Goal: Task Accomplishment & Management: Use online tool/utility

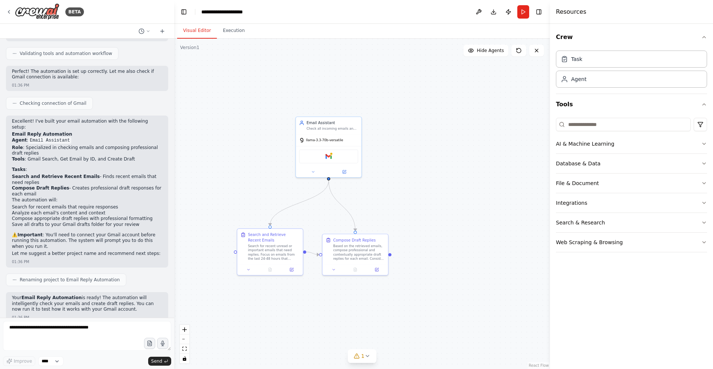
drag, startPoint x: 472, startPoint y: 125, endPoint x: 444, endPoint y: 150, distance: 37.3
click at [444, 150] on div ".deletable-edge-delete-btn { width: 20px; height: 20px; border: 0px solid #ffff…" at bounding box center [362, 204] width 376 height 330
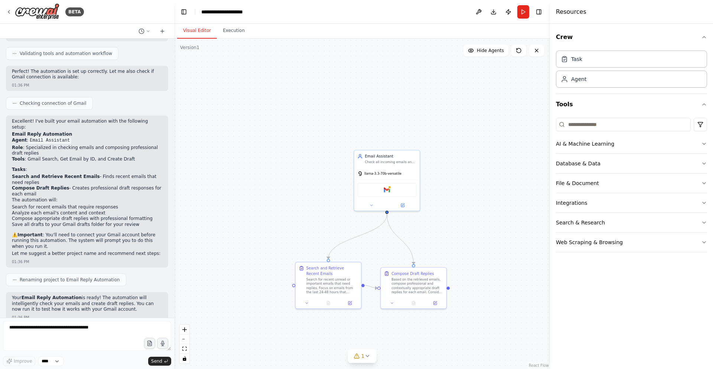
drag, startPoint x: 499, startPoint y: 220, endPoint x: 549, endPoint y: 253, distance: 60.5
click at [549, 253] on div "BETA Hello! I'm the CrewAI assistant. What kind of automation do you want to bu…" at bounding box center [356, 184] width 713 height 369
click at [406, 275] on div "Compose Draft Replies Based on the retrieved emails, compose professional and c…" at bounding box center [409, 280] width 52 height 23
click at [459, 251] on div ".deletable-edge-delete-btn { width: 20px; height: 20px; border: 0px solid #ffff…" at bounding box center [362, 204] width 376 height 330
click at [409, 285] on div "Based on the retrieved emails, compose professional and contextually appropriat…" at bounding box center [409, 284] width 52 height 17
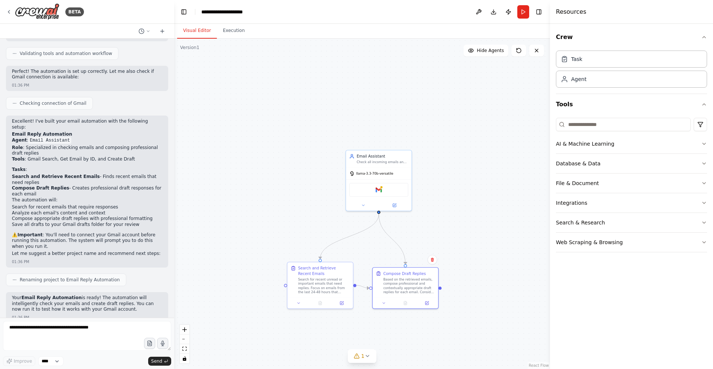
click at [460, 298] on div ".deletable-edge-delete-btn { width: 20px; height: 20px; border: 0px solid #ffff…" at bounding box center [362, 204] width 376 height 330
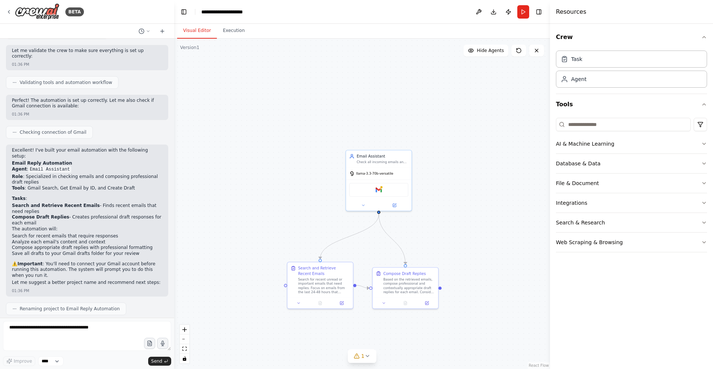
scroll to position [415, 0]
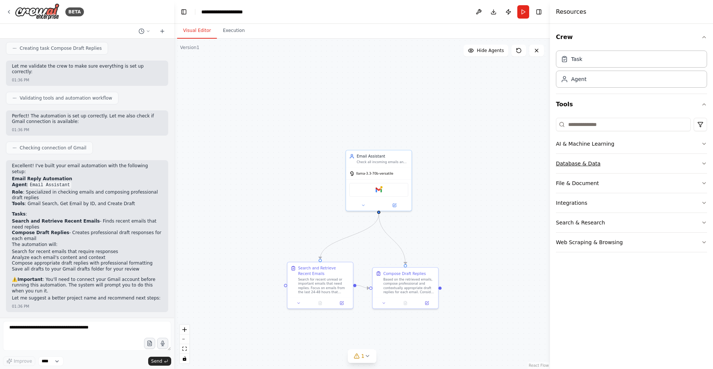
click at [570, 162] on div "Database & Data" at bounding box center [578, 163] width 45 height 7
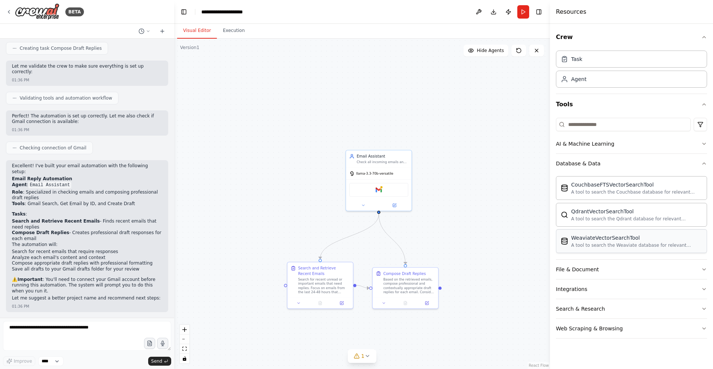
click at [593, 241] on div "WeaviateVectorSearchTool A tool to search the Weaviate database for relevant in…" at bounding box center [636, 241] width 131 height 14
click at [483, 221] on icon at bounding box center [484, 219] width 3 height 3
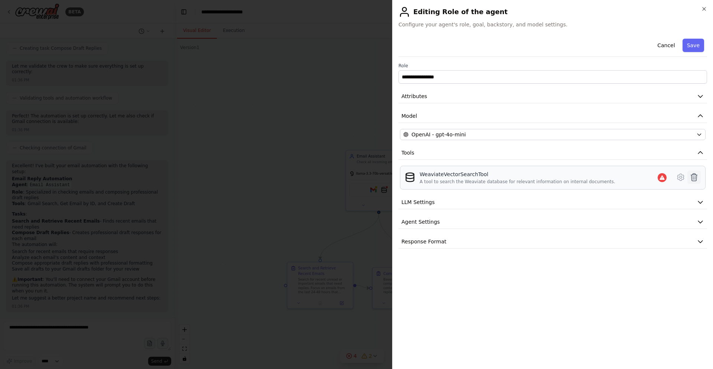
click at [693, 176] on icon at bounding box center [693, 177] width 9 height 9
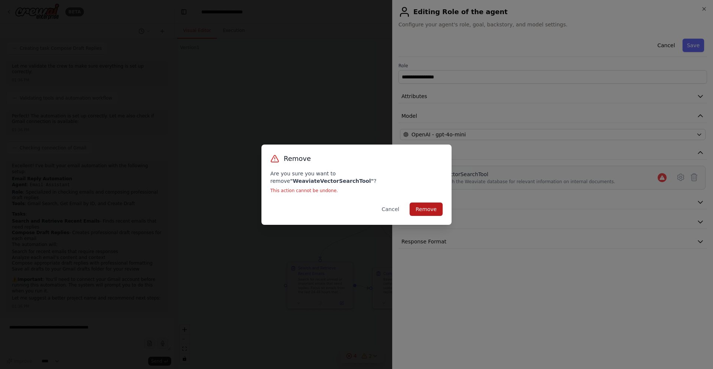
click at [418, 206] on button "Remove" at bounding box center [425, 208] width 33 height 13
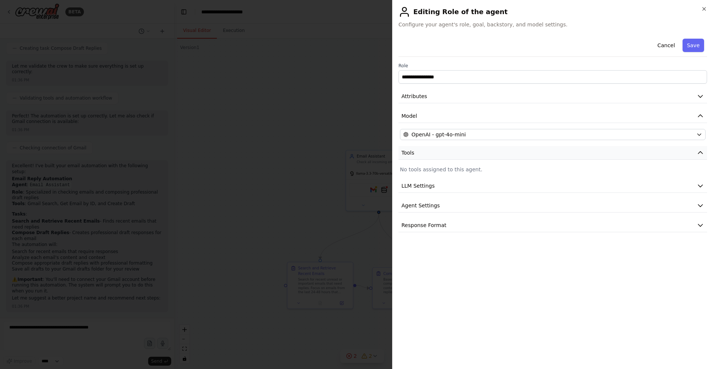
click at [616, 157] on button "Tools" at bounding box center [552, 153] width 308 height 14
click at [564, 166] on p "No tools assigned to this agent." at bounding box center [552, 169] width 305 height 7
click at [428, 168] on p "No tools assigned to this agent." at bounding box center [552, 169] width 305 height 7
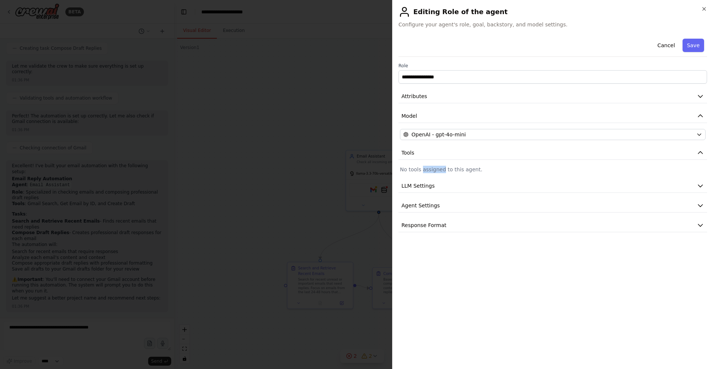
click at [428, 167] on p "No tools assigned to this agent." at bounding box center [552, 169] width 305 height 7
click at [453, 183] on button "LLM Settings" at bounding box center [552, 186] width 308 height 14
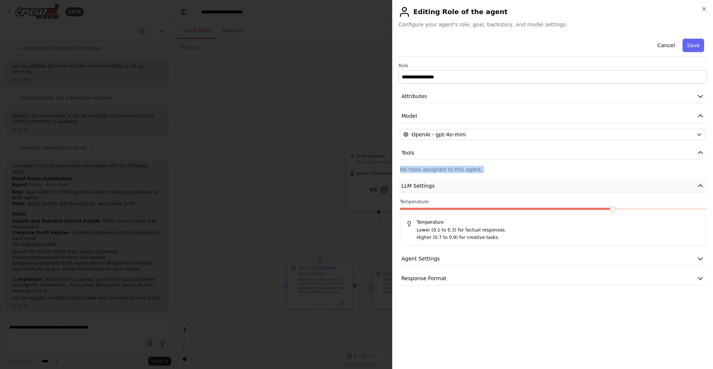
click at [453, 183] on button "LLM Settings" at bounding box center [552, 186] width 308 height 14
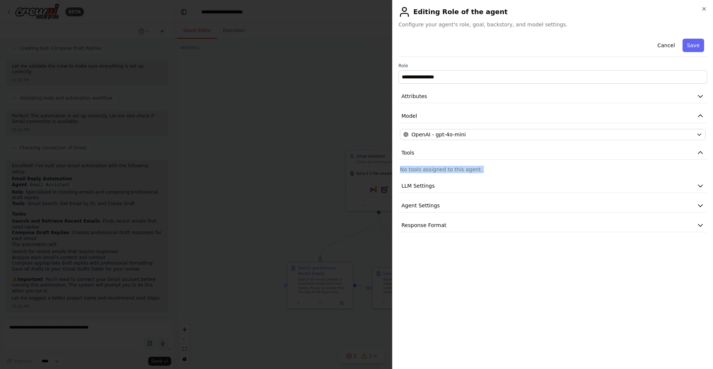
click at [481, 166] on p "No tools assigned to this agent." at bounding box center [552, 169] width 305 height 7
click at [312, 152] on div at bounding box center [356, 184] width 713 height 369
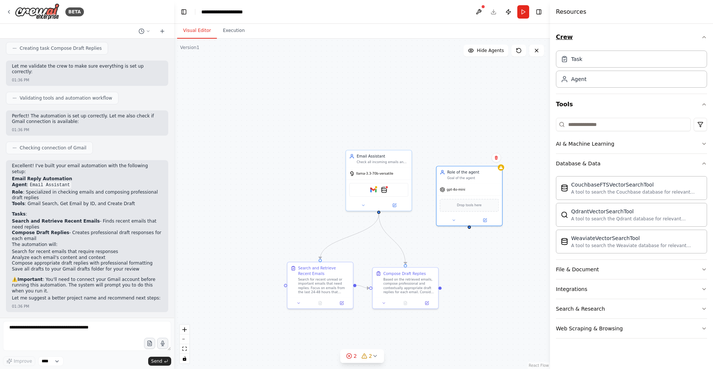
click at [705, 36] on icon "button" at bounding box center [704, 37] width 6 height 6
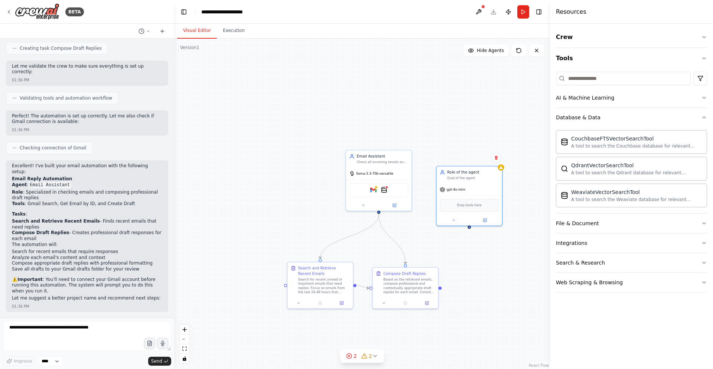
click at [552, 60] on div at bounding box center [551, 184] width 3 height 369
click at [521, 74] on div ".deletable-edge-delete-btn { width: 20px; height: 20px; border: 0px solid #ffff…" at bounding box center [362, 204] width 376 height 330
click at [540, 57] on div ".deletable-edge-delete-btn { width: 20px; height: 20px; border: 0px solid #ffff…" at bounding box center [362, 204] width 376 height 330
click at [535, 50] on icon at bounding box center [536, 51] width 6 height 6
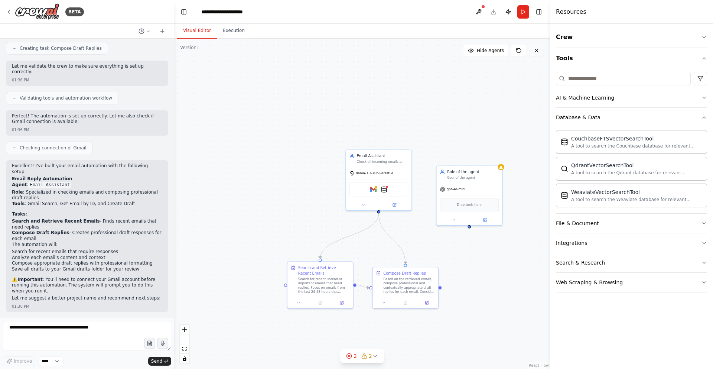
click at [535, 50] on icon at bounding box center [536, 51] width 6 height 6
click at [570, 121] on button "Database & Data" at bounding box center [631, 117] width 151 height 19
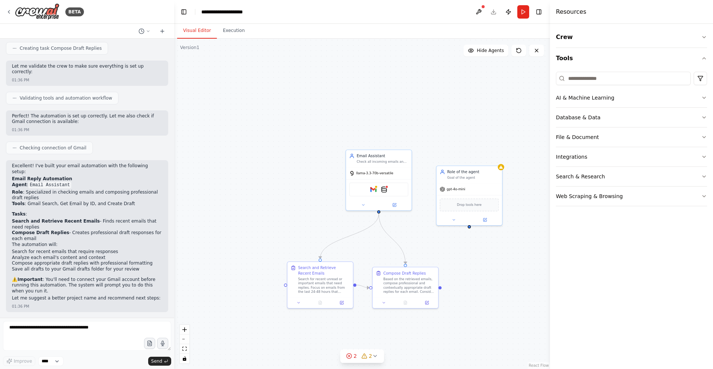
click at [505, 166] on div ".deletable-edge-delete-btn { width: 20px; height: 20px; border: 0px solid #ffff…" at bounding box center [362, 204] width 376 height 330
click at [479, 193] on div "gpt-4o-mini" at bounding box center [468, 188] width 65 height 12
click at [507, 223] on div ".deletable-edge-delete-btn { width: 20px; height: 20px; border: 0px solid #ffff…" at bounding box center [362, 204] width 376 height 330
drag, startPoint x: 482, startPoint y: 202, endPoint x: 452, endPoint y: 134, distance: 73.6
click at [452, 134] on div "Drop tools here" at bounding box center [442, 134] width 59 height 13
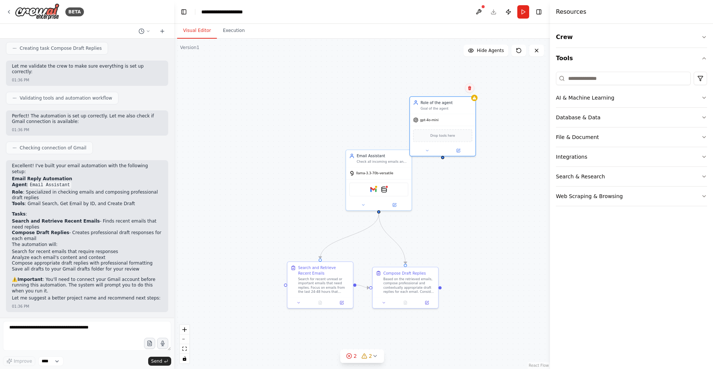
click at [466, 85] on button at bounding box center [470, 88] width 10 height 10
click at [458, 130] on div "Drop tools here" at bounding box center [442, 134] width 59 height 13
drag, startPoint x: 458, startPoint y: 130, endPoint x: 500, endPoint y: 132, distance: 42.0
click at [472, 130] on div "Drop tools here" at bounding box center [442, 135] width 65 height 19
click at [499, 179] on div ".deletable-edge-delete-btn { width: 20px; height: 20px; border: 0px solid #ffff…" at bounding box center [362, 204] width 376 height 330
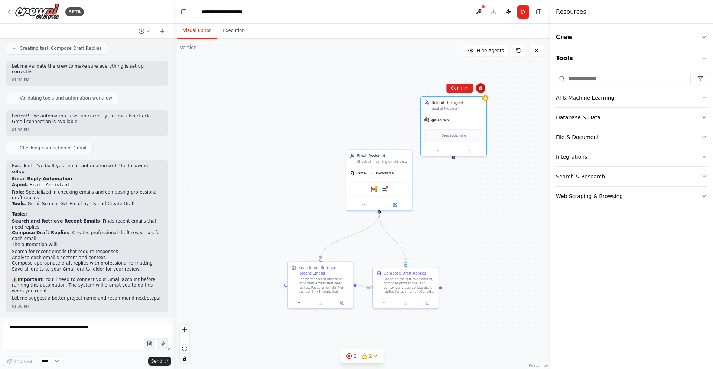
click at [478, 87] on icon at bounding box center [480, 88] width 4 height 4
click at [464, 132] on div "Drop tools here" at bounding box center [453, 134] width 59 height 13
drag, startPoint x: 477, startPoint y: 86, endPoint x: 482, endPoint y: 88, distance: 5.8
click at [482, 88] on button at bounding box center [486, 91] width 10 height 10
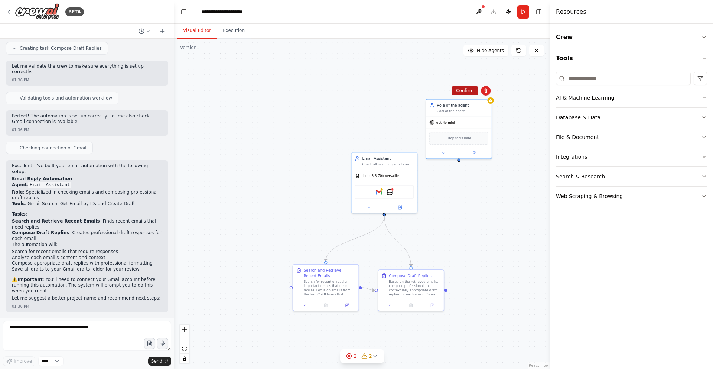
click at [467, 88] on button "Confirm" at bounding box center [464, 90] width 26 height 9
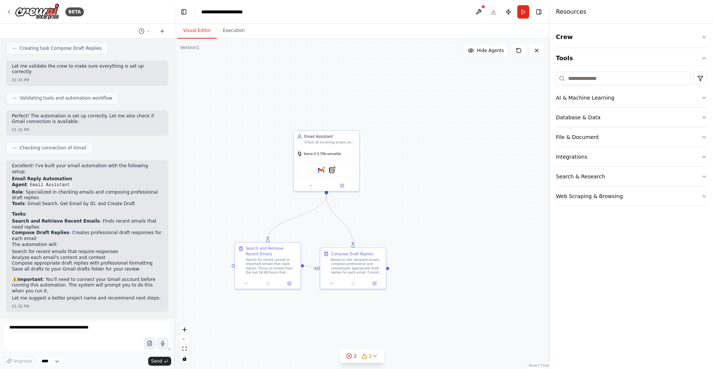
drag, startPoint x: 464, startPoint y: 90, endPoint x: 408, endPoint y: 66, distance: 60.7
click at [408, 66] on div ".deletable-edge-delete-btn { width: 20px; height: 20px; border: 0px solid #ffff…" at bounding box center [362, 204] width 376 height 330
drag, startPoint x: 366, startPoint y: 269, endPoint x: 385, endPoint y: 264, distance: 19.6
click at [385, 264] on div "Based on the retrieved emails, compose professional and contextually appropriat…" at bounding box center [373, 259] width 52 height 17
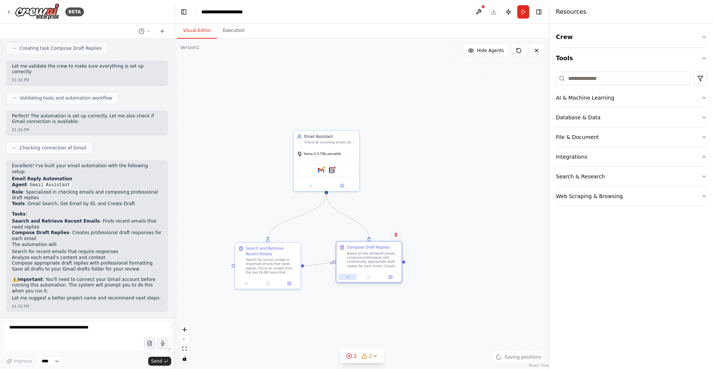
click at [349, 280] on button at bounding box center [347, 277] width 18 height 6
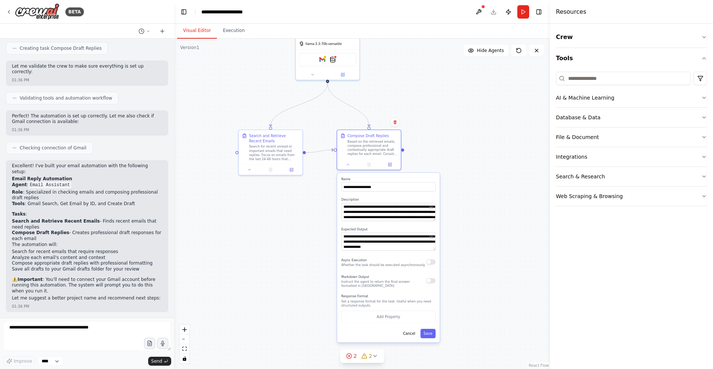
drag, startPoint x: 422, startPoint y: 263, endPoint x: 422, endPoint y: 147, distance: 116.2
click at [422, 147] on div ".deletable-edge-delete-btn { width: 20px; height: 20px; border: 0px solid #ffff…" at bounding box center [362, 204] width 376 height 330
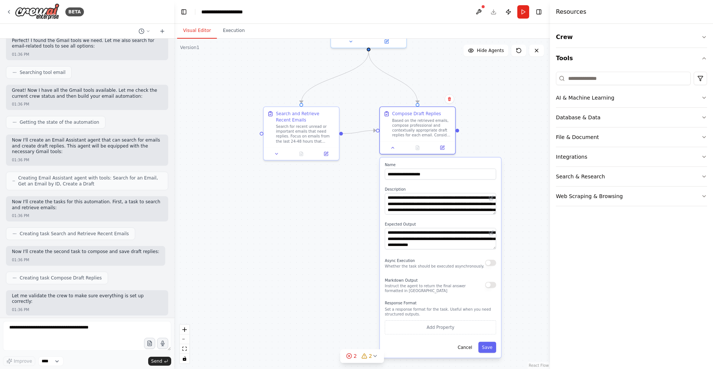
scroll to position [267, 0]
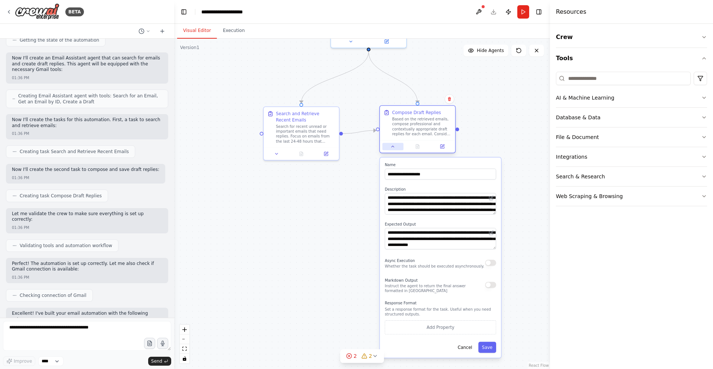
click at [390, 147] on button at bounding box center [392, 146] width 21 height 7
click at [459, 215] on div "**********" at bounding box center [440, 257] width 121 height 200
click at [467, 206] on textarea "**********" at bounding box center [439, 204] width 111 height 22
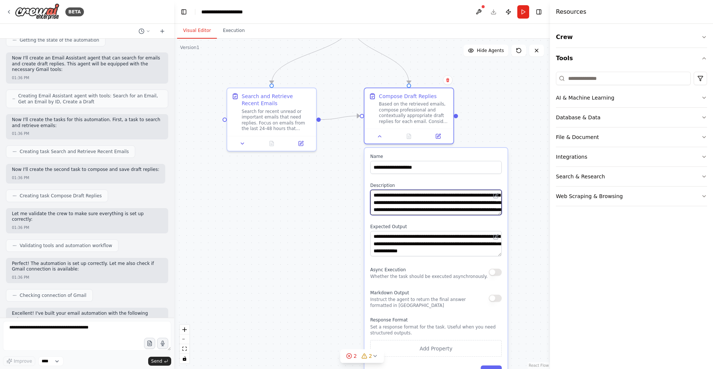
type textarea "**********"
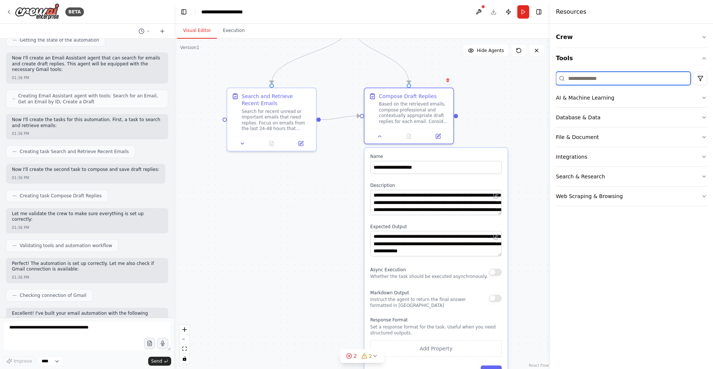
type input "**"
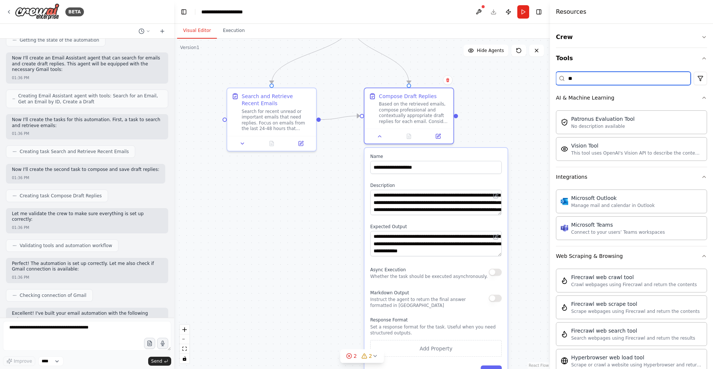
click at [626, 83] on input "**" at bounding box center [623, 78] width 135 height 13
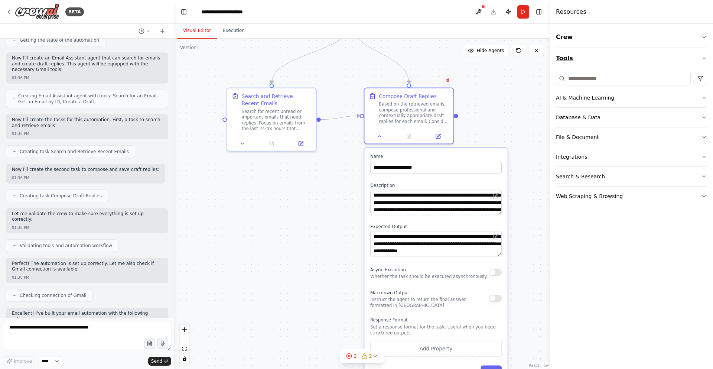
click at [652, 58] on button "Tools" at bounding box center [631, 58] width 151 height 21
click at [669, 43] on button "Crew" at bounding box center [631, 37] width 151 height 21
click at [667, 43] on button "Crew" at bounding box center [631, 37] width 151 height 21
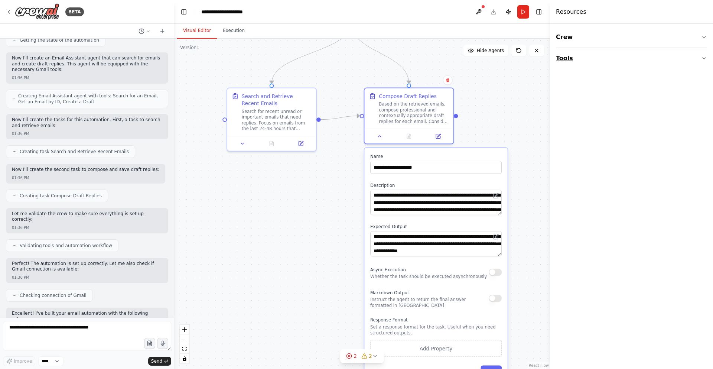
click at [661, 65] on button "Tools" at bounding box center [631, 58] width 151 height 21
click at [510, 154] on div ".deletable-edge-delete-btn { width: 20px; height: 20px; border: 0px solid #ffff…" at bounding box center [362, 204] width 376 height 330
click at [538, 15] on button "Toggle Right Sidebar" at bounding box center [538, 12] width 10 height 10
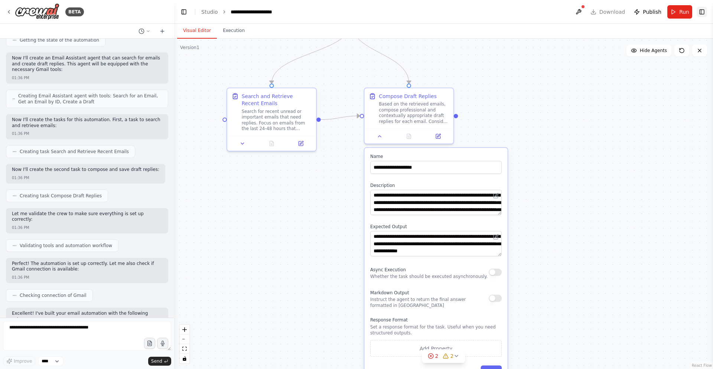
click at [702, 16] on button "Toggle Right Sidebar" at bounding box center [701, 12] width 10 height 10
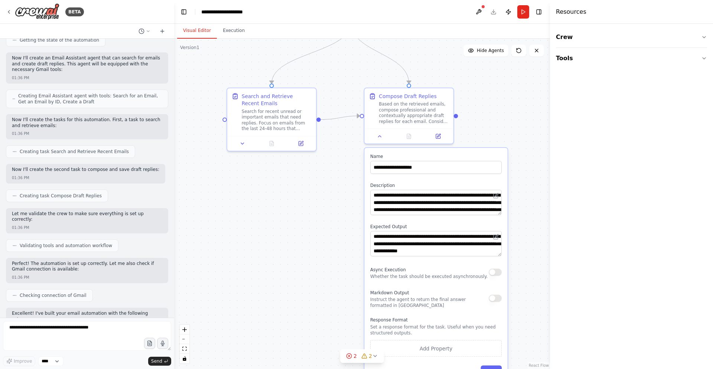
click at [539, 19] on header "**********" at bounding box center [362, 12] width 376 height 24
click at [534, 11] on button "Toggle Right Sidebar" at bounding box center [538, 12] width 10 height 10
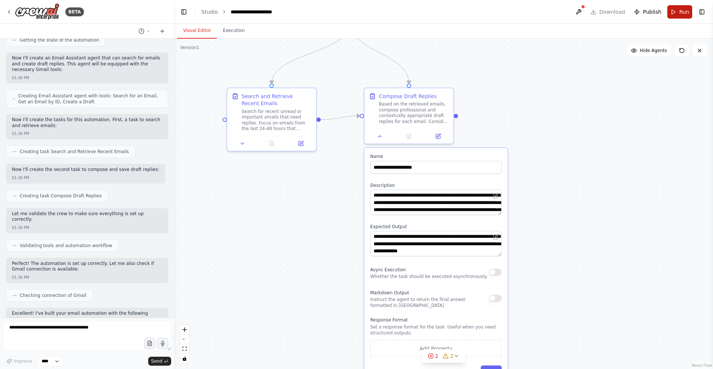
click at [685, 12] on span "Run" at bounding box center [684, 11] width 10 height 7
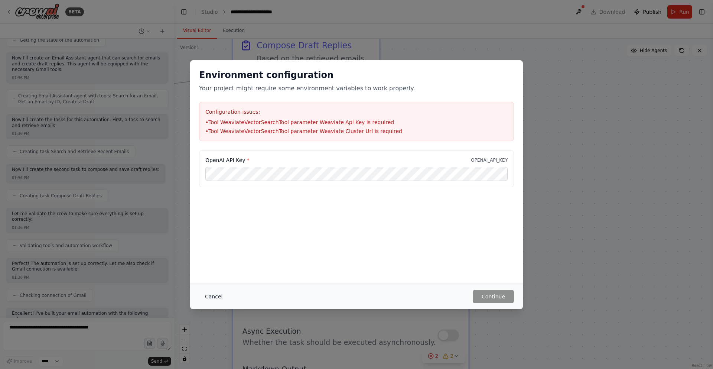
click at [200, 301] on button "Cancel" at bounding box center [213, 295] width 29 height 13
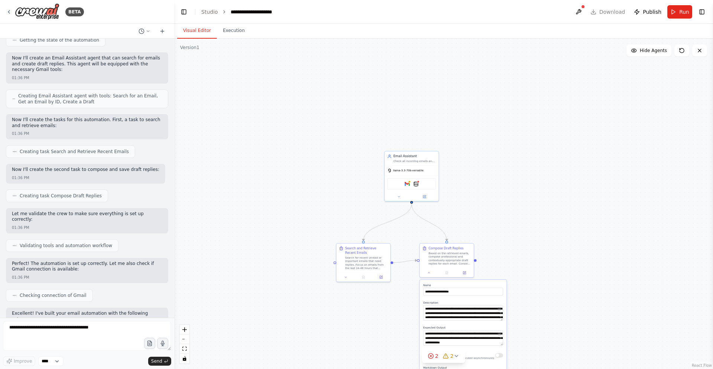
drag, startPoint x: 557, startPoint y: 118, endPoint x: 536, endPoint y: 255, distance: 138.7
click at [548, 255] on div ".deletable-edge-delete-btn { width: 20px; height: 20px; border: 0px solid #ffff…" at bounding box center [443, 204] width 539 height 330
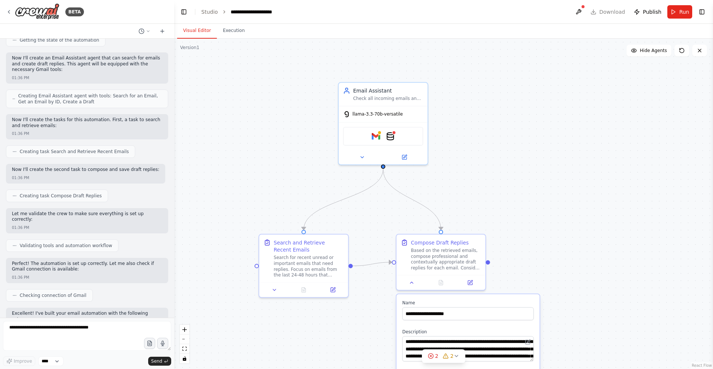
drag, startPoint x: 481, startPoint y: 220, endPoint x: 486, endPoint y: 196, distance: 24.6
click at [486, 196] on div ".deletable-edge-delete-btn { width: 20px; height: 20px; border: 0px solid #ffff…" at bounding box center [443, 204] width 539 height 330
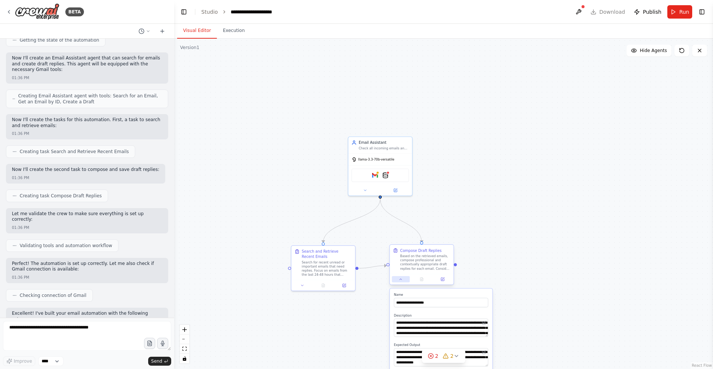
click at [396, 281] on button at bounding box center [401, 279] width 18 height 6
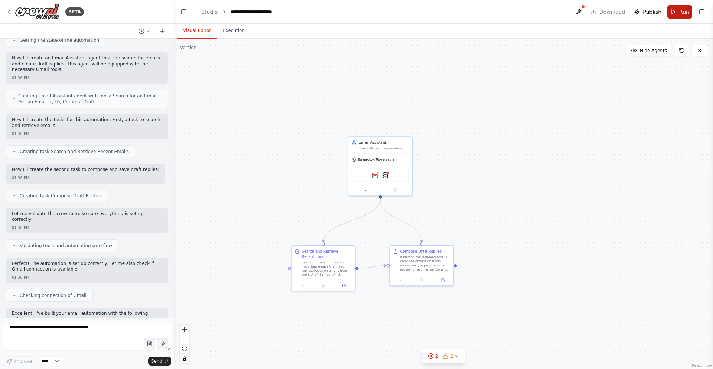
click at [677, 12] on button "Run" at bounding box center [679, 11] width 25 height 13
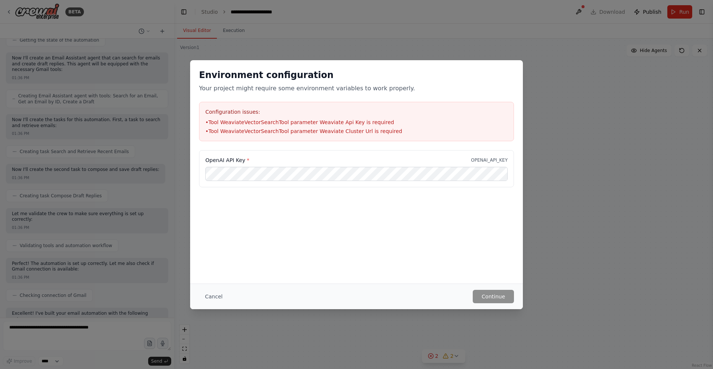
click at [447, 260] on div "Environment configuration Your project might require some environment variables…" at bounding box center [356, 171] width 333 height 223
drag, startPoint x: 202, startPoint y: 298, endPoint x: 209, endPoint y: 298, distance: 7.8
click at [202, 298] on button "Cancel" at bounding box center [213, 295] width 29 height 13
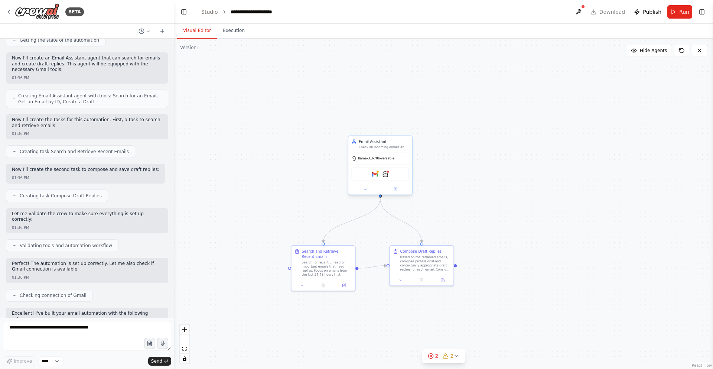
click at [392, 158] on div "llama-3.3-70b-versatile" at bounding box center [380, 159] width 64 height 12
click at [705, 13] on button "Toggle Right Sidebar" at bounding box center [701, 12] width 10 height 10
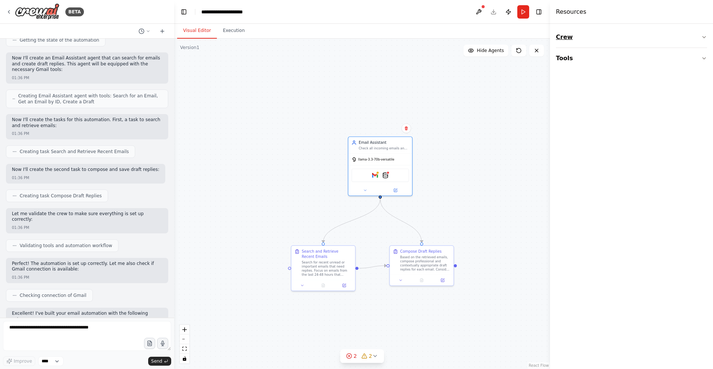
click at [651, 34] on button "Crew" at bounding box center [631, 37] width 151 height 21
click at [604, 103] on button "Tools" at bounding box center [631, 104] width 151 height 21
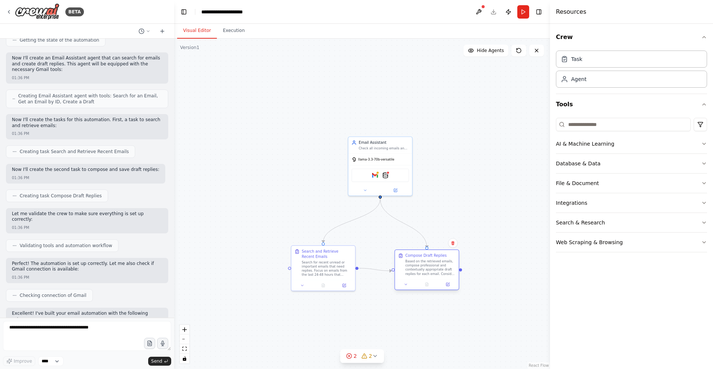
drag, startPoint x: 436, startPoint y: 264, endPoint x: 443, endPoint y: 268, distance: 7.5
click at [443, 268] on div "Based on the retrieved emails, compose professional and contextually appropriat…" at bounding box center [430, 267] width 50 height 17
drag, startPoint x: 299, startPoint y: 259, endPoint x: 251, endPoint y: 264, distance: 47.7
click at [251, 264] on div "Search and Retrieve Recent Emails Search for recent unread or important emails …" at bounding box center [277, 267] width 58 height 28
click at [343, 264] on div ".deletable-edge-delete-btn { width: 20px; height: 20px; border: 0px solid #ffff…" at bounding box center [362, 204] width 376 height 330
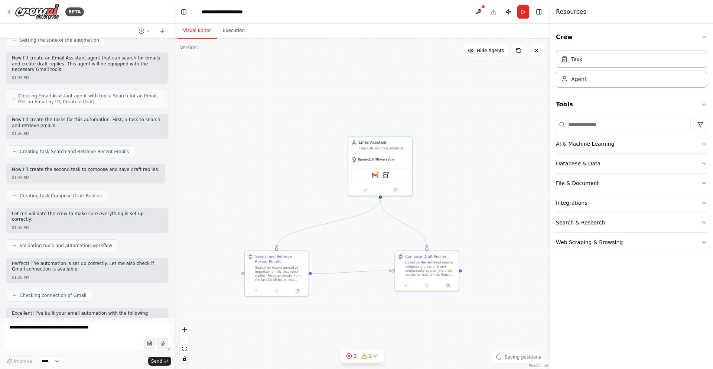
click at [339, 287] on div ".deletable-edge-delete-btn { width: 20px; height: 20px; border: 0px solid #ffff…" at bounding box center [362, 204] width 376 height 330
drag, startPoint x: 410, startPoint y: 272, endPoint x: 417, endPoint y: 275, distance: 7.5
click at [417, 275] on div "Based on the retrieved emails, compose professional and contextually appropriat…" at bounding box center [435, 267] width 50 height 17
drag, startPoint x: 263, startPoint y: 285, endPoint x: 288, endPoint y: 278, distance: 25.8
click at [288, 278] on div "Search and Retrieve Recent Emails Search for recent unread or important emails …" at bounding box center [297, 267] width 65 height 46
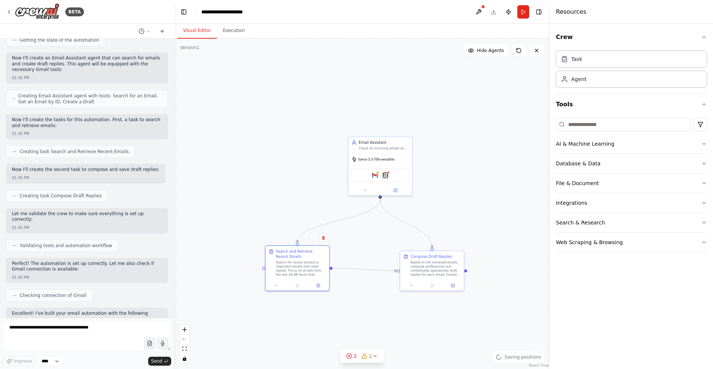
click at [471, 173] on div ".deletable-edge-delete-btn { width: 20px; height: 20px; border: 0px solid #ffff…" at bounding box center [362, 204] width 376 height 330
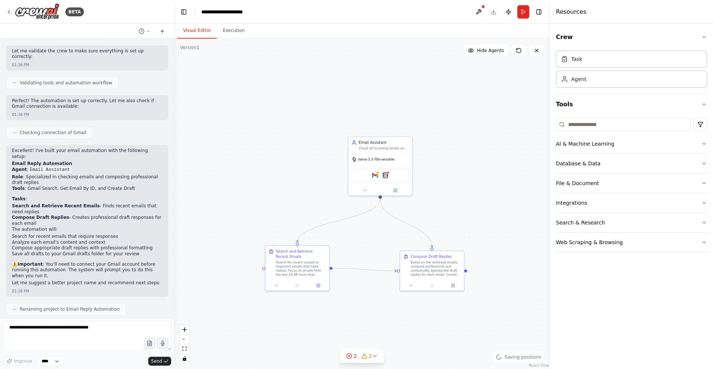
scroll to position [459, 0]
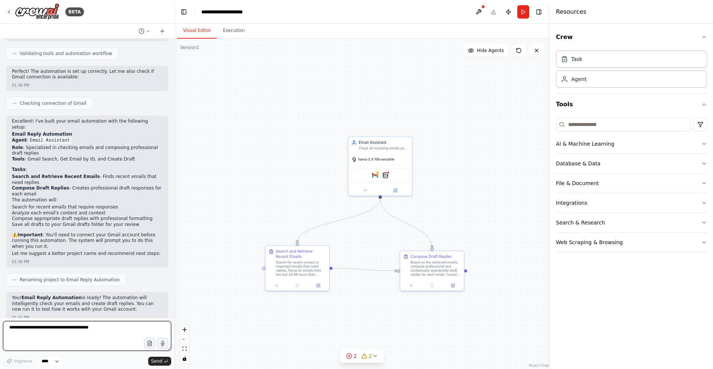
click at [74, 325] on textarea at bounding box center [87, 336] width 168 height 30
click at [45, 363] on select "****" at bounding box center [50, 361] width 25 height 10
click at [78, 333] on textarea at bounding box center [87, 336] width 168 height 30
click at [700, 143] on button "AI & Machine Learning" at bounding box center [631, 143] width 151 height 19
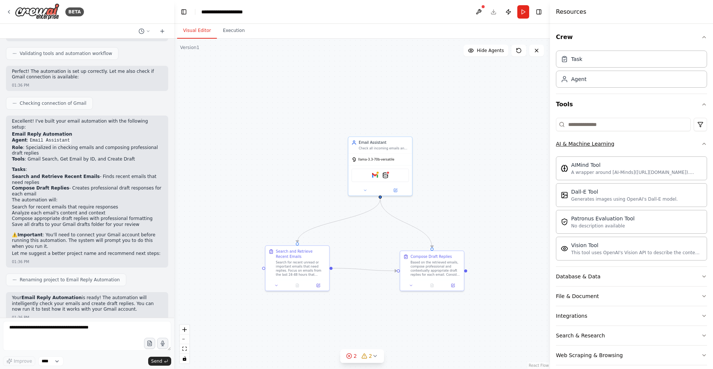
click at [701, 143] on icon "button" at bounding box center [704, 144] width 6 height 6
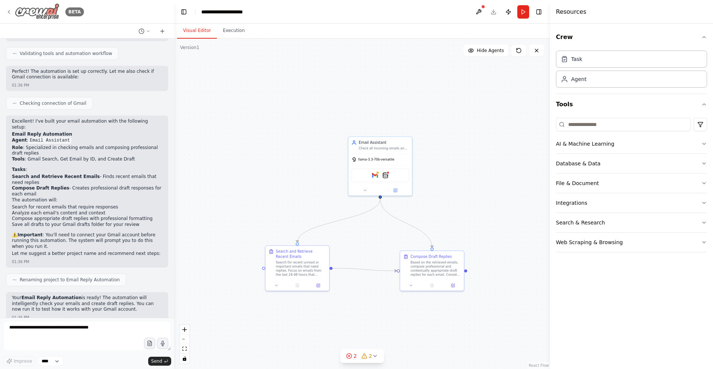
click at [17, 12] on img at bounding box center [37, 11] width 45 height 17
click at [9, 12] on icon at bounding box center [9, 12] width 6 height 6
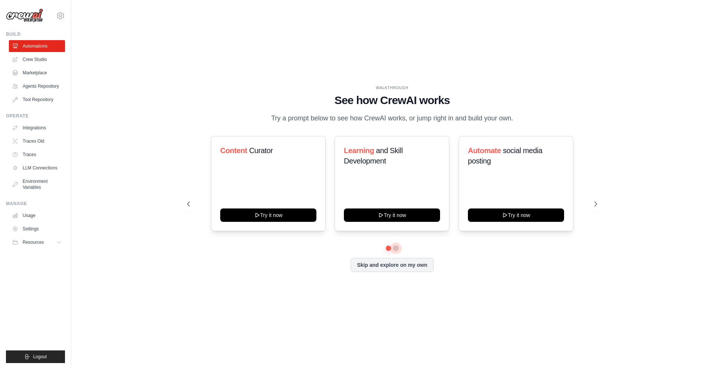
click at [395, 248] on button at bounding box center [396, 248] width 6 height 6
click at [389, 249] on button at bounding box center [388, 247] width 5 height 5
click at [396, 250] on button at bounding box center [395, 247] width 5 height 5
click at [195, 205] on button at bounding box center [188, 203] width 15 height 15
click at [599, 209] on button at bounding box center [595, 203] width 15 height 15
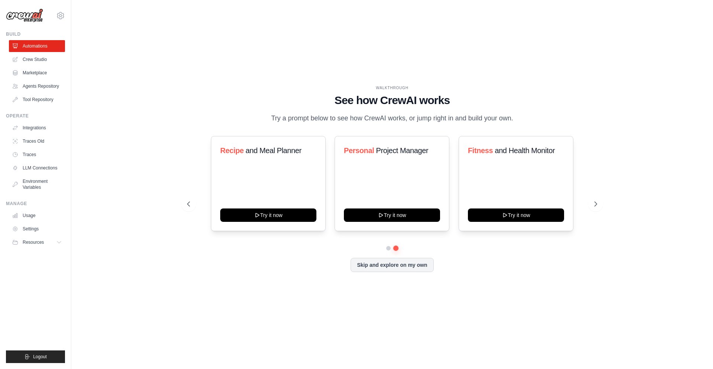
click at [598, 211] on div "WALKTHROUGH See how CrewAI works Try a prompt below to see how CrewAI works, or…" at bounding box center [392, 184] width 428 height 198
click at [598, 204] on icon at bounding box center [595, 203] width 7 height 7
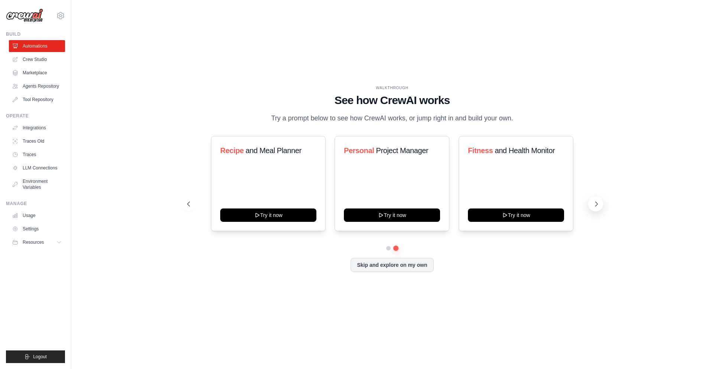
click at [598, 204] on icon at bounding box center [595, 203] width 7 height 7
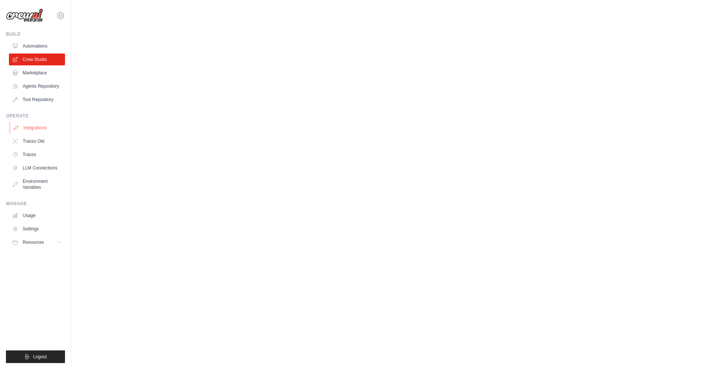
click at [36, 130] on link "Integrations" at bounding box center [38, 128] width 56 height 12
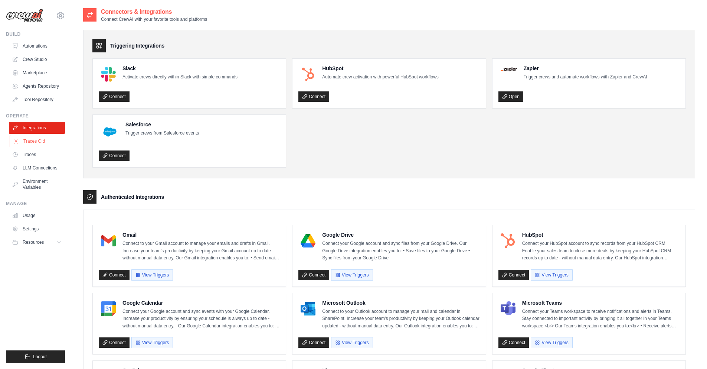
click at [40, 140] on link "Traces Old" at bounding box center [38, 141] width 56 height 12
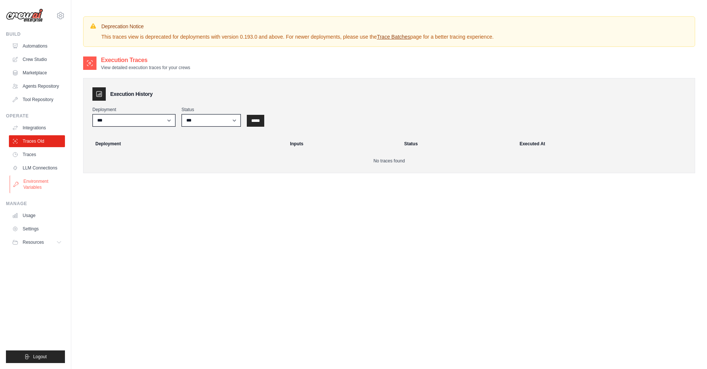
click at [45, 177] on link "Environment Variables" at bounding box center [38, 184] width 56 height 18
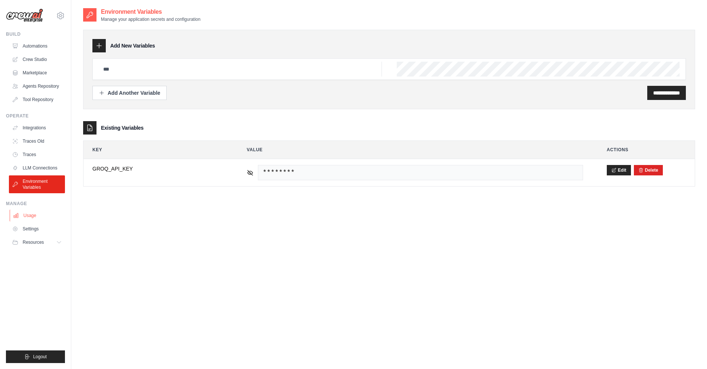
click at [39, 216] on link "Usage" at bounding box center [38, 215] width 56 height 12
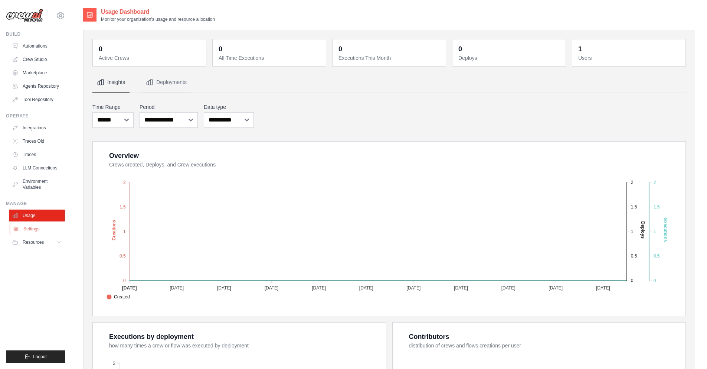
click at [26, 233] on link "Settings" at bounding box center [38, 229] width 56 height 12
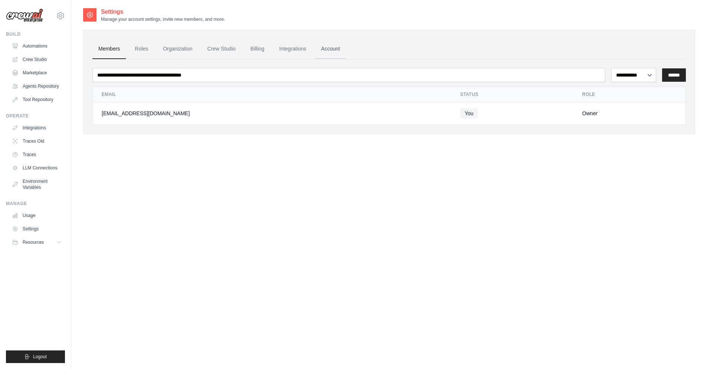
click at [325, 54] on link "Account" at bounding box center [330, 49] width 31 height 20
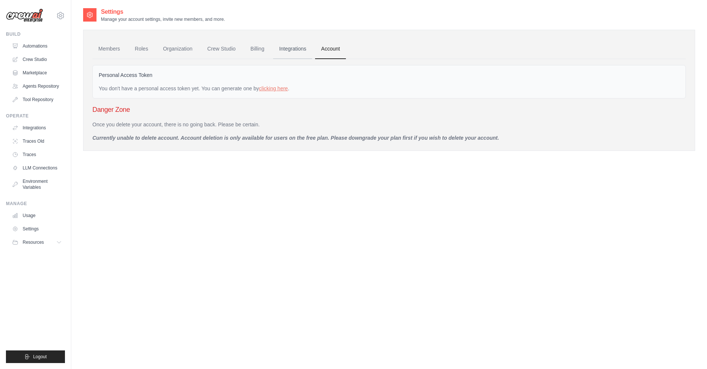
click at [291, 58] on link "Integrations" at bounding box center [292, 49] width 39 height 20
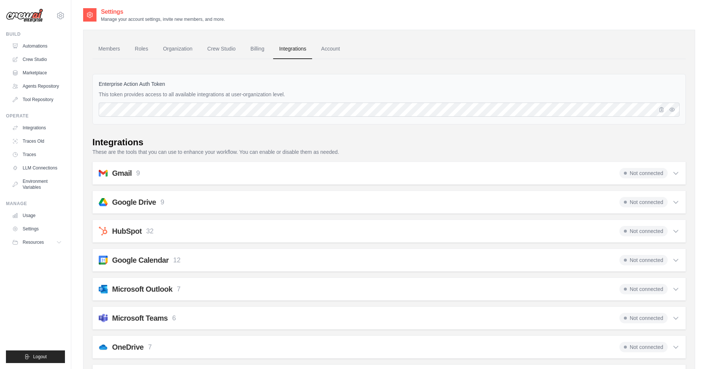
click at [675, 171] on icon at bounding box center [675, 172] width 7 height 7
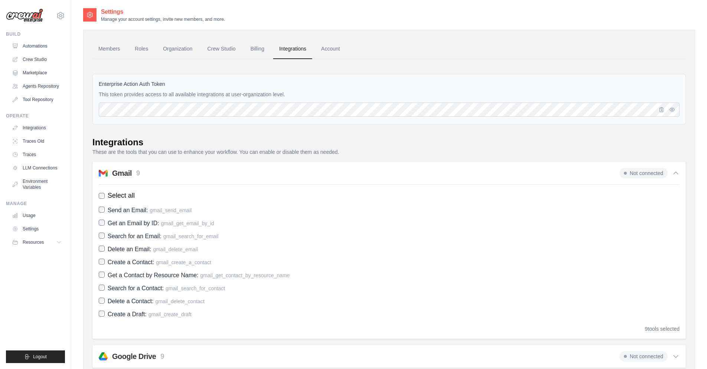
click at [675, 171] on icon at bounding box center [675, 172] width 7 height 7
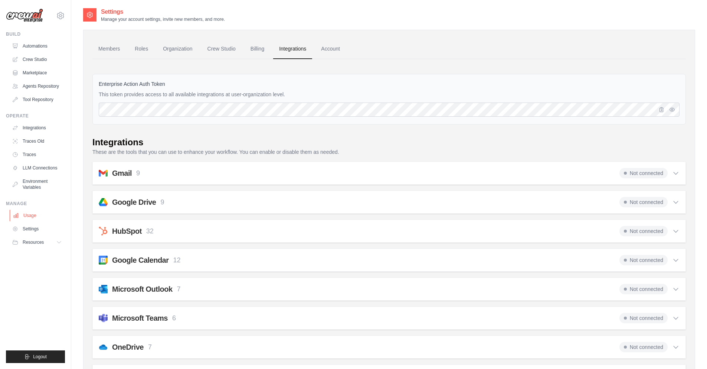
click at [55, 218] on link "Usage" at bounding box center [38, 215] width 56 height 12
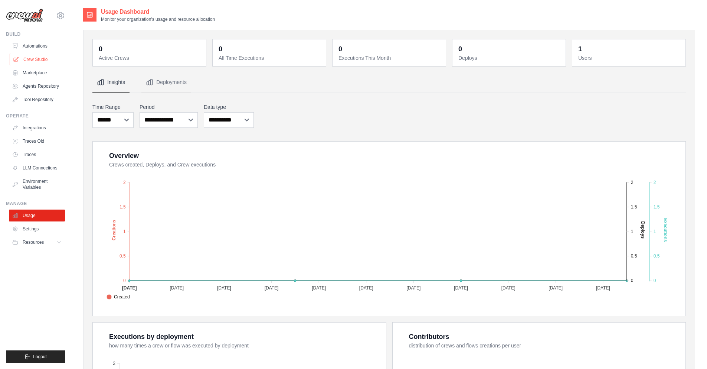
click at [42, 55] on link "Crew Studio" at bounding box center [38, 59] width 56 height 12
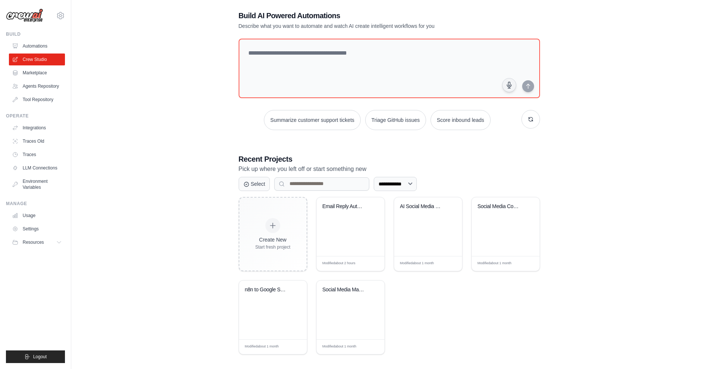
scroll to position [15, 0]
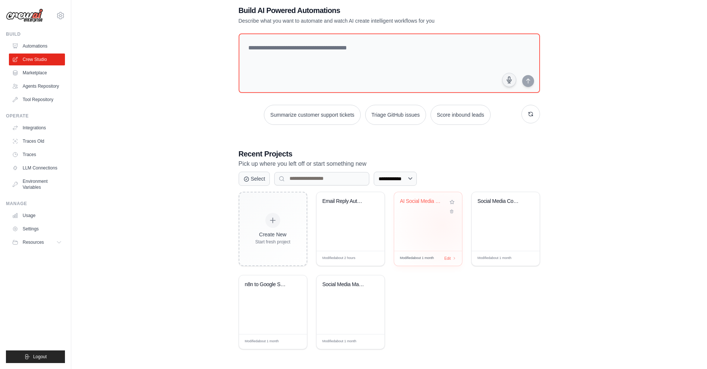
click at [442, 225] on div "AI Social Media Content Generator" at bounding box center [428, 221] width 68 height 59
click at [285, 301] on div "n8n to Google Sheets Log Tracker" at bounding box center [273, 304] width 68 height 59
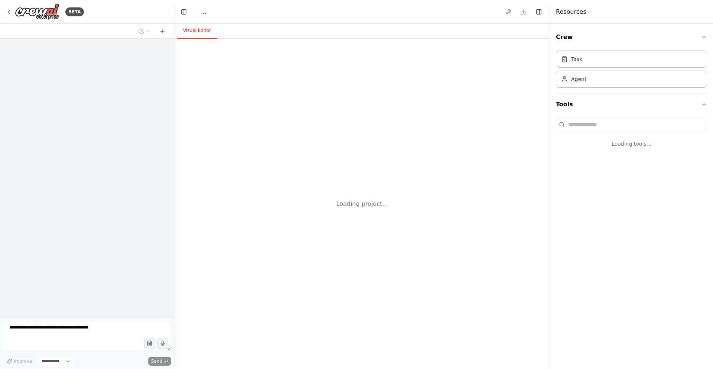
select select "****"
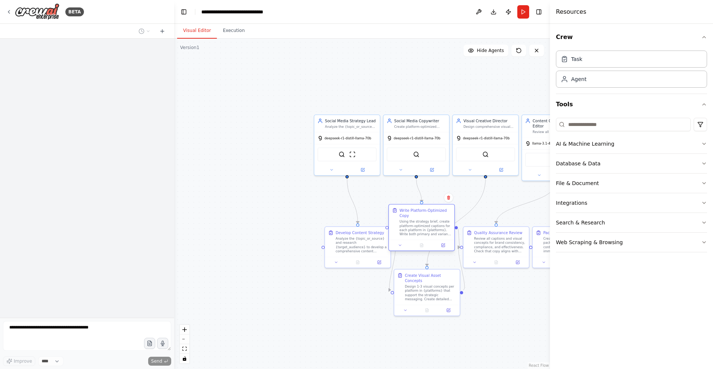
drag, startPoint x: 436, startPoint y: 244, endPoint x: 431, endPoint y: 222, distance: 22.0
click at [431, 222] on div "Using the strategy brief, create platform-optimized captions for each platform …" at bounding box center [425, 227] width 52 height 17
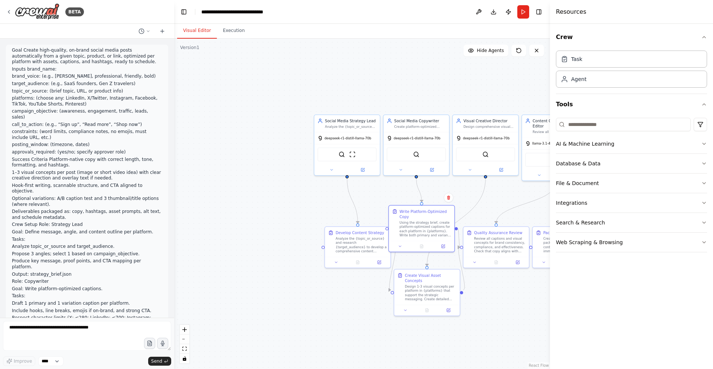
scroll to position [1283, 0]
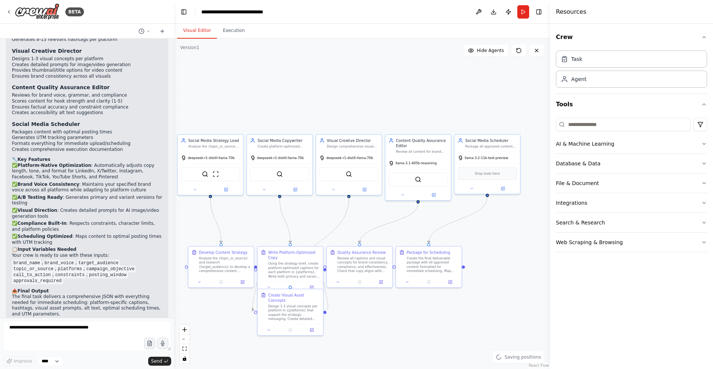
drag, startPoint x: 409, startPoint y: 83, endPoint x: 297, endPoint y: 103, distance: 114.2
click at [297, 103] on div ".deletable-edge-delete-btn { width: 20px; height: 20px; border: 0px solid #ffff…" at bounding box center [362, 204] width 376 height 330
drag, startPoint x: 301, startPoint y: 310, endPoint x: 299, endPoint y: 335, distance: 24.9
click at [299, 335] on div "Design 1-3 visual concepts per platform in {platforms} that support the strateg…" at bounding box center [294, 337] width 52 height 17
click at [373, 323] on div ".deletable-edge-delete-btn { width: 20px; height: 20px; border: 0px solid #ffff…" at bounding box center [362, 204] width 376 height 330
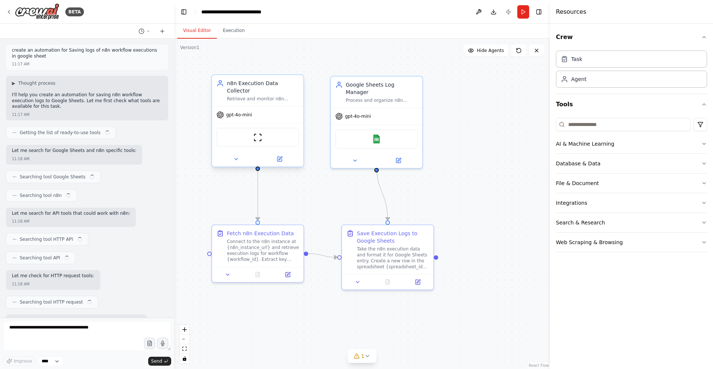
scroll to position [594, 0]
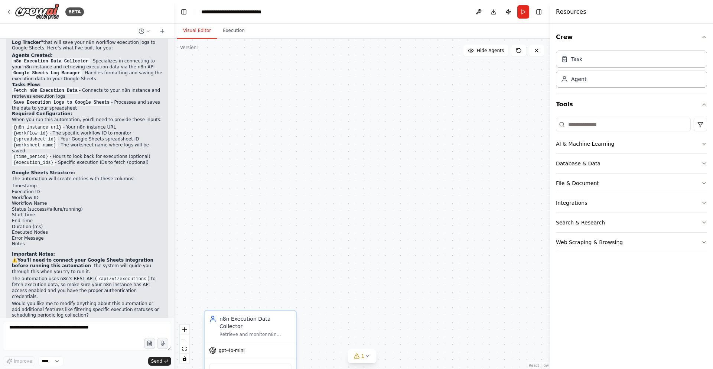
drag, startPoint x: 272, startPoint y: 159, endPoint x: 264, endPoint y: 368, distance: 209.1
click at [264, 368] on div "ScrapeWebsiteTool" at bounding box center [250, 372] width 82 height 19
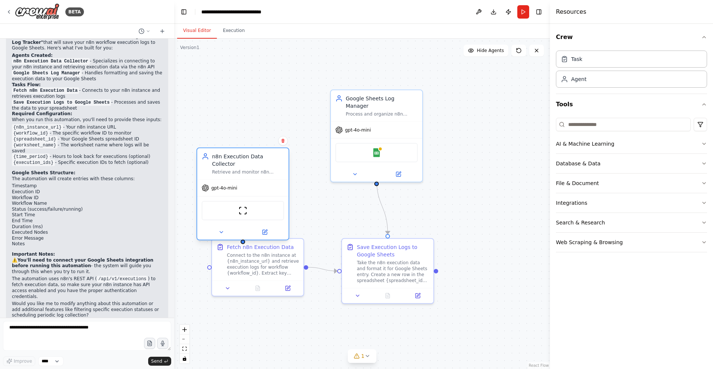
drag, startPoint x: 257, startPoint y: 333, endPoint x: 251, endPoint y: 165, distance: 167.9
click at [251, 165] on div "n8n Execution Data Collector Retrieve and monitor n8n workflow execution logs f…" at bounding box center [242, 193] width 93 height 93
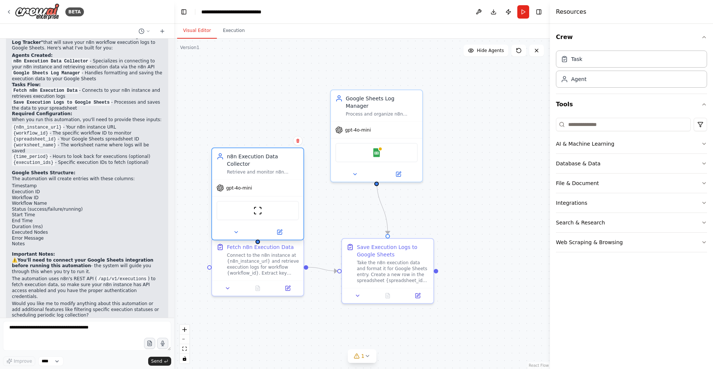
drag, startPoint x: 253, startPoint y: 164, endPoint x: 268, endPoint y: 167, distance: 15.2
click at [268, 167] on div "n8n Execution Data Collector Retrieve and monitor n8n workflow execution logs f…" at bounding box center [257, 163] width 91 height 31
click at [319, 209] on div ".deletable-edge-delete-btn { width: 20px; height: 20px; border: 0px solid #ffff…" at bounding box center [362, 204] width 376 height 330
click at [289, 213] on div "ScrapeWebsiteTool" at bounding box center [257, 210] width 91 height 29
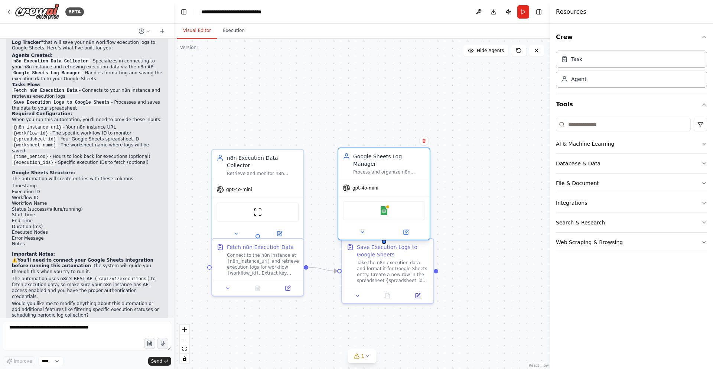
drag, startPoint x: 390, startPoint y: 157, endPoint x: 400, endPoint y: 218, distance: 61.4
click at [400, 225] on div at bounding box center [383, 232] width 91 height 15
click at [448, 322] on div ".deletable-edge-delete-btn { width: 20px; height: 20px; border: 0px solid #ffff…" at bounding box center [362, 204] width 376 height 330
click at [417, 279] on div "Save Execution Logs to Google Sheets Take the n8n execution data and format it …" at bounding box center [383, 261] width 91 height 49
click at [503, 281] on div ".deletable-edge-delete-btn { width: 20px; height: 20px; border: 0px solid #ffff…" at bounding box center [362, 204] width 376 height 330
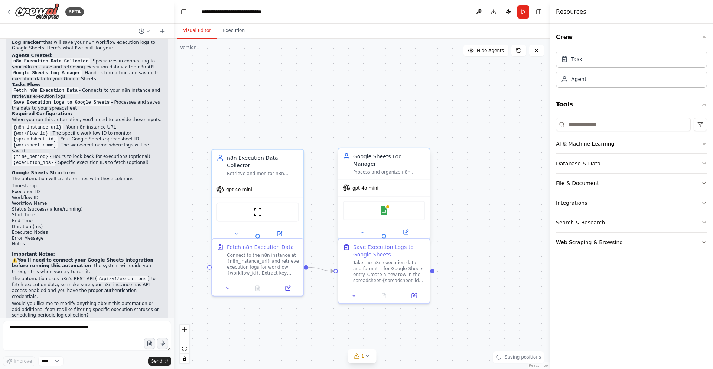
click at [408, 196] on div "Google Sheets" at bounding box center [383, 210] width 91 height 29
click at [548, 276] on button "Toggle Sidebar" at bounding box center [550, 184] width 6 height 369
click at [264, 205] on div "ScrapeWebsiteTool" at bounding box center [257, 210] width 82 height 19
click at [412, 201] on div "Google Sheets" at bounding box center [384, 210] width 82 height 19
click at [311, 92] on div ".deletable-edge-delete-btn { width: 20px; height: 20px; border: 0px solid #ffff…" at bounding box center [362, 204] width 376 height 330
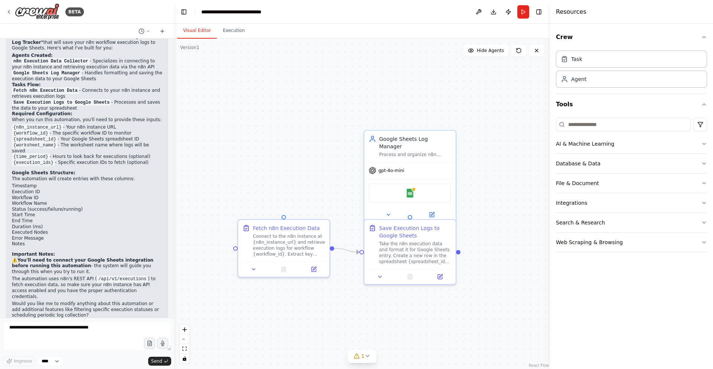
drag, startPoint x: 311, startPoint y: 92, endPoint x: 337, endPoint y: 73, distance: 32.1
click at [337, 73] on div ".deletable-edge-delete-btn { width: 20px; height: 20px; border: 0px solid #ffff…" at bounding box center [362, 204] width 376 height 330
click at [531, 49] on button at bounding box center [536, 51] width 15 height 12
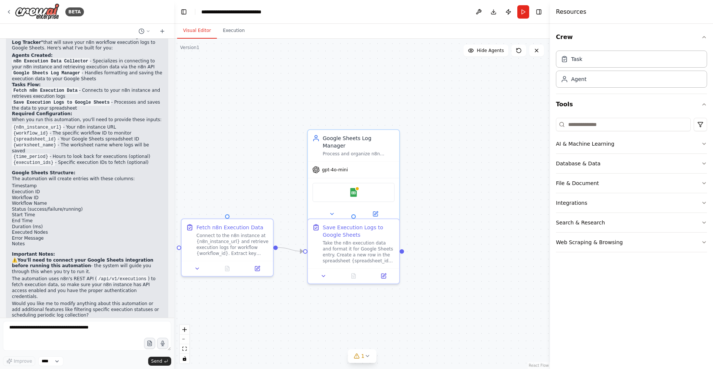
drag, startPoint x: 494, startPoint y: 114, endPoint x: 446, endPoint y: 111, distance: 47.2
click at [446, 111] on div ".deletable-edge-delete-btn { width: 20px; height: 20px; border: 0px solid #ffff…" at bounding box center [362, 204] width 376 height 330
click at [9, 16] on div "BETA" at bounding box center [45, 11] width 78 height 17
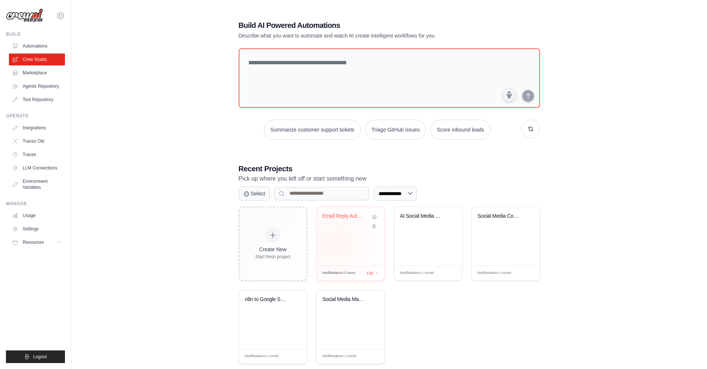
drag, startPoint x: 336, startPoint y: 243, endPoint x: 331, endPoint y: 248, distance: 7.4
click at [333, 246] on div "Email Reply Automation" at bounding box center [351, 236] width 68 height 59
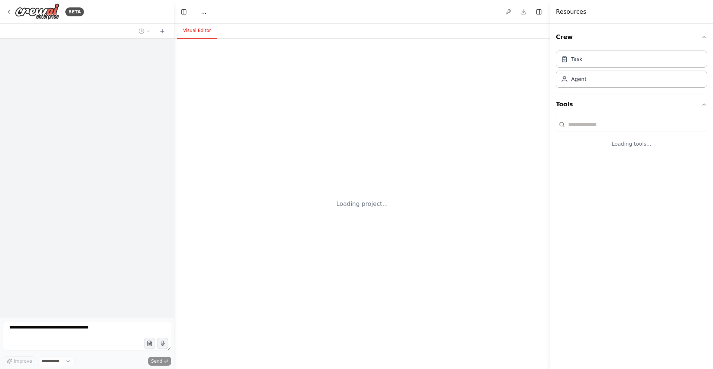
select select "****"
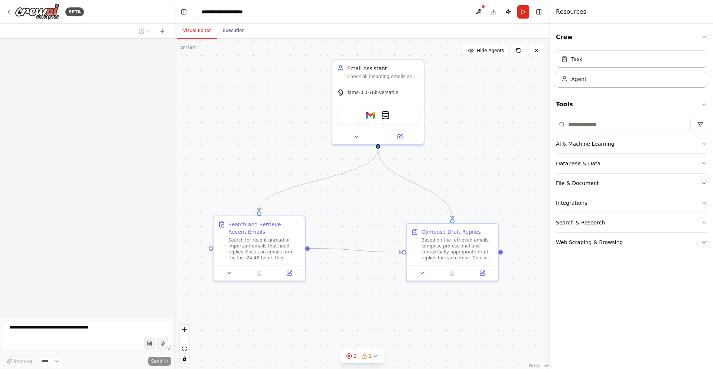
drag, startPoint x: 442, startPoint y: 235, endPoint x: 145, endPoint y: 184, distance: 301.6
click at [145, 184] on div "**********" at bounding box center [356, 184] width 713 height 369
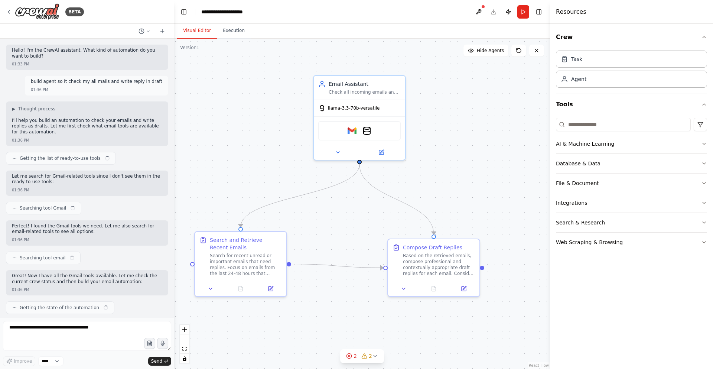
scroll to position [247, 0]
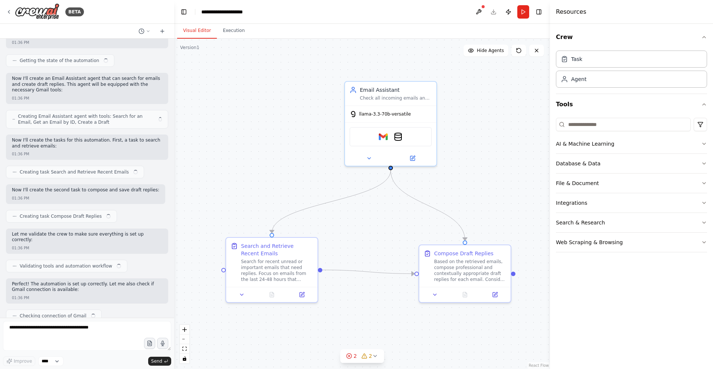
drag, startPoint x: 480, startPoint y: 175, endPoint x: 513, endPoint y: 186, distance: 34.9
click at [513, 186] on div ".deletable-edge-delete-btn { width: 20px; height: 20px; border: 0px solid #ffff…" at bounding box center [362, 204] width 376 height 330
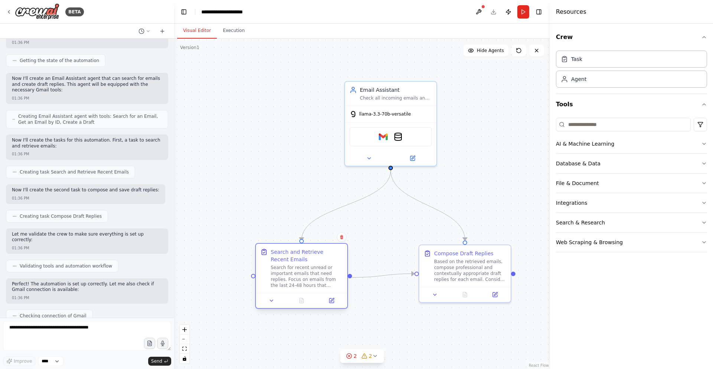
drag, startPoint x: 268, startPoint y: 245, endPoint x: 301, endPoint y: 249, distance: 32.5
click at [301, 249] on div "Search and Retrieve Recent Emails" at bounding box center [307, 255] width 72 height 15
click at [402, 222] on div ".deletable-edge-delete-btn { width: 20px; height: 20px; border: 0px solid #ffff…" at bounding box center [362, 204] width 376 height 330
drag, startPoint x: 337, startPoint y: 254, endPoint x: 337, endPoint y: 246, distance: 8.2
click at [337, 246] on div "Search and Retrieve Recent Emails" at bounding box center [307, 247] width 72 height 15
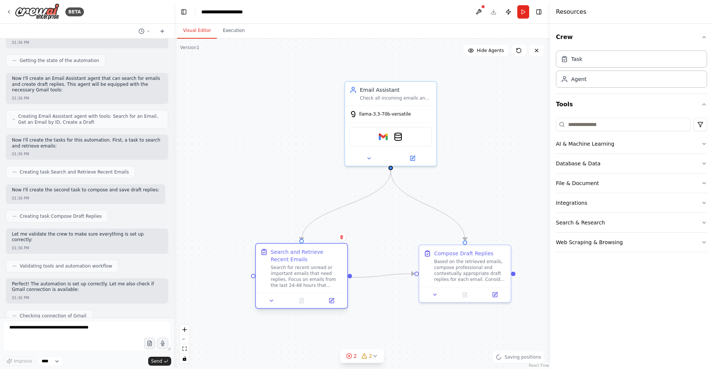
drag, startPoint x: 332, startPoint y: 250, endPoint x: 330, endPoint y: 256, distance: 6.9
click at [330, 256] on div "Search and Retrieve Recent Emails" at bounding box center [307, 255] width 72 height 15
click at [373, 244] on div ".deletable-edge-delete-btn { width: 20px; height: 20px; border: 0px solid #ffff…" at bounding box center [362, 204] width 376 height 330
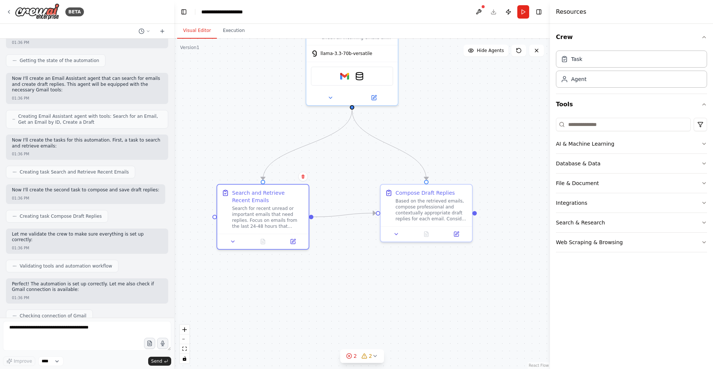
drag, startPoint x: 536, startPoint y: 206, endPoint x: 498, endPoint y: 145, distance: 72.1
click at [498, 145] on div ".deletable-edge-delete-btn { width: 20px; height: 20px; border: 0px solid #ffff…" at bounding box center [362, 204] width 376 height 330
click at [255, 205] on div "Search for recent unread or important emails that need replies. Focus on emails…" at bounding box center [268, 216] width 72 height 24
click at [405, 200] on div "Based on the retrieved emails, compose professional and contextually appropriat…" at bounding box center [431, 208] width 72 height 24
click at [248, 217] on div "Search for recent unread or important emails that need replies. Focus on emails…" at bounding box center [268, 216] width 72 height 24
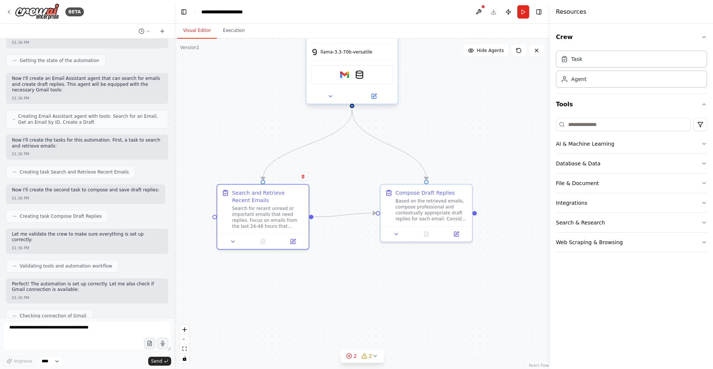
click at [357, 91] on div at bounding box center [351, 96] width 91 height 15
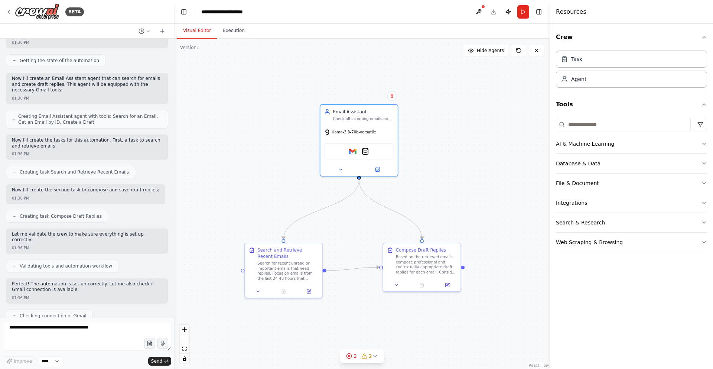
drag, startPoint x: 419, startPoint y: 116, endPoint x: 423, endPoint y: 169, distance: 53.6
click at [423, 169] on div ".deletable-edge-delete-btn { width: 20px; height: 20px; border: 0px solid #ffff…" at bounding box center [362, 204] width 376 height 330
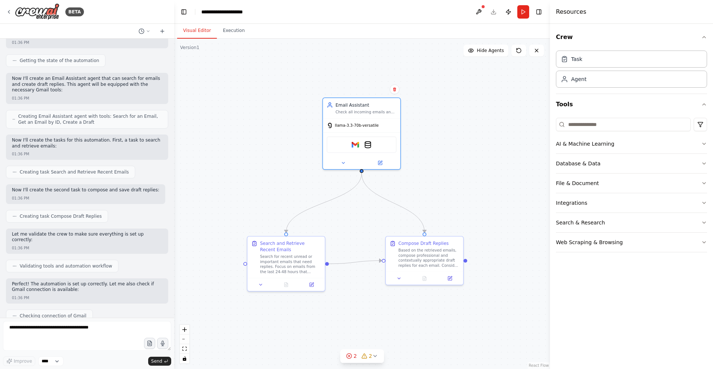
click at [343, 229] on div ".deletable-edge-delete-btn { width: 20px; height: 20px; border: 0px solid #ffff…" at bounding box center [362, 204] width 376 height 330
click at [685, 33] on button "Crew" at bounding box center [631, 37] width 151 height 21
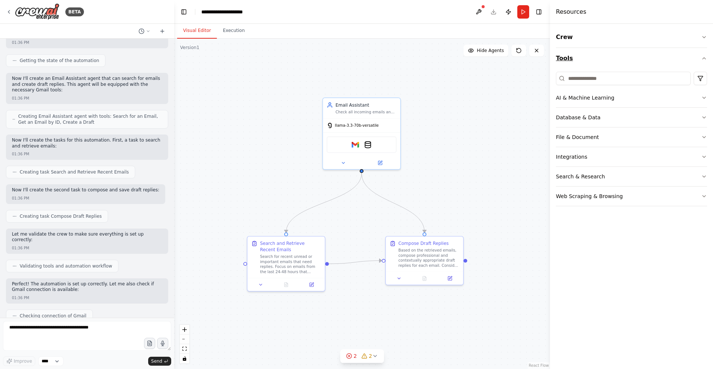
click at [647, 63] on button "Tools" at bounding box center [631, 58] width 151 height 21
click at [503, 166] on div ".deletable-edge-delete-btn { width: 20px; height: 20px; border: 0px solid #ffff…" at bounding box center [362, 204] width 376 height 330
click at [541, 49] on button at bounding box center [536, 51] width 15 height 12
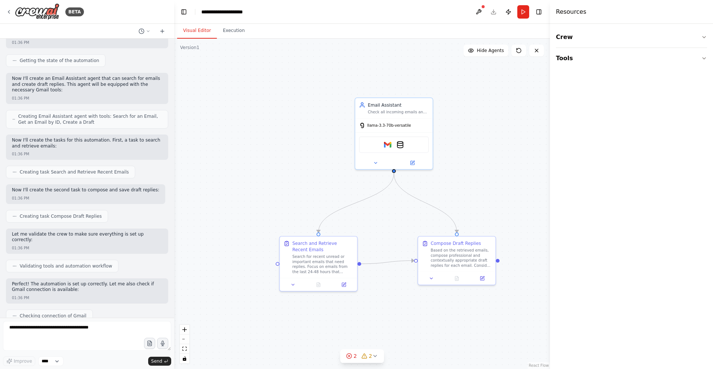
drag, startPoint x: 346, startPoint y: 81, endPoint x: 378, endPoint y: 83, distance: 32.3
click at [378, 82] on div ".deletable-edge-delete-btn { width: 20px; height: 20px; border: 0px solid #ffff…" at bounding box center [362, 204] width 376 height 330
drag, startPoint x: 333, startPoint y: 257, endPoint x: 329, endPoint y: 248, distance: 10.0
click at [329, 248] on div "Search for recent unread or important emails that need replies. Focus on emails…" at bounding box center [316, 257] width 61 height 20
drag, startPoint x: 329, startPoint y: 248, endPoint x: 343, endPoint y: 255, distance: 15.3
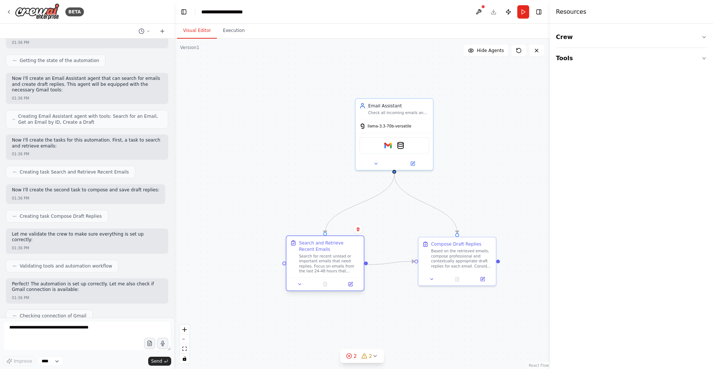
click at [343, 255] on div "Search for recent unread or important emails that need replies. Focus on emails…" at bounding box center [329, 263] width 61 height 20
click at [409, 238] on div ".deletable-edge-delete-btn { width: 20px; height: 20px; border: 0px solid #ffff…" at bounding box center [362, 204] width 376 height 330
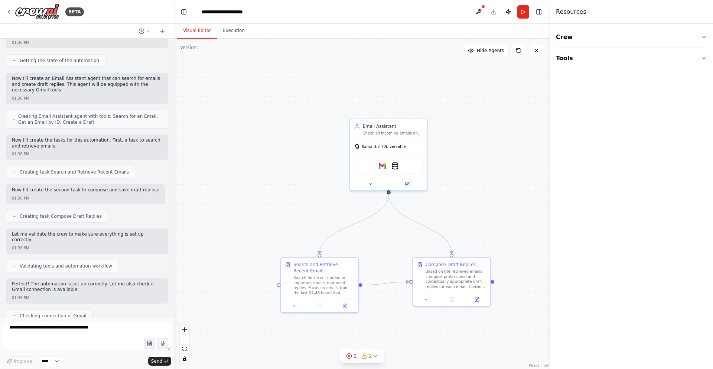
drag, startPoint x: 442, startPoint y: 171, endPoint x: 436, endPoint y: 195, distance: 24.4
click at [436, 195] on div ".deletable-edge-delete-btn { width: 20px; height: 20px; border: 0px solid #ffff…" at bounding box center [362, 204] width 376 height 330
click at [461, 196] on div ".deletable-edge-delete-btn { width: 20px; height: 20px; border: 0px solid #ffff…" at bounding box center [362, 204] width 376 height 330
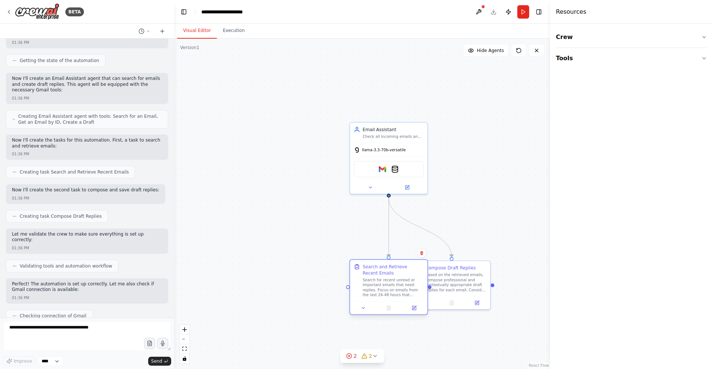
drag, startPoint x: 305, startPoint y: 287, endPoint x: 374, endPoint y: 288, distance: 69.0
click at [374, 288] on div "Search for recent unread or important emails that need replies. Focus on emails…" at bounding box center [392, 287] width 61 height 20
click at [463, 188] on div ".deletable-edge-delete-btn { width: 20px; height: 20px; border: 0px solid #ffff…" at bounding box center [362, 204] width 376 height 330
drag, startPoint x: 453, startPoint y: 273, endPoint x: 474, endPoint y: 276, distance: 21.0
click at [474, 276] on div "Compose Draft Replies Based on the retrieved emails, compose professional and c…" at bounding box center [474, 283] width 61 height 28
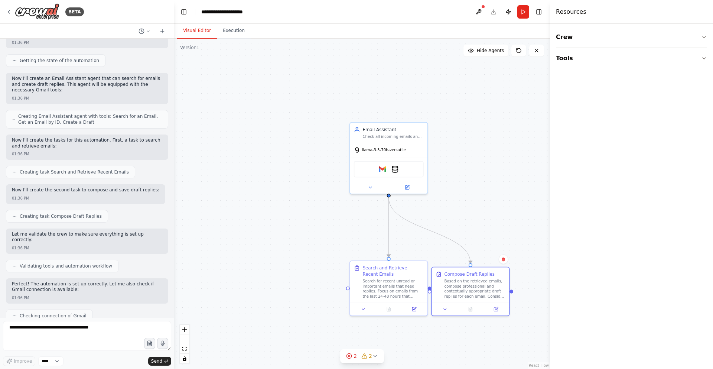
click at [491, 228] on div ".deletable-edge-delete-btn { width: 20px; height: 20px; border: 0px solid #ffff…" at bounding box center [362, 204] width 376 height 330
drag, startPoint x: 469, startPoint y: 284, endPoint x: 469, endPoint y: 277, distance: 6.7
click at [469, 277] on div "Based on the retrieved emails, compose professional and contextually appropriat…" at bounding box center [474, 281] width 61 height 20
click at [495, 301] on icon at bounding box center [496, 300] width 3 height 3
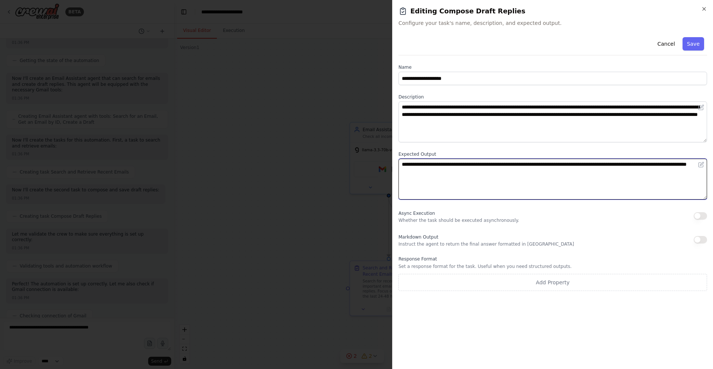
click at [556, 187] on textarea "**********" at bounding box center [552, 178] width 308 height 41
click at [545, 192] on textarea "**********" at bounding box center [552, 178] width 308 height 41
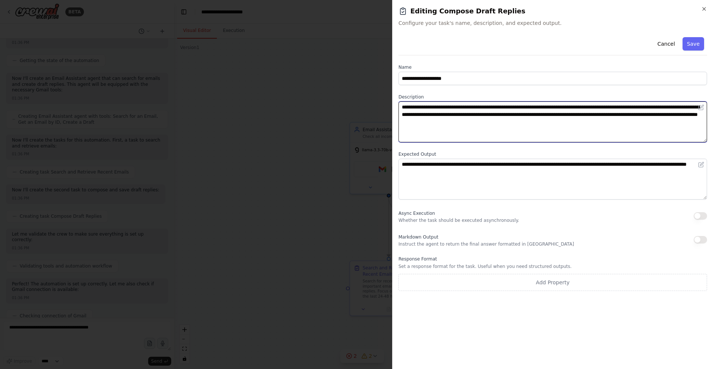
click at [567, 128] on textarea "**********" at bounding box center [552, 121] width 308 height 41
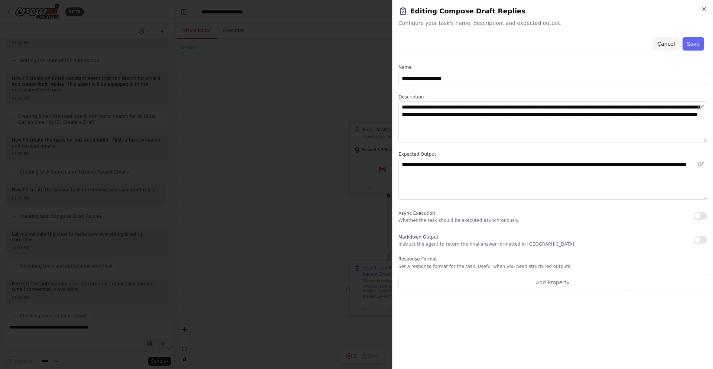
click at [667, 42] on button "Cancel" at bounding box center [665, 43] width 26 height 13
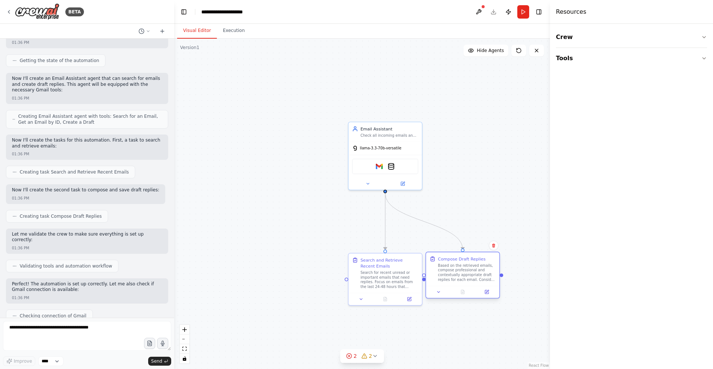
click at [456, 273] on div "Based on the retrieved emails, compose professional and contextually appropriat…" at bounding box center [467, 272] width 58 height 19
click at [462, 190] on div ".deletable-edge-delete-btn { width: 20px; height: 20px; border: 0px solid #ffff…" at bounding box center [362, 204] width 376 height 330
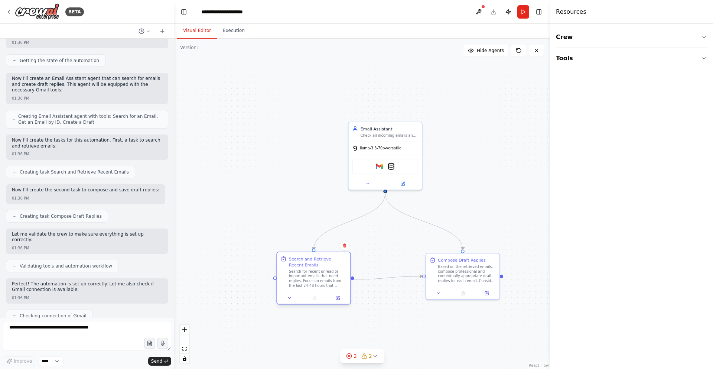
drag, startPoint x: 400, startPoint y: 279, endPoint x: 327, endPoint y: 278, distance: 72.7
click at [327, 278] on div "Search for recent unread or important emails that need replies. Focus on emails…" at bounding box center [318, 278] width 58 height 19
click at [462, 317] on div ".deletable-edge-delete-btn { width: 20px; height: 20px; border: 0px solid #ffff…" at bounding box center [362, 204] width 376 height 330
click at [488, 321] on div ".deletable-edge-delete-btn { width: 20px; height: 20px; border: 0px solid #ffff…" at bounding box center [362, 204] width 376 height 330
drag, startPoint x: 324, startPoint y: 291, endPoint x: 323, endPoint y: 287, distance: 3.9
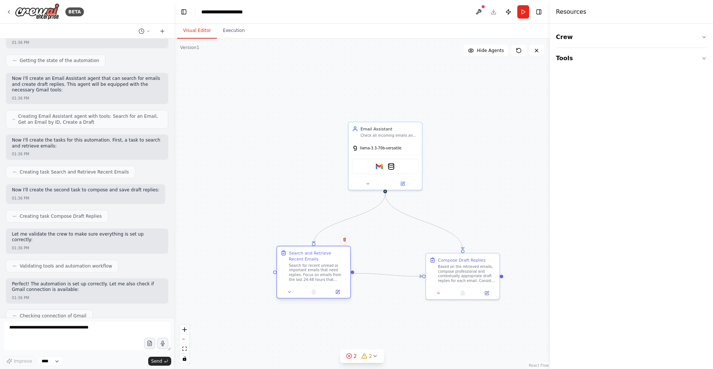
click at [323, 287] on div at bounding box center [313, 291] width 73 height 12
click at [320, 297] on div at bounding box center [307, 297] width 73 height 12
click at [325, 252] on div at bounding box center [319, 255] width 69 height 7
drag, startPoint x: 325, startPoint y: 252, endPoint x: 374, endPoint y: 317, distance: 81.4
click at [374, 317] on div at bounding box center [360, 322] width 73 height 12
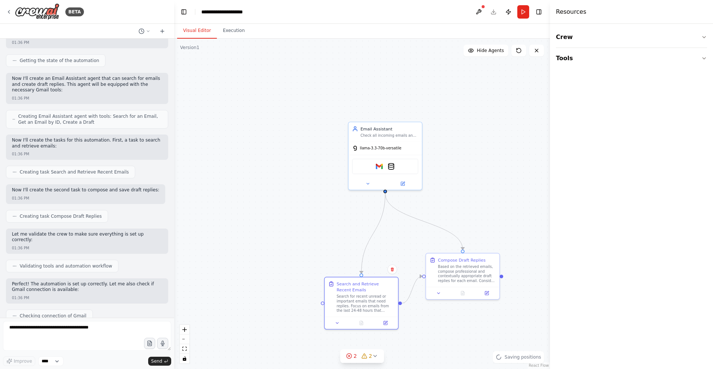
click at [265, 190] on div ".deletable-edge-delete-btn { width: 20px; height: 20px; border: 0px solid #ffff…" at bounding box center [362, 204] width 376 height 330
drag, startPoint x: 372, startPoint y: 296, endPoint x: 315, endPoint y: 250, distance: 73.4
click at [315, 251] on div "Search for recent unread or important emails that need replies. Focus on emails…" at bounding box center [312, 260] width 58 height 19
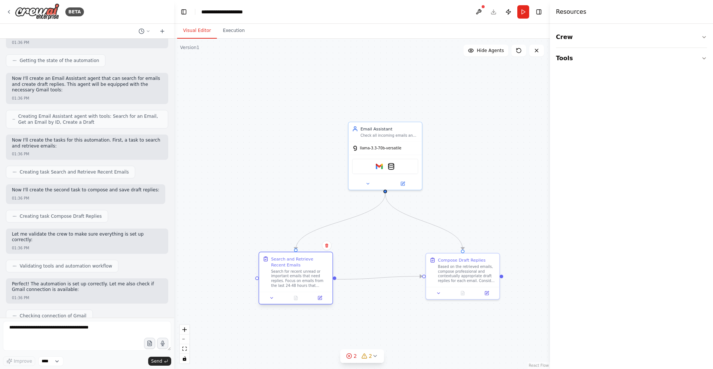
drag, startPoint x: 299, startPoint y: 248, endPoint x: 294, endPoint y: 266, distance: 19.1
click at [294, 266] on div "Search and Retrieve Recent Emails" at bounding box center [300, 262] width 58 height 12
click at [410, 258] on div ".deletable-edge-delete-btn { width: 20px; height: 20px; border: 0px solid #ffff…" at bounding box center [362, 204] width 376 height 330
click at [315, 304] on div at bounding box center [294, 298] width 73 height 12
click at [320, 299] on icon at bounding box center [318, 299] width 4 height 4
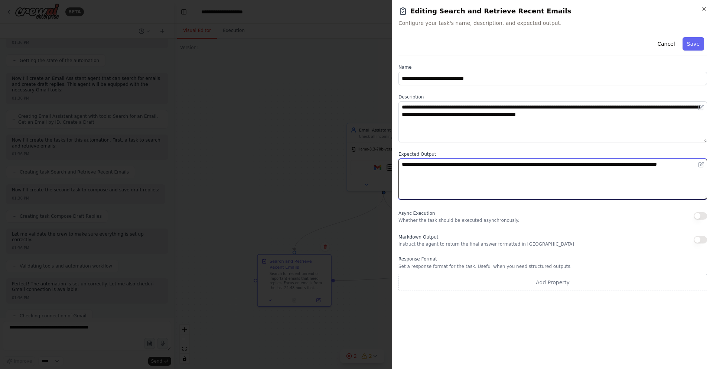
drag, startPoint x: 455, startPoint y: 185, endPoint x: 361, endPoint y: 137, distance: 105.4
click at [361, 137] on body "BETA Hello! I'm the CrewAI assistant. What kind of automation do you want to bu…" at bounding box center [356, 184] width 713 height 369
click at [452, 181] on textarea "**********" at bounding box center [552, 178] width 308 height 41
click at [448, 181] on textarea "**********" at bounding box center [552, 178] width 308 height 41
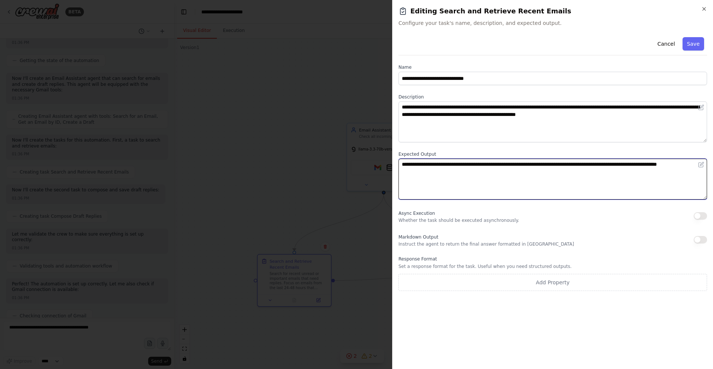
click at [433, 183] on textarea "**********" at bounding box center [552, 178] width 308 height 41
drag, startPoint x: 432, startPoint y: 183, endPoint x: 373, endPoint y: 123, distance: 85.0
click at [373, 124] on body "BETA Hello! I'm the CrewAI assistant. What kind of automation do you want to bu…" at bounding box center [356, 184] width 713 height 369
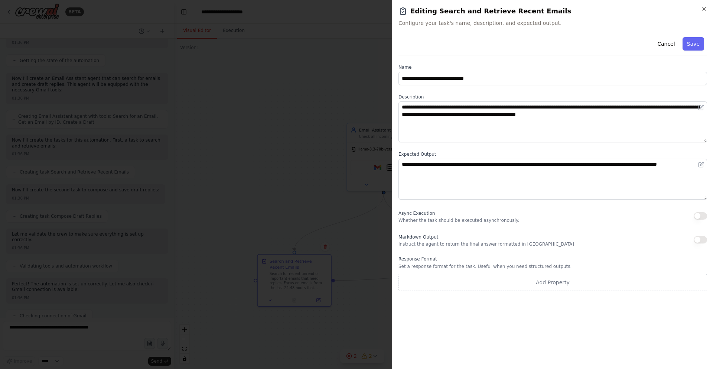
click at [569, 245] on div "Markdown Output Instruct the agent to return the final answer formatted in Mark…" at bounding box center [552, 239] width 308 height 15
click at [703, 9] on icon "button" at bounding box center [704, 9] width 6 height 6
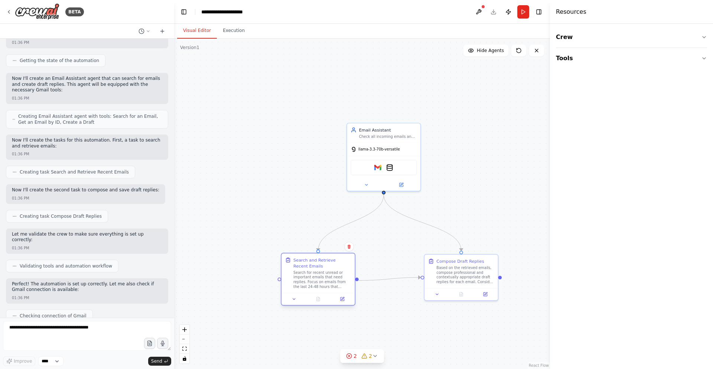
drag, startPoint x: 306, startPoint y: 286, endPoint x: 329, endPoint y: 283, distance: 23.3
click at [329, 283] on div "Search for recent unread or important emails that need replies. Focus on emails…" at bounding box center [322, 279] width 58 height 19
click at [396, 297] on div ".deletable-edge-delete-btn { width: 20px; height: 20px; border: 0px solid #ffff…" at bounding box center [362, 204] width 376 height 330
drag, startPoint x: 445, startPoint y: 275, endPoint x: 436, endPoint y: 276, distance: 9.3
click at [436, 276] on div "Based on the retrieved emails, compose professional and contextually appropriat…" at bounding box center [453, 273] width 58 height 19
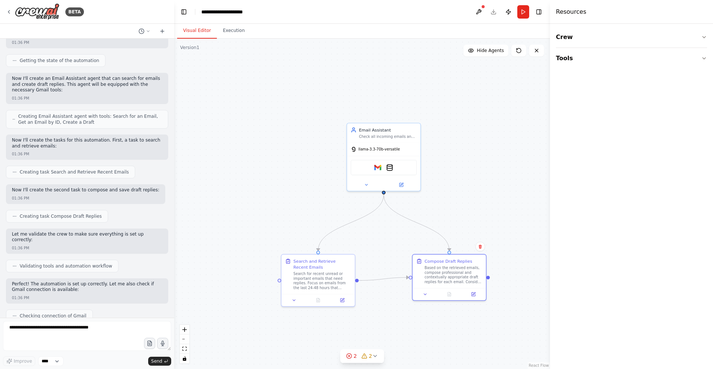
click at [462, 209] on div ".deletable-edge-delete-btn { width: 20px; height: 20px; border: 0px solid #ffff…" at bounding box center [362, 204] width 376 height 330
drag, startPoint x: 303, startPoint y: 272, endPoint x: 308, endPoint y: 268, distance: 6.0
click at [308, 268] on div "Search for recent unread or important emails that need replies. Focus on emails…" at bounding box center [328, 273] width 58 height 19
click at [385, 248] on div ".deletable-edge-delete-btn { width: 20px; height: 20px; border: 0px solid #ffff…" at bounding box center [362, 204] width 376 height 330
drag, startPoint x: 332, startPoint y: 267, endPoint x: 327, endPoint y: 271, distance: 6.8
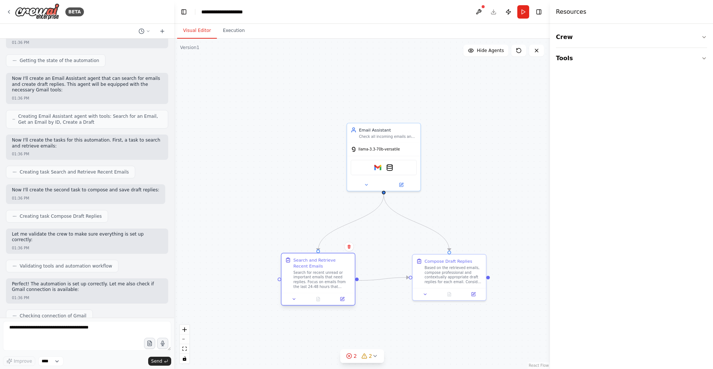
click at [327, 271] on div "Search for recent unread or important emails that need replies. Focus on emails…" at bounding box center [322, 279] width 58 height 19
click at [393, 268] on div ".deletable-edge-delete-btn { width: 20px; height: 20px; border: 0px solid #ffff…" at bounding box center [362, 204] width 376 height 330
click at [432, 284] on div "Compose Draft Replies Based on the retrieved emails, compose professional and c…" at bounding box center [448, 269] width 73 height 33
click at [426, 313] on div ".deletable-edge-delete-btn { width: 20px; height: 20px; border: 0px solid #ffff…" at bounding box center [362, 204] width 376 height 330
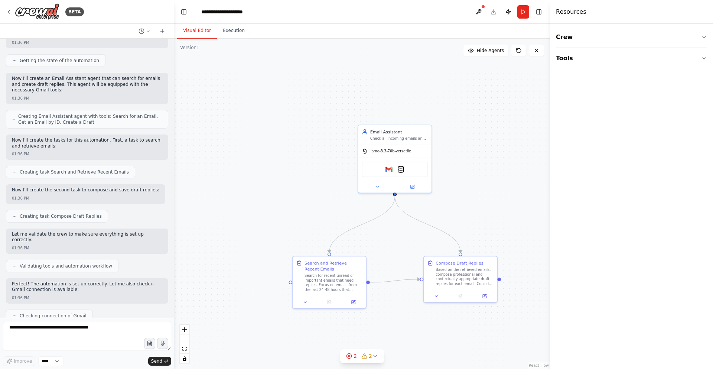
drag, startPoint x: 414, startPoint y: 329, endPoint x: 425, endPoint y: 331, distance: 11.4
click at [425, 331] on div ".deletable-edge-delete-btn { width: 20px; height: 20px; border: 0px solid #ffff…" at bounding box center [362, 204] width 376 height 330
click at [377, 356] on button "2 2" at bounding box center [362, 356] width 44 height 14
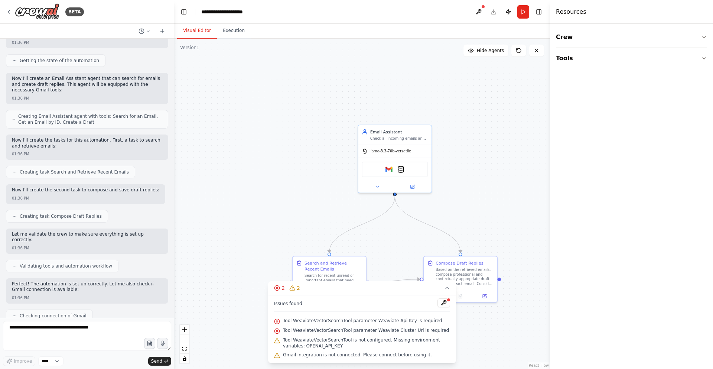
click at [402, 253] on div ".deletable-edge-delete-btn { width: 20px; height: 20px; border: 0px solid #ffff…" at bounding box center [362, 204] width 376 height 330
click at [446, 291] on button "2 2" at bounding box center [362, 288] width 188 height 14
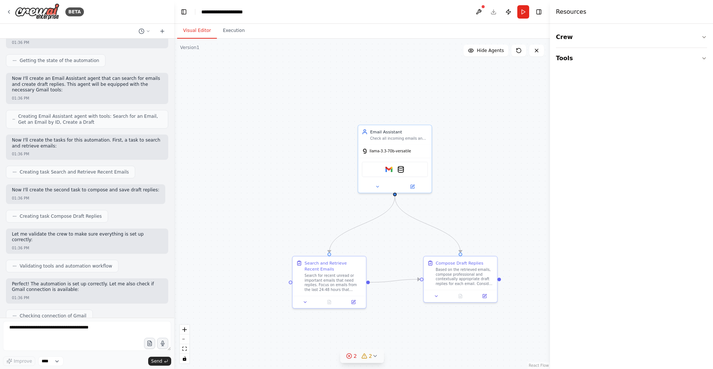
click at [363, 359] on div "2" at bounding box center [366, 355] width 11 height 7
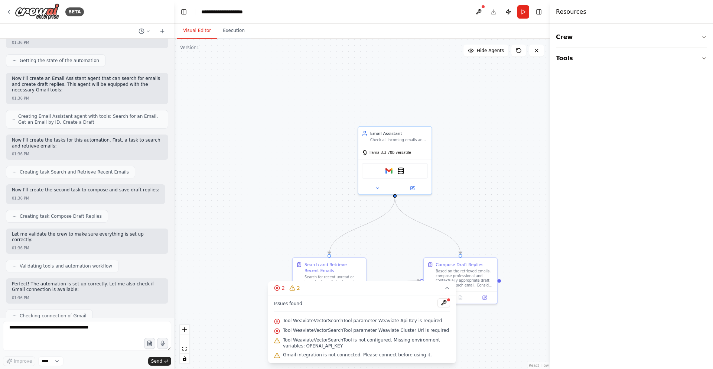
click at [480, 350] on div ".deletable-edge-delete-btn { width: 20px; height: 20px; border: 0px solid #ffff…" at bounding box center [362, 204] width 376 height 330
click at [392, 290] on button "2 2" at bounding box center [362, 288] width 188 height 14
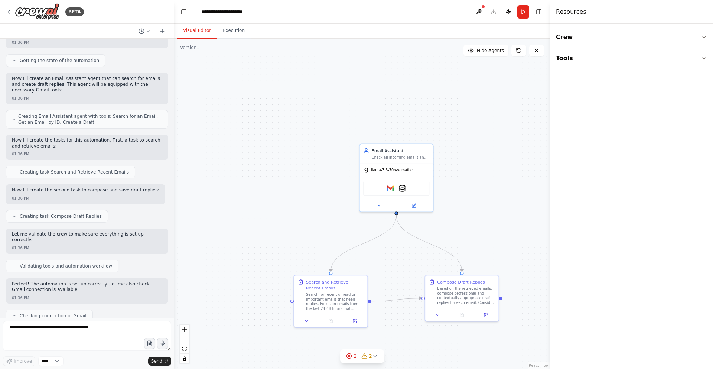
drag, startPoint x: 475, startPoint y: 148, endPoint x: 473, endPoint y: 166, distance: 18.3
click at [473, 166] on div ".deletable-edge-delete-btn { width: 20px; height: 20px; border: 0px solid #ffff…" at bounding box center [362, 204] width 376 height 330
click at [420, 205] on button at bounding box center [414, 204] width 34 height 7
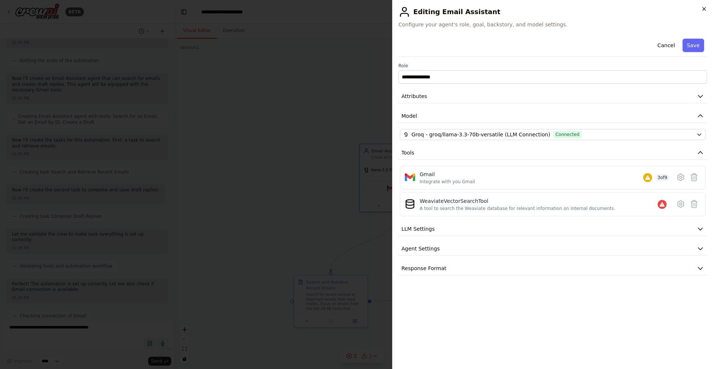
click at [706, 9] on icon "button" at bounding box center [704, 9] width 6 height 6
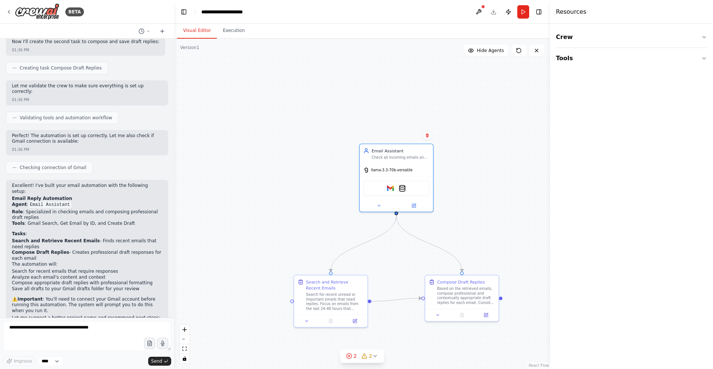
scroll to position [415, 0]
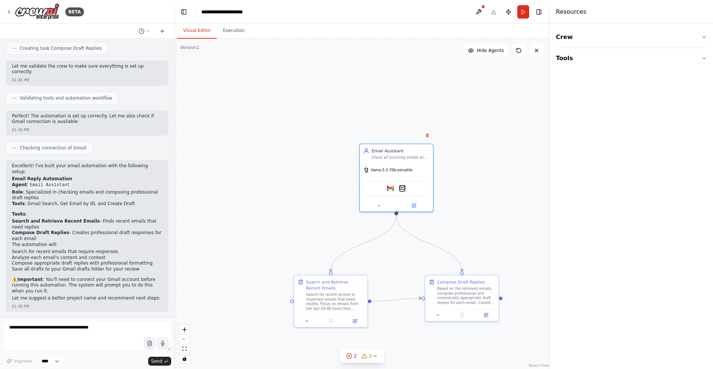
click at [9, 151] on div "Hello! I'm the CrewAI assistant. What kind of automation do you want to build? …" at bounding box center [87, 178] width 174 height 279
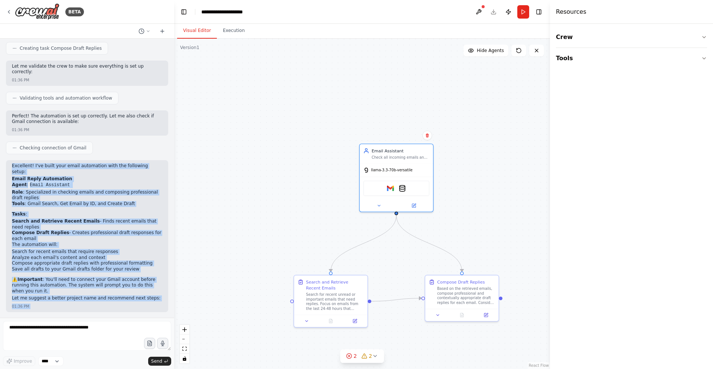
drag, startPoint x: 12, startPoint y: 159, endPoint x: 109, endPoint y: 307, distance: 176.8
click at [109, 307] on div "Hello! I'm the CrewAI assistant. What kind of automation do you want to build? …" at bounding box center [87, 178] width 174 height 279
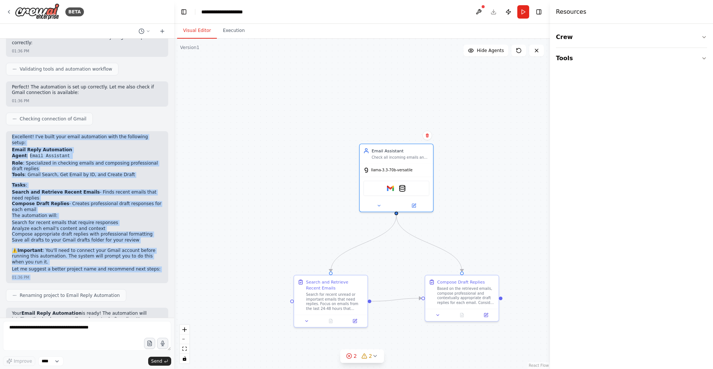
scroll to position [459, 0]
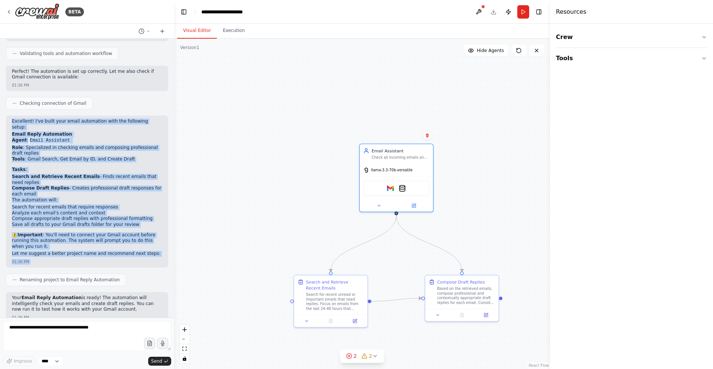
click at [89, 251] on p "Let me suggest a better project name and recommend next steps:" at bounding box center [87, 254] width 150 height 6
click at [98, 232] on p "⚠️ Important : You'll need to connect your Gmail account before running this au…" at bounding box center [87, 240] width 150 height 17
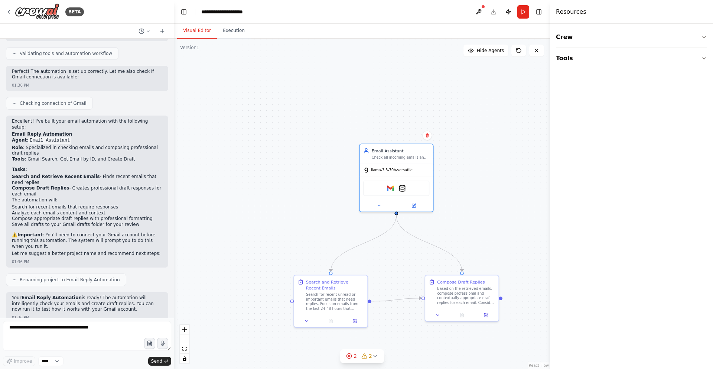
drag, startPoint x: 96, startPoint y: 298, endPoint x: 9, endPoint y: 285, distance: 88.5
click at [9, 292] on div "Your Email Reply Automation is ready! The automation will intelligently check y…" at bounding box center [87, 307] width 162 height 31
click at [30, 295] on strong "Email Reply Automation" at bounding box center [52, 297] width 60 height 5
click at [63, 295] on p "Your Email Reply Automation is ready! The automation will intelligently check y…" at bounding box center [87, 303] width 150 height 17
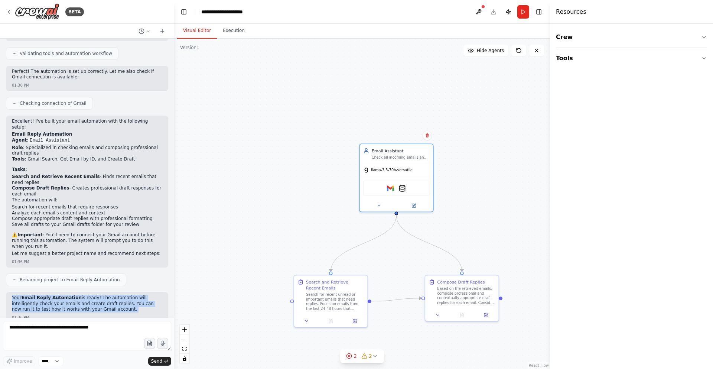
click at [62, 295] on p "Your Email Reply Automation is ready! The automation will intelligently check y…" at bounding box center [87, 303] width 150 height 17
click at [100, 301] on div "Your Email Reply Automation is ready! The automation will intelligently check y…" at bounding box center [87, 304] width 150 height 19
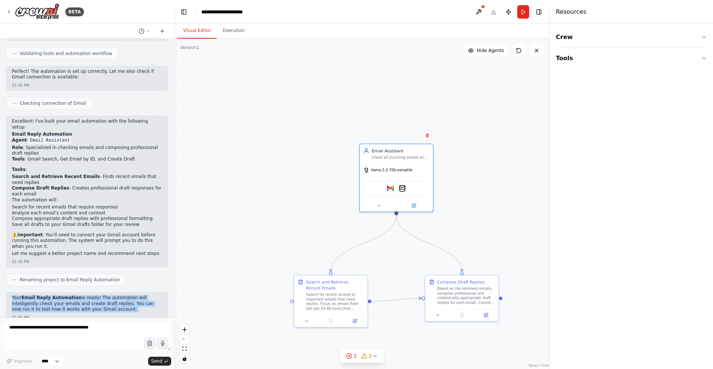
click at [100, 301] on div "Your Email Reply Automation is ready! The automation will intelligently check y…" at bounding box center [87, 304] width 150 height 19
click at [98, 297] on p "Your Email Reply Automation is ready! The automation will intelligently check y…" at bounding box center [87, 303] width 150 height 17
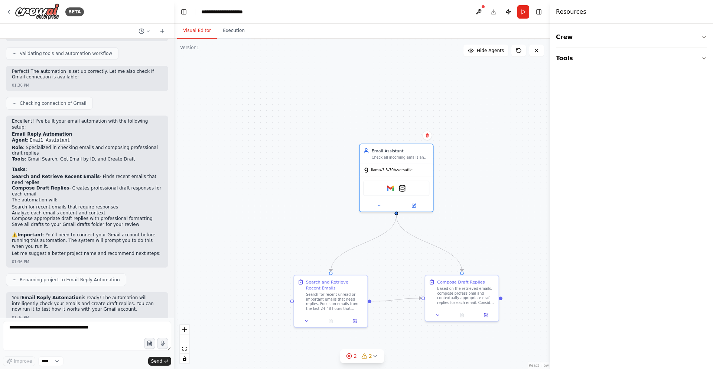
click at [95, 296] on p "Your Email Reply Automation is ready! The automation will intelligently check y…" at bounding box center [87, 303] width 150 height 17
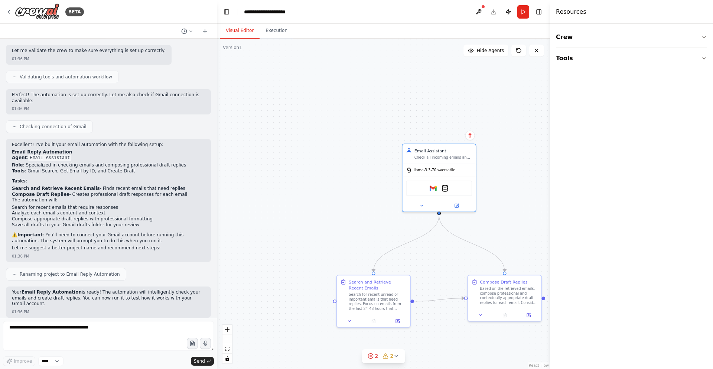
scroll to position [395, 0]
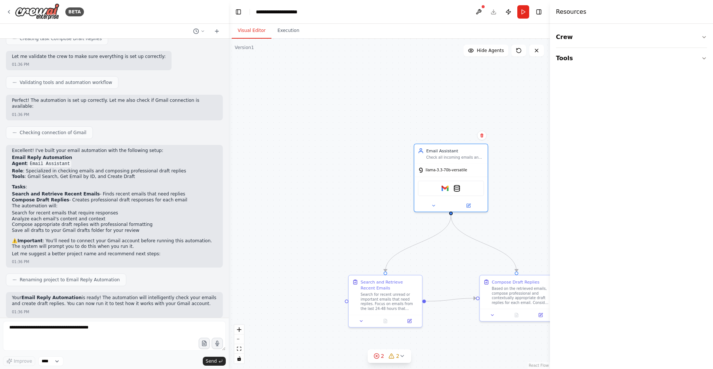
drag, startPoint x: 171, startPoint y: 235, endPoint x: 229, endPoint y: 234, distance: 57.2
click at [229, 234] on div "BETA Hello! I'm the CrewAI assistant. What kind of automation do you want to bu…" at bounding box center [356, 184] width 713 height 369
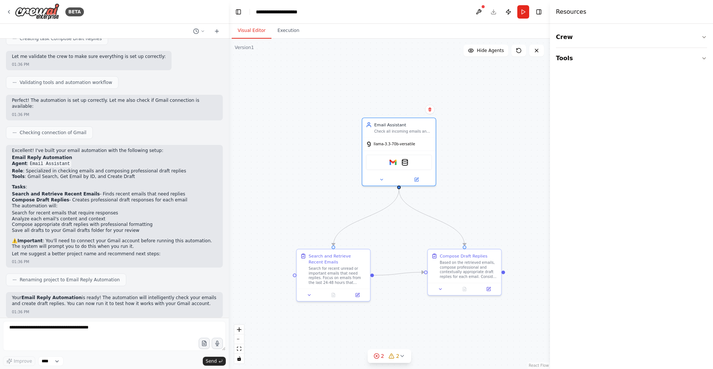
drag, startPoint x: 385, startPoint y: 207, endPoint x: 333, endPoint y: 181, distance: 58.1
click at [333, 181] on div ".deletable-edge-delete-btn { width: 20px; height: 20px; border: 0px solid #ffff…" at bounding box center [389, 204] width 321 height 330
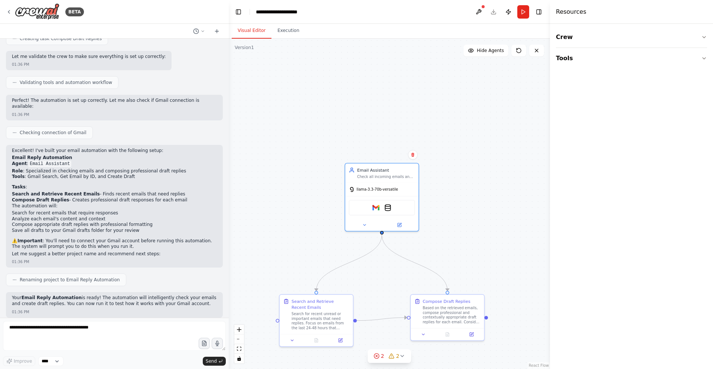
drag, startPoint x: 471, startPoint y: 323, endPoint x: 454, endPoint y: 368, distance: 48.4
click at [454, 368] on div ".deletable-edge-delete-btn { width: 20px; height: 20px; border: 0px solid #ffff…" at bounding box center [389, 204] width 321 height 330
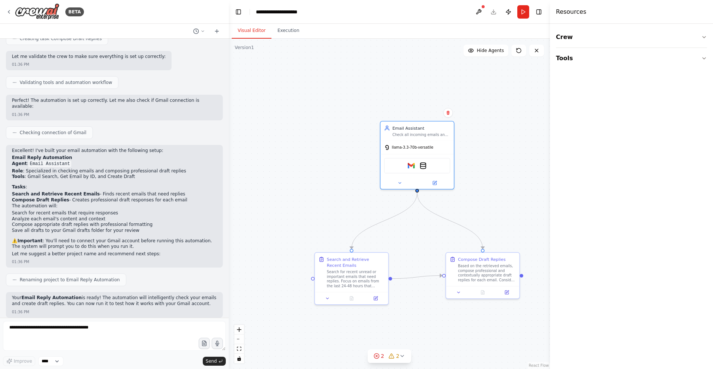
drag, startPoint x: 500, startPoint y: 244, endPoint x: 536, endPoint y: 199, distance: 57.6
click at [536, 199] on div ".deletable-edge-delete-btn { width: 20px; height: 20px; border: 0px solid #ffff…" at bounding box center [389, 204] width 321 height 330
drag, startPoint x: 494, startPoint y: 275, endPoint x: 503, endPoint y: 281, distance: 11.0
click at [503, 281] on div "Based on the retrieved emails, compose professional and contextually appropriat…" at bounding box center [498, 277] width 58 height 19
click at [484, 326] on div ".deletable-edge-delete-btn { width: 20px; height: 20px; border: 0px solid #ffff…" at bounding box center [389, 204] width 321 height 330
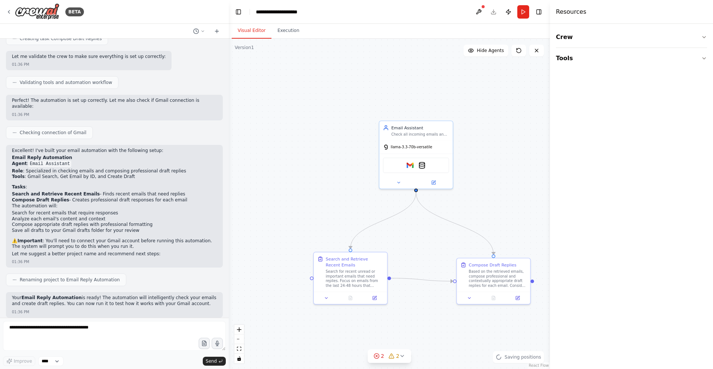
click at [451, 318] on div ".deletable-edge-delete-btn { width: 20px; height: 20px; border: 0px solid #ffff…" at bounding box center [389, 204] width 321 height 330
click at [438, 180] on button at bounding box center [433, 181] width 34 height 7
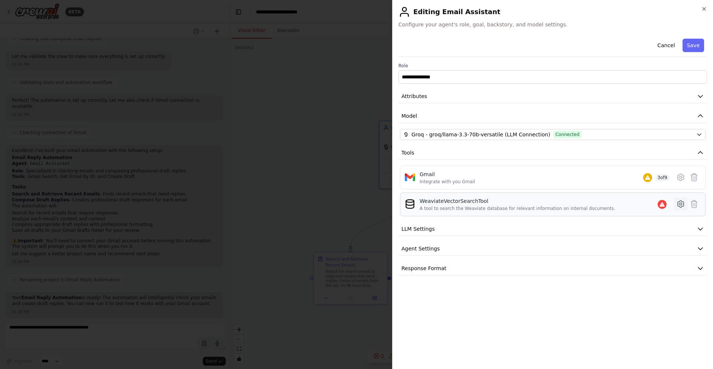
click at [676, 206] on icon at bounding box center [680, 203] width 9 height 9
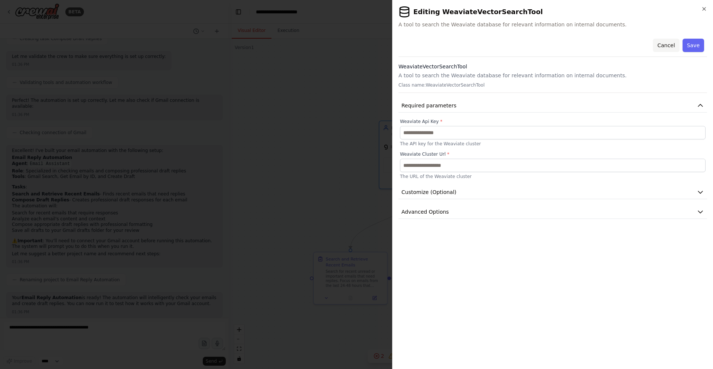
click at [670, 44] on button "Cancel" at bounding box center [665, 45] width 26 height 13
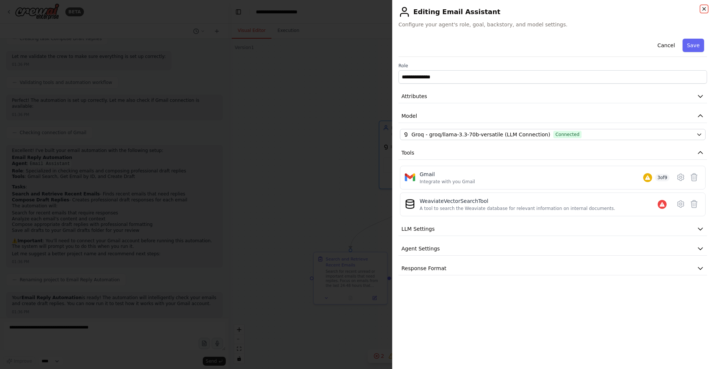
click at [702, 10] on icon "button" at bounding box center [704, 9] width 6 height 6
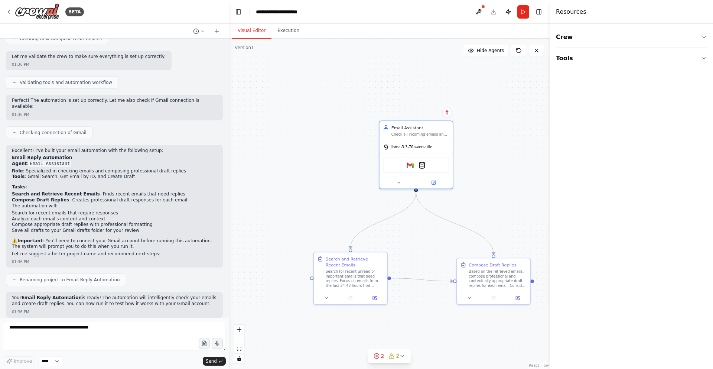
click at [518, 101] on div ".deletable-edge-delete-btn { width: 20px; height: 20px; border: 0px solid #ffff…" at bounding box center [389, 204] width 321 height 330
click at [593, 62] on button "Tools" at bounding box center [631, 58] width 151 height 21
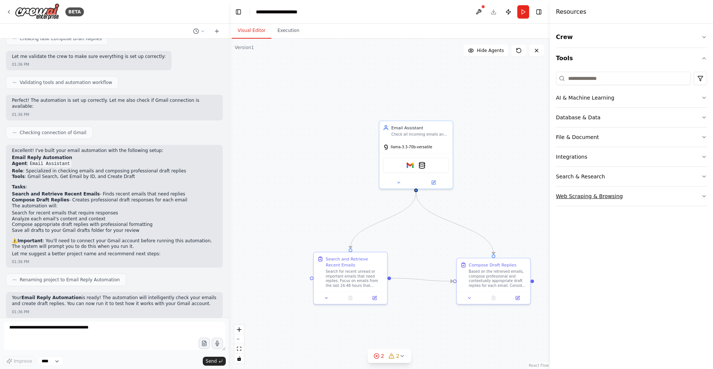
click at [668, 191] on button "Web Scraping & Browsing" at bounding box center [631, 195] width 151 height 19
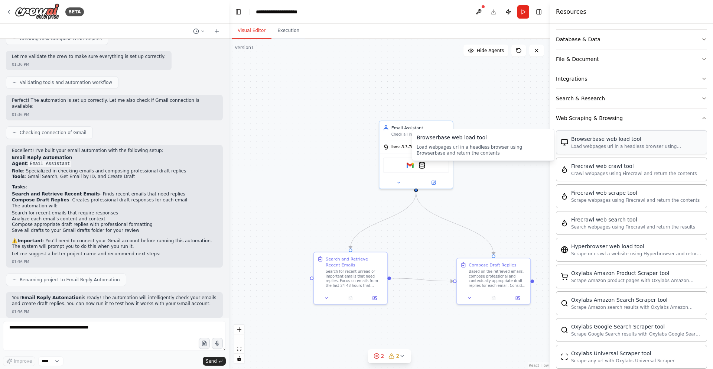
scroll to position [33, 0]
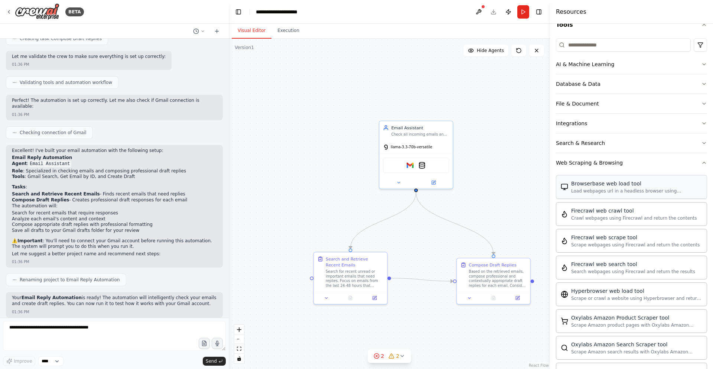
click at [648, 141] on button "Search & Research" at bounding box center [631, 142] width 151 height 19
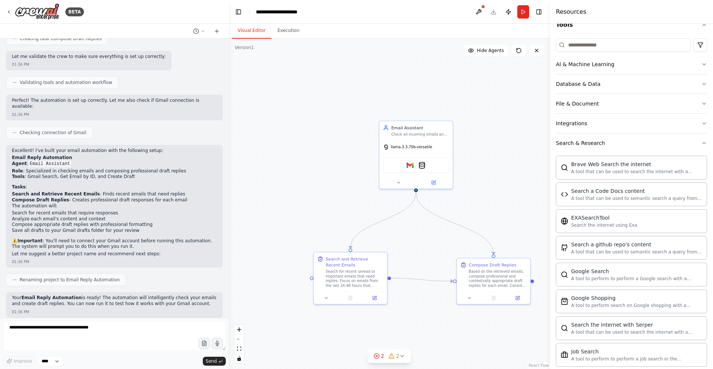
click at [648, 141] on button "Search & Research" at bounding box center [631, 142] width 151 height 19
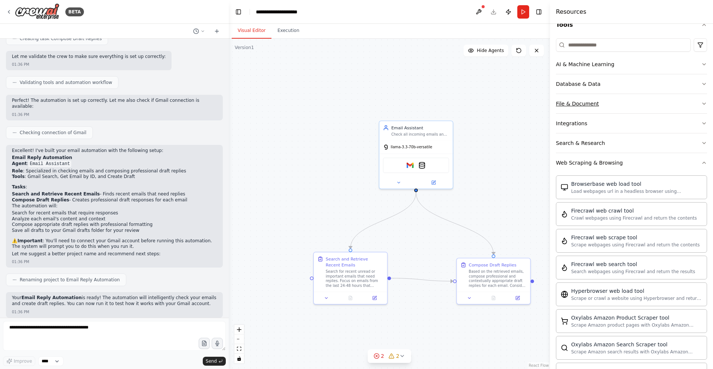
click at [675, 107] on button "File & Document" at bounding box center [631, 103] width 151 height 19
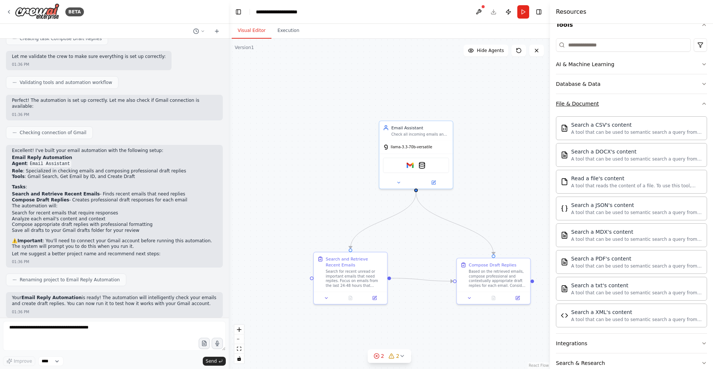
click at [675, 107] on button "File & Document" at bounding box center [631, 103] width 151 height 19
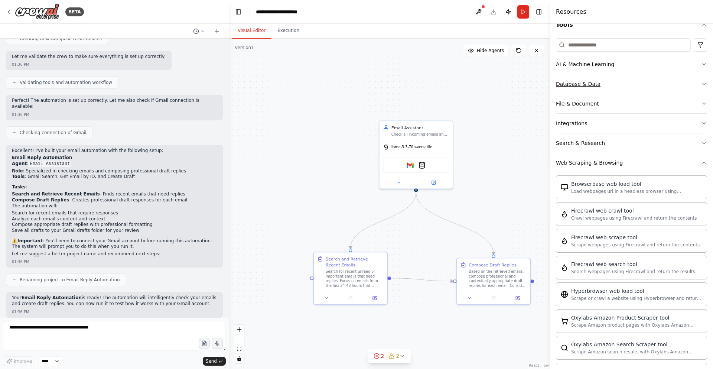
click at [640, 80] on button "Database & Data" at bounding box center [631, 83] width 151 height 19
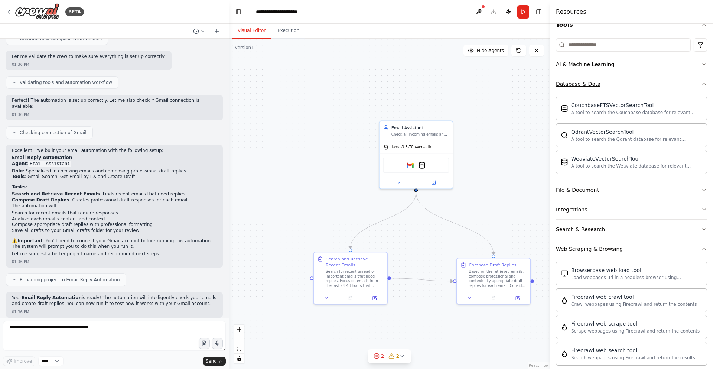
click at [640, 80] on button "Database & Data" at bounding box center [631, 83] width 151 height 19
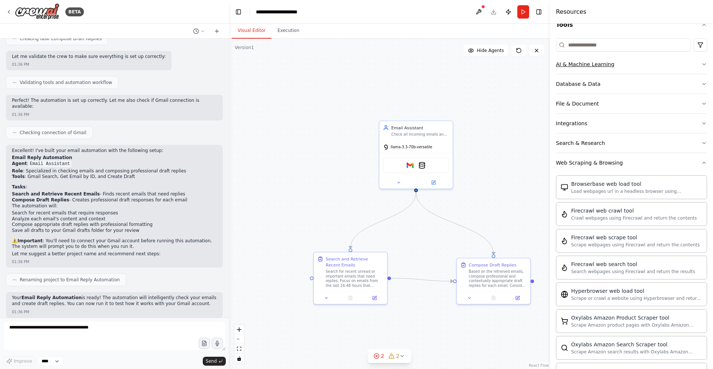
click at [644, 73] on button "AI & Machine Learning" at bounding box center [631, 64] width 151 height 19
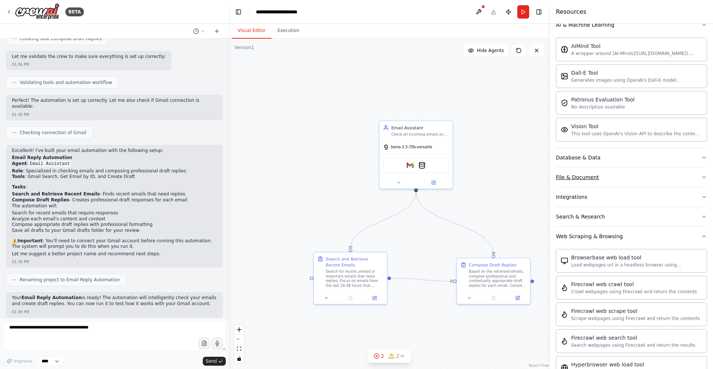
scroll to position [122, 0]
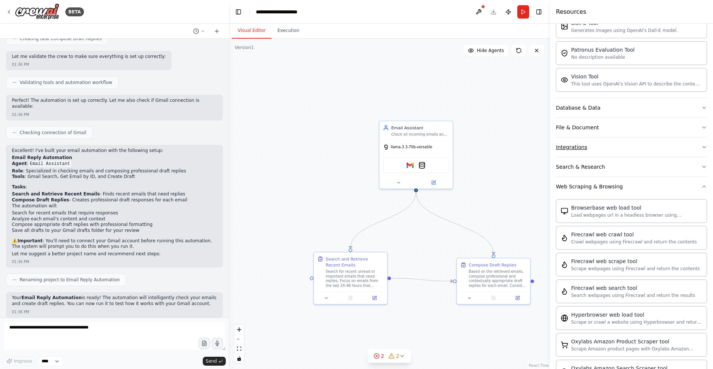
click at [610, 149] on button "Integrations" at bounding box center [631, 146] width 151 height 19
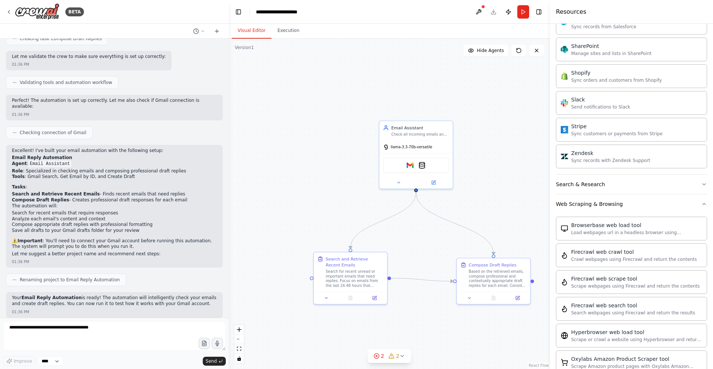
scroll to position [701, 0]
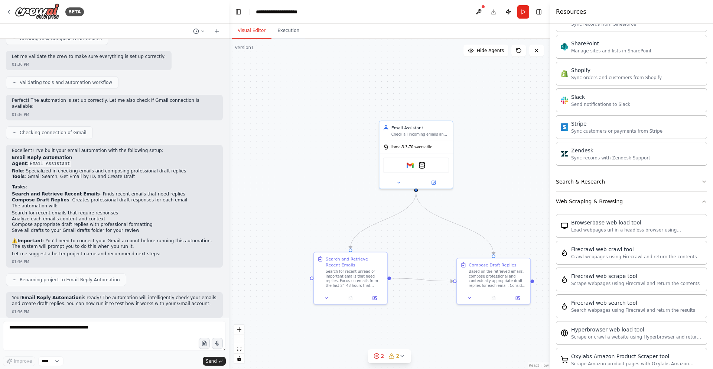
click at [616, 183] on button "Search & Research" at bounding box center [631, 181] width 151 height 19
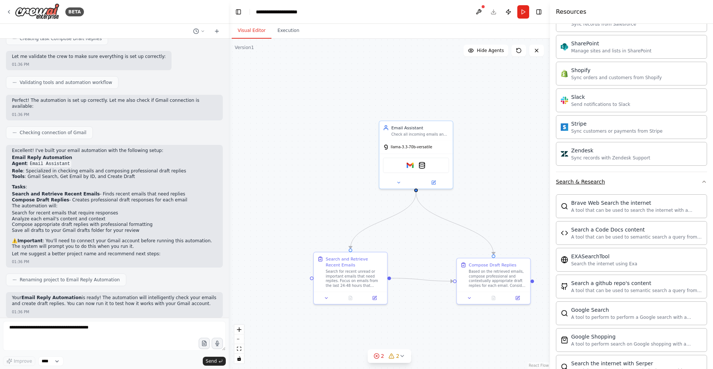
click at [616, 183] on button "Search & Research" at bounding box center [631, 181] width 151 height 19
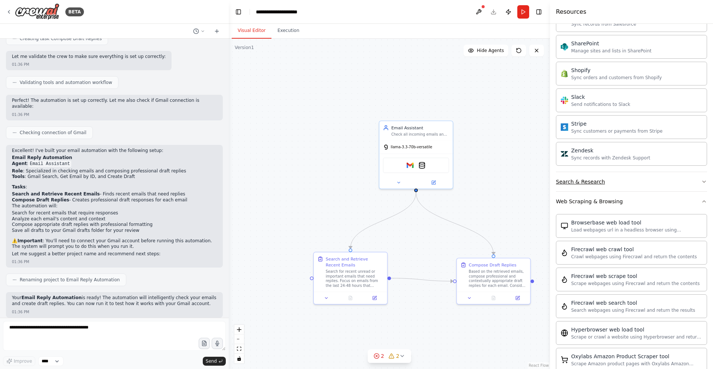
click at [616, 183] on button "Search & Research" at bounding box center [631, 181] width 151 height 19
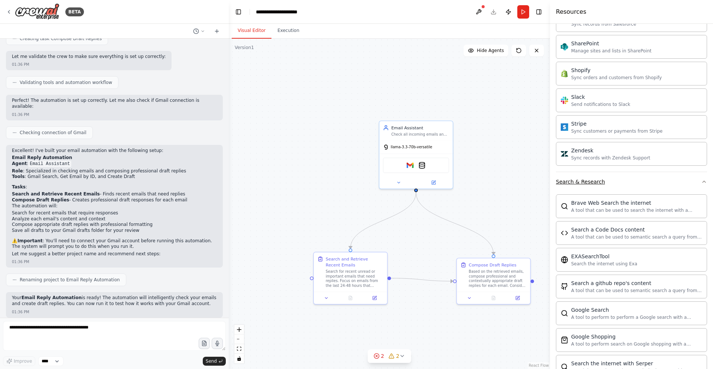
click at [616, 183] on button "Search & Research" at bounding box center [631, 181] width 151 height 19
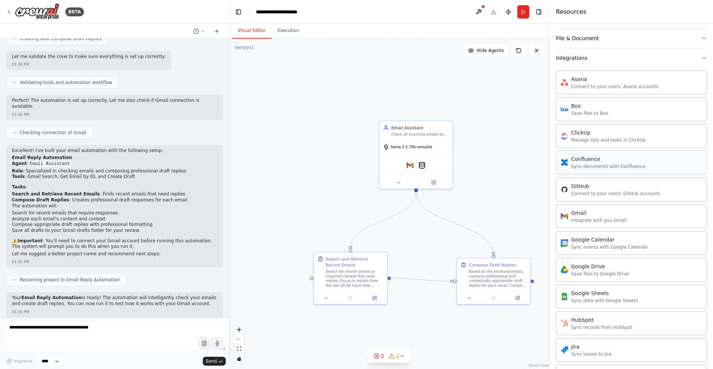
scroll to position [78, 0]
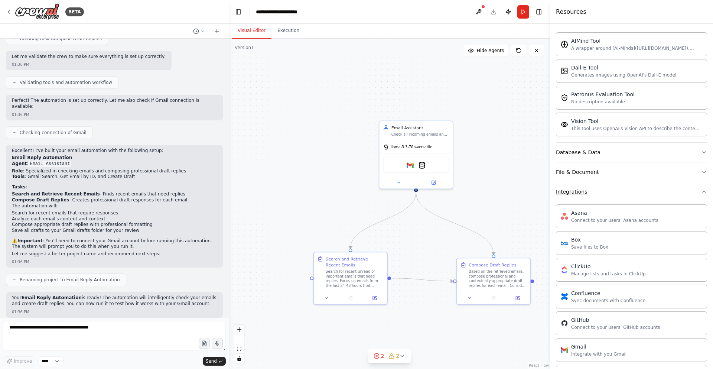
click at [615, 193] on button "Integrations" at bounding box center [631, 191] width 151 height 19
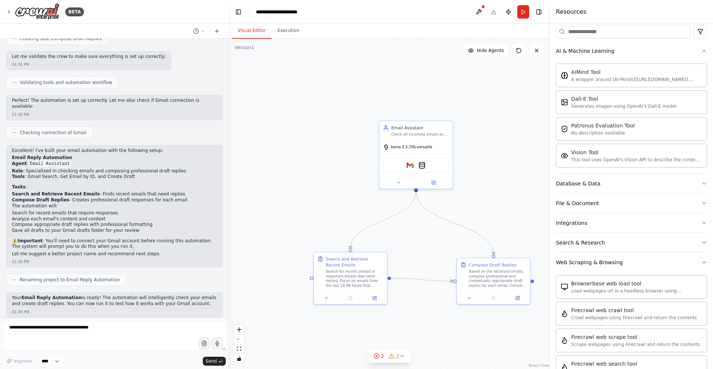
scroll to position [0, 0]
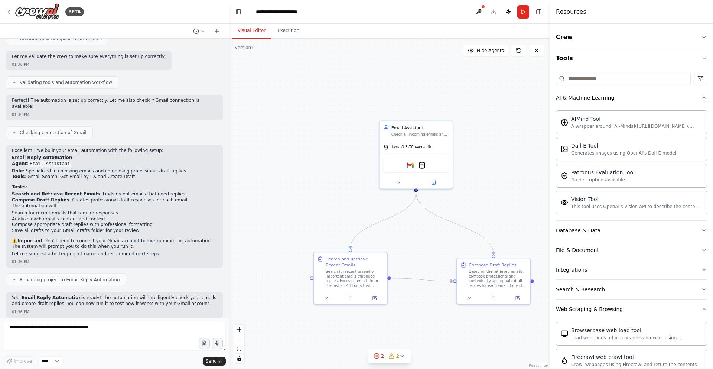
click at [685, 97] on button "AI & Machine Learning" at bounding box center [631, 97] width 151 height 19
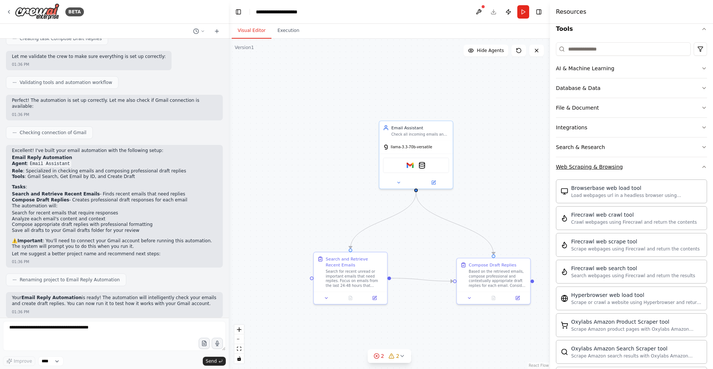
scroll to position [45, 0]
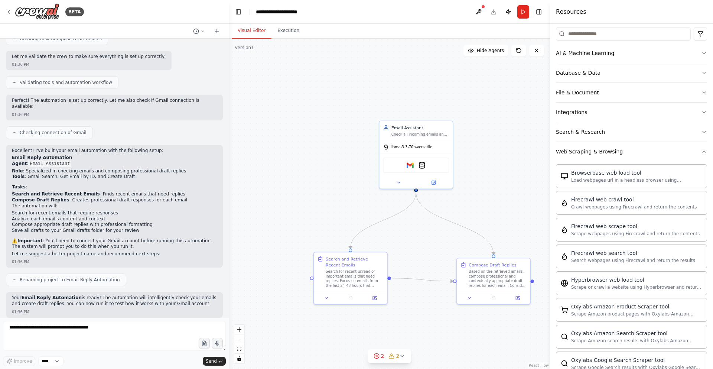
click at [684, 150] on button "Web Scraping & Browsing" at bounding box center [631, 151] width 151 height 19
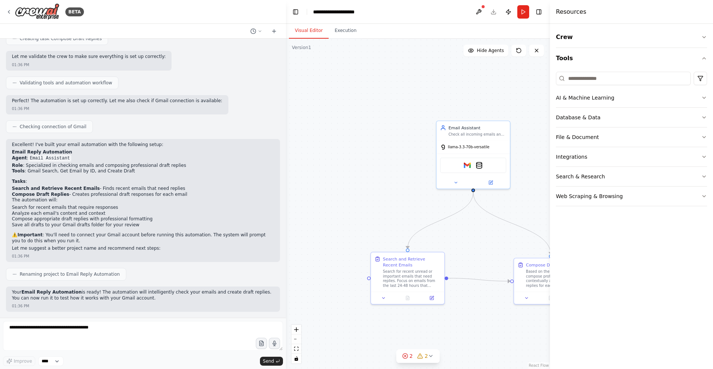
scroll to position [378, 0]
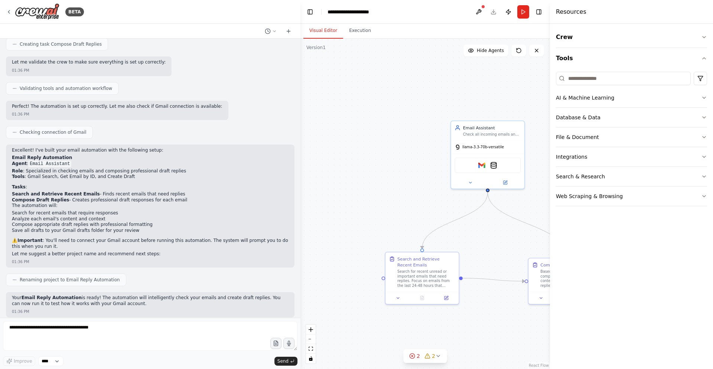
drag, startPoint x: 227, startPoint y: 268, endPoint x: 297, endPoint y: 274, distance: 70.3
click at [297, 274] on div "BETA Hello! I'm the CrewAI assistant. What kind of automation do you want to bu…" at bounding box center [356, 184] width 713 height 369
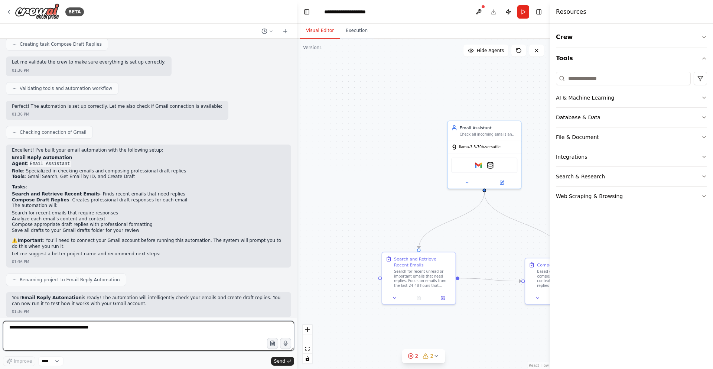
click at [133, 331] on textarea at bounding box center [148, 336] width 291 height 30
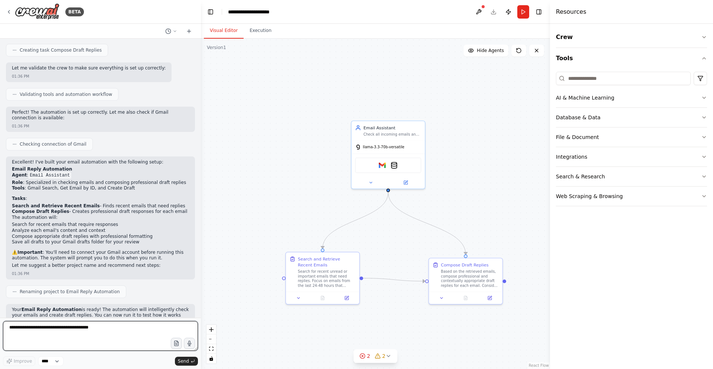
scroll to position [407, 0]
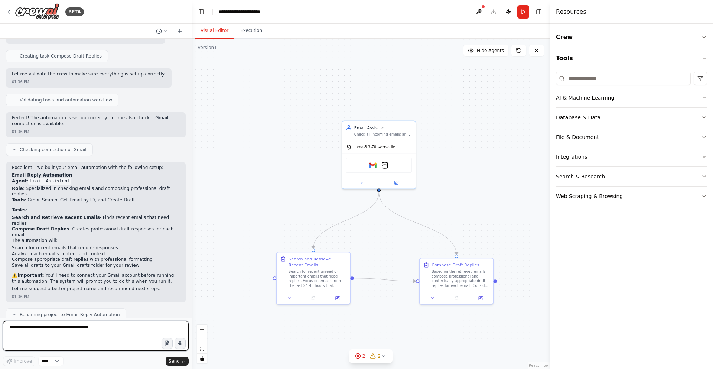
drag, startPoint x: 296, startPoint y: 165, endPoint x: 189, endPoint y: 157, distance: 107.5
click at [189, 157] on div "BETA Hello! I'm the CrewAI assistant. What kind of automation do you want to bu…" at bounding box center [356, 184] width 713 height 369
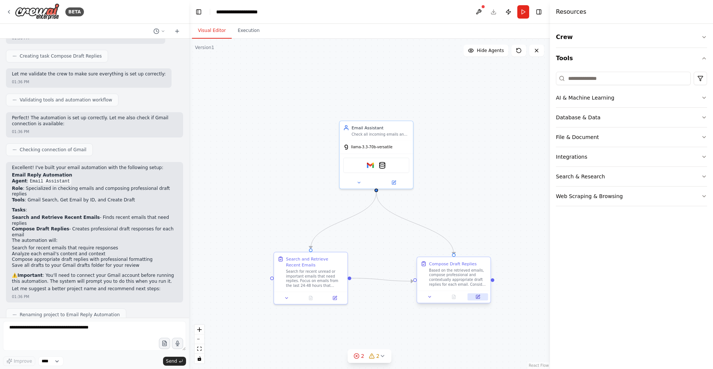
click at [475, 295] on button at bounding box center [477, 296] width 20 height 7
click at [336, 300] on div at bounding box center [310, 296] width 73 height 12
click at [336, 300] on button at bounding box center [334, 296] width 20 height 7
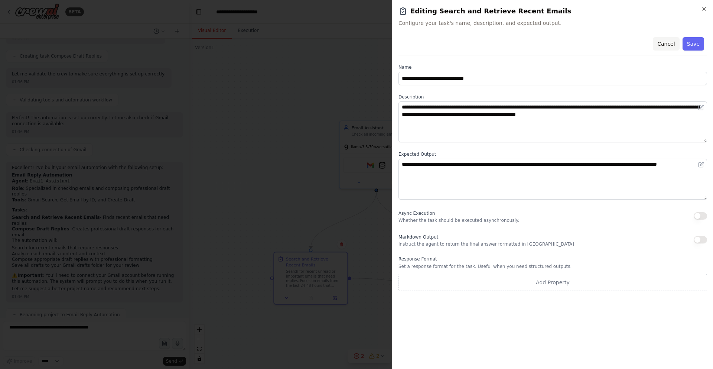
click at [672, 42] on button "Cancel" at bounding box center [665, 43] width 26 height 13
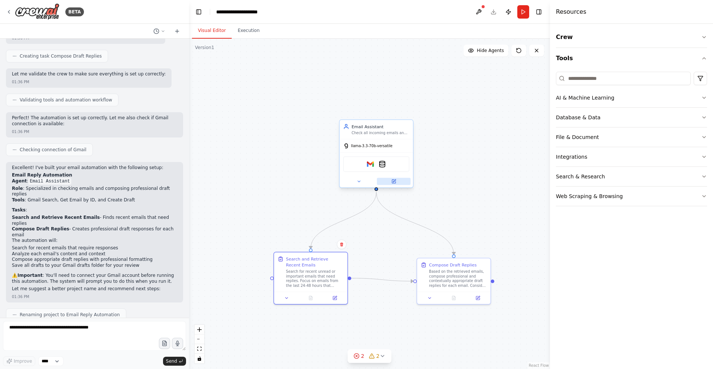
click at [383, 183] on button at bounding box center [394, 181] width 34 height 7
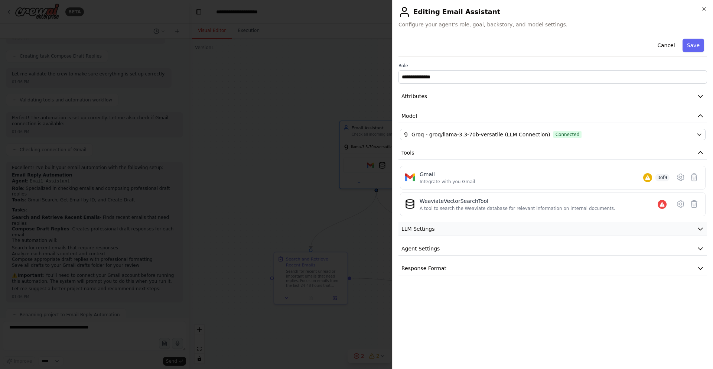
click at [527, 223] on button "LLM Settings" at bounding box center [552, 229] width 308 height 14
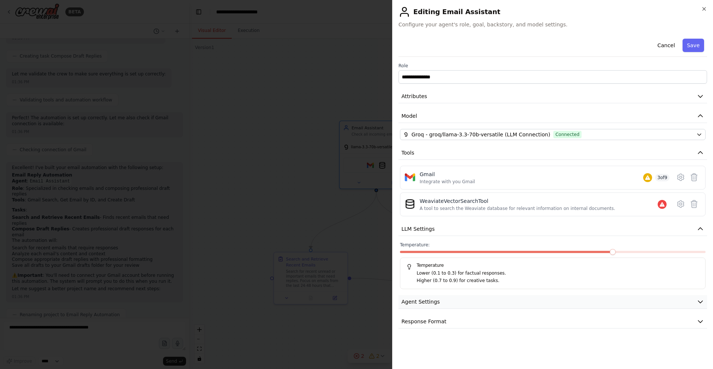
click at [508, 304] on button "Agent Settings" at bounding box center [552, 302] width 308 height 14
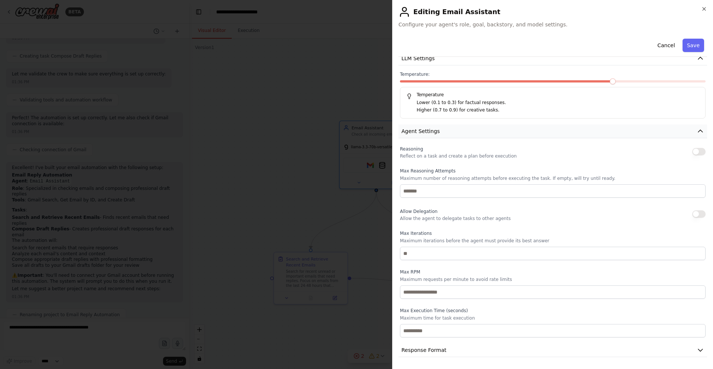
click at [449, 130] on button "Agent Settings" at bounding box center [552, 131] width 308 height 14
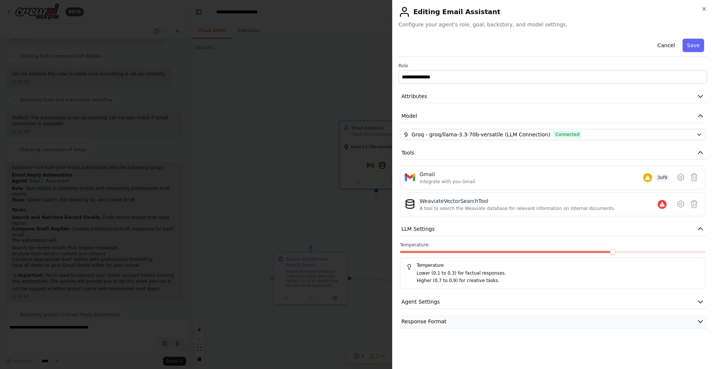
click at [461, 324] on button "Response Format" at bounding box center [552, 321] width 308 height 14
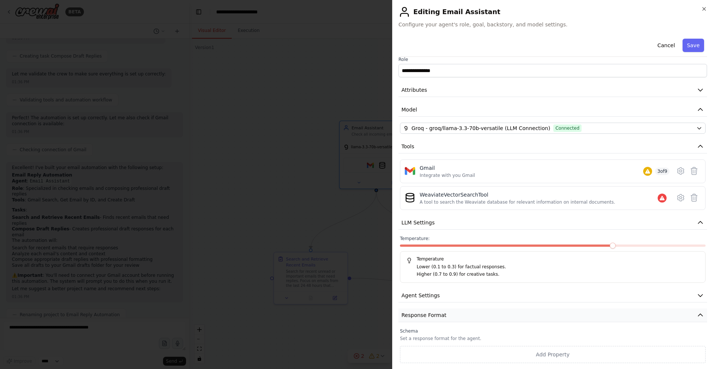
click at [457, 317] on button "Response Format" at bounding box center [552, 315] width 308 height 14
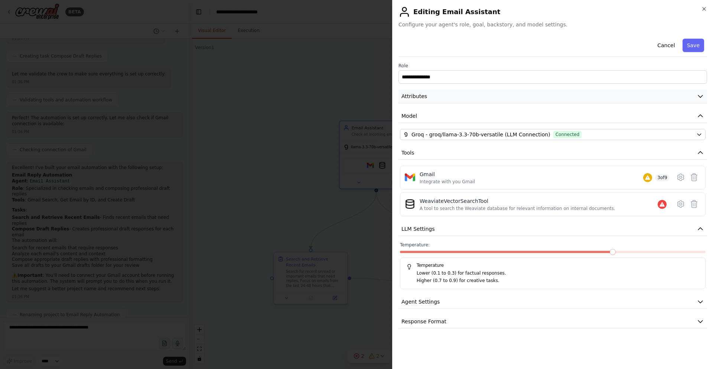
click at [632, 98] on button "Attributes" at bounding box center [552, 96] width 308 height 14
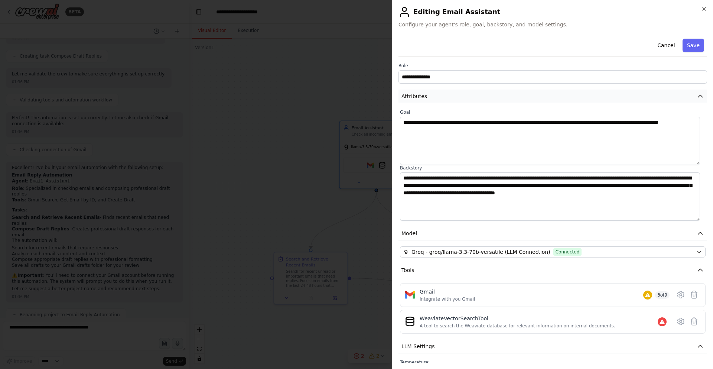
click at [632, 98] on button "Attributes" at bounding box center [552, 96] width 308 height 14
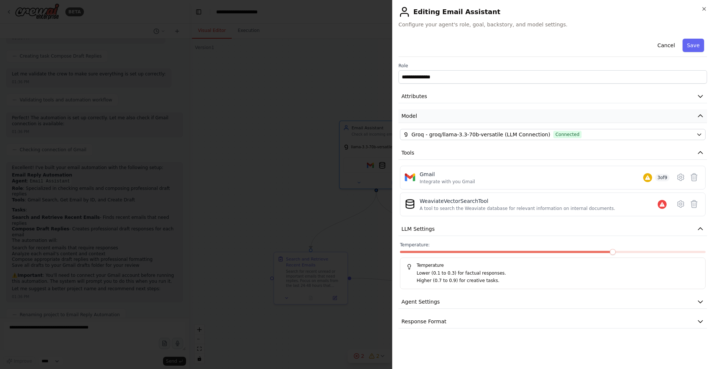
click at [638, 112] on button "Model" at bounding box center [552, 116] width 308 height 14
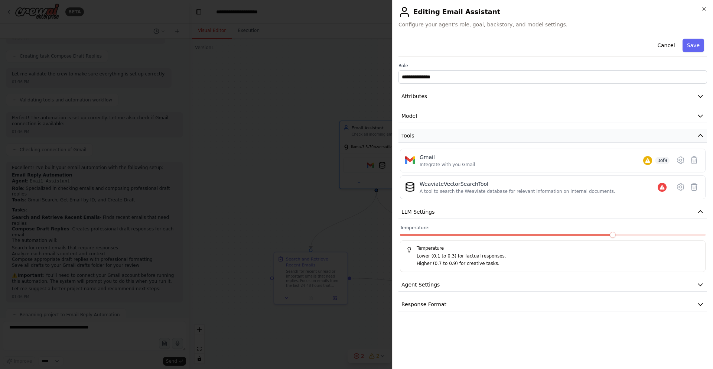
click at [638, 135] on button "Tools" at bounding box center [552, 136] width 308 height 14
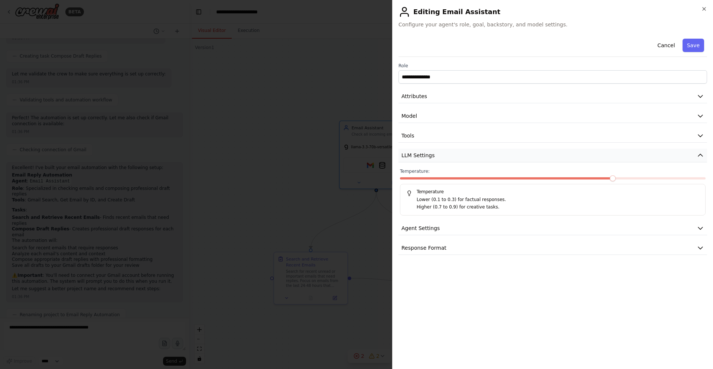
click at [664, 156] on button "LLM Settings" at bounding box center [552, 155] width 308 height 14
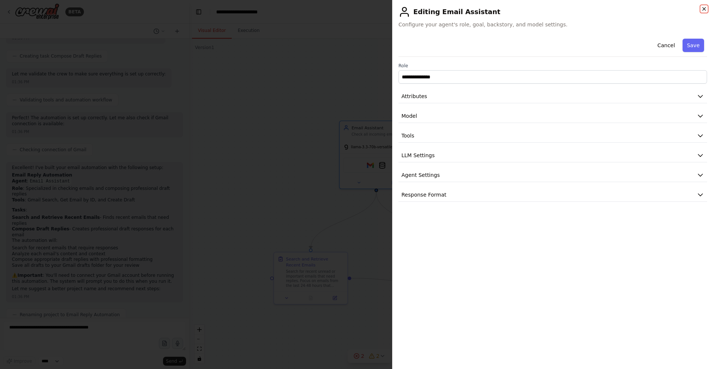
click at [701, 7] on icon "button" at bounding box center [704, 9] width 6 height 6
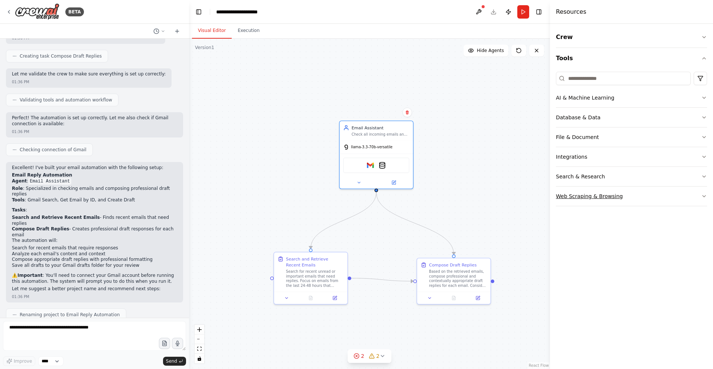
click at [603, 203] on button "Web Scraping & Browsing" at bounding box center [631, 195] width 151 height 19
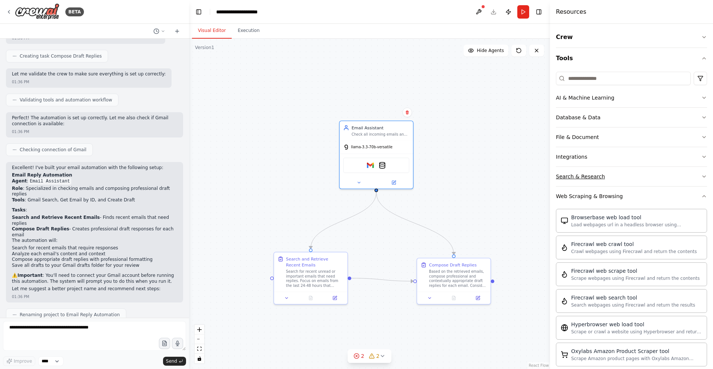
click at [605, 177] on button "Search & Research" at bounding box center [631, 176] width 151 height 19
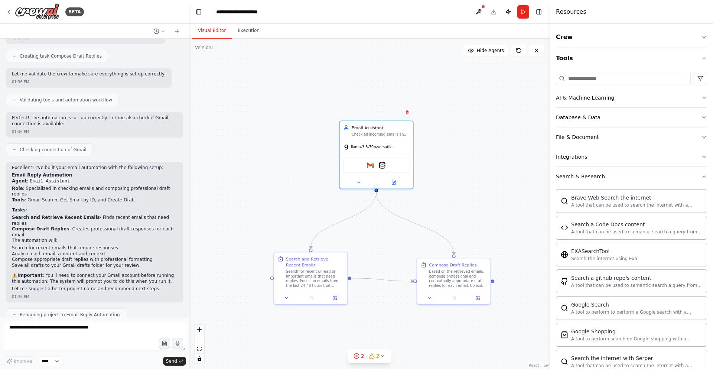
click at [605, 177] on button "Search & Research" at bounding box center [631, 176] width 151 height 19
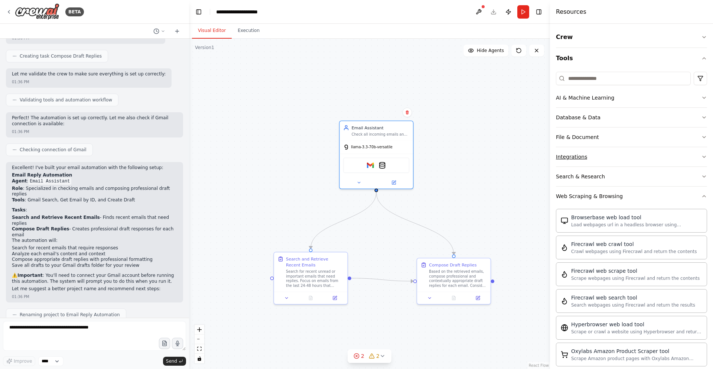
click at [590, 151] on button "Integrations" at bounding box center [631, 156] width 151 height 19
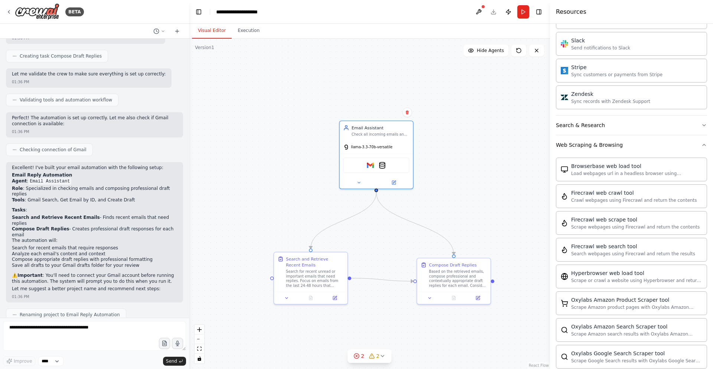
scroll to position [567, 0]
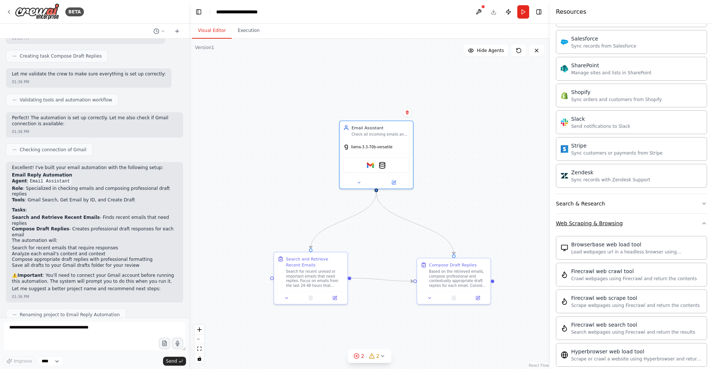
click at [621, 220] on button "Web Scraping & Browsing" at bounding box center [631, 222] width 151 height 19
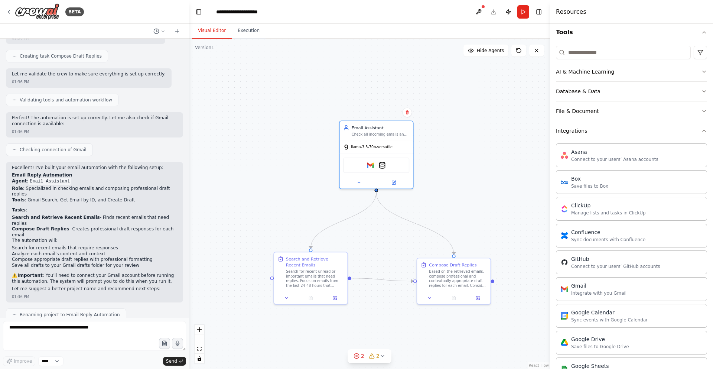
scroll to position [0, 0]
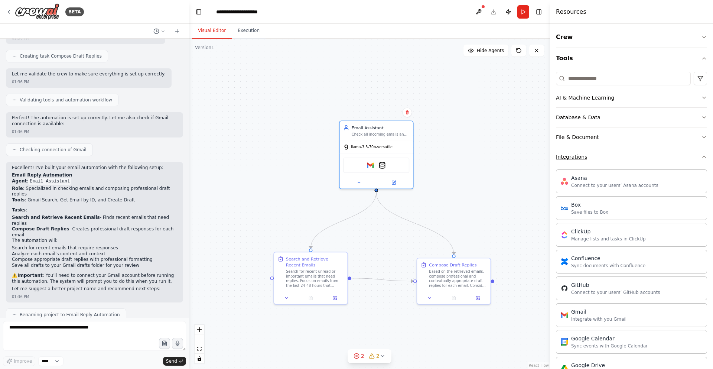
click at [605, 162] on button "Integrations" at bounding box center [631, 156] width 151 height 19
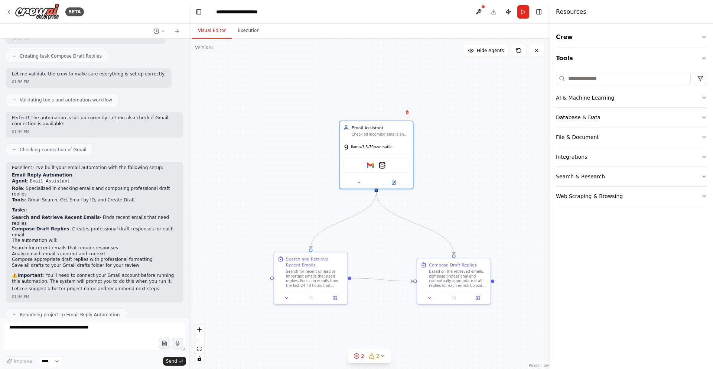
scroll to position [418, 0]
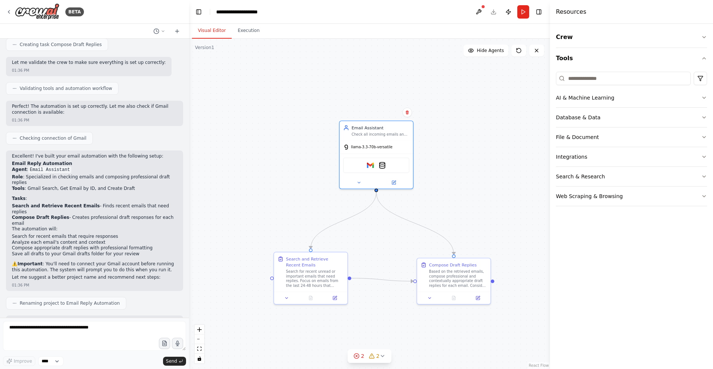
drag, startPoint x: 1, startPoint y: 272, endPoint x: 65, endPoint y: 271, distance: 63.5
click at [65, 271] on div "BETA Hello! I'm the CrewAI assistant. What kind of automation do you want to bu…" at bounding box center [94, 184] width 189 height 369
click at [72, 327] on textarea at bounding box center [94, 336] width 183 height 30
click at [390, 180] on button at bounding box center [394, 181] width 34 height 7
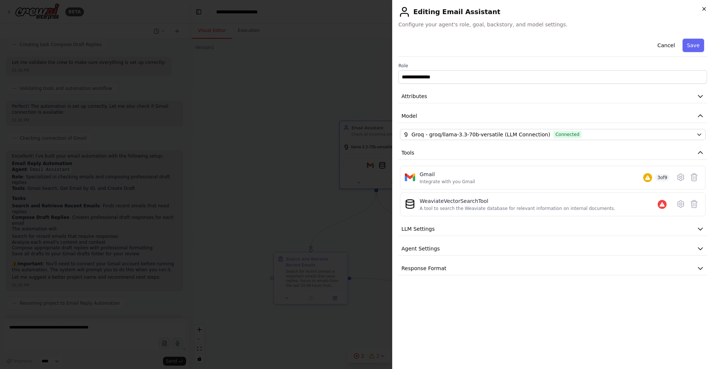
click at [704, 8] on icon "button" at bounding box center [703, 8] width 3 height 3
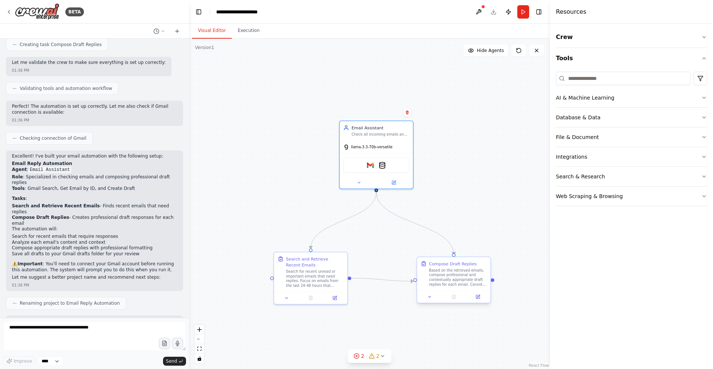
click at [482, 301] on div at bounding box center [453, 296] width 73 height 12
click at [479, 295] on icon at bounding box center [477, 296] width 5 height 5
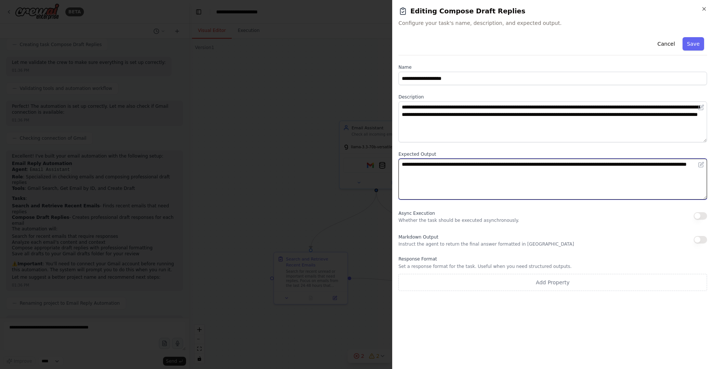
click at [478, 177] on textarea "**********" at bounding box center [552, 178] width 308 height 41
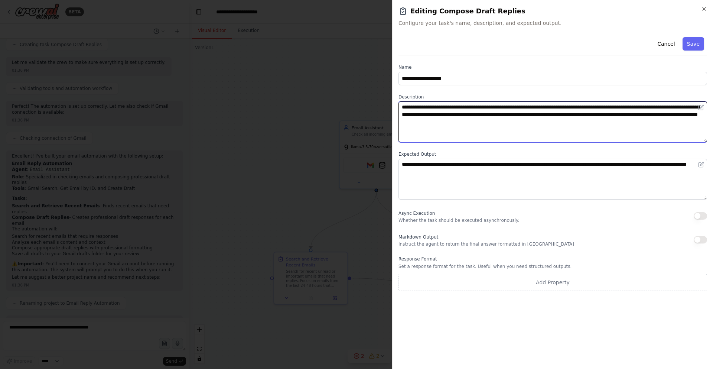
click at [585, 135] on textarea "**********" at bounding box center [552, 121] width 308 height 41
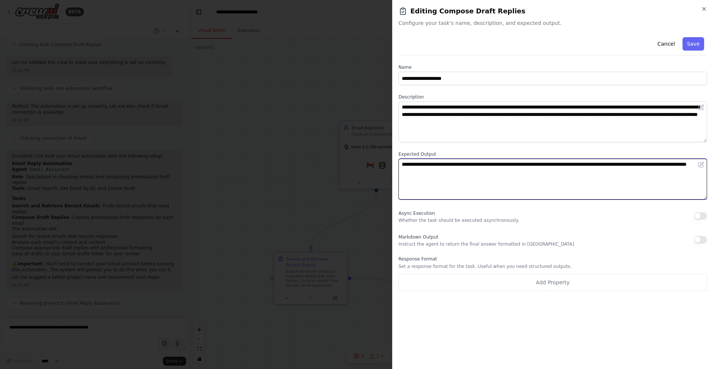
click at [579, 181] on textarea "**********" at bounding box center [552, 178] width 308 height 41
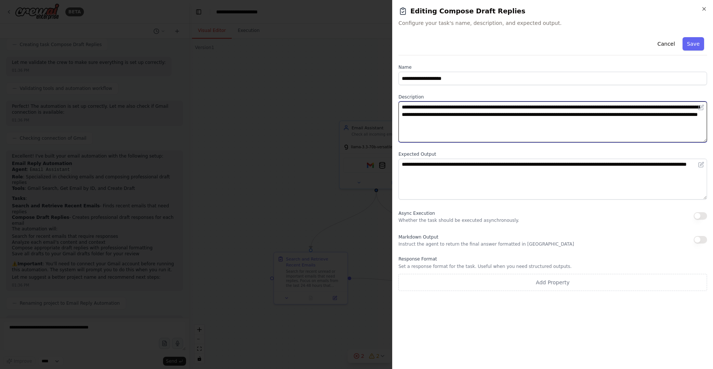
click at [582, 118] on textarea "**********" at bounding box center [552, 121] width 308 height 41
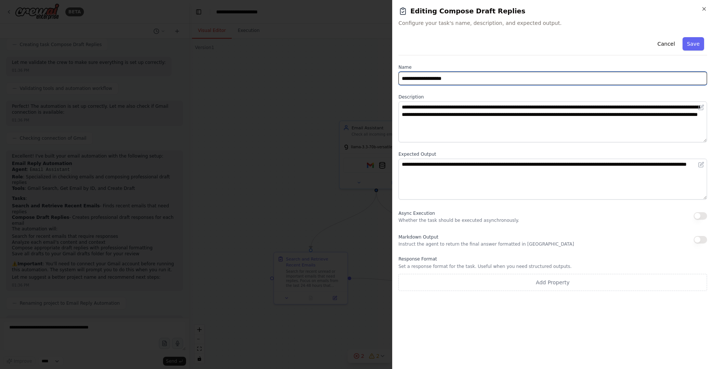
click at [557, 76] on input "**********" at bounding box center [552, 78] width 308 height 13
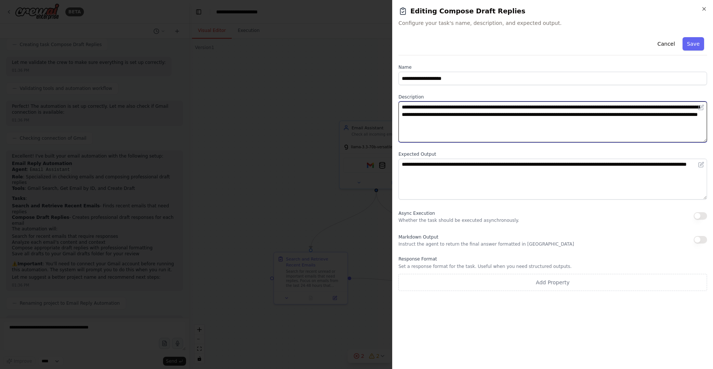
click at [575, 132] on textarea "**********" at bounding box center [552, 121] width 308 height 41
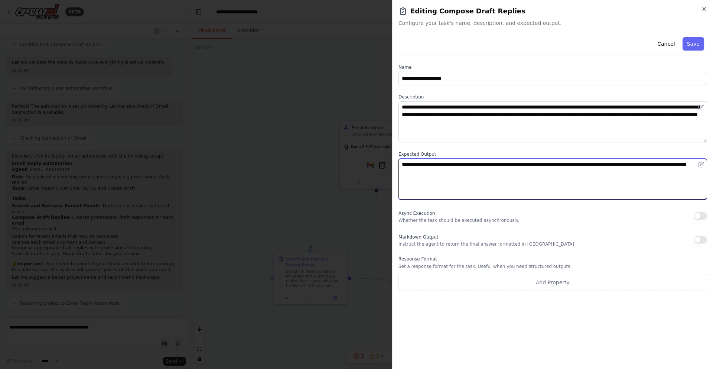
click at [510, 183] on textarea "**********" at bounding box center [552, 178] width 308 height 41
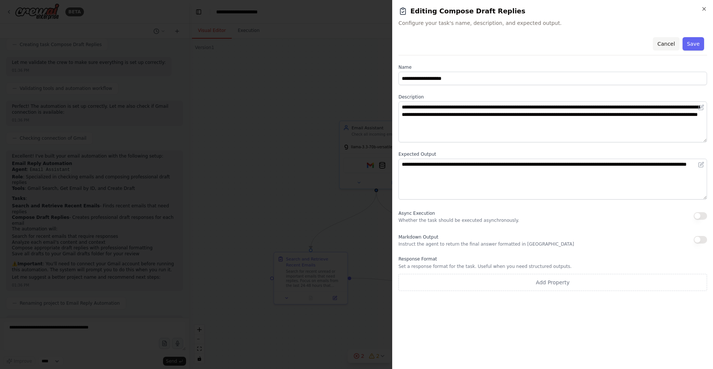
click at [674, 45] on button "Cancel" at bounding box center [665, 43] width 26 height 13
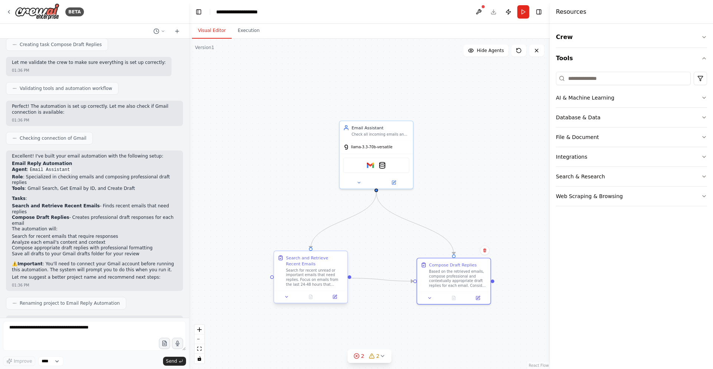
click at [314, 253] on div "Search and Retrieve Recent Emails Search for recent unread or important emails …" at bounding box center [310, 270] width 73 height 39
click at [461, 278] on div "Based on the retrieved emails, compose professional and contextually appropriat…" at bounding box center [458, 277] width 58 height 19
drag, startPoint x: 461, startPoint y: 278, endPoint x: 456, endPoint y: 272, distance: 7.4
click at [456, 272] on div "Based on the retrieved emails, compose professional and contextually appropriat…" at bounding box center [452, 271] width 58 height 19
drag, startPoint x: 450, startPoint y: 263, endPoint x: 439, endPoint y: 266, distance: 11.3
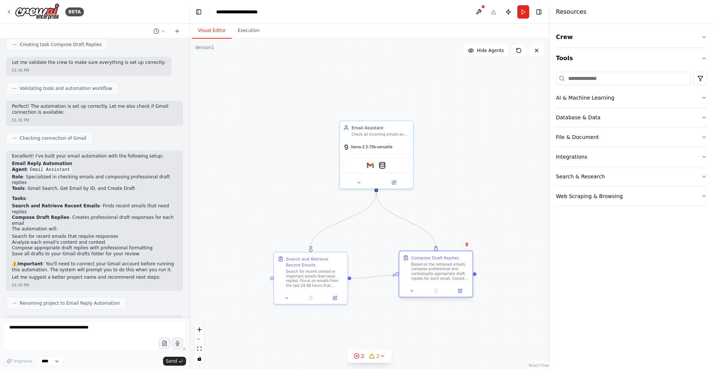
click at [439, 266] on div "Based on the retrieved emails, compose professional and contextually appropriat…" at bounding box center [440, 271] width 58 height 19
click at [475, 188] on div ".deletable-edge-delete-btn { width: 20px; height: 20px; border: 0px solid #ffff…" at bounding box center [369, 204] width 361 height 330
click at [486, 144] on div ".deletable-edge-delete-btn { width: 20px; height: 20px; border: 0px solid #ffff…" at bounding box center [369, 204] width 361 height 330
click at [359, 357] on circle at bounding box center [356, 355] width 5 height 5
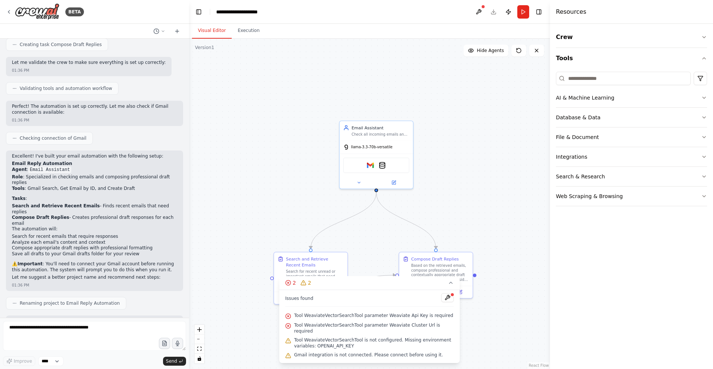
click at [451, 297] on div at bounding box center [452, 294] width 4 height 4
click at [450, 301] on button at bounding box center [447, 297] width 13 height 9
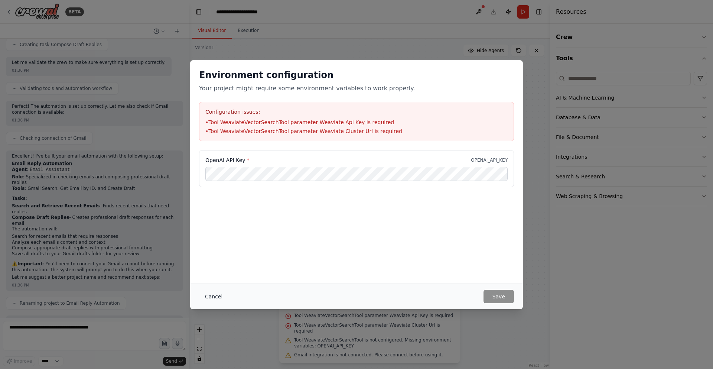
click at [213, 293] on button "Cancel" at bounding box center [213, 295] width 29 height 13
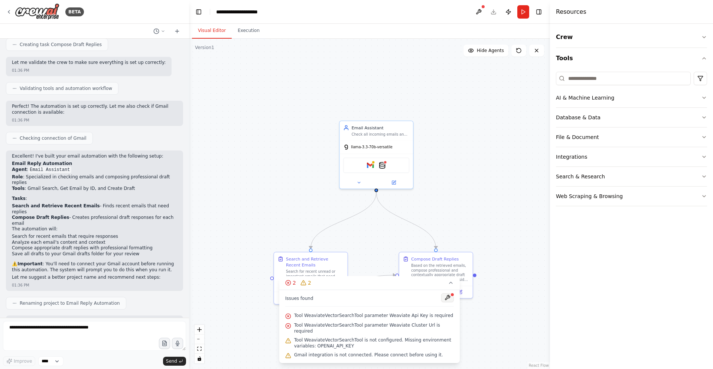
click at [447, 298] on button at bounding box center [447, 297] width 13 height 9
click at [446, 303] on div at bounding box center [447, 298] width 13 height 10
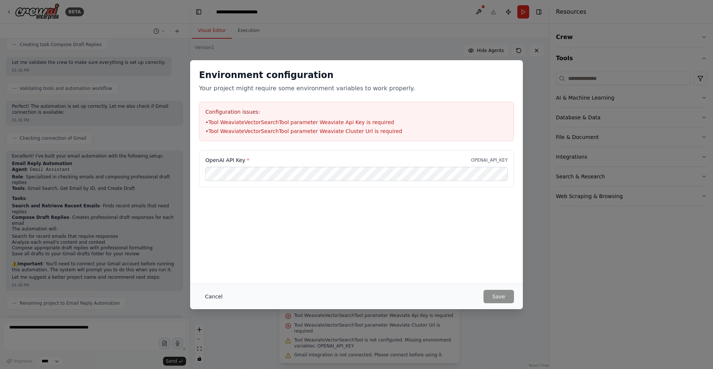
click at [211, 290] on button "Cancel" at bounding box center [213, 295] width 29 height 13
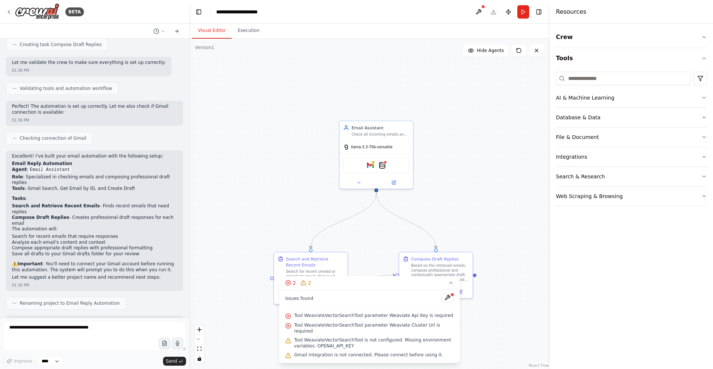
click at [472, 240] on div ".deletable-edge-delete-btn { width: 20px; height: 20px; border: 0px solid #ffff…" at bounding box center [369, 204] width 361 height 330
click at [309, 285] on span "2" at bounding box center [309, 282] width 3 height 7
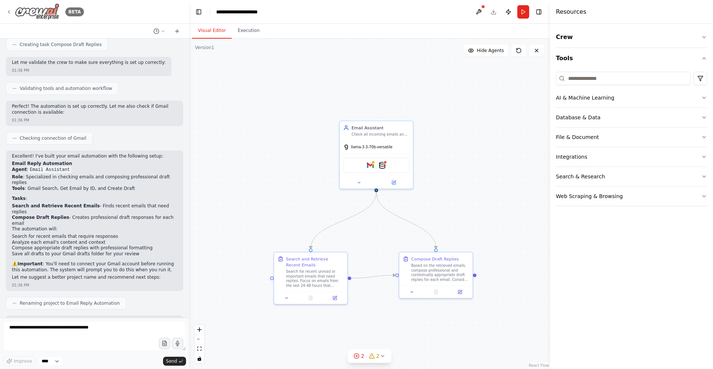
click at [13, 10] on div "BETA" at bounding box center [45, 11] width 78 height 17
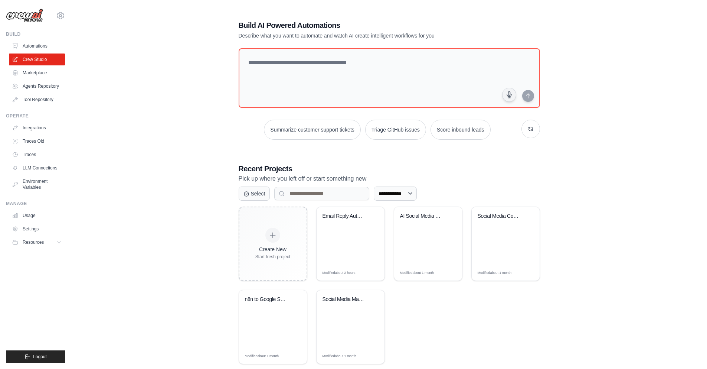
scroll to position [15, 0]
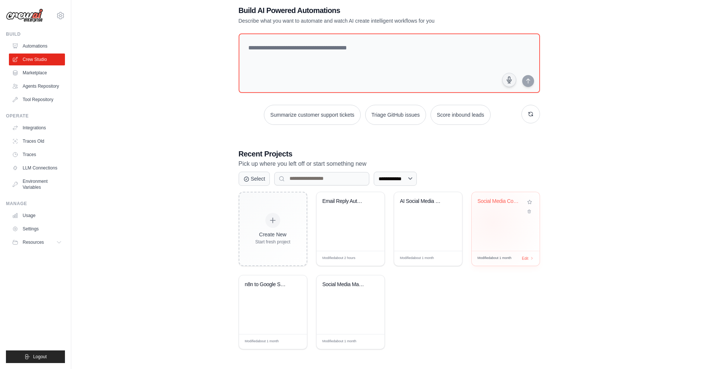
click at [492, 222] on div "Social Media Content Automation" at bounding box center [506, 221] width 68 height 59
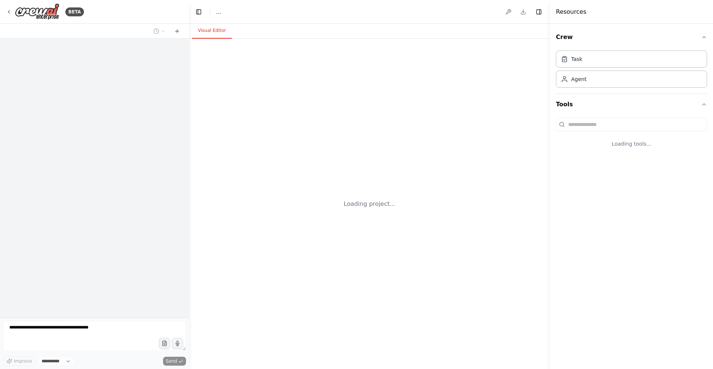
select select "****"
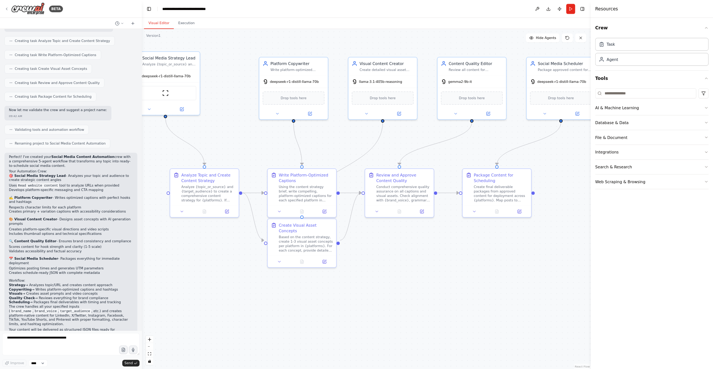
scroll to position [959, 0]
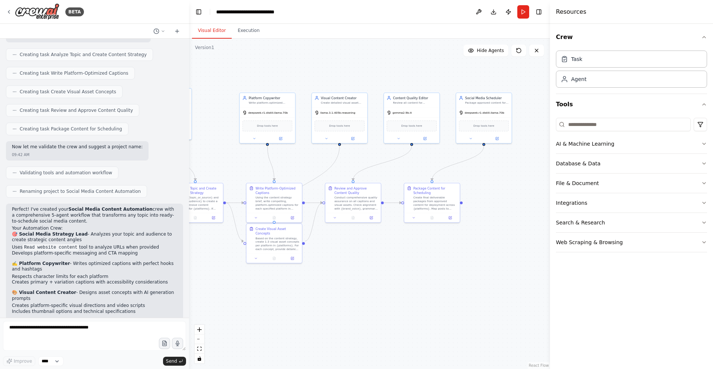
drag, startPoint x: 418, startPoint y: 343, endPoint x: 334, endPoint y: 328, distance: 85.5
click at [334, 328] on div ".deletable-edge-delete-btn { width: 20px; height: 20px; border: 0px solid #ffff…" at bounding box center [369, 204] width 361 height 330
drag, startPoint x: 351, startPoint y: 263, endPoint x: 392, endPoint y: 311, distance: 62.9
click at [391, 311] on div ".deletable-edge-delete-btn { width: 20px; height: 20px; border: 0px solid #ffff…" at bounding box center [369, 204] width 361 height 330
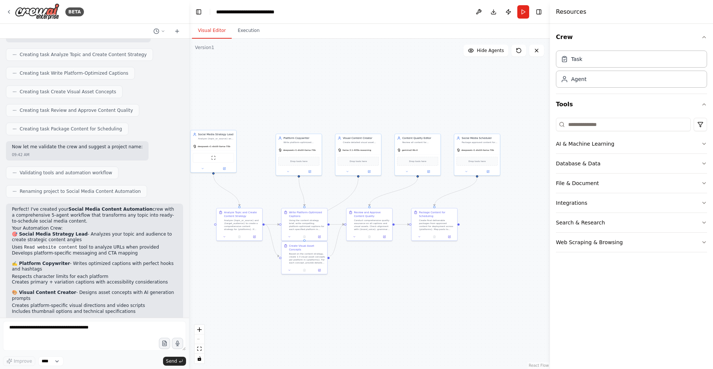
drag, startPoint x: 371, startPoint y: 215, endPoint x: 353, endPoint y: 263, distance: 51.0
click at [353, 263] on div ".deletable-edge-delete-btn { width: 20px; height: 20px; border: 0px solid #ffff…" at bounding box center [369, 204] width 361 height 330
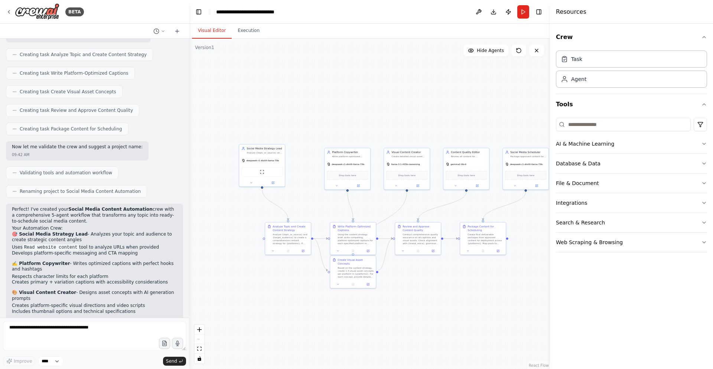
drag, startPoint x: 352, startPoint y: 263, endPoint x: 447, endPoint y: 206, distance: 111.1
click at [391, 276] on div ".deletable-edge-delete-btn { width: 20px; height: 20px; border: 0px solid #ffff…" at bounding box center [369, 204] width 361 height 330
click at [514, 187] on div at bounding box center [526, 184] width 46 height 7
click at [511, 183] on button at bounding box center [514, 185] width 21 height 4
click at [513, 254] on span "LLM Settings" at bounding box center [515, 253] width 17 height 4
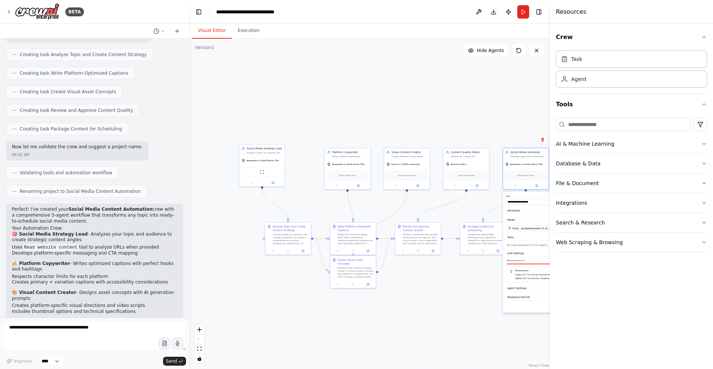
click at [531, 274] on p "Lower (0.1 to 0.3) for factual responses." at bounding box center [542, 274] width 55 height 4
click at [707, 143] on div "Crew Task Agent Tools AI & Machine Learning Database & Data File & Document Int…" at bounding box center [631, 196] width 163 height 345
click at [706, 144] on icon "button" at bounding box center [704, 144] width 6 height 6
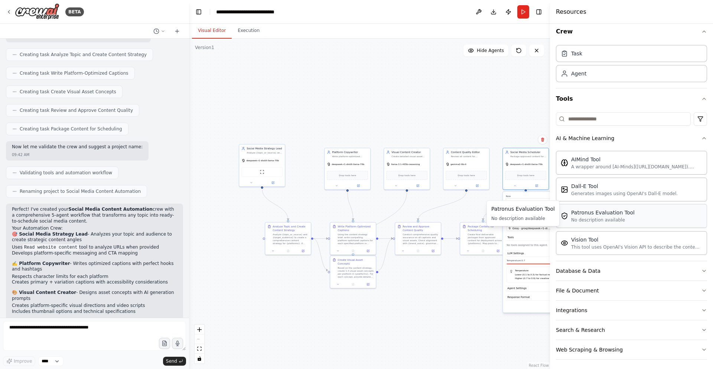
scroll to position [8, 0]
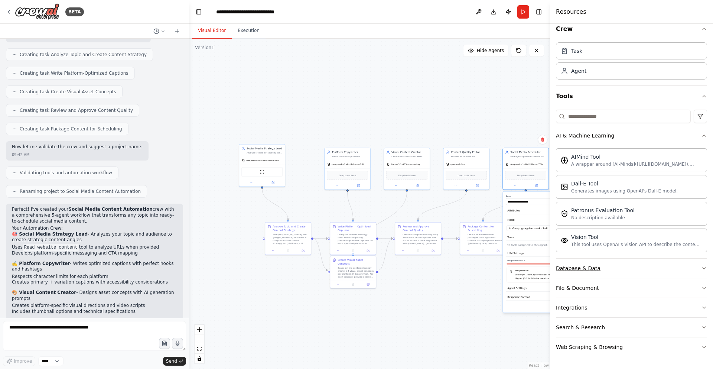
click at [614, 268] on button "Database & Data" at bounding box center [631, 267] width 151 height 19
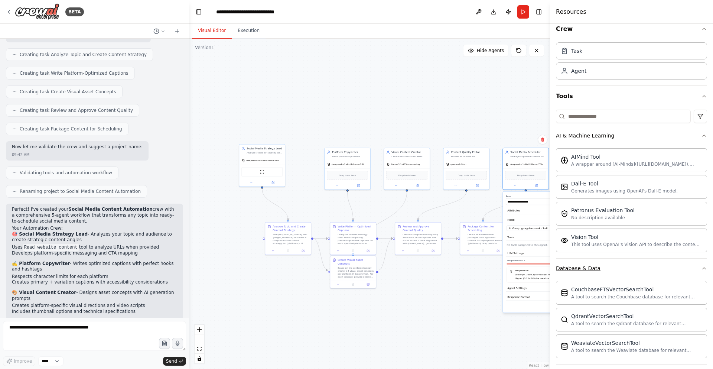
scroll to position [94, 0]
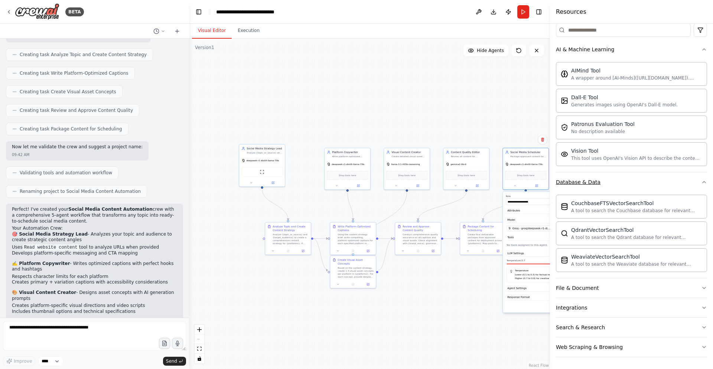
click at [609, 180] on button "Database & Data" at bounding box center [631, 181] width 151 height 19
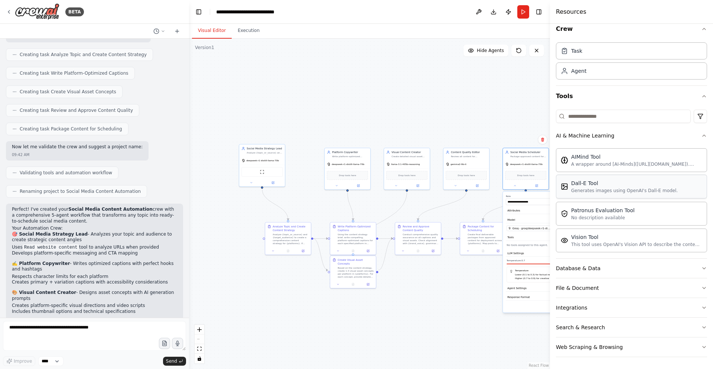
scroll to position [8, 0]
click at [592, 287] on div "File & Document" at bounding box center [577, 287] width 43 height 7
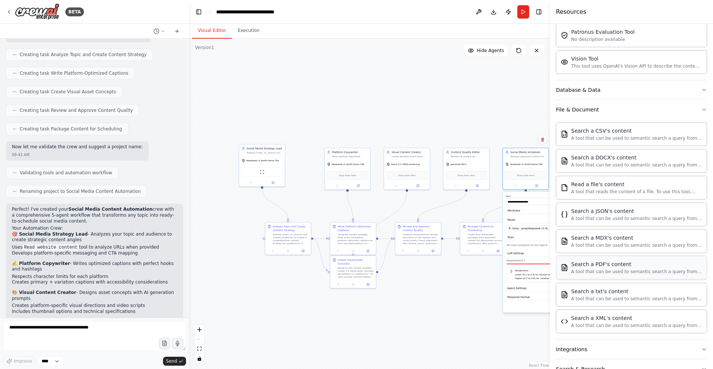
scroll to position [228, 0]
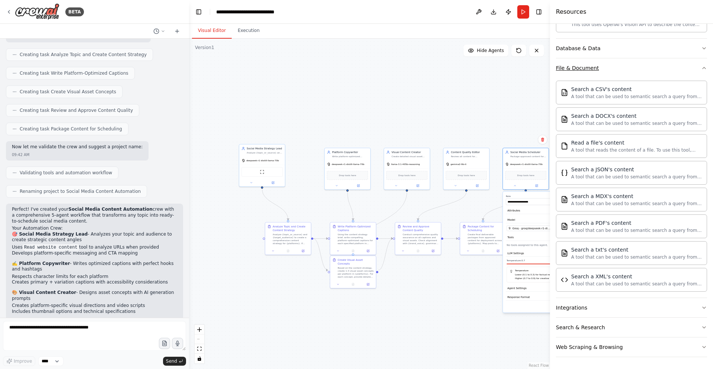
click at [571, 73] on button "File & Document" at bounding box center [631, 67] width 151 height 19
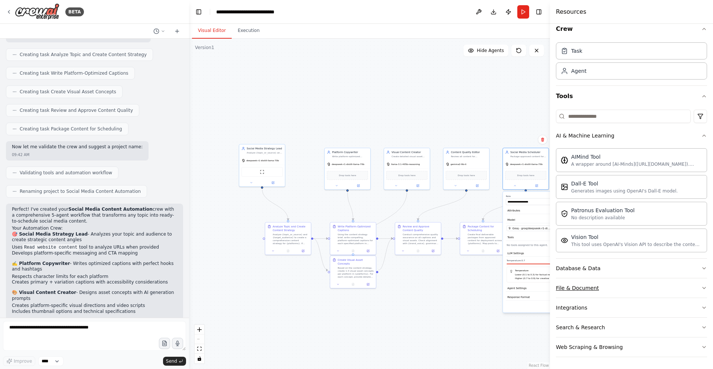
scroll to position [8, 0]
click at [572, 285] on div "File & Document" at bounding box center [577, 287] width 43 height 7
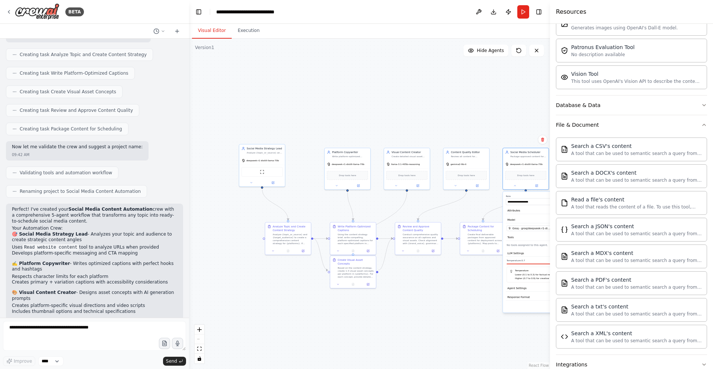
scroll to position [228, 0]
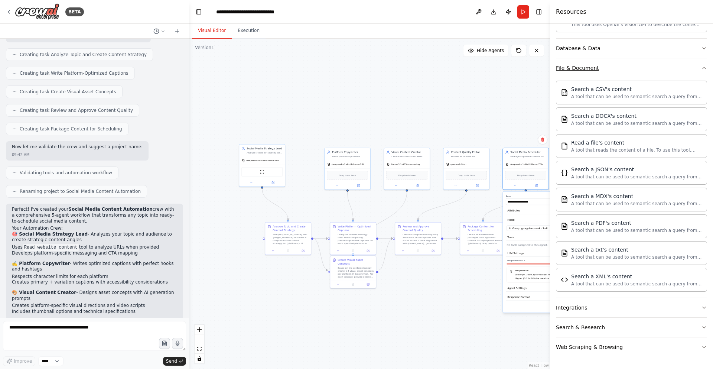
click at [621, 69] on button "File & Document" at bounding box center [631, 67] width 151 height 19
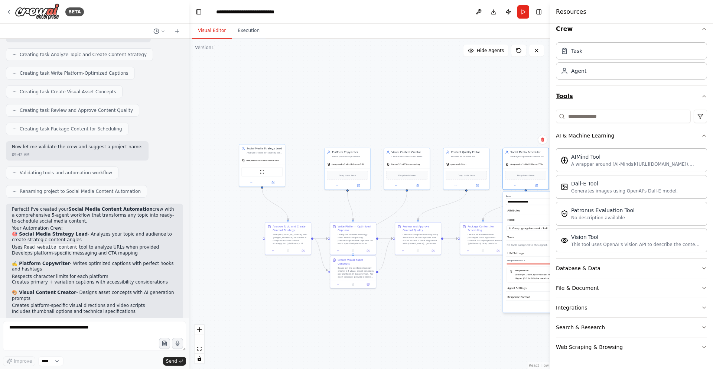
scroll to position [8, 0]
click at [610, 132] on button "AI & Machine Learning" at bounding box center [631, 135] width 151 height 19
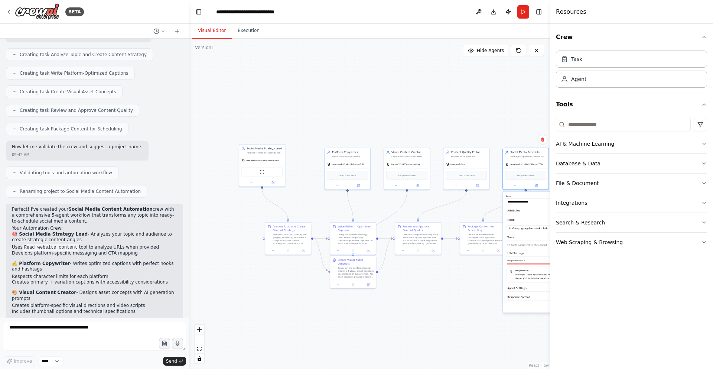
click at [612, 109] on button "Tools" at bounding box center [631, 104] width 151 height 21
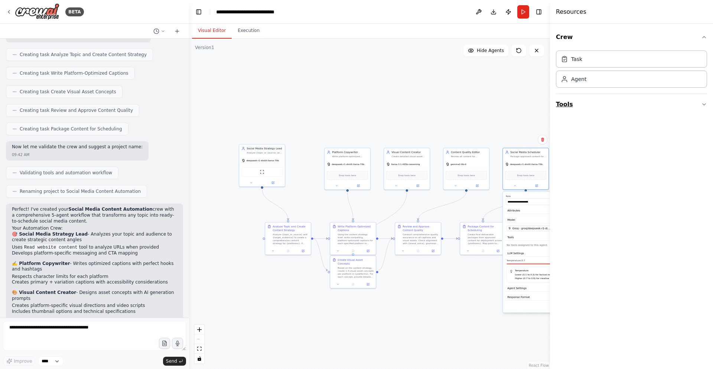
click at [612, 109] on button "Tools" at bounding box center [631, 104] width 151 height 21
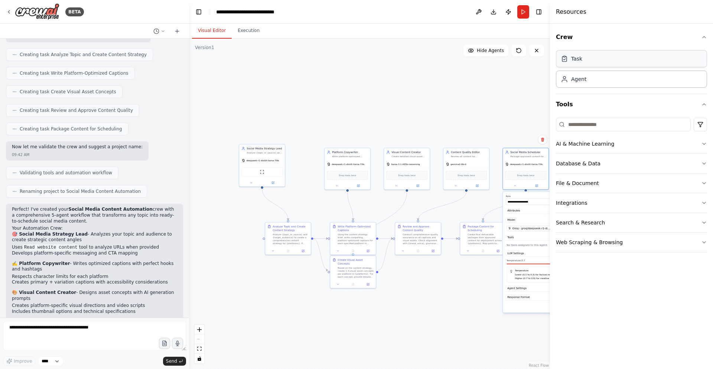
click at [619, 53] on div "Task" at bounding box center [631, 58] width 151 height 17
click at [417, 89] on button at bounding box center [414, 88] width 13 height 4
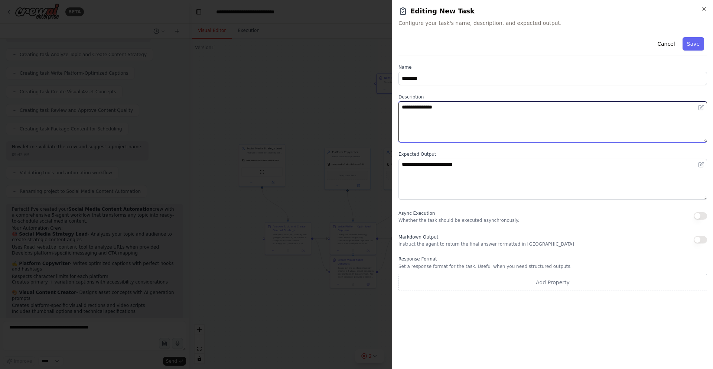
click at [442, 110] on textarea "**********" at bounding box center [552, 121] width 308 height 41
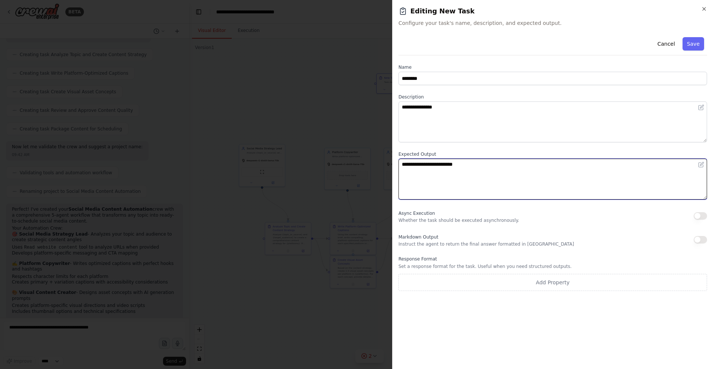
click at [461, 170] on textarea "**********" at bounding box center [552, 178] width 308 height 41
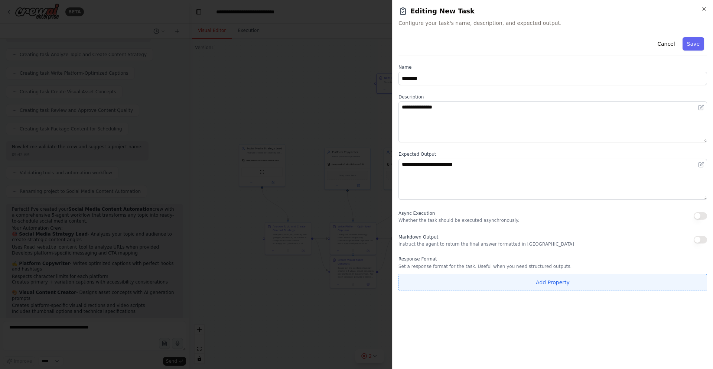
click at [543, 279] on button "Add Property" at bounding box center [552, 282] width 308 height 17
click at [544, 278] on input "**********" at bounding box center [508, 280] width 221 height 13
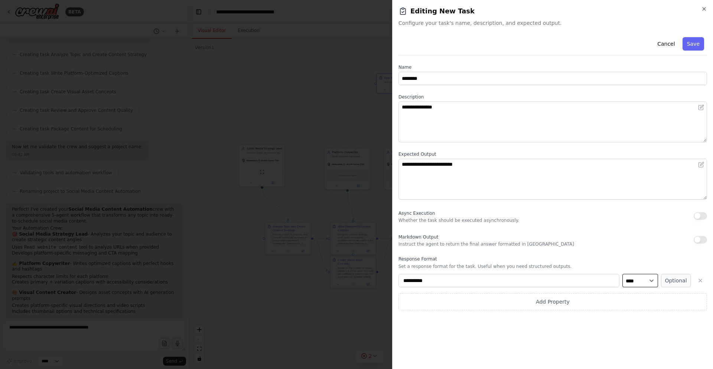
click at [634, 276] on select "**** ******* ******* **** ******" at bounding box center [640, 280] width 36 height 13
click at [703, 7] on icon "button" at bounding box center [704, 9] width 6 height 6
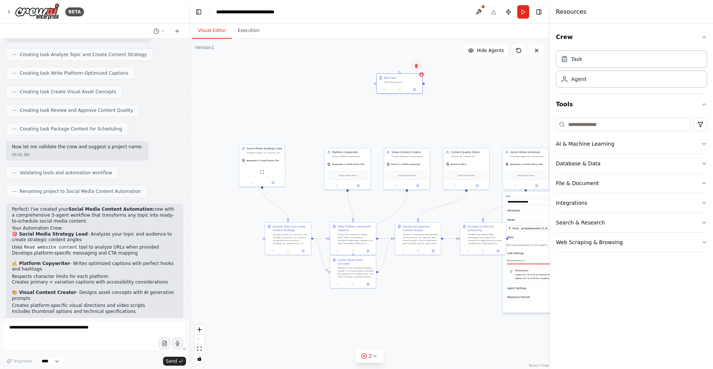
click at [416, 67] on icon at bounding box center [416, 66] width 4 height 4
click at [395, 63] on button "Confirm" at bounding box center [395, 66] width 26 height 9
click at [281, 239] on div "Analyze {topic_or_source} and {target_audience} to create a comprehensive conte…" at bounding box center [290, 238] width 36 height 12
click at [283, 238] on div "Analyze {topic_or_source} and {target_audience} to create a comprehensive conte…" at bounding box center [290, 238] width 36 height 12
click at [298, 251] on button at bounding box center [303, 250] width 13 height 4
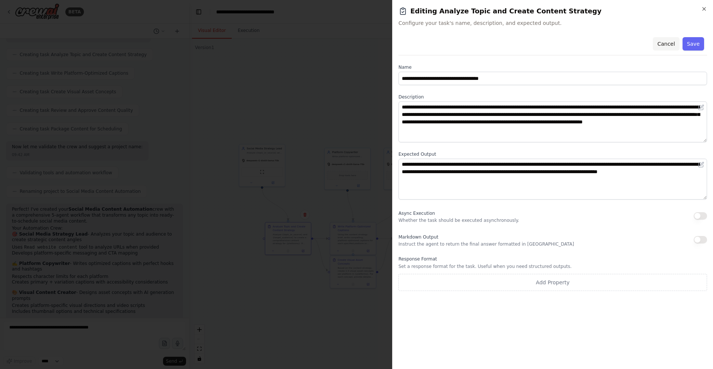
click at [668, 47] on button "Cancel" at bounding box center [665, 43] width 26 height 13
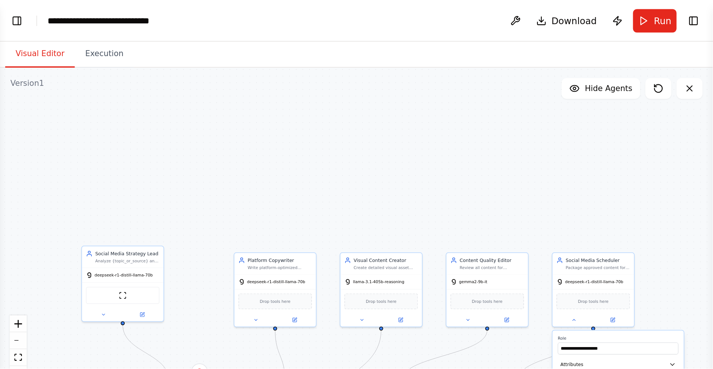
scroll to position [958, 0]
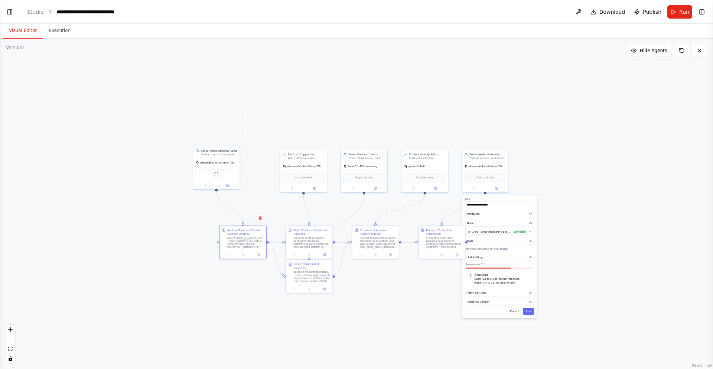
drag, startPoint x: 187, startPoint y: 290, endPoint x: 331, endPoint y: 295, distance: 143.7
click at [331, 295] on div ".deletable-edge-delete-btn { width: 20px; height: 20px; border: 0px solid #ffff…" at bounding box center [356, 204] width 713 height 330
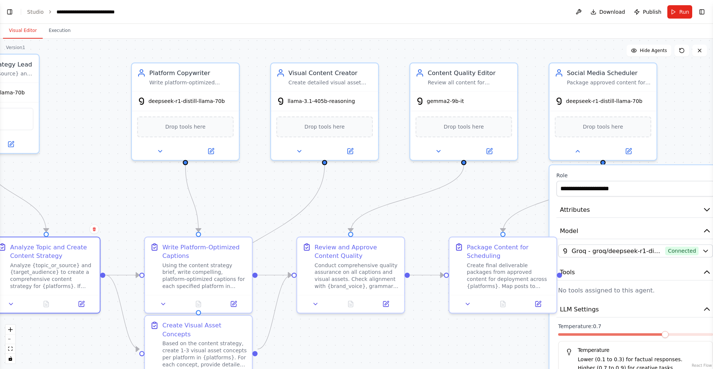
drag, startPoint x: 383, startPoint y: 242, endPoint x: 313, endPoint y: 335, distance: 116.6
click at [313, 335] on div ".deletable-edge-delete-btn { width: 20px; height: 20px; border: 0px solid #ffff…" at bounding box center [356, 204] width 713 height 330
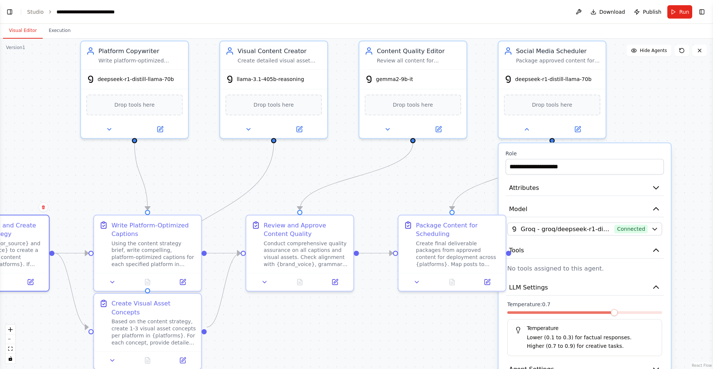
drag, startPoint x: 520, startPoint y: 344, endPoint x: 450, endPoint y: 306, distance: 79.9
click at [451, 307] on div ".deletable-edge-delete-btn { width: 20px; height: 20px; border: 0px solid #ffff…" at bounding box center [356, 204] width 713 height 330
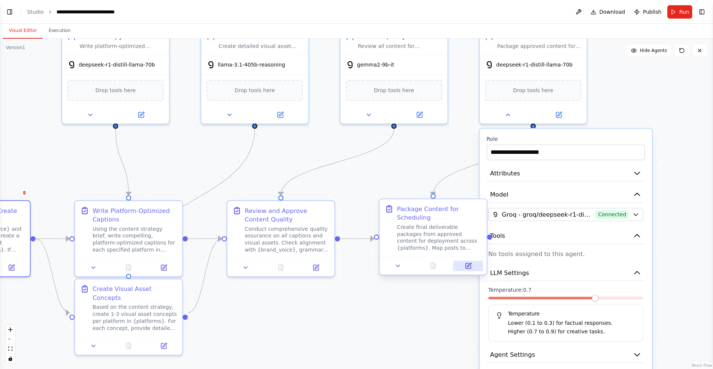
click at [465, 268] on icon at bounding box center [467, 265] width 7 height 7
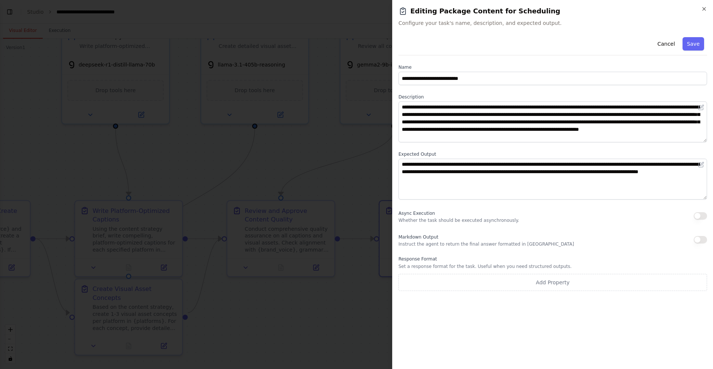
click at [249, 63] on div at bounding box center [356, 184] width 713 height 369
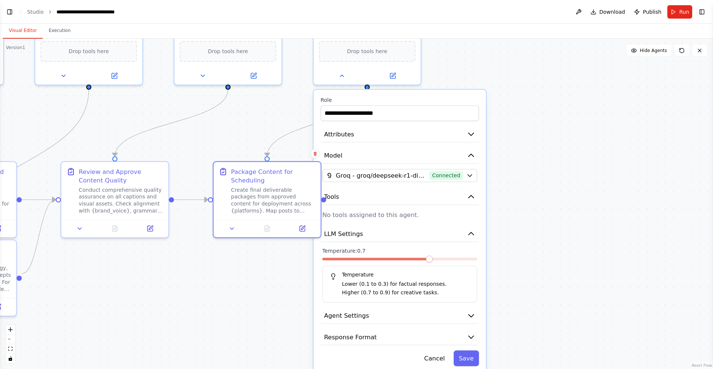
drag, startPoint x: 333, startPoint y: 305, endPoint x: 140, endPoint y: 226, distance: 208.5
click at [140, 226] on div ".deletable-edge-delete-btn { width: 20px; height: 20px; border: 0px solid #ffff…" at bounding box center [356, 204] width 713 height 330
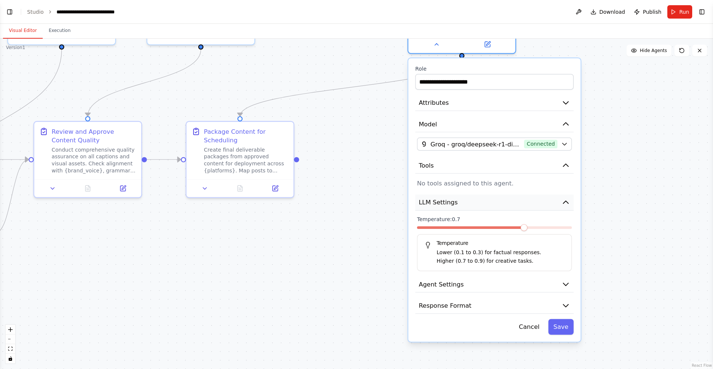
drag, startPoint x: 409, startPoint y: 194, endPoint x: 532, endPoint y: 201, distance: 123.0
click at [532, 201] on button "LLM Settings" at bounding box center [494, 202] width 158 height 16
click at [523, 228] on span at bounding box center [523, 227] width 7 height 7
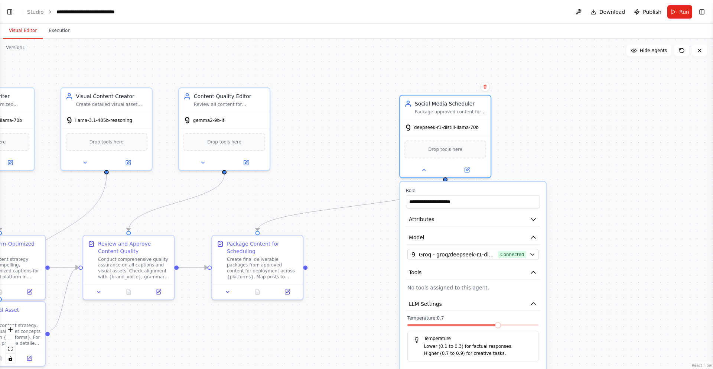
drag, startPoint x: 384, startPoint y: 137, endPoint x: 371, endPoint y: 234, distance: 97.4
click at [371, 234] on div ".deletable-edge-delete-btn { width: 20px; height: 20px; border: 0px solid #ffff…" at bounding box center [356, 204] width 713 height 330
click at [426, 168] on icon at bounding box center [423, 169] width 6 height 6
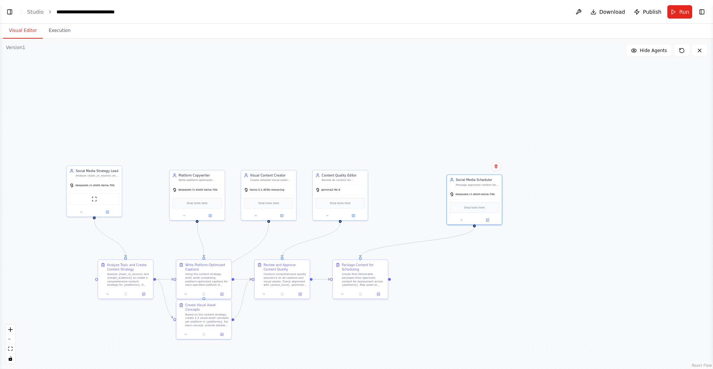
drag, startPoint x: 382, startPoint y: 290, endPoint x: 440, endPoint y: 291, distance: 57.5
click at [440, 291] on div ".deletable-edge-delete-btn { width: 20px; height: 20px; border: 0px solid #ffff…" at bounding box center [356, 204] width 713 height 330
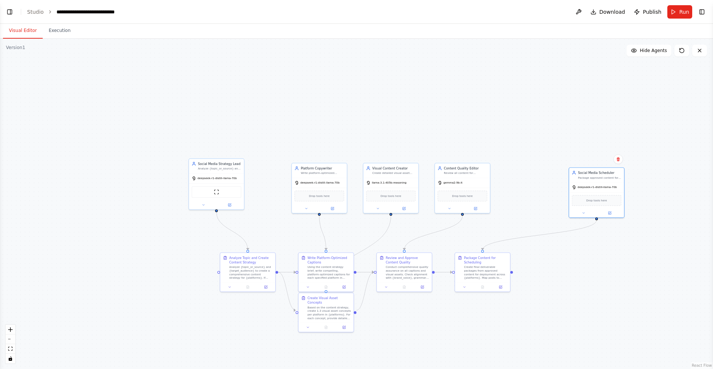
drag, startPoint x: 385, startPoint y: 325, endPoint x: 506, endPoint y: 318, distance: 120.8
click at [506, 318] on div ".deletable-edge-delete-btn { width: 20px; height: 20px; border: 0px solid #ffff…" at bounding box center [356, 204] width 713 height 330
click at [217, 187] on div "ScrapeWebsiteTool" at bounding box center [217, 191] width 50 height 12
click at [214, 192] on img at bounding box center [216, 190] width 5 height 5
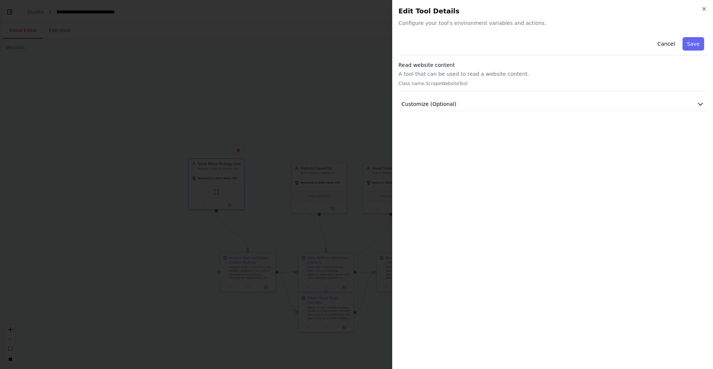
click at [264, 197] on div at bounding box center [356, 184] width 713 height 369
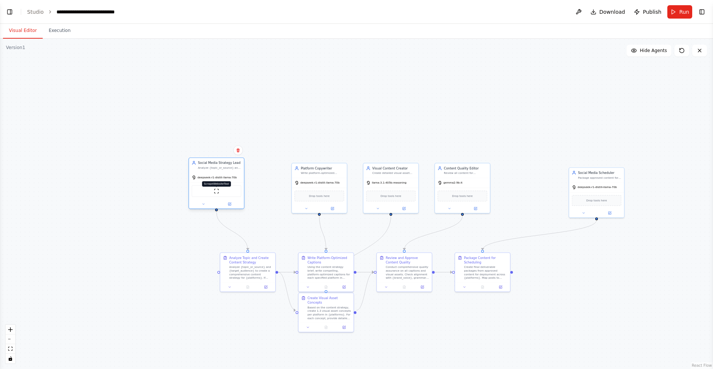
click at [217, 189] on img at bounding box center [216, 190] width 5 height 5
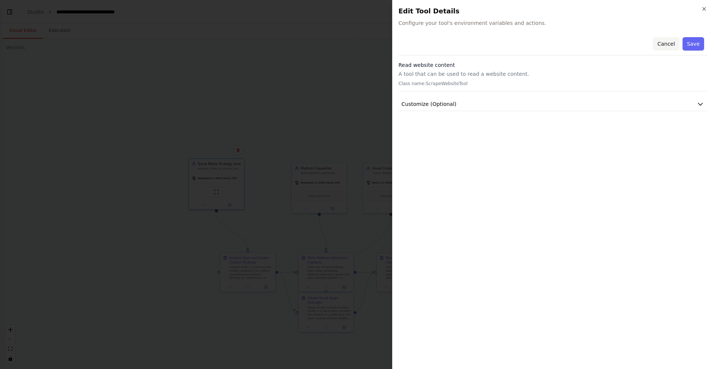
click at [673, 44] on button "Cancel" at bounding box center [665, 43] width 26 height 13
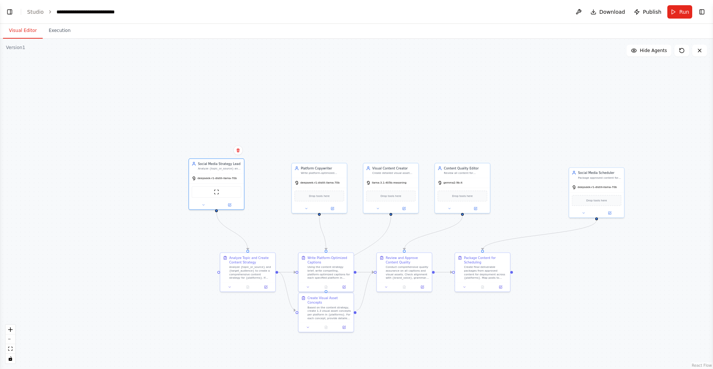
click at [10, 17] on header "**********" at bounding box center [356, 12] width 713 height 24
click at [11, 16] on button "Toggle Left Sidebar" at bounding box center [9, 12] width 10 height 10
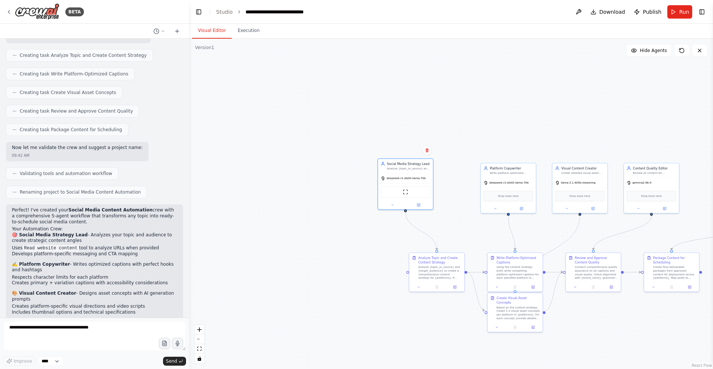
drag, startPoint x: 183, startPoint y: 347, endPoint x: 184, endPoint y: 338, distance: 8.3
click at [184, 338] on textarea at bounding box center [94, 336] width 183 height 30
click at [236, 295] on div ".deletable-edge-delete-btn { width: 20px; height: 20px; border: 0px solid #ffff…" at bounding box center [451, 204] width 524 height 330
click at [37, 20] on img at bounding box center [37, 11] width 45 height 17
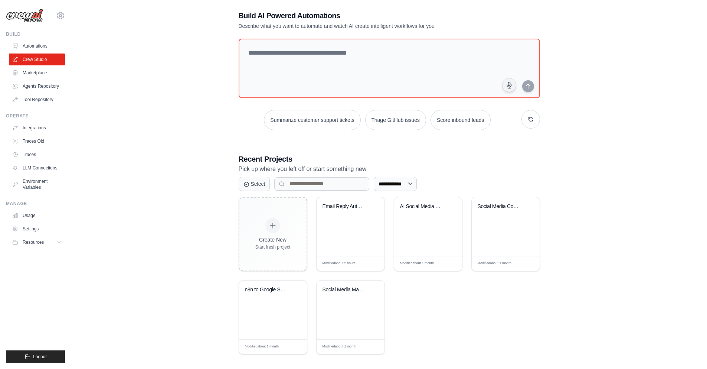
scroll to position [15, 0]
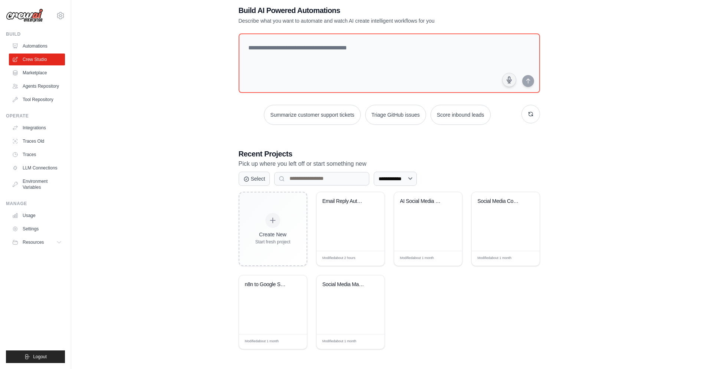
click at [67, 237] on div "[EMAIL_ADDRESS][DOMAIN_NAME] Settings Build Automations Resources" at bounding box center [35, 184] width 71 height 369
click at [53, 243] on button "Resources" at bounding box center [38, 242] width 56 height 12
click at [35, 231] on link "Settings" at bounding box center [38, 229] width 56 height 12
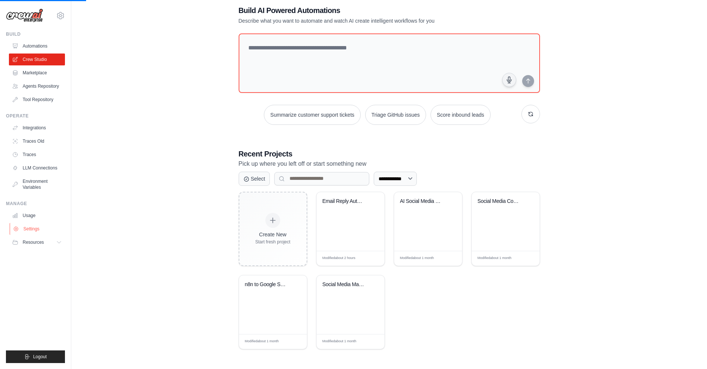
click at [36, 233] on link "Settings" at bounding box center [38, 229] width 56 height 12
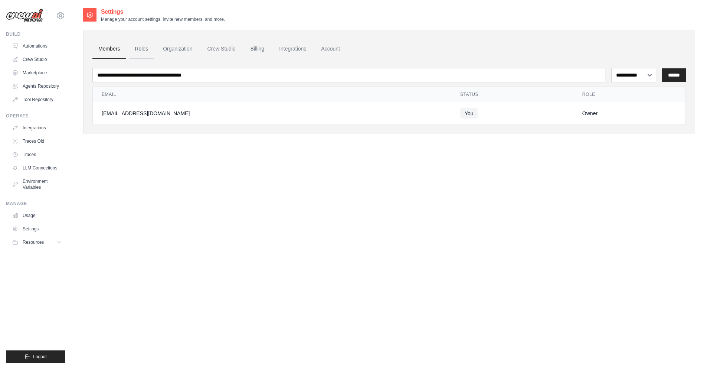
click at [139, 51] on link "Roles" at bounding box center [141, 49] width 25 height 20
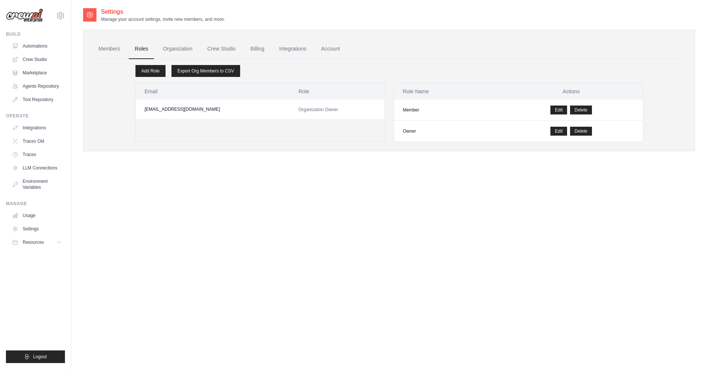
click at [154, 51] on ul "Members Roles Organization Crew Studio Billing Integrations Account" at bounding box center [388, 49] width 593 height 20
click at [169, 49] on link "Organization" at bounding box center [177, 49] width 41 height 20
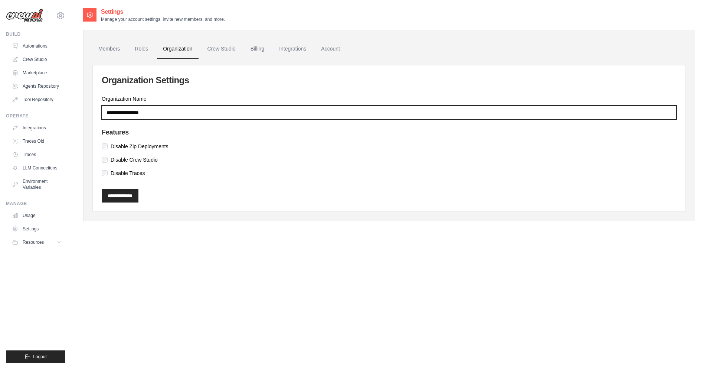
click at [180, 112] on input "Organization Name" at bounding box center [389, 112] width 575 height 14
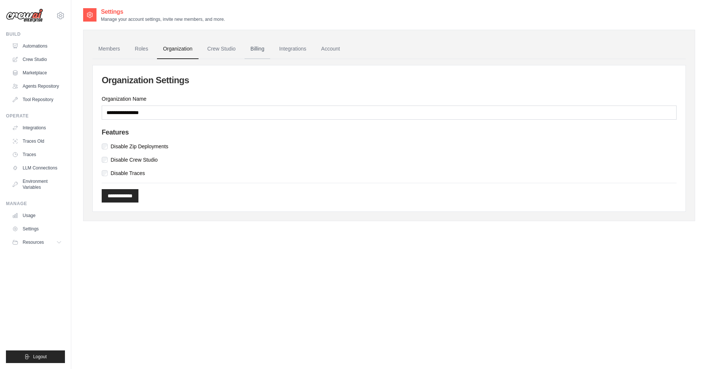
click at [247, 53] on link "Billing" at bounding box center [258, 49] width 26 height 20
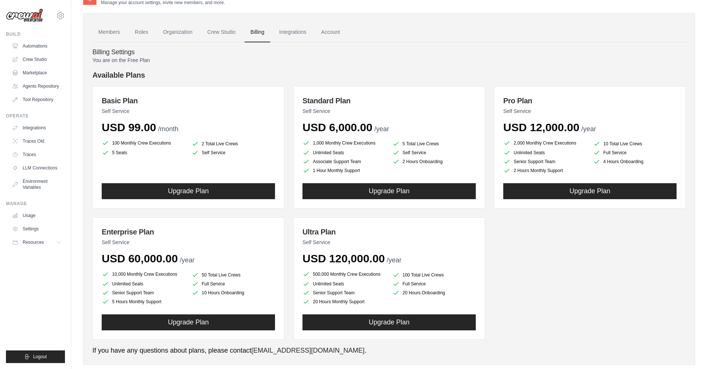
scroll to position [32, 0]
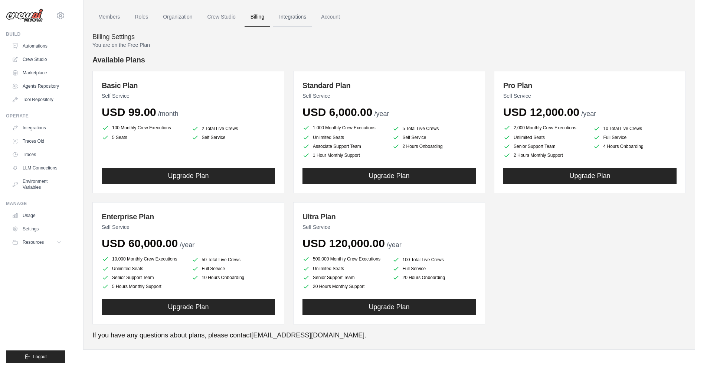
click at [295, 20] on link "Integrations" at bounding box center [292, 17] width 39 height 20
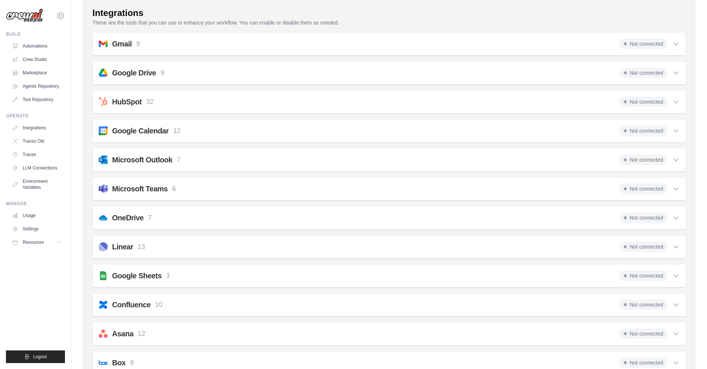
scroll to position [134, 0]
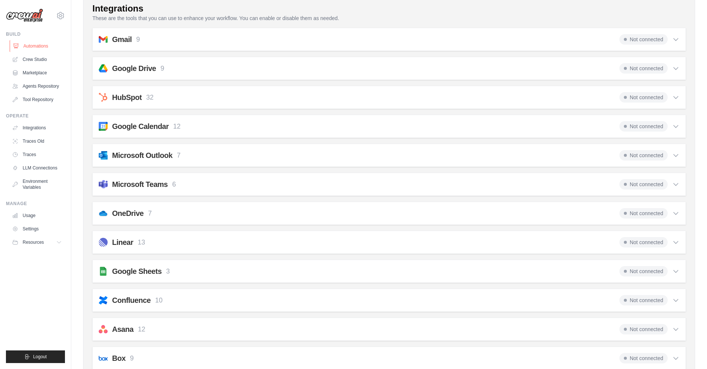
click at [32, 46] on link "Automations" at bounding box center [38, 46] width 56 height 12
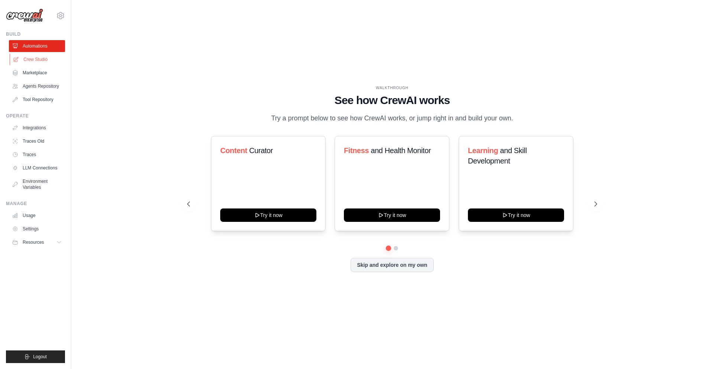
click at [26, 59] on link "Crew Studio" at bounding box center [38, 59] width 56 height 12
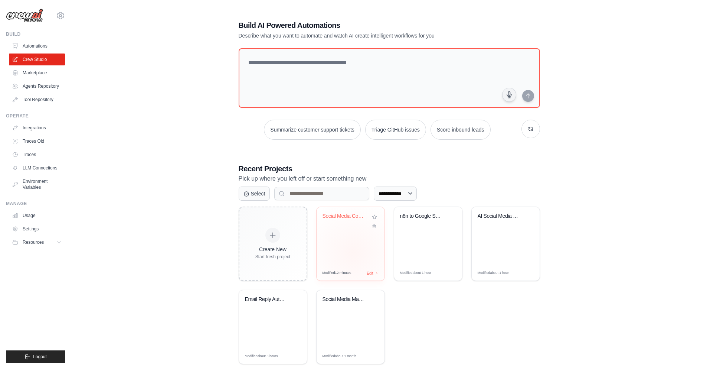
click at [353, 252] on div "Social Media Content Automation" at bounding box center [351, 236] width 68 height 59
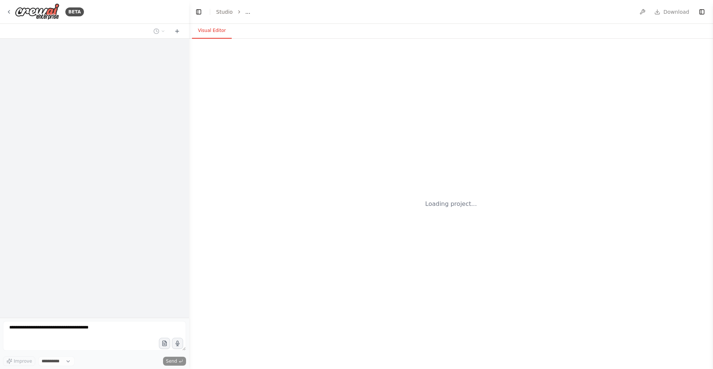
select select "****"
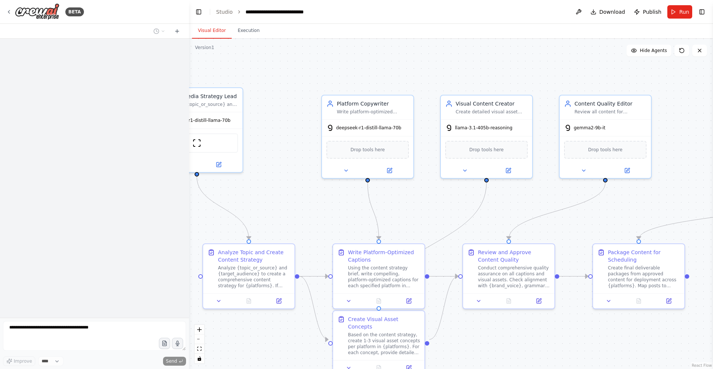
drag, startPoint x: 440, startPoint y: 183, endPoint x: 416, endPoint y: 202, distance: 30.4
click at [416, 202] on div ".deletable-edge-delete-btn { width: 20px; height: 20px; border: 0px solid #ffff…" at bounding box center [451, 204] width 524 height 330
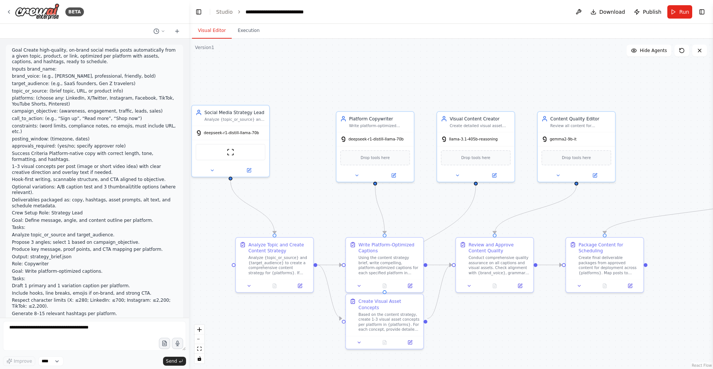
scroll to position [1071, 0]
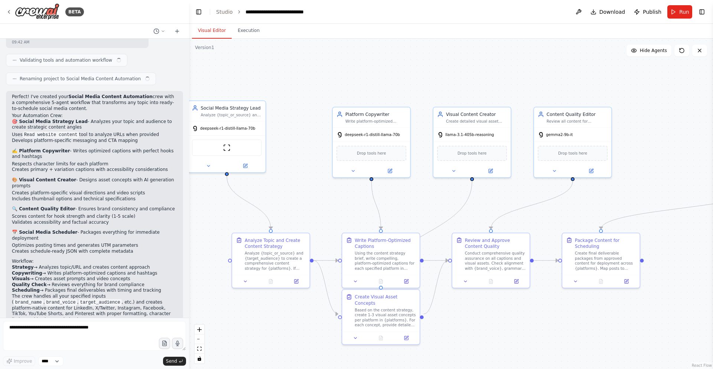
drag, startPoint x: 418, startPoint y: 200, endPoint x: 415, endPoint y: 190, distance: 10.8
click at [415, 190] on div ".deletable-edge-delete-btn { width: 20px; height: 20px; border: 0px solid #ffff…" at bounding box center [451, 204] width 524 height 330
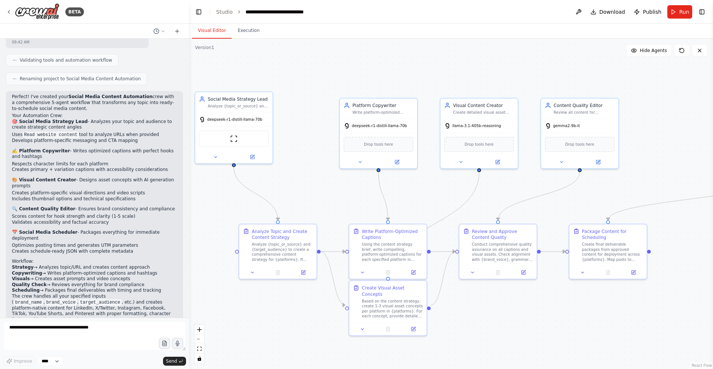
drag, startPoint x: 297, startPoint y: 172, endPoint x: 303, endPoint y: 169, distance: 7.3
click at [303, 169] on div ".deletable-edge-delete-btn { width: 20px; height: 20px; border: 0px solid #ffff…" at bounding box center [451, 204] width 524 height 330
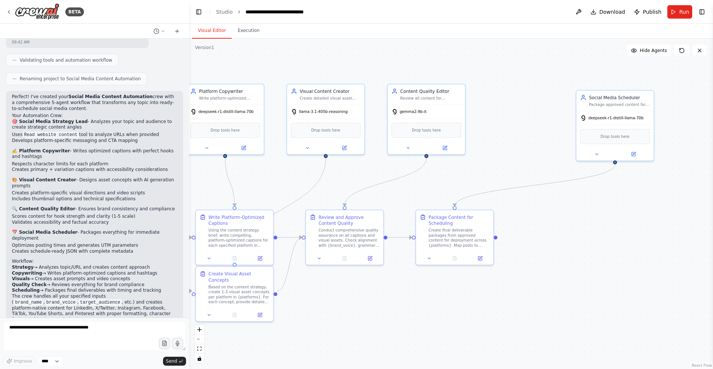
drag, startPoint x: 570, startPoint y: 204, endPoint x: 416, endPoint y: 190, distance: 154.3
click at [416, 190] on div ".deletable-edge-delete-btn { width: 20px; height: 20px; border: 0px solid #ffff…" at bounding box center [451, 204] width 524 height 330
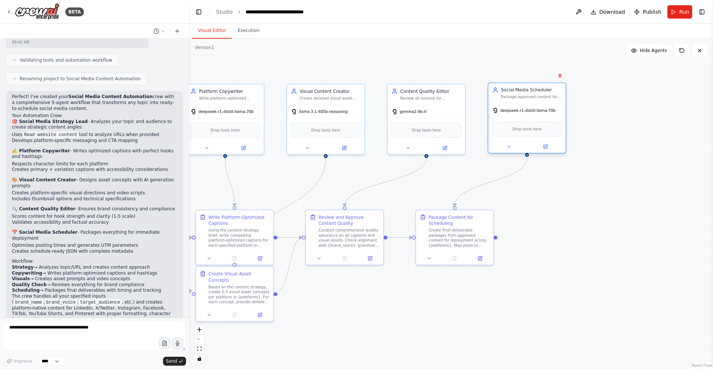
drag, startPoint x: 623, startPoint y: 141, endPoint x: 536, endPoint y: 135, distance: 87.4
click at [536, 135] on div "Drop tools here" at bounding box center [527, 128] width 70 height 15
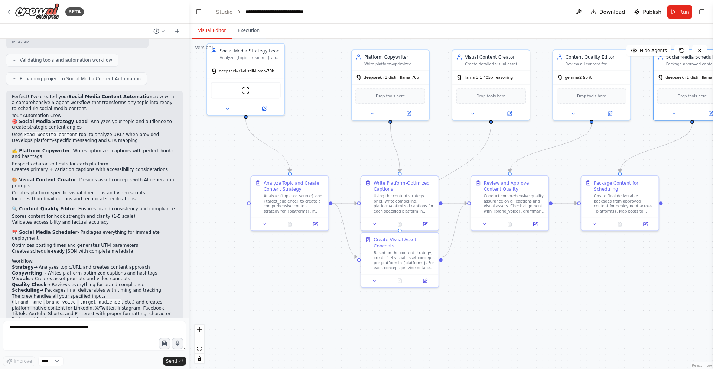
drag, startPoint x: 357, startPoint y: 316, endPoint x: 523, endPoint y: 281, distance: 169.4
click at [523, 281] on div ".deletable-edge-delete-btn { width: 20px; height: 20px; border: 0px solid #ffff…" at bounding box center [451, 204] width 524 height 330
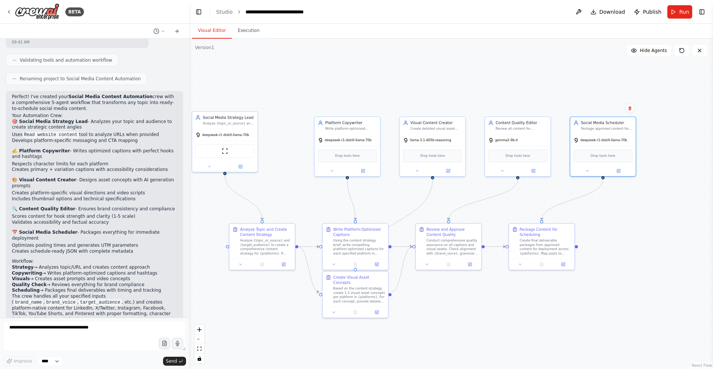
drag, startPoint x: 517, startPoint y: 294, endPoint x: 458, endPoint y: 315, distance: 62.7
click at [462, 315] on div ".deletable-edge-delete-btn { width: 20px; height: 20px; border: 0px solid #ffff…" at bounding box center [451, 204] width 524 height 330
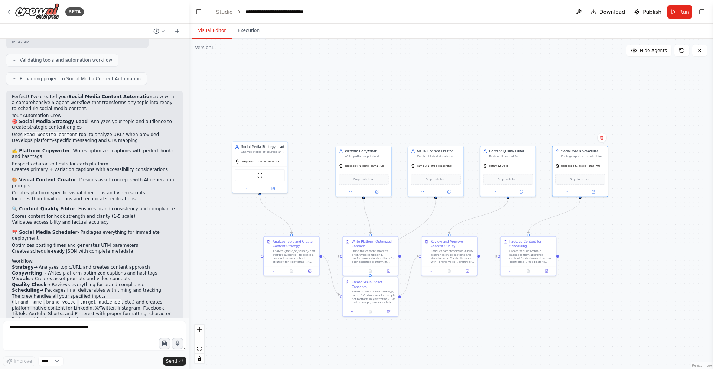
drag, startPoint x: 528, startPoint y: 290, endPoint x: 535, endPoint y: 277, distance: 14.8
click at [523, 289] on div ".deletable-edge-delete-btn { width: 20px; height: 20px; border: 0px solid #ffff…" at bounding box center [451, 204] width 524 height 330
click at [701, 13] on button "Toggle Right Sidebar" at bounding box center [701, 12] width 10 height 10
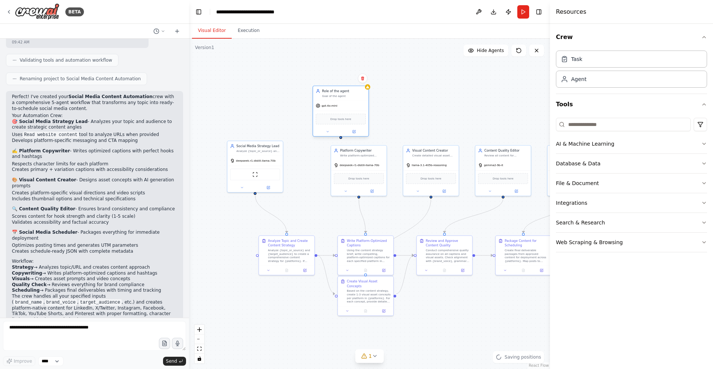
drag, startPoint x: 370, startPoint y: 120, endPoint x: 333, endPoint y: 94, distance: 44.7
click at [320, 95] on div "Role of the agent Goal of the agent gpt-4o-mini Drop tools here" at bounding box center [340, 110] width 56 height 51
drag, startPoint x: 419, startPoint y: 124, endPoint x: 269, endPoint y: 306, distance: 236.2
click at [269, 306] on div "New Task Task description" at bounding box center [281, 300] width 55 height 14
drag, startPoint x: 350, startPoint y: 101, endPoint x: 336, endPoint y: 134, distance: 35.6
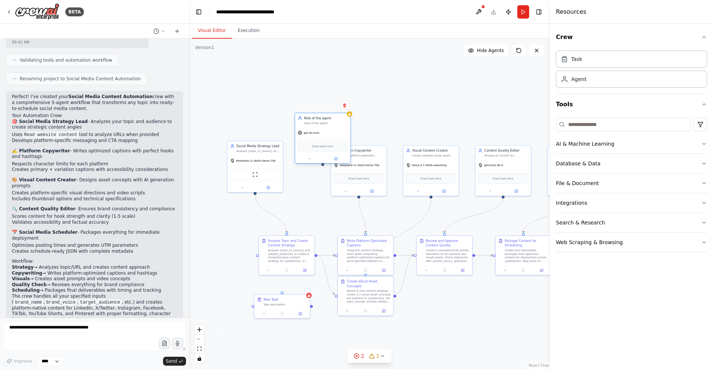
click at [336, 134] on div "gpt-4o-mini" at bounding box center [322, 133] width 55 height 10
click at [337, 156] on button at bounding box center [336, 159] width 26 height 6
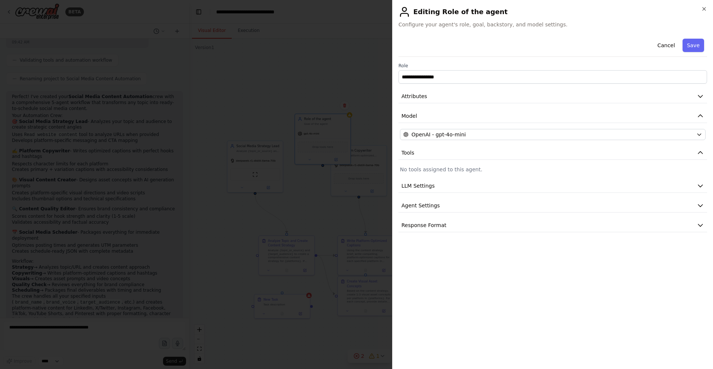
click at [456, 140] on div "**********" at bounding box center [552, 134] width 308 height 196
click at [343, 227] on div at bounding box center [356, 184] width 713 height 369
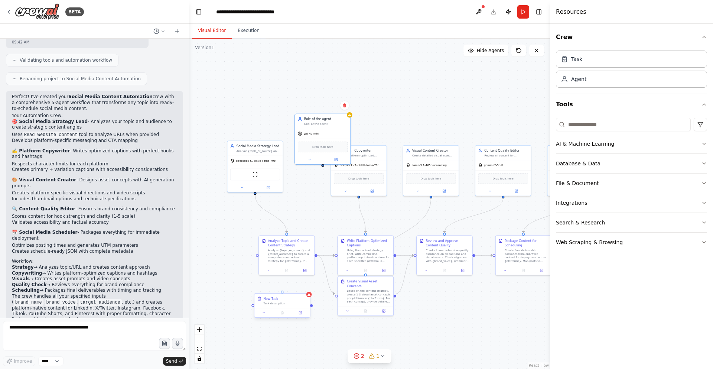
click at [293, 309] on div at bounding box center [281, 312] width 55 height 9
click at [305, 281] on div "Confirm" at bounding box center [304, 286] width 13 height 13
click at [304, 282] on button at bounding box center [304, 286] width 10 height 10
click at [286, 286] on button "Confirm" at bounding box center [282, 286] width 26 height 9
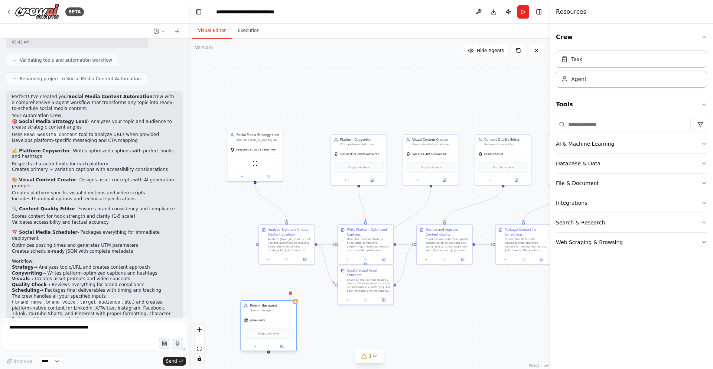
drag, startPoint x: 331, startPoint y: 147, endPoint x: 275, endPoint y: 335, distance: 196.8
click at [275, 335] on span "Drop tools here" at bounding box center [268, 333] width 21 height 4
click at [290, 290] on button at bounding box center [290, 293] width 10 height 10
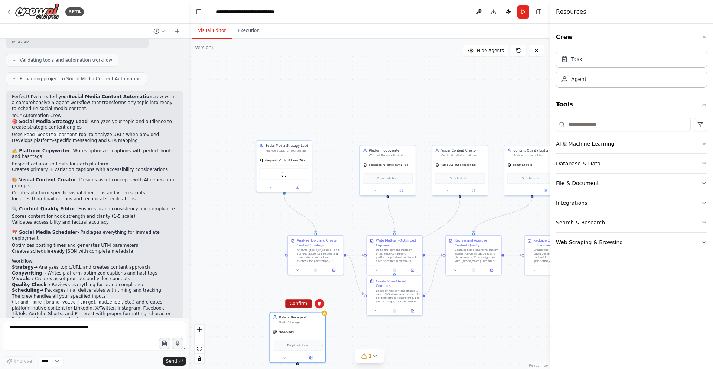
drag, startPoint x: 264, startPoint y: 295, endPoint x: 292, endPoint y: 303, distance: 29.3
click at [292, 303] on button "Confirm" at bounding box center [298, 303] width 26 height 9
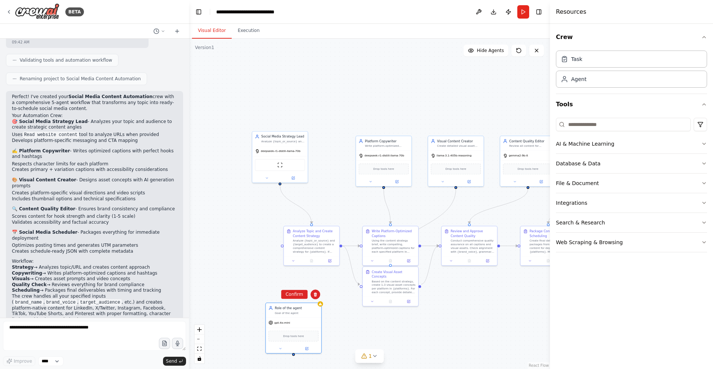
drag, startPoint x: 355, startPoint y: 321, endPoint x: 337, endPoint y: 287, distance: 38.5
click at [337, 287] on div ".deletable-edge-delete-btn { width: 20px; height: 20px; border: 0px solid #ffff…" at bounding box center [369, 204] width 361 height 330
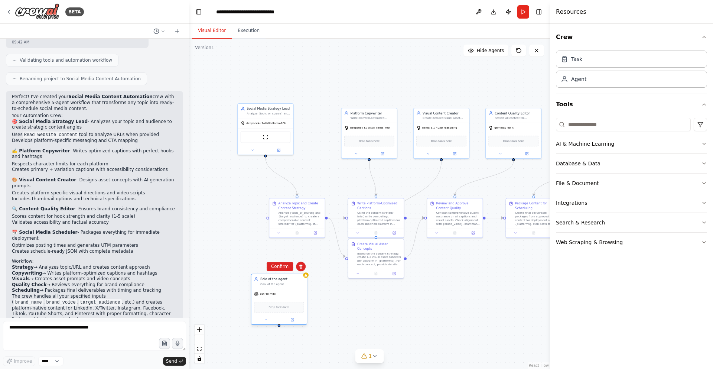
click at [274, 300] on div "Drop tools here" at bounding box center [278, 306] width 55 height 16
click at [292, 320] on icon at bounding box center [292, 319] width 2 height 2
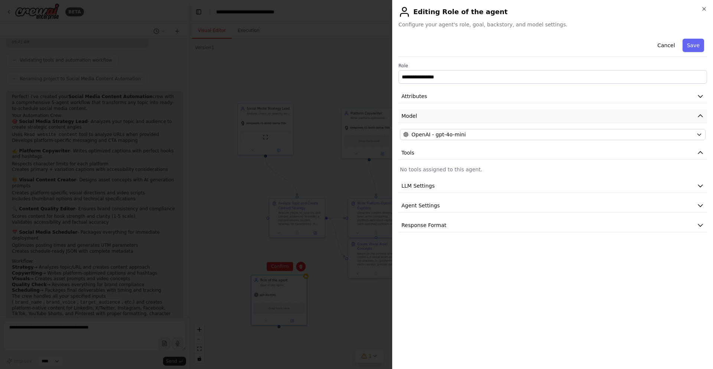
click at [481, 113] on button "Model" at bounding box center [552, 116] width 308 height 14
click at [482, 115] on button "Model" at bounding box center [552, 116] width 308 height 14
click at [463, 148] on button "Tools" at bounding box center [552, 153] width 308 height 14
click at [707, 9] on div "**********" at bounding box center [552, 184] width 321 height 369
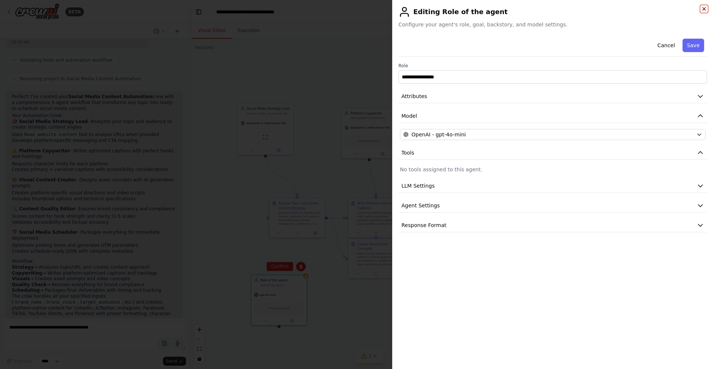
click at [705, 10] on icon "button" at bounding box center [704, 9] width 6 height 6
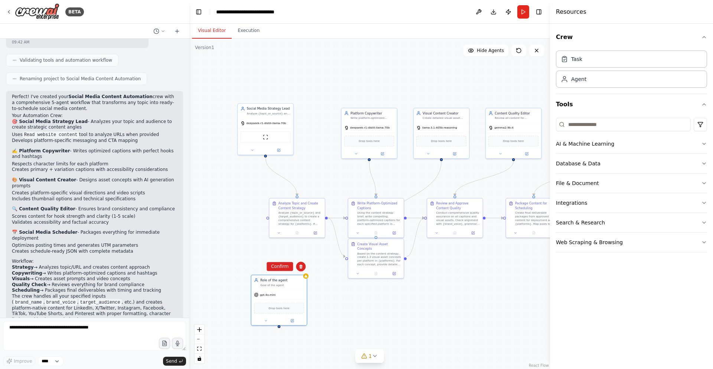
click at [489, 310] on div ".deletable-edge-delete-btn { width: 20px; height: 20px; border: 0px solid #ffff…" at bounding box center [369, 204] width 361 height 330
click at [277, 278] on div "Role of the agent" at bounding box center [282, 278] width 44 height 4
click at [301, 268] on icon at bounding box center [300, 266] width 3 height 4
click at [279, 268] on button "Confirm" at bounding box center [279, 266] width 26 height 9
click at [444, 271] on div ".deletable-edge-delete-btn { width: 20px; height: 20px; border: 0px solid #ffff…" at bounding box center [369, 204] width 361 height 330
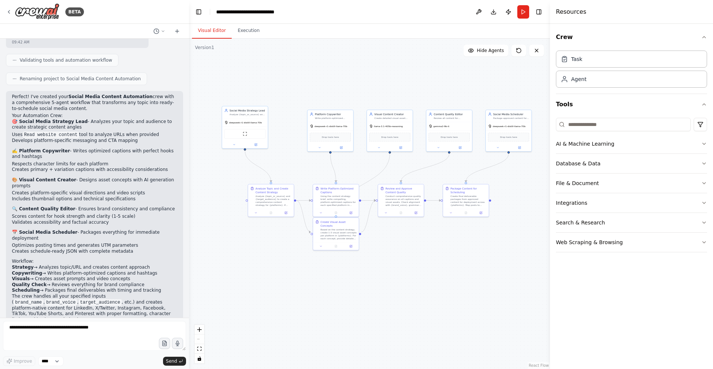
drag, startPoint x: 477, startPoint y: 255, endPoint x: 464, endPoint y: 276, distance: 24.5
click at [437, 245] on div ".deletable-edge-delete-btn { width: 20px; height: 20px; border: 0px solid #ffff…" at bounding box center [369, 204] width 361 height 330
click at [540, 12] on button "Toggle Right Sidebar" at bounding box center [538, 12] width 10 height 10
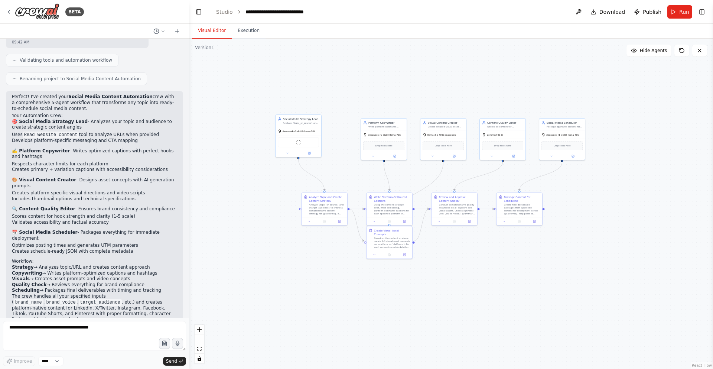
drag, startPoint x: 473, startPoint y: 329, endPoint x: 529, endPoint y: 330, distance: 56.1
click at [525, 335] on div ".deletable-edge-delete-btn { width: 20px; height: 20px; border: 0px solid #ffff…" at bounding box center [451, 204] width 524 height 330
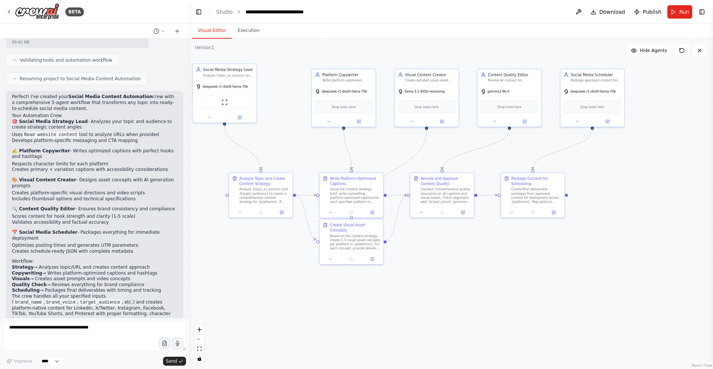
drag, startPoint x: 528, startPoint y: 313, endPoint x: 546, endPoint y: 361, distance: 50.7
click at [546, 361] on div ".deletable-edge-delete-btn { width: 20px; height: 20px; border: 0px solid #ffff…" at bounding box center [451, 204] width 524 height 330
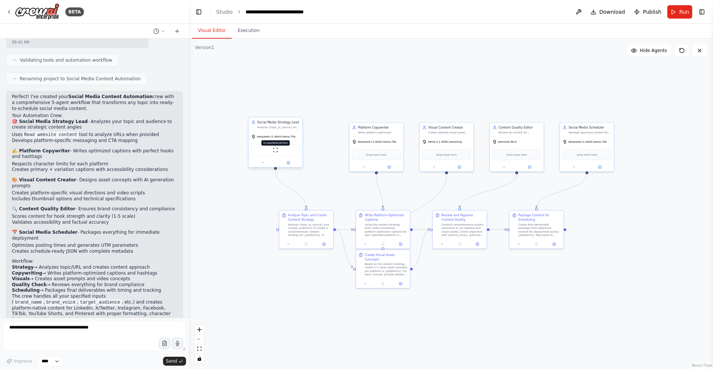
click at [277, 148] on img at bounding box center [275, 149] width 5 height 5
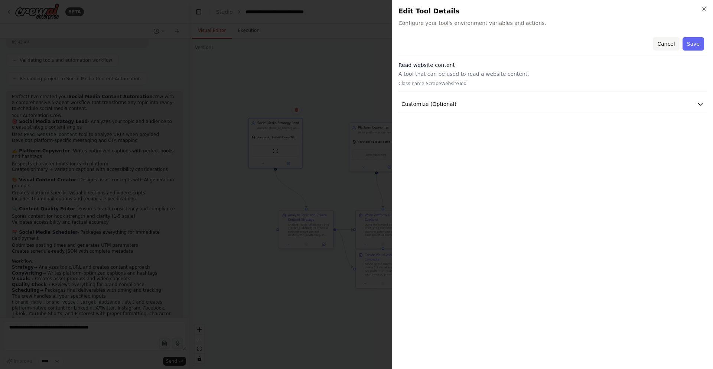
click at [673, 46] on button "Cancel" at bounding box center [665, 43] width 26 height 13
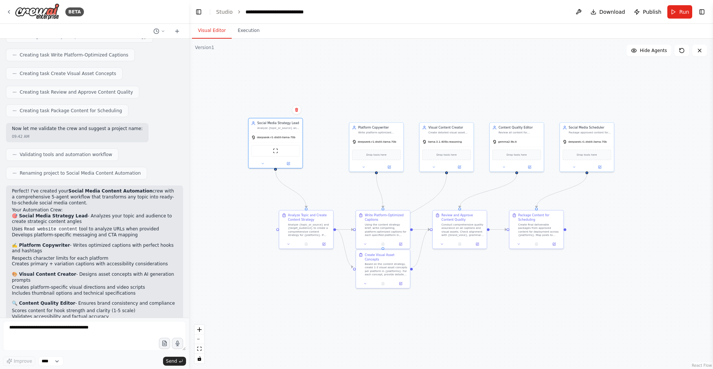
scroll to position [982, 0]
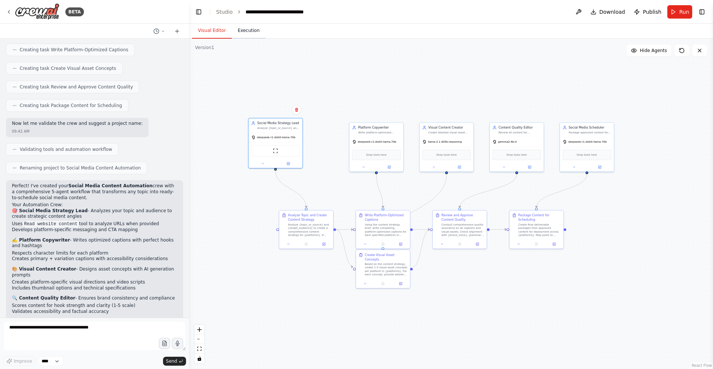
click at [239, 34] on button "Execution" at bounding box center [249, 31] width 34 height 16
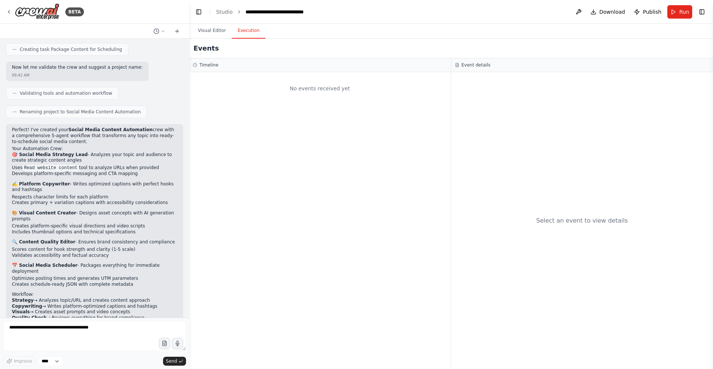
scroll to position [1071, 0]
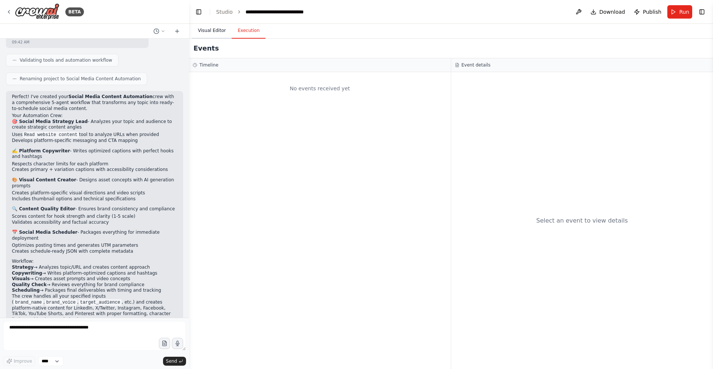
click at [213, 26] on button "Visual Editor" at bounding box center [212, 31] width 40 height 16
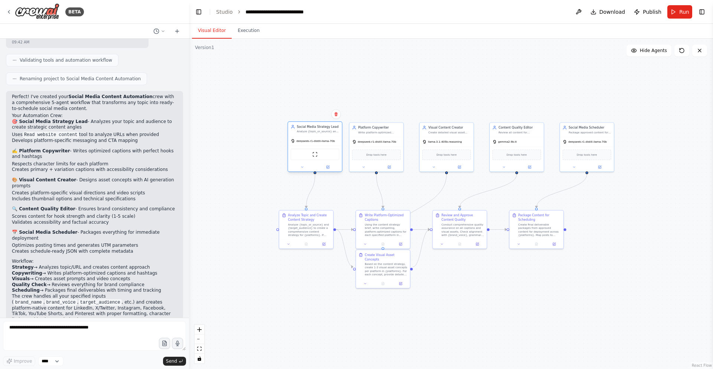
drag, startPoint x: 287, startPoint y: 141, endPoint x: 324, endPoint y: 147, distance: 38.4
click at [324, 147] on div "deepseek-r1-distill-llama-70b ScrapeWebsiteTool" at bounding box center [315, 154] width 54 height 36
click at [444, 70] on div ".deletable-edge-delete-btn { width: 20px; height: 20px; border: 0px solid #ffff…" at bounding box center [451, 204] width 524 height 330
click at [705, 12] on button "Toggle Right Sidebar" at bounding box center [701, 12] width 10 height 10
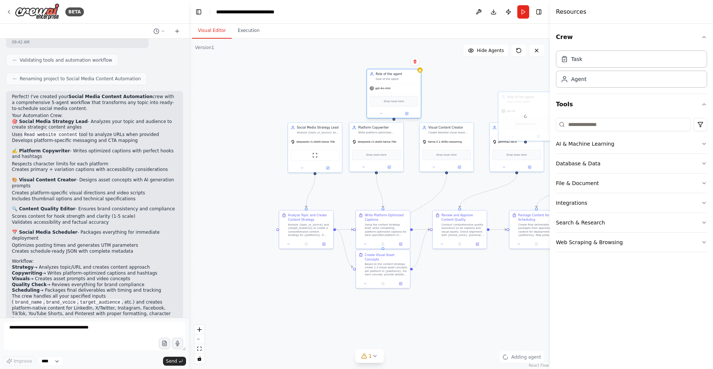
drag, startPoint x: 446, startPoint y: 92, endPoint x: 409, endPoint y: 82, distance: 39.3
click at [409, 82] on div "Role of the agent Goal of the agent gpt-4o-mini Drop tools here" at bounding box center [393, 93] width 55 height 49
drag, startPoint x: 528, startPoint y: 115, endPoint x: 464, endPoint y: 84, distance: 71.4
click at [464, 84] on div "gpt-4o-mini Drop tools here" at bounding box center [464, 91] width 54 height 35
drag, startPoint x: 431, startPoint y: 157, endPoint x: 406, endPoint y: 170, distance: 28.2
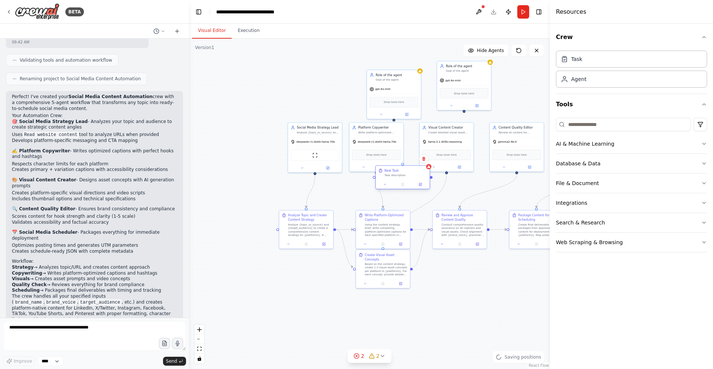
click at [406, 170] on div "New Task" at bounding box center [405, 170] width 43 height 4
drag, startPoint x: 403, startPoint y: 82, endPoint x: 417, endPoint y: 73, distance: 16.1
click at [417, 73] on div "Role of the agent Goal of the agent" at bounding box center [407, 67] width 54 height 14
click at [420, 177] on div "New Task Task description" at bounding box center [403, 173] width 54 height 14
click at [424, 158] on icon at bounding box center [423, 158] width 4 height 4
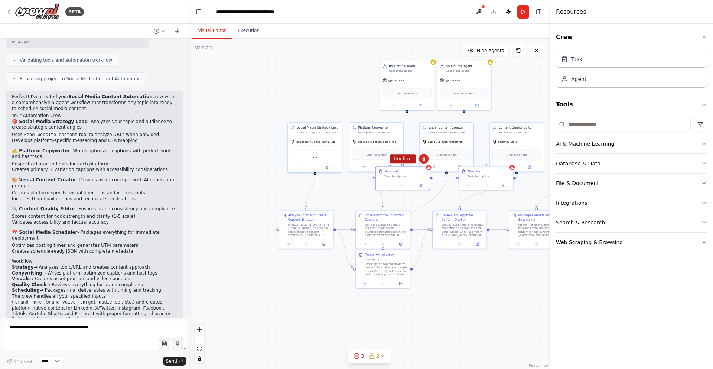
click at [412, 158] on button "Confirm" at bounding box center [402, 158] width 26 height 9
click at [504, 171] on div "New Task" at bounding box center [489, 170] width 43 height 4
click at [505, 163] on button at bounding box center [507, 159] width 10 height 10
click at [490, 160] on button "Confirm" at bounding box center [485, 158] width 26 height 9
click at [467, 79] on div "gpt-4o-mini" at bounding box center [464, 80] width 54 height 10
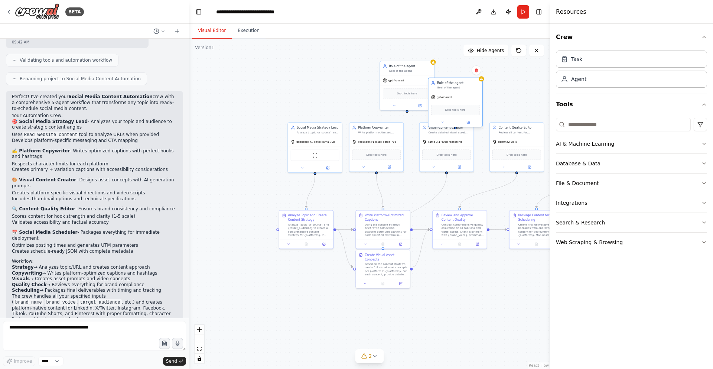
drag, startPoint x: 465, startPoint y: 83, endPoint x: 454, endPoint y: 109, distance: 28.6
click at [454, 102] on div "gpt-4o-mini" at bounding box center [455, 97] width 54 height 10
click at [468, 72] on div ".deletable-edge-delete-btn { width: 20px; height: 20px; border: 0px solid #ffff…" at bounding box center [369, 204] width 361 height 330
click at [471, 80] on div ".deletable-edge-delete-btn { width: 20px; height: 20px; border: 0px solid #ffff…" at bounding box center [369, 204] width 361 height 330
click at [469, 104] on div "gpt-4o-mini" at bounding box center [451, 106] width 54 height 10
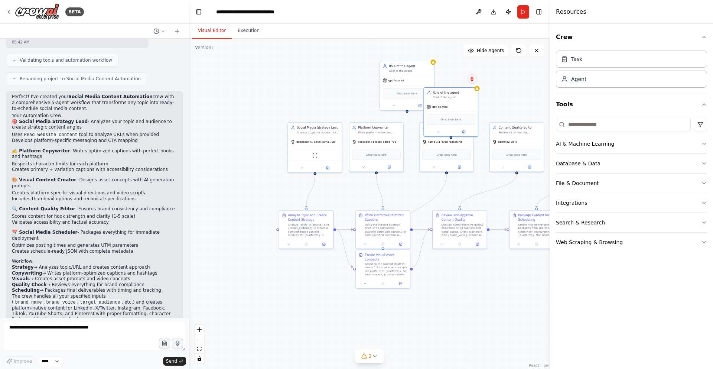
click at [469, 83] on button at bounding box center [472, 79] width 10 height 10
click at [456, 82] on button "Confirm" at bounding box center [451, 79] width 26 height 9
click at [427, 86] on div "Drop tools here" at bounding box center [407, 92] width 54 height 16
drag, startPoint x: 428, startPoint y: 55, endPoint x: 415, endPoint y: 62, distance: 14.5
click at [428, 56] on button at bounding box center [428, 53] width 10 height 10
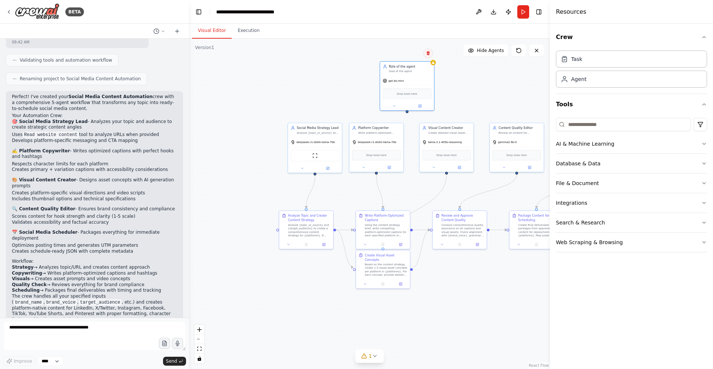
click at [428, 53] on icon at bounding box center [427, 53] width 3 height 4
click at [425, 54] on icon at bounding box center [427, 53] width 4 height 4
click at [410, 57] on button "Confirm" at bounding box center [406, 53] width 26 height 9
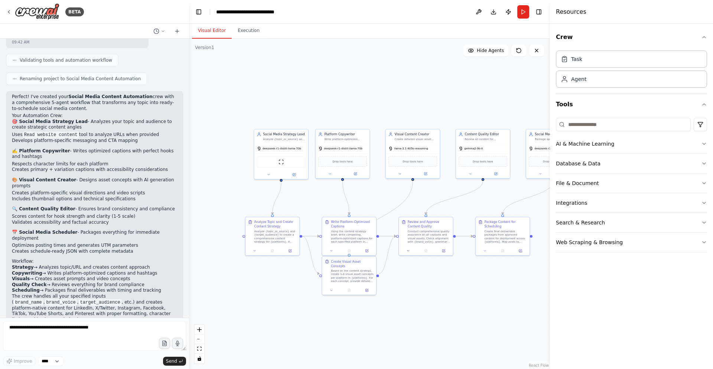
drag, startPoint x: 455, startPoint y: 292, endPoint x: 420, endPoint y: 301, distance: 35.8
click at [420, 301] on div ".deletable-edge-delete-btn { width: 20px; height: 20px; border: 0px solid #ffff…" at bounding box center [369, 204] width 361 height 330
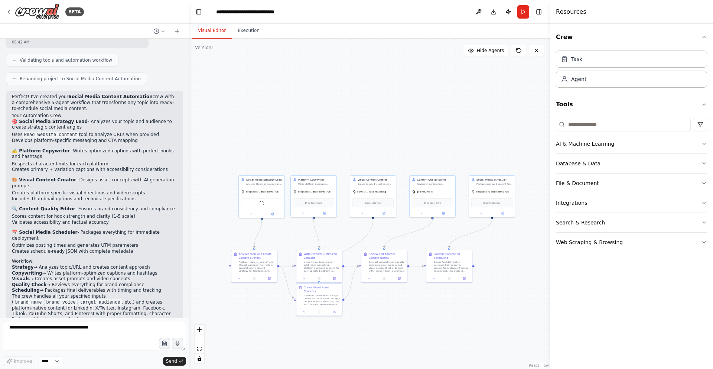
drag, startPoint x: 452, startPoint y: 289, endPoint x: 407, endPoint y: 309, distance: 49.7
click at [407, 309] on div ".deletable-edge-delete-btn { width: 20px; height: 20px; border: 0px solid #ffff…" at bounding box center [369, 204] width 361 height 330
drag, startPoint x: 409, startPoint y: 308, endPoint x: 412, endPoint y: 303, distance: 5.7
click at [412, 303] on div ".deletable-edge-delete-btn { width: 20px; height: 20px; border: 0px solid #ffff…" at bounding box center [369, 204] width 361 height 330
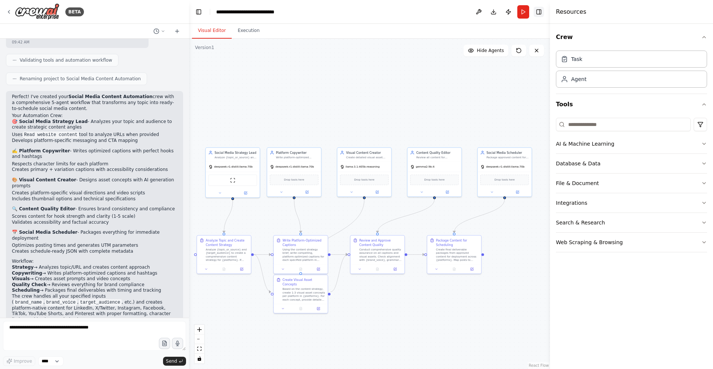
click at [536, 14] on button "Toggle Right Sidebar" at bounding box center [538, 12] width 10 height 10
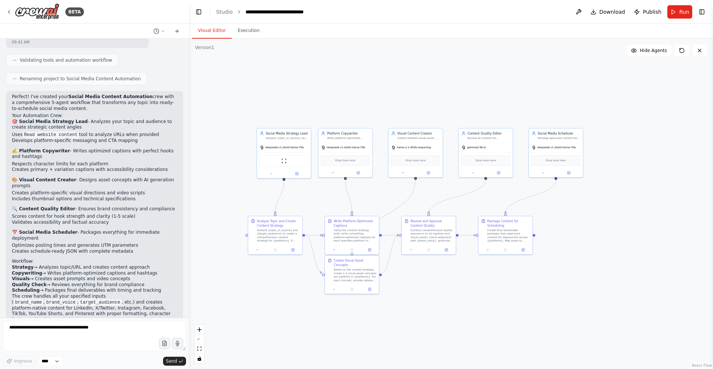
drag, startPoint x: 431, startPoint y: 305, endPoint x: 485, endPoint y: 284, distance: 57.6
click at [484, 284] on div ".deletable-edge-delete-btn { width: 20px; height: 20px; border: 0px solid #ffff…" at bounding box center [451, 204] width 524 height 330
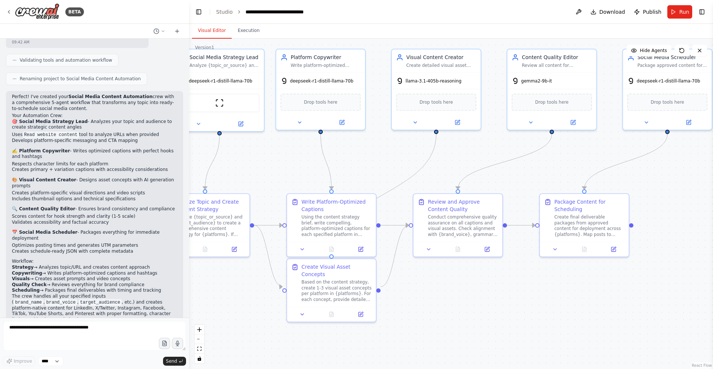
drag, startPoint x: 479, startPoint y: 287, endPoint x: 507, endPoint y: 315, distance: 39.6
click at [543, 311] on div ".deletable-edge-delete-btn { width: 20px; height: 20px; border: 0px solid #ffff…" at bounding box center [451, 204] width 524 height 330
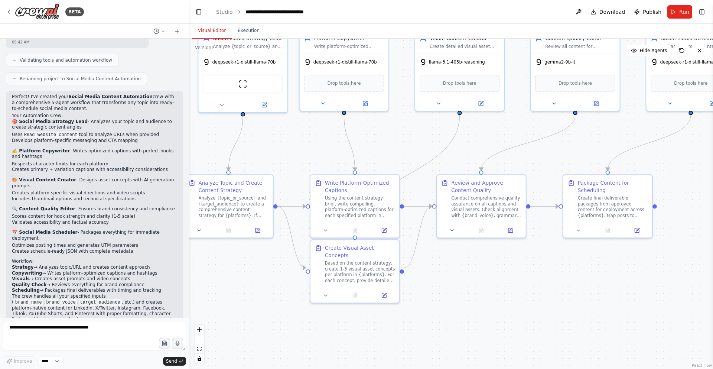
drag, startPoint x: 487, startPoint y: 294, endPoint x: 540, endPoint y: 284, distance: 53.7
click at [540, 284] on div ".deletable-edge-delete-btn { width: 20px; height: 20px; border: 0px solid #ffff…" at bounding box center [451, 204] width 524 height 330
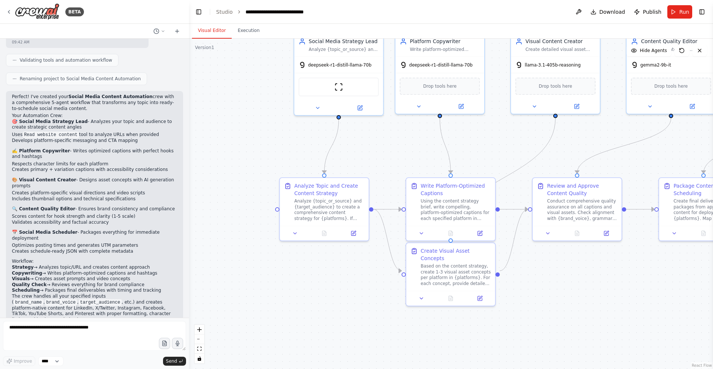
drag, startPoint x: 463, startPoint y: 304, endPoint x: 506, endPoint y: 318, distance: 45.1
click at [506, 318] on div ".deletable-edge-delete-btn { width: 20px; height: 20px; border: 0px solid #ffff…" at bounding box center [451, 204] width 524 height 330
click at [483, 292] on button at bounding box center [479, 296] width 25 height 9
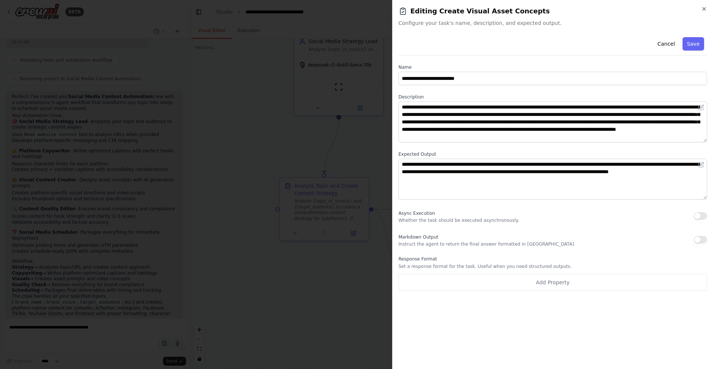
click at [368, 203] on div at bounding box center [356, 184] width 713 height 369
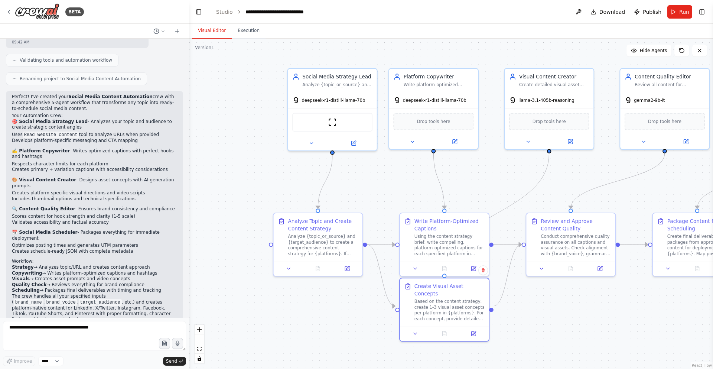
drag, startPoint x: 390, startPoint y: 136, endPoint x: 383, endPoint y: 171, distance: 35.8
click at [383, 171] on div ".deletable-edge-delete-btn { width: 20px; height: 20px; border: 0px solid #ffff…" at bounding box center [451, 204] width 524 height 330
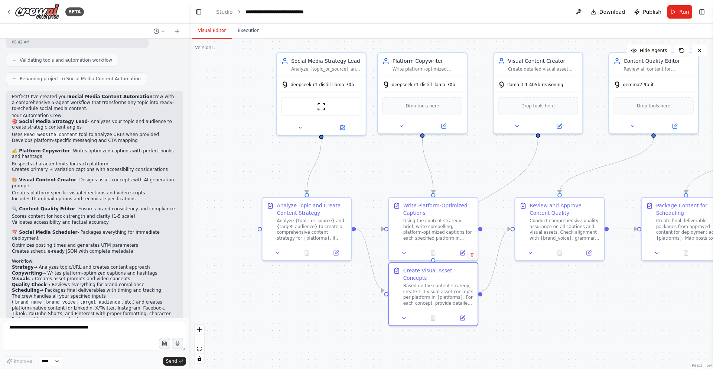
drag, startPoint x: 418, startPoint y: 194, endPoint x: 399, endPoint y: 180, distance: 23.2
click at [405, 177] on div ".deletable-edge-delete-btn { width: 20px; height: 20px; border: 0px solid #ffff…" at bounding box center [451, 204] width 524 height 330
click at [340, 246] on button at bounding box center [333, 249] width 25 height 9
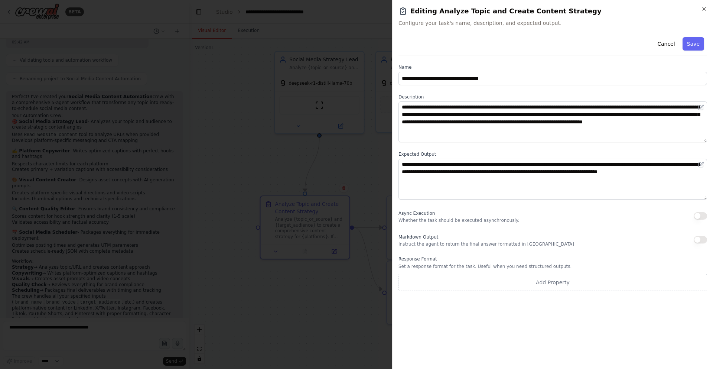
click at [307, 307] on div at bounding box center [356, 184] width 713 height 369
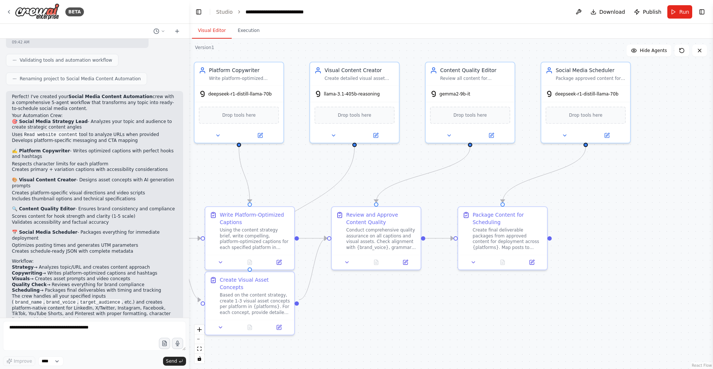
drag, startPoint x: 595, startPoint y: 306, endPoint x: 393, endPoint y: 317, distance: 202.2
click at [387, 321] on div ".deletable-edge-delete-btn { width: 20px; height: 20px; border: 0px solid #ffff…" at bounding box center [451, 204] width 524 height 330
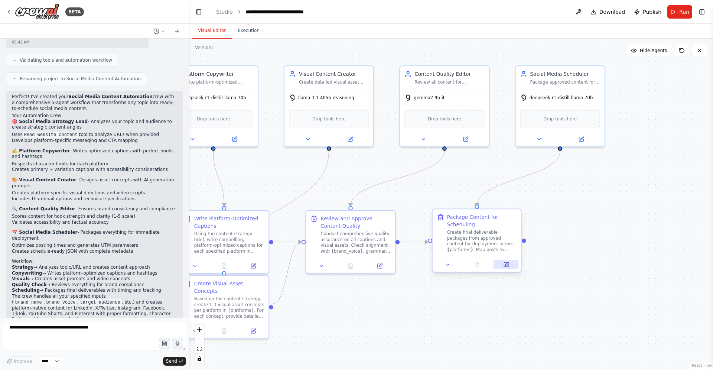
click at [503, 263] on icon at bounding box center [506, 264] width 6 height 6
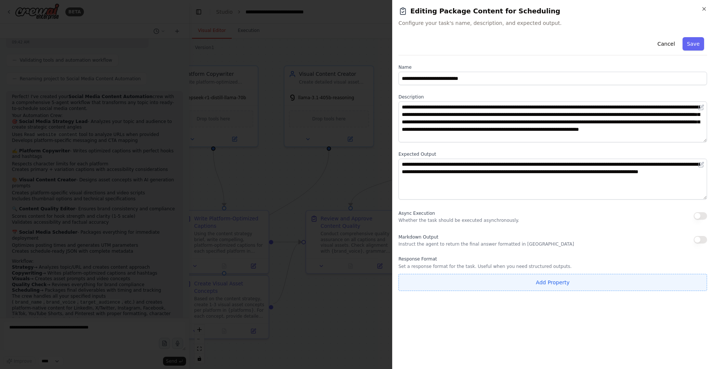
click at [520, 281] on button "Add Property" at bounding box center [552, 282] width 308 height 17
click at [512, 285] on input "**********" at bounding box center [508, 280] width 221 height 13
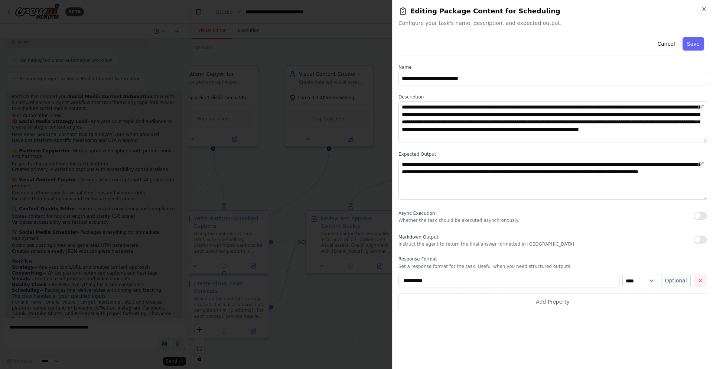
click at [704, 277] on button "button" at bounding box center [699, 280] width 13 height 13
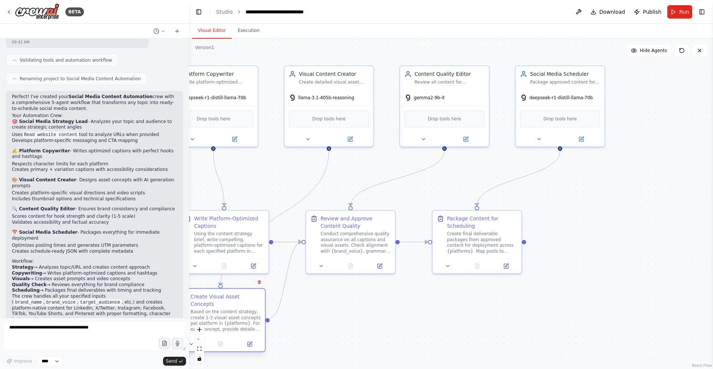
drag, startPoint x: 211, startPoint y: 305, endPoint x: 204, endPoint y: 323, distance: 19.3
click at [204, 323] on div "Based on the content strategy, create 1-3 visual asset concepts per platform in…" at bounding box center [225, 320] width 70 height 23
click at [317, 326] on div ".deletable-edge-delete-btn { width: 20px; height: 20px; border: 0px solid #ffff…" at bounding box center [451, 204] width 524 height 330
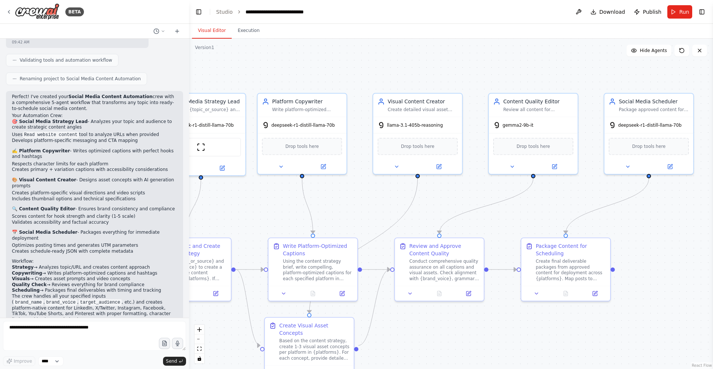
drag, startPoint x: 579, startPoint y: 269, endPoint x: 675, endPoint y: 297, distance: 100.1
click at [675, 297] on div ".deletable-edge-delete-btn { width: 20px; height: 20px; border: 0px solid #ffff…" at bounding box center [451, 204] width 524 height 330
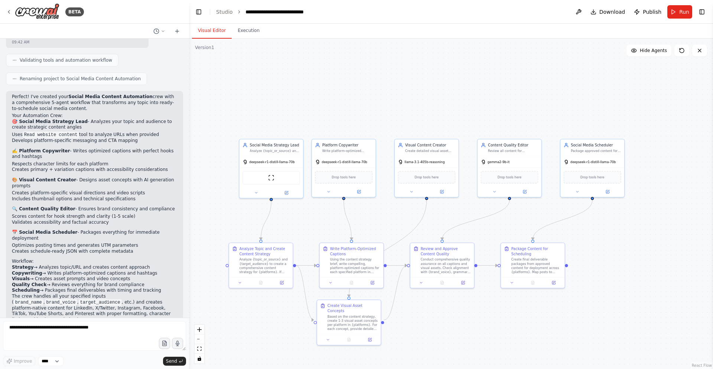
drag, startPoint x: 659, startPoint y: 324, endPoint x: 551, endPoint y: 327, distance: 107.3
click at [552, 324] on div ".deletable-edge-delete-btn { width: 20px; height: 20px; border: 0px solid #ffff…" at bounding box center [451, 204] width 524 height 330
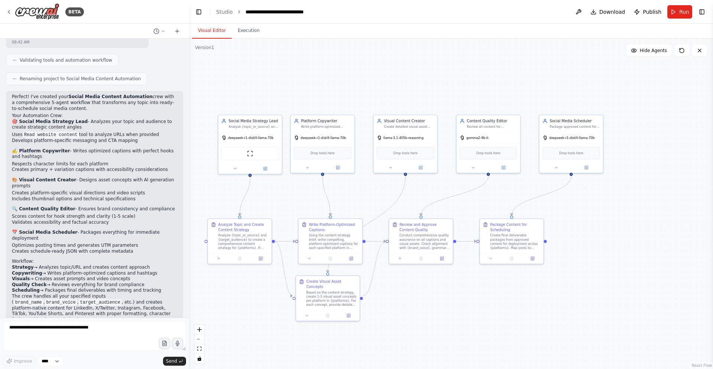
drag, startPoint x: 554, startPoint y: 322, endPoint x: 570, endPoint y: 285, distance: 40.2
click at [570, 285] on div ".deletable-edge-delete-btn { width: 20px; height: 20px; border: 0px solid #ffff…" at bounding box center [451, 204] width 524 height 330
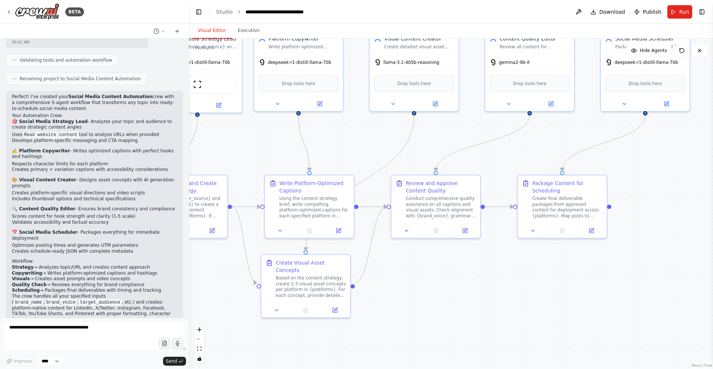
drag, startPoint x: 525, startPoint y: 320, endPoint x: 600, endPoint y: 304, distance: 77.0
click at [600, 304] on div ".deletable-edge-delete-btn { width: 20px; height: 20px; border: 0px solid #ffff…" at bounding box center [451, 204] width 524 height 330
click at [295, 308] on div at bounding box center [305, 315] width 89 height 15
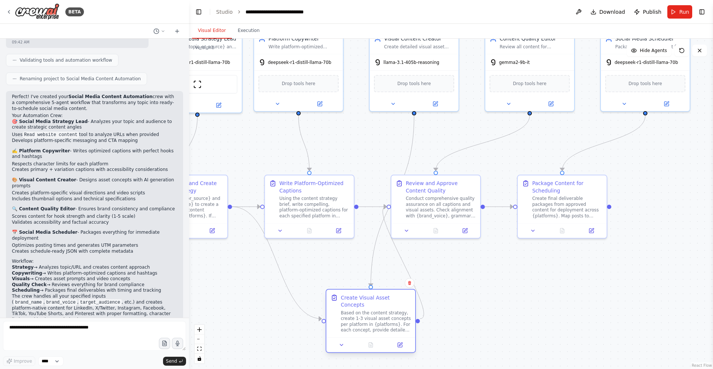
click at [365, 337] on div at bounding box center [370, 344] width 89 height 15
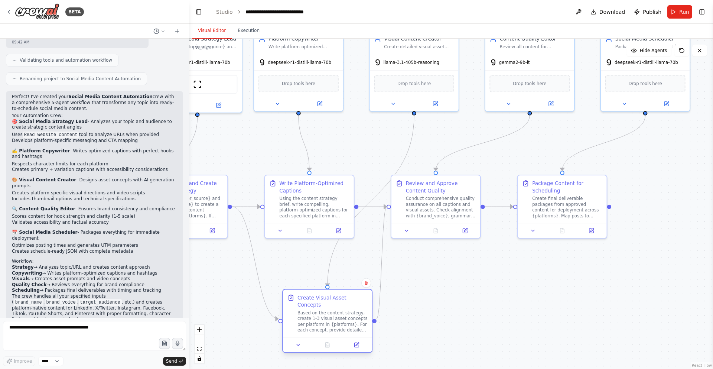
drag, startPoint x: 372, startPoint y: 321, endPoint x: 362, endPoint y: 321, distance: 10.0
click at [362, 321] on div "Based on the content strategy, create 1-3 visual asset concepts per platform in…" at bounding box center [332, 321] width 70 height 23
click at [448, 310] on div ".deletable-edge-delete-btn { width: 20px; height: 20px; border: 0px solid #ffff…" at bounding box center [451, 204] width 524 height 330
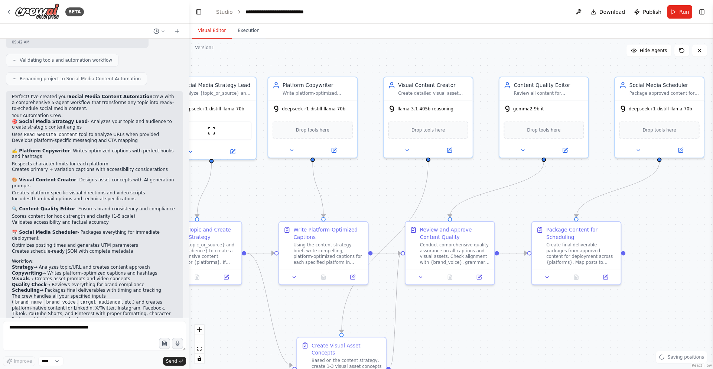
drag, startPoint x: 459, startPoint y: 282, endPoint x: 473, endPoint y: 330, distance: 50.4
click at [473, 330] on div ".deletable-edge-delete-btn { width: 20px; height: 20px; border: 0px solid #ffff…" at bounding box center [451, 204] width 524 height 330
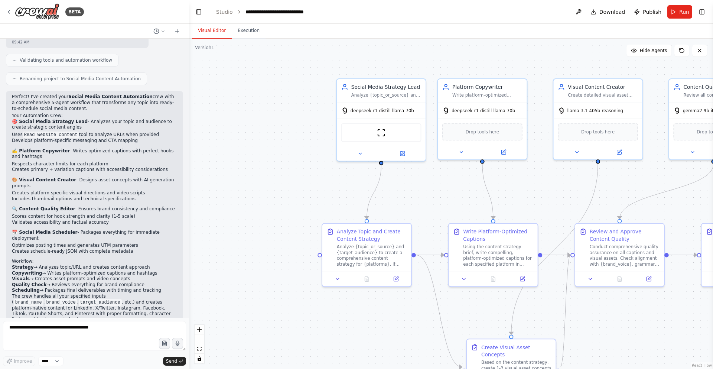
drag, startPoint x: 428, startPoint y: 321, endPoint x: 598, endPoint y: 321, distance: 169.2
click at [598, 321] on div ".deletable-edge-delete-btn { width: 20px; height: 20px; border: 0px solid #ffff…" at bounding box center [451, 204] width 524 height 330
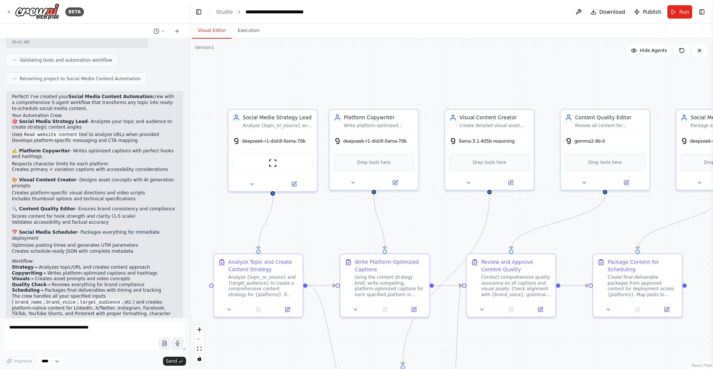
drag, startPoint x: 605, startPoint y: 309, endPoint x: 399, endPoint y: 351, distance: 209.5
click at [403, 351] on div ".deletable-edge-delete-btn { width: 20px; height: 20px; border: 0px solid #ffff…" at bounding box center [451, 204] width 524 height 330
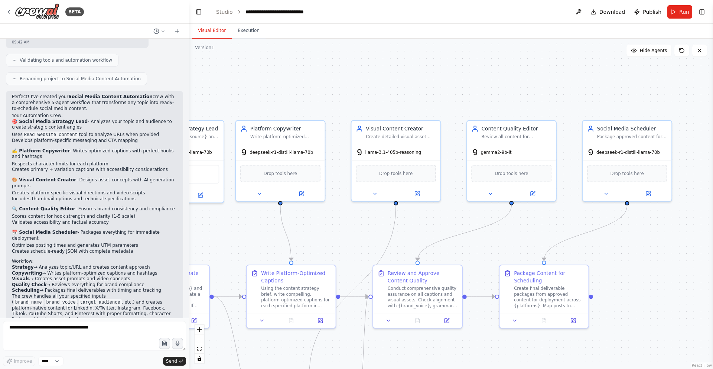
drag, startPoint x: 644, startPoint y: 266, endPoint x: 632, endPoint y: 277, distance: 16.6
click at [632, 277] on div ".deletable-edge-delete-btn { width: 20px; height: 20px; border: 0px solid #ffff…" at bounding box center [451, 204] width 524 height 330
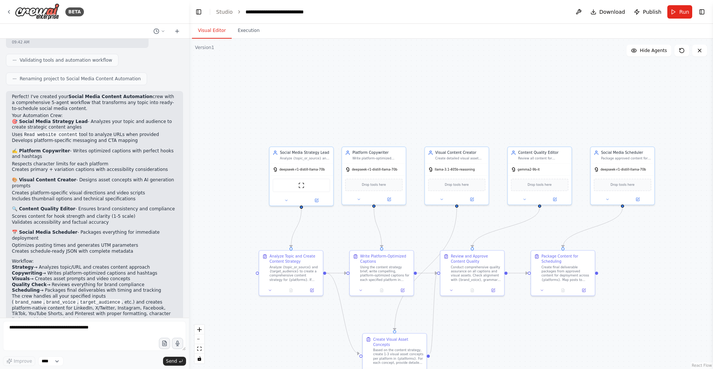
drag, startPoint x: 622, startPoint y: 305, endPoint x: 625, endPoint y: 279, distance: 26.5
click at [625, 279] on div ".deletable-edge-delete-btn { width: 20px; height: 20px; border: 0px solid #ffff…" at bounding box center [451, 204] width 524 height 330
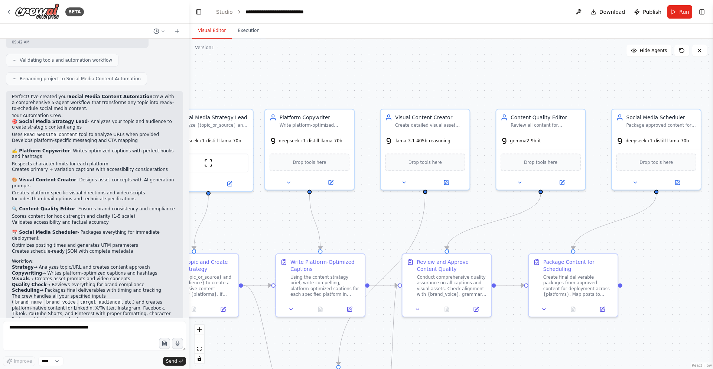
drag, startPoint x: 629, startPoint y: 279, endPoint x: 669, endPoint y: 296, distance: 43.9
click at [669, 296] on div ".deletable-edge-delete-btn { width: 20px; height: 20px; border: 0px solid #ffff…" at bounding box center [451, 204] width 524 height 330
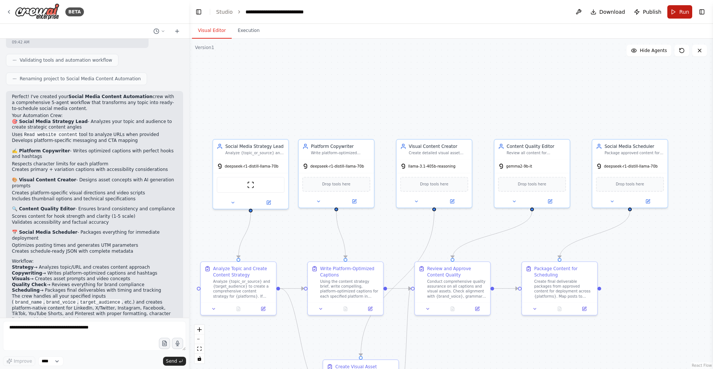
click at [672, 9] on button "Run" at bounding box center [679, 11] width 25 height 13
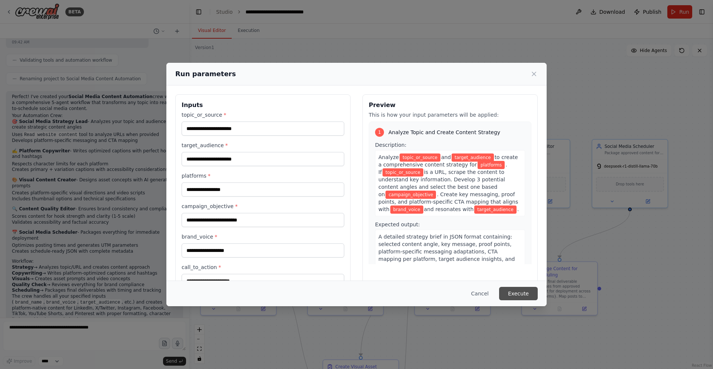
click at [510, 295] on button "Execute" at bounding box center [518, 293] width 39 height 13
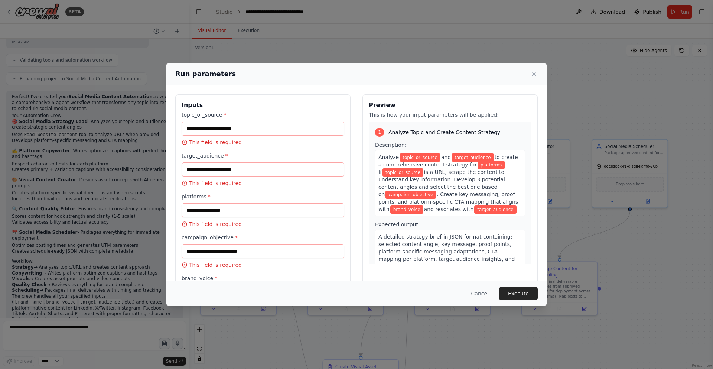
scroll to position [89, 0]
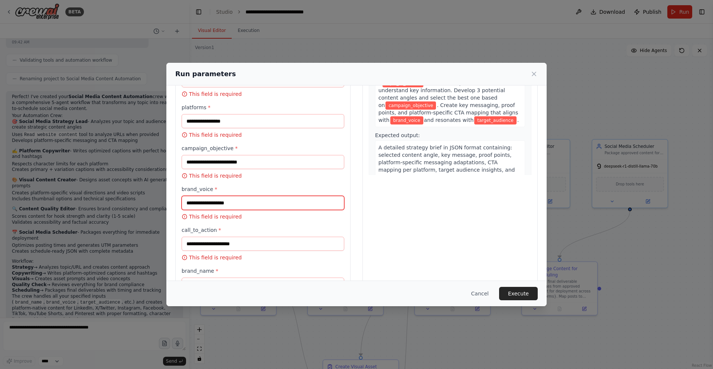
click at [270, 202] on input "brand_voice *" at bounding box center [262, 203] width 163 height 14
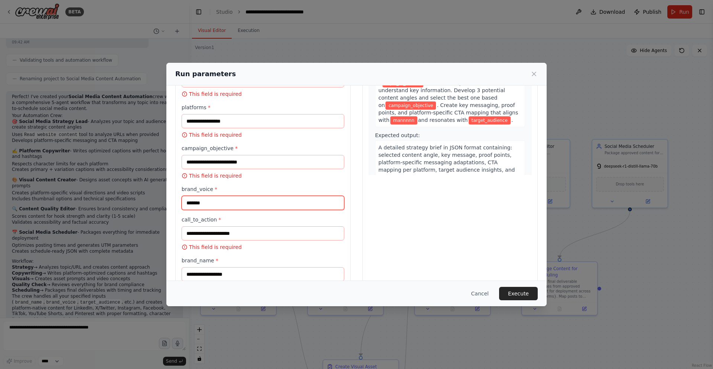
type input "*******"
drag, startPoint x: 406, startPoint y: 281, endPoint x: 340, endPoint y: 266, distance: 67.8
click at [399, 281] on div "Cancel Execute" at bounding box center [356, 293] width 380 height 26
click at [507, 294] on button "Execute" at bounding box center [518, 293] width 39 height 13
click at [503, 297] on button "Execute" at bounding box center [518, 293] width 39 height 13
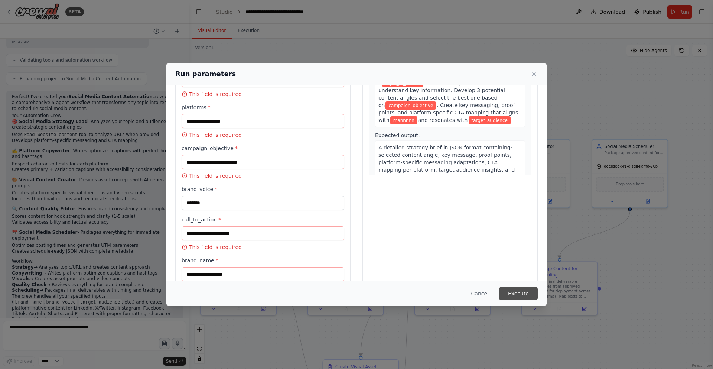
click at [503, 298] on button "Execute" at bounding box center [518, 293] width 39 height 13
click at [502, 301] on div "Cancel Execute" at bounding box center [356, 293] width 380 height 26
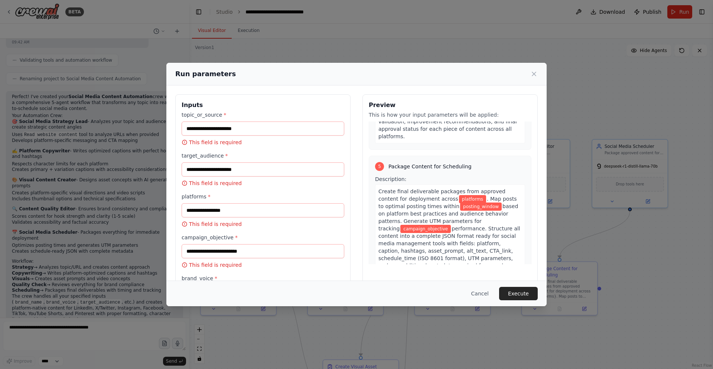
scroll to position [712, 0]
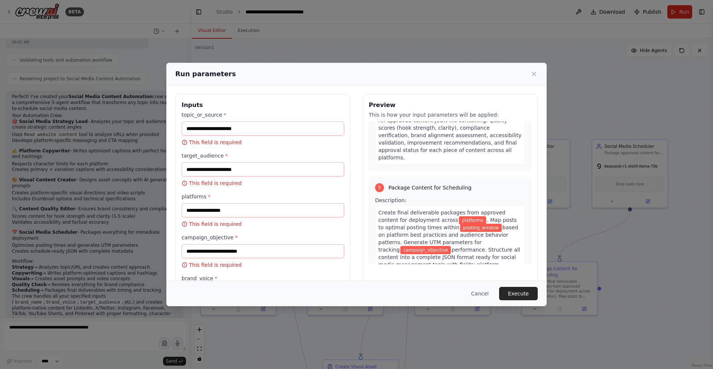
click at [576, 190] on div "Run parameters Inputs topic_or_source * This field is required target_audience …" at bounding box center [356, 184] width 713 height 369
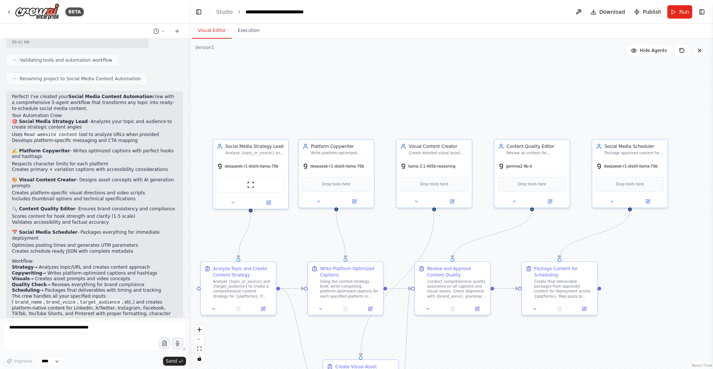
click at [698, 54] on button at bounding box center [699, 51] width 15 height 12
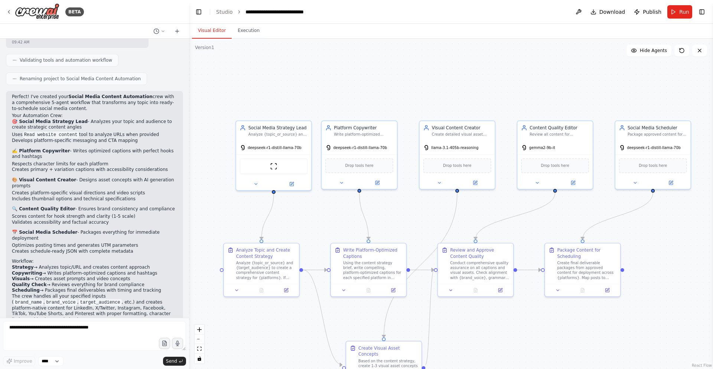
drag, startPoint x: 350, startPoint y: 117, endPoint x: 377, endPoint y: 95, distance: 35.6
click at [377, 95] on div ".deletable-edge-delete-btn { width: 20px; height: 20px; border: 0px solid #ffff…" at bounding box center [451, 204] width 524 height 330
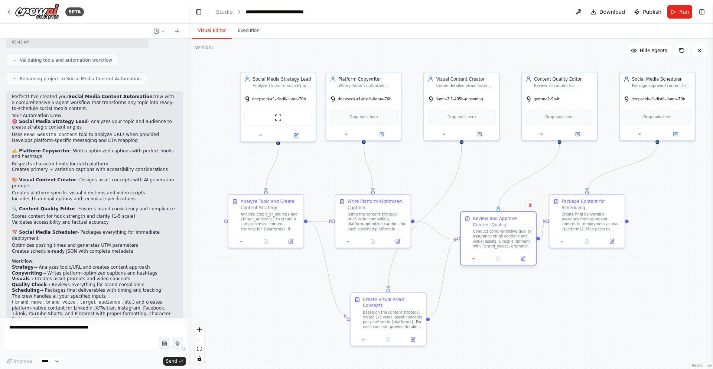
drag, startPoint x: 477, startPoint y: 228, endPoint x: 498, endPoint y: 242, distance: 25.4
click at [498, 242] on div "Conduct comprehensive quality assurance on all captions and visual assets. Chec…" at bounding box center [502, 239] width 59 height 20
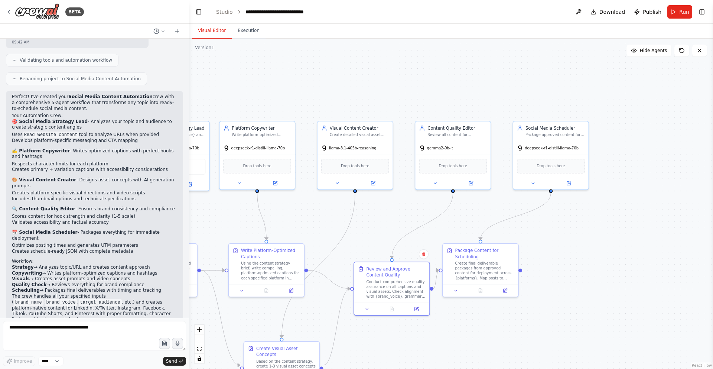
drag, startPoint x: 613, startPoint y: 279, endPoint x: 549, endPoint y: 282, distance: 65.0
click at [548, 285] on div ".deletable-edge-delete-btn { width: 20px; height: 20px; border: 0px solid #ffff…" at bounding box center [451, 204] width 524 height 330
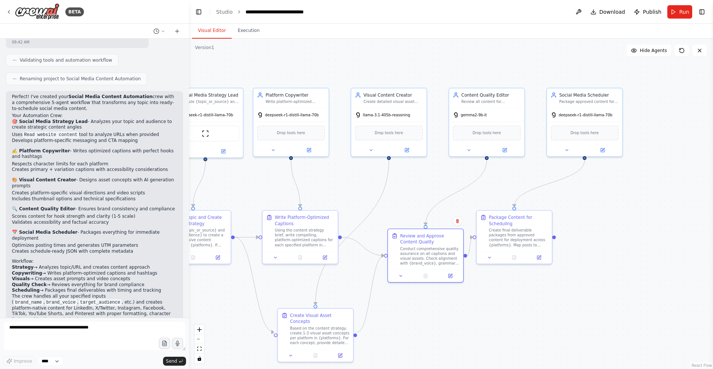
drag, startPoint x: 610, startPoint y: 193, endPoint x: 603, endPoint y: 249, distance: 56.8
click at [603, 249] on div ".deletable-edge-delete-btn { width: 20px; height: 20px; border: 0px solid #ffff…" at bounding box center [451, 204] width 524 height 330
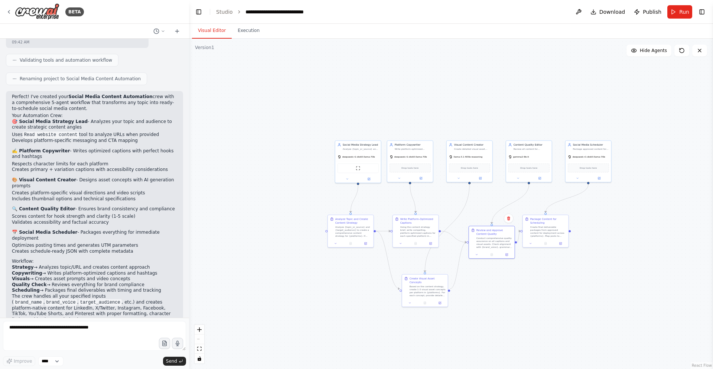
drag, startPoint x: 608, startPoint y: 224, endPoint x: 600, endPoint y: 213, distance: 13.3
click at [600, 213] on div ".deletable-edge-delete-btn { width: 20px; height: 20px; border: 0px solid #ffff…" at bounding box center [451, 204] width 524 height 330
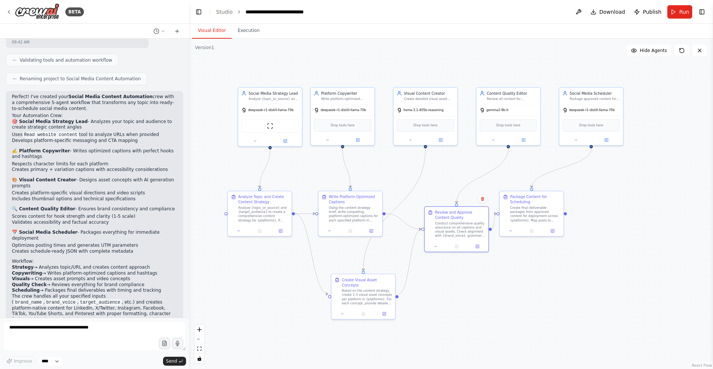
drag, startPoint x: 437, startPoint y: 174, endPoint x: 447, endPoint y: 174, distance: 9.6
click at [455, 170] on div ".deletable-edge-delete-btn { width: 20px; height: 20px; border: 0px solid #ffff…" at bounding box center [451, 204] width 524 height 330
drag, startPoint x: 443, startPoint y: 235, endPoint x: 443, endPoint y: 245, distance: 9.3
click at [443, 245] on div "Conduct comprehensive quality assurance on all captions and visual assets. Chec…" at bounding box center [461, 240] width 50 height 17
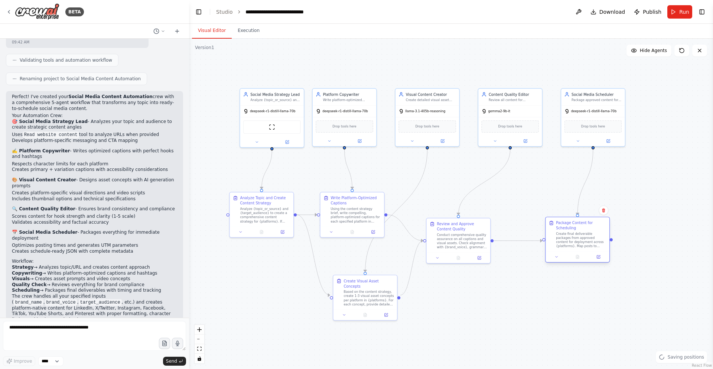
drag, startPoint x: 530, startPoint y: 214, endPoint x: 578, endPoint y: 239, distance: 53.4
click at [578, 239] on div "Create final deliverable packages from approved content for deployment across {…" at bounding box center [581, 240] width 50 height 17
drag, startPoint x: 460, startPoint y: 240, endPoint x: 482, endPoint y: 240, distance: 22.3
click at [482, 240] on div "Conduct comprehensive quality assurance on all captions and visual assets. Chec…" at bounding box center [482, 240] width 50 height 17
click at [482, 287] on div ".deletable-edge-delete-btn { width: 20px; height: 20px; border: 0px solid #ffff…" at bounding box center [451, 204] width 524 height 330
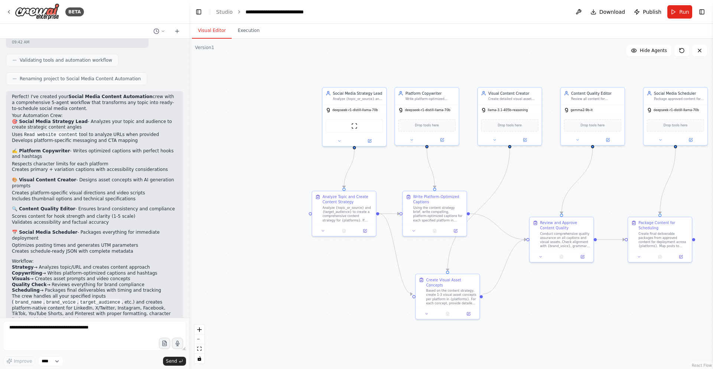
drag, startPoint x: 433, startPoint y: 184, endPoint x: 515, endPoint y: 183, distance: 82.4
click at [515, 183] on div ".deletable-edge-delete-btn { width: 20px; height: 20px; border: 0px solid #ffff…" at bounding box center [451, 204] width 524 height 330
drag, startPoint x: 449, startPoint y: 215, endPoint x: 448, endPoint y: 203, distance: 11.2
click at [448, 203] on div "Using the content strategy brief, write compelling, platform-optimized captions…" at bounding box center [435, 202] width 50 height 17
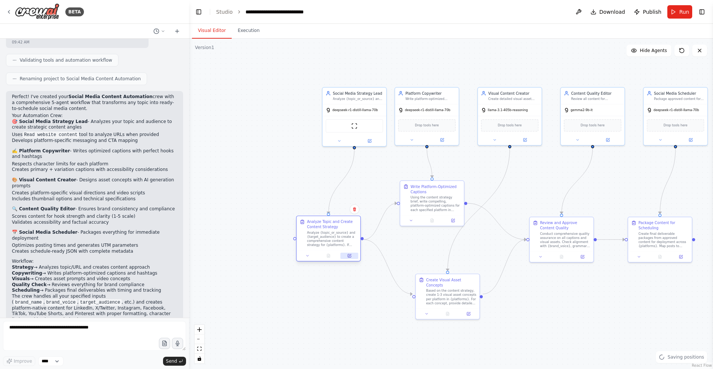
drag, startPoint x: 359, startPoint y: 228, endPoint x: 344, endPoint y: 256, distance: 31.0
click at [344, 256] on button at bounding box center [349, 255] width 18 height 6
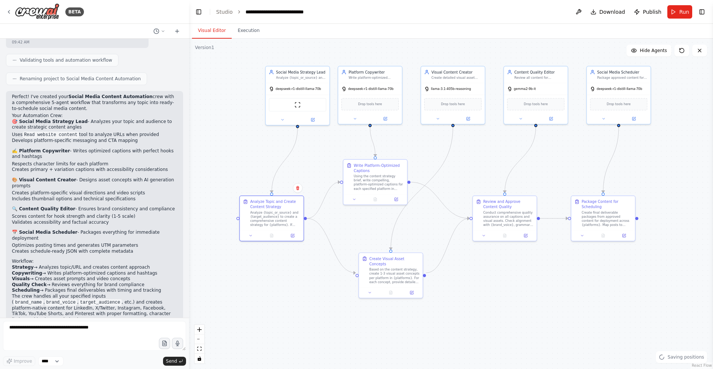
drag, startPoint x: 573, startPoint y: 280, endPoint x: 530, endPoint y: 252, distance: 51.9
click at [530, 252] on div ".deletable-edge-delete-btn { width: 20px; height: 20px; border: 0px solid #ffff…" at bounding box center [451, 204] width 524 height 330
drag, startPoint x: 243, startPoint y: 223, endPoint x: 243, endPoint y: 233, distance: 10.0
click at [243, 233] on div "Analyze Topic and Create Content Strategy Analyze {topic_or_source} and {target…" at bounding box center [272, 222] width 58 height 28
drag, startPoint x: 246, startPoint y: 234, endPoint x: 246, endPoint y: 239, distance: 4.5
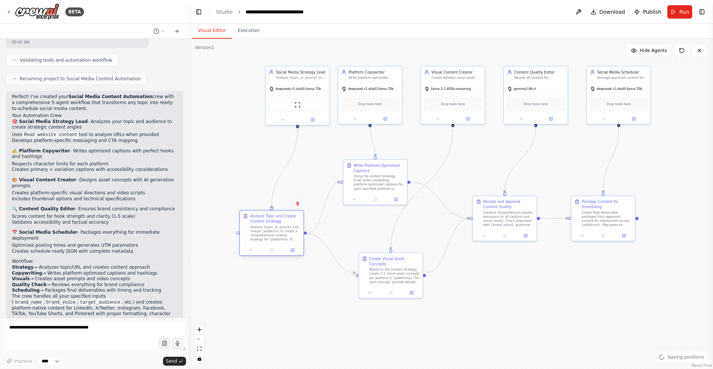
click at [246, 239] on div "Analyze Topic and Create Content Strategy Analyze {topic_or_source} and {target…" at bounding box center [272, 227] width 58 height 28
drag, startPoint x: 494, startPoint y: 222, endPoint x: 499, endPoint y: 229, distance: 8.2
click at [499, 229] on div "Conduct comprehensive quality assurance on all captions and visual assets. Chec…" at bounding box center [513, 223] width 50 height 17
click at [500, 264] on div ".deletable-edge-delete-btn { width: 20px; height: 20px; border: 0px solid #ffff…" at bounding box center [451, 204] width 524 height 330
drag, startPoint x: 290, startPoint y: 242, endPoint x: 291, endPoint y: 234, distance: 8.6
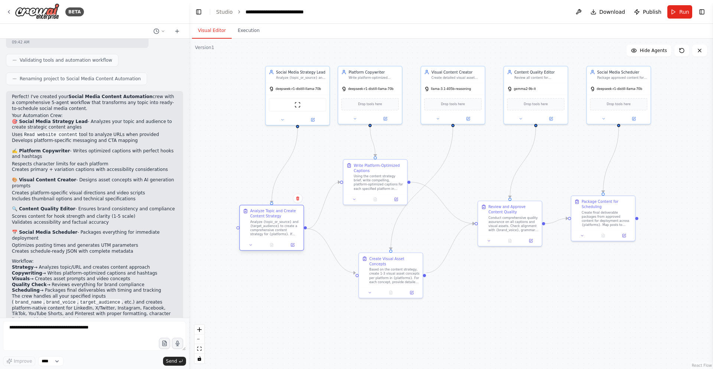
click at [291, 234] on div "Analyze Topic and Create Content Strategy Analyze {topic_or_source} and {target…" at bounding box center [272, 222] width 64 height 34
click at [298, 277] on div ".deletable-edge-delete-btn { width: 20px; height: 20px; border: 0px solid #ffff…" at bounding box center [451, 204] width 524 height 330
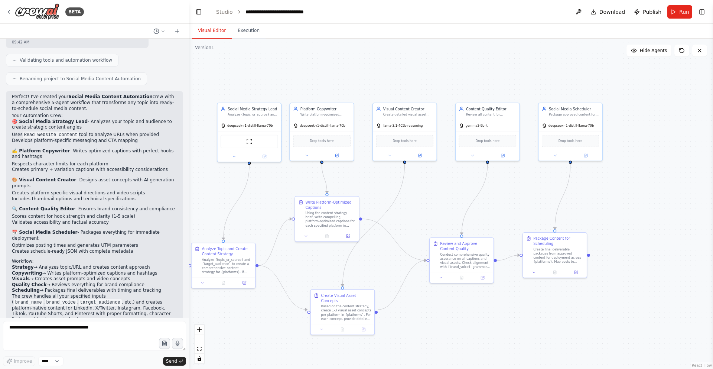
drag, startPoint x: 423, startPoint y: 232, endPoint x: 375, endPoint y: 269, distance: 60.6
click at [375, 269] on div ".deletable-edge-delete-btn { width: 20px; height: 20px; border: 0px solid #ffff…" at bounding box center [451, 204] width 524 height 330
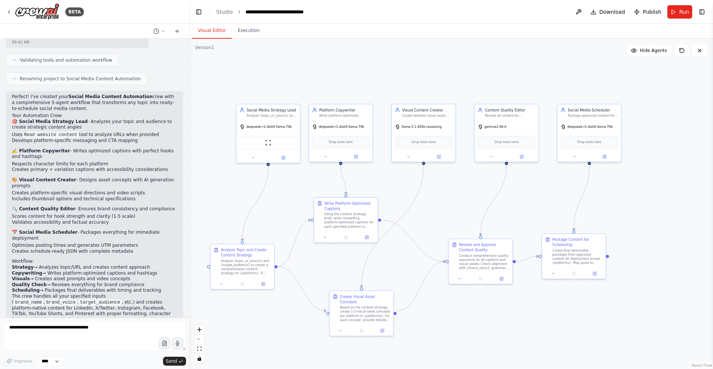
drag, startPoint x: 406, startPoint y: 213, endPoint x: 425, endPoint y: 214, distance: 19.0
click at [425, 214] on div ".deletable-edge-delete-btn { width: 20px; height: 20px; border: 0px solid #ffff…" at bounding box center [451, 204] width 524 height 330
drag, startPoint x: 379, startPoint y: 309, endPoint x: 375, endPoint y: 310, distance: 4.0
click at [375, 310] on div "Based on the content strategy, create 1-3 visual asset concepts per platform in…" at bounding box center [359, 312] width 50 height 17
drag, startPoint x: 575, startPoint y: 268, endPoint x: 627, endPoint y: 261, distance: 52.8
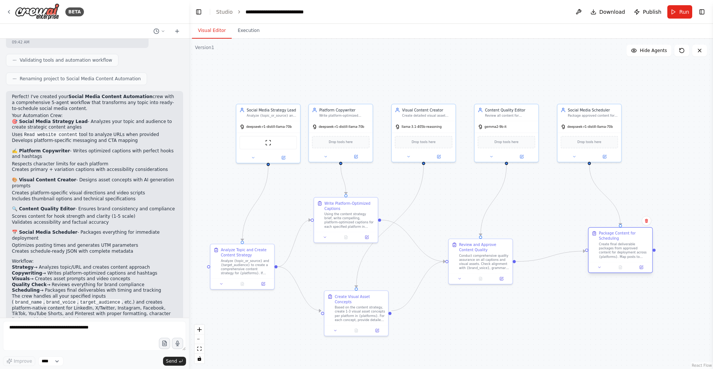
click at [627, 262] on div at bounding box center [620, 267] width 64 height 11
drag, startPoint x: 462, startPoint y: 270, endPoint x: 496, endPoint y: 274, distance: 33.6
click at [507, 269] on div "Review and Approve Content Quality Conduct comprehensive quality assurance on a…" at bounding box center [522, 255] width 64 height 34
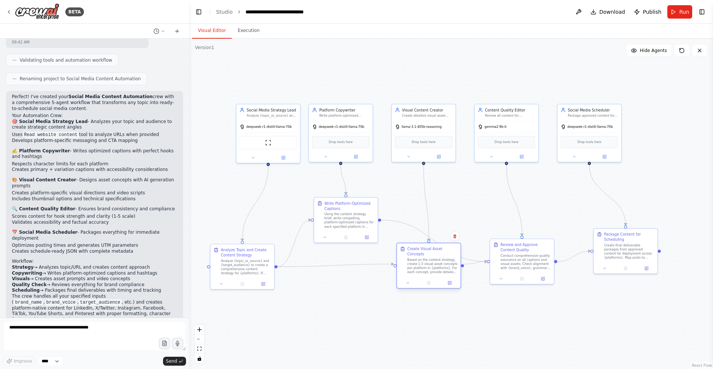
drag, startPoint x: 330, startPoint y: 307, endPoint x: 399, endPoint y: 262, distance: 82.5
click at [402, 261] on div "Create Visual Asset Concepts Based on the content strategy, create 1-3 visual a…" at bounding box center [429, 260] width 58 height 28
drag, startPoint x: 357, startPoint y: 229, endPoint x: 353, endPoint y: 222, distance: 8.9
click at [353, 222] on div "Write Platform-Optimized Captions Using the content strategy brief, write compe…" at bounding box center [340, 209] width 65 height 46
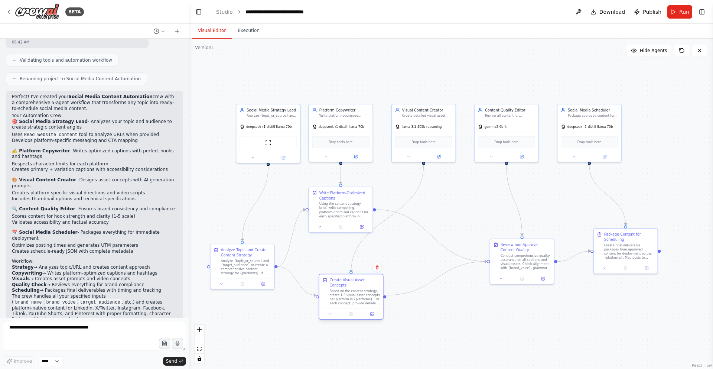
drag, startPoint x: 448, startPoint y: 271, endPoint x: 369, endPoint y: 304, distance: 85.7
click at [369, 304] on div "Create Visual Asset Concepts Based on the content strategy, create 1-3 visual a…" at bounding box center [350, 297] width 65 height 46
drag, startPoint x: 360, startPoint y: 228, endPoint x: 376, endPoint y: 244, distance: 22.6
click at [376, 244] on button at bounding box center [377, 241] width 18 height 6
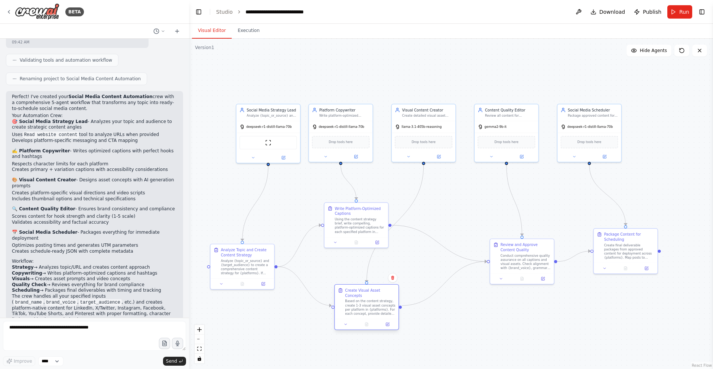
drag, startPoint x: 364, startPoint y: 294, endPoint x: 382, endPoint y: 305, distance: 21.4
click at [382, 305] on div "Based on the content strategy, create 1-3 visual asset concepts per platform in…" at bounding box center [370, 307] width 50 height 17
drag, startPoint x: 370, startPoint y: 233, endPoint x: 382, endPoint y: 245, distance: 16.5
click at [382, 245] on div "Write Platform-Optimized Captions Using the content strategy brief, write compe…" at bounding box center [366, 229] width 64 height 34
click at [383, 303] on div "Based on the content strategy, create 1-3 visual asset concepts per platform in…" at bounding box center [370, 307] width 50 height 17
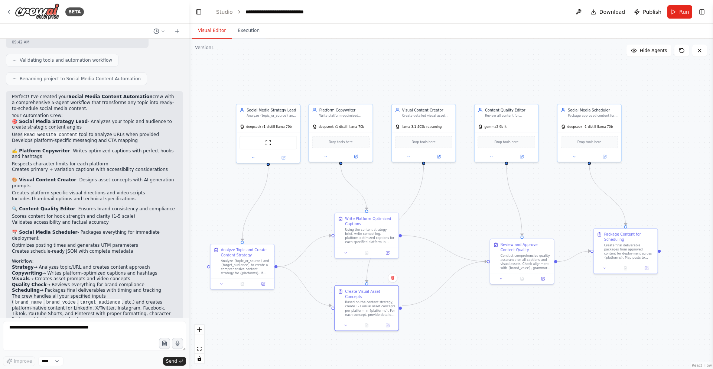
click at [470, 314] on div ".deletable-edge-delete-btn { width: 20px; height: 20px; border: 0px solid #ffff…" at bounding box center [451, 204] width 524 height 330
drag, startPoint x: 372, startPoint y: 304, endPoint x: 377, endPoint y: 310, distance: 7.3
click at [377, 310] on div "Based on the content strategy, create 1-3 visual asset concepts per platform in…" at bounding box center [375, 312] width 50 height 17
click at [459, 315] on div ".deletable-edge-delete-btn { width: 20px; height: 20px; border: 0px solid #ffff…" at bounding box center [451, 204] width 524 height 330
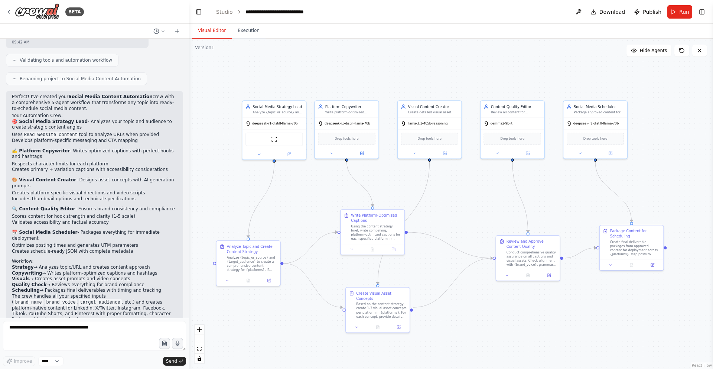
drag, startPoint x: 304, startPoint y: 199, endPoint x: 310, endPoint y: 196, distance: 6.8
click at [310, 196] on div ".deletable-edge-delete-btn { width: 20px; height: 20px; border: 0px solid #ffff…" at bounding box center [451, 204] width 524 height 330
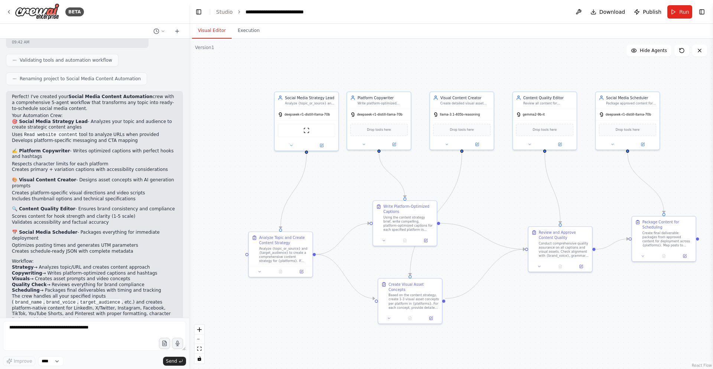
drag, startPoint x: 287, startPoint y: 64, endPoint x: 319, endPoint y: 55, distance: 33.9
click at [319, 55] on div ".deletable-edge-delete-btn { width: 20px; height: 20px; border: 0px solid #ffff…" at bounding box center [451, 204] width 524 height 330
click at [382, 122] on div "Drop tools here" at bounding box center [379, 128] width 58 height 12
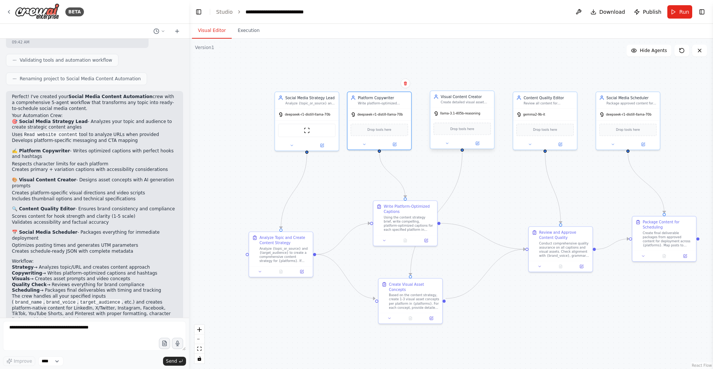
click at [459, 132] on div "Drop tools here" at bounding box center [462, 128] width 58 height 12
click at [279, 254] on div "Analyze {topic_or_source} and {target_audience} to create a comprehensive conte…" at bounding box center [284, 253] width 50 height 17
click at [300, 274] on div at bounding box center [281, 270] width 64 height 11
click at [300, 273] on button at bounding box center [302, 270] width 18 height 6
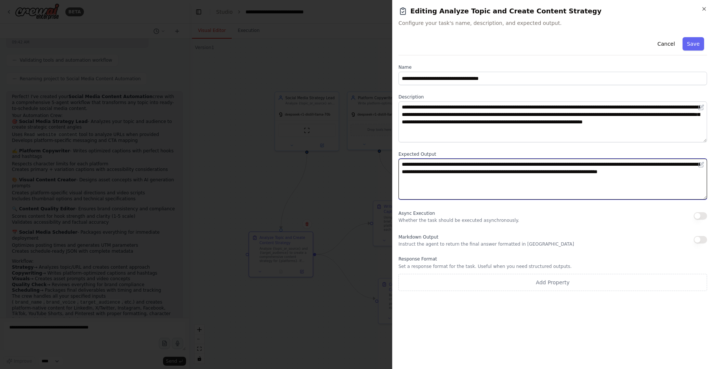
click at [442, 178] on textarea "**********" at bounding box center [552, 178] width 308 height 41
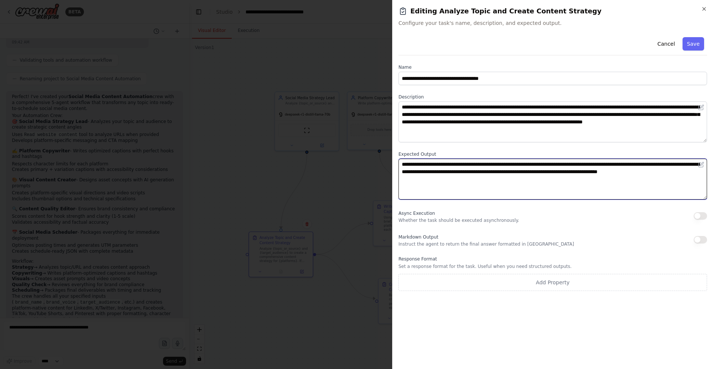
click at [442, 178] on textarea "**********" at bounding box center [552, 178] width 308 height 41
drag, startPoint x: 402, startPoint y: 179, endPoint x: 398, endPoint y: 159, distance: 20.4
click at [398, 159] on div "**********" at bounding box center [552, 184] width 321 height 369
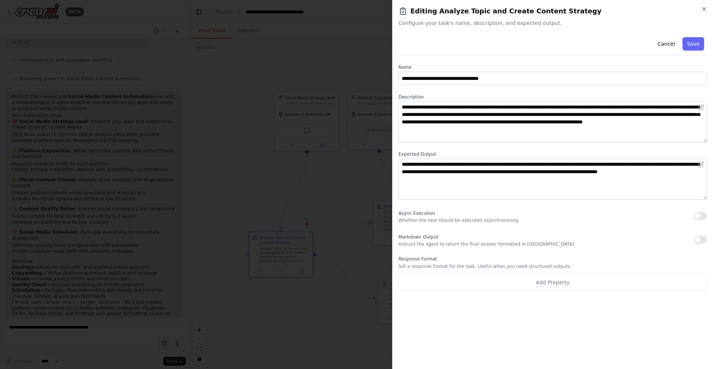
click at [398, 159] on div "**********" at bounding box center [552, 184] width 321 height 369
drag, startPoint x: 398, startPoint y: 159, endPoint x: 396, endPoint y: 151, distance: 8.7
click at [396, 151] on div "**********" at bounding box center [552, 184] width 321 height 369
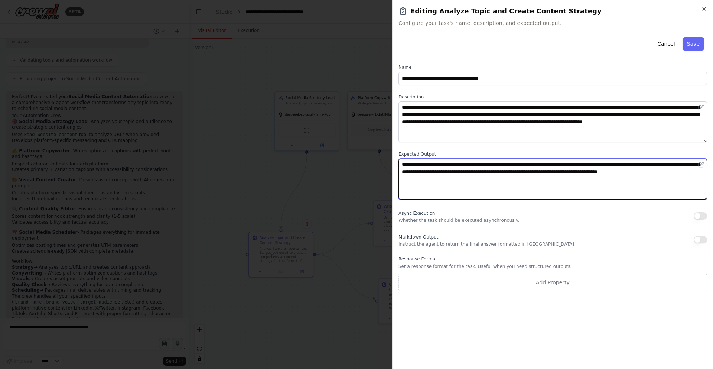
drag, startPoint x: 401, startPoint y: 164, endPoint x: 399, endPoint y: 178, distance: 14.0
click at [399, 178] on textarea "**********" at bounding box center [552, 178] width 308 height 41
click at [471, 187] on textarea "**********" at bounding box center [552, 178] width 308 height 41
drag, startPoint x: 470, startPoint y: 187, endPoint x: 400, endPoint y: 157, distance: 75.8
click at [401, 157] on div "**********" at bounding box center [552, 175] width 308 height 48
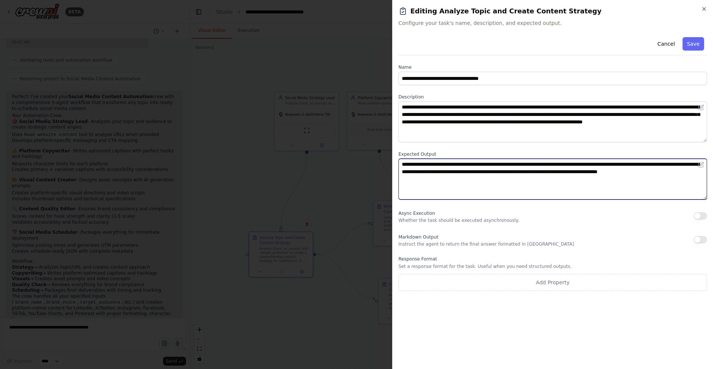
click at [460, 185] on textarea "**********" at bounding box center [552, 178] width 308 height 41
click at [474, 171] on textarea "**********" at bounding box center [552, 178] width 308 height 41
click at [472, 183] on textarea "**********" at bounding box center [552, 178] width 308 height 41
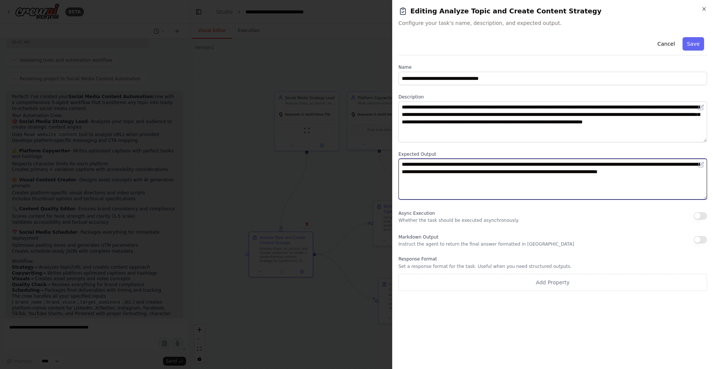
drag, startPoint x: 472, startPoint y: 183, endPoint x: 397, endPoint y: 162, distance: 77.9
click at [397, 162] on div "**********" at bounding box center [552, 184] width 321 height 369
click at [475, 189] on textarea "**********" at bounding box center [552, 178] width 308 height 41
drag, startPoint x: 475, startPoint y: 189, endPoint x: 407, endPoint y: 173, distance: 69.5
click at [407, 173] on textarea "**********" at bounding box center [552, 178] width 308 height 41
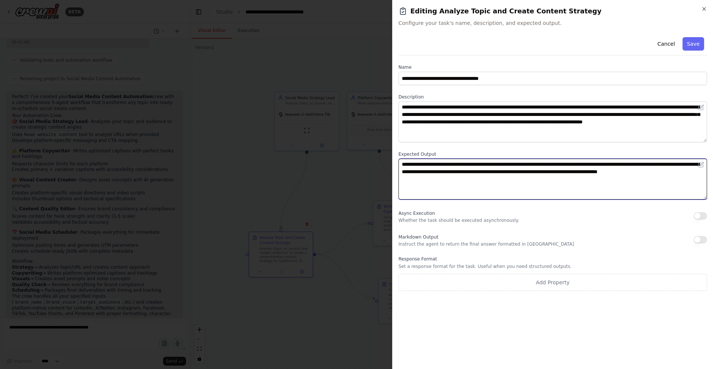
click at [407, 173] on textarea "**********" at bounding box center [552, 178] width 308 height 41
drag, startPoint x: 401, startPoint y: 166, endPoint x: 402, endPoint y: 184, distance: 17.5
click at [402, 183] on textarea "**********" at bounding box center [552, 178] width 308 height 41
click at [435, 190] on textarea "**********" at bounding box center [552, 178] width 308 height 41
drag, startPoint x: 477, startPoint y: 184, endPoint x: 389, endPoint y: 161, distance: 90.5
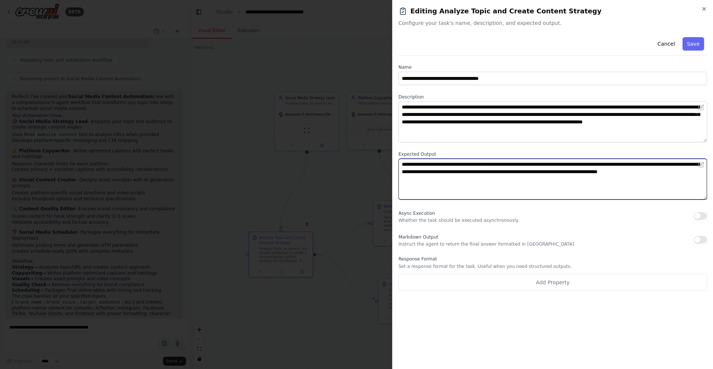
click at [389, 161] on body "BETA Goal Create high-quality, on-brand social media posts automatically from a…" at bounding box center [356, 184] width 713 height 369
click at [476, 198] on textarea "**********" at bounding box center [552, 178] width 308 height 41
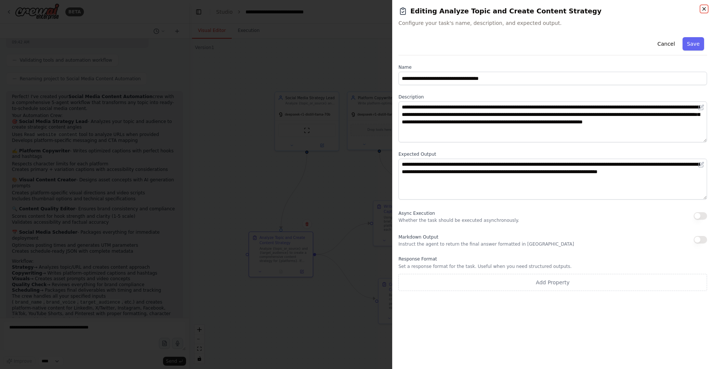
click at [702, 10] on icon "button" at bounding box center [704, 9] width 6 height 6
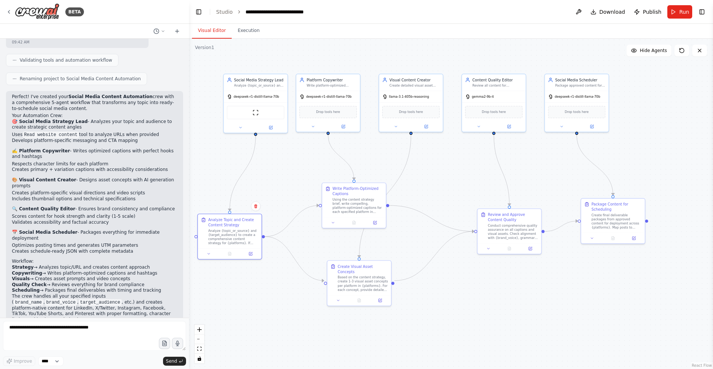
drag, startPoint x: 490, startPoint y: 217, endPoint x: 440, endPoint y: 193, distance: 54.8
click at [440, 193] on div ".deletable-edge-delete-btn { width: 20px; height: 20px; border: 0px solid #ffff…" at bounding box center [451, 204] width 524 height 330
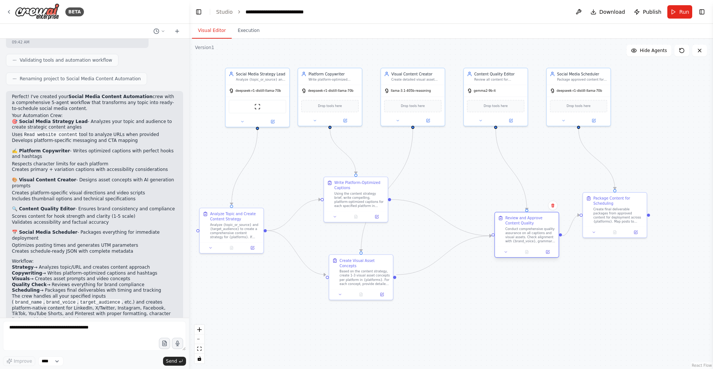
drag, startPoint x: 496, startPoint y: 218, endPoint x: 510, endPoint y: 230, distance: 18.4
click at [513, 230] on div "Conduct comprehensive quality assurance on all captions and visual assets. Chec…" at bounding box center [530, 234] width 50 height 17
drag, startPoint x: 380, startPoint y: 209, endPoint x: 365, endPoint y: 198, distance: 18.9
click at [365, 198] on div "Write Platform-Optimized Captions Using the content strategy brief, write compe…" at bounding box center [340, 188] width 65 height 46
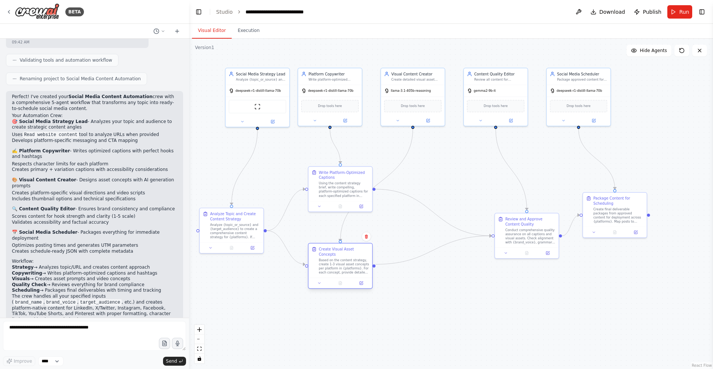
drag, startPoint x: 370, startPoint y: 279, endPoint x: 350, endPoint y: 266, distance: 24.0
click at [350, 266] on div "Based on the content strategy, create 1-3 visual asset concepts per platform in…" at bounding box center [344, 266] width 50 height 17
drag, startPoint x: 350, startPoint y: 266, endPoint x: 350, endPoint y: 274, distance: 7.8
click at [350, 274] on div "Based on the content strategy, create 1-3 visual asset concepts per platform in…" at bounding box center [344, 276] width 50 height 17
click at [387, 338] on div ".deletable-edge-delete-btn { width: 20px; height: 20px; border: 0px solid #ffff…" at bounding box center [451, 204] width 524 height 330
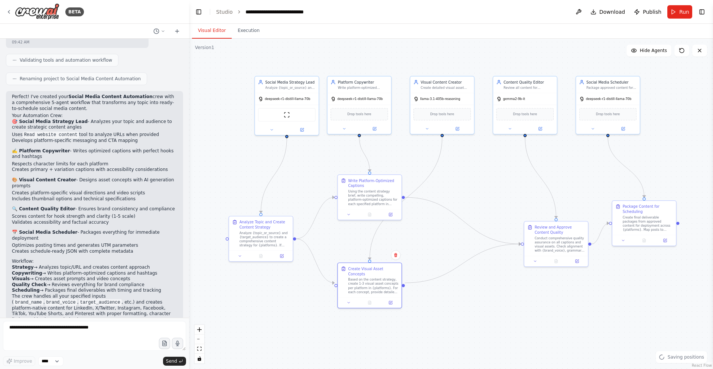
drag, startPoint x: 387, startPoint y: 337, endPoint x: 419, endPoint y: 347, distance: 34.0
click at [419, 347] on div ".deletable-edge-delete-btn { width: 20px; height: 20px; border: 0px solid #ffff…" at bounding box center [451, 204] width 524 height 330
click at [252, 254] on div at bounding box center [259, 257] width 64 height 11
click at [278, 301] on div ".deletable-edge-delete-btn { width: 20px; height: 20px; border: 0px solid #ffff…" at bounding box center [451, 204] width 524 height 330
click at [675, 11] on button "Run" at bounding box center [679, 11] width 25 height 13
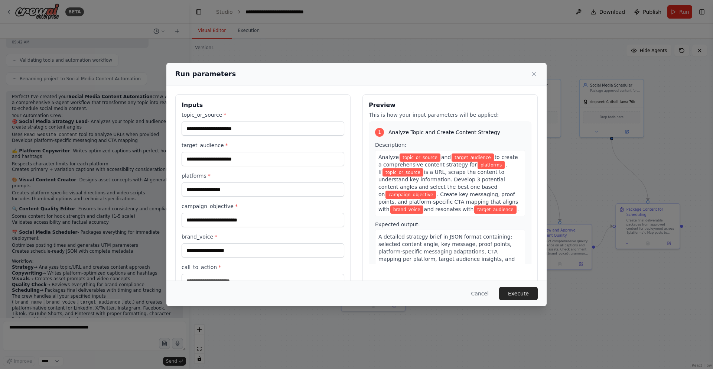
click at [525, 74] on div "Run parameters" at bounding box center [356, 74] width 362 height 10
click at [487, 288] on button "Cancel" at bounding box center [479, 293] width 29 height 13
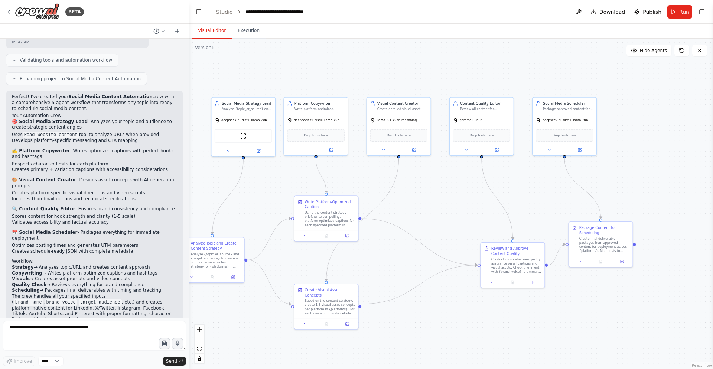
drag, startPoint x: 513, startPoint y: 274, endPoint x: 466, endPoint y: 291, distance: 50.3
click at [466, 291] on div ".deletable-edge-delete-btn { width: 20px; height: 20px; border: 0px solid #ffff…" at bounding box center [451, 204] width 524 height 330
click at [585, 240] on div "Create final deliverable packages from approved content for deployment across {…" at bounding box center [604, 243] width 50 height 17
click at [620, 264] on div at bounding box center [601, 260] width 64 height 11
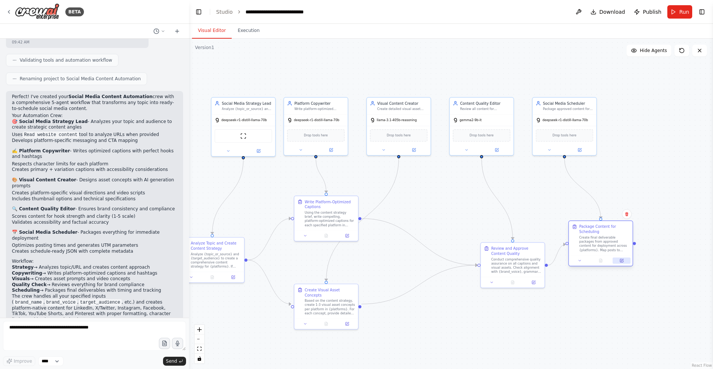
click at [620, 258] on icon at bounding box center [621, 260] width 4 height 4
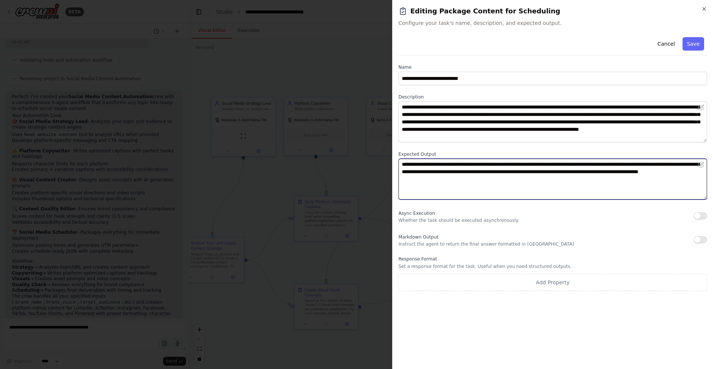
drag, startPoint x: 517, startPoint y: 193, endPoint x: 397, endPoint y: 145, distance: 128.6
click at [397, 145] on div "**********" at bounding box center [552, 184] width 321 height 369
click at [499, 168] on textarea "**********" at bounding box center [552, 178] width 308 height 41
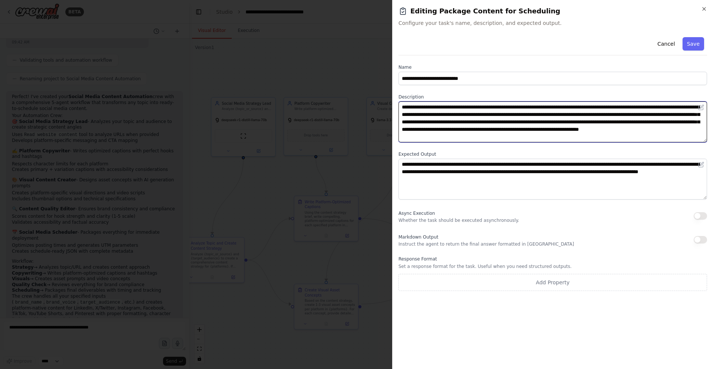
drag, startPoint x: 632, startPoint y: 135, endPoint x: 644, endPoint y: 98, distance: 38.7
click at [644, 98] on div "**********" at bounding box center [552, 118] width 308 height 48
click at [629, 139] on textarea "**********" at bounding box center [552, 121] width 308 height 41
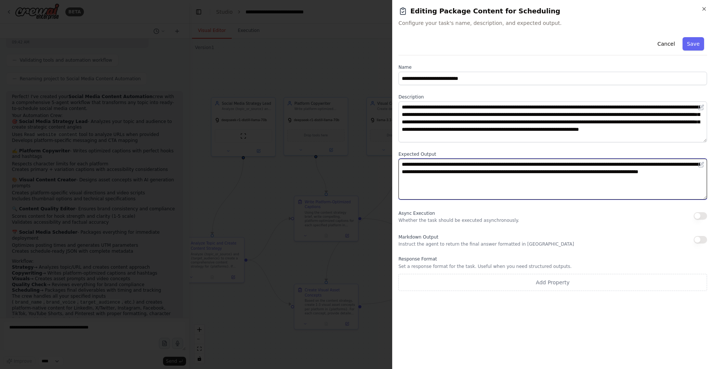
click at [595, 175] on textarea "**********" at bounding box center [552, 178] width 308 height 41
drag, startPoint x: 580, startPoint y: 189, endPoint x: 400, endPoint y: 155, distance: 182.8
click at [400, 155] on div "**********" at bounding box center [552, 175] width 308 height 48
click at [514, 190] on textarea "**********" at bounding box center [552, 178] width 308 height 41
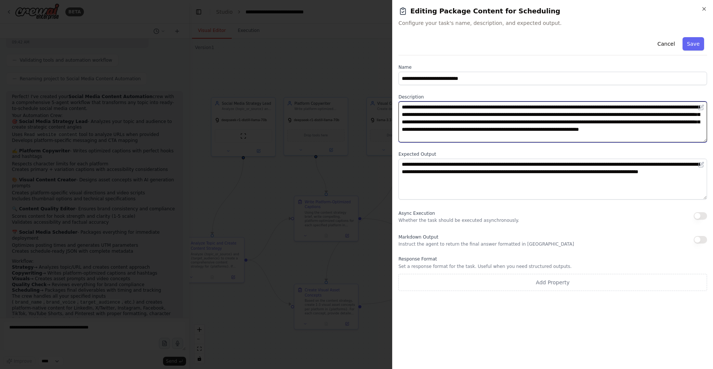
drag, startPoint x: 655, startPoint y: 136, endPoint x: 436, endPoint y: 83, distance: 225.0
click at [436, 83] on div "**********" at bounding box center [552, 162] width 308 height 256
click at [430, 103] on textarea "**********" at bounding box center [552, 121] width 308 height 41
click at [432, 114] on textarea "**********" at bounding box center [552, 121] width 308 height 41
drag, startPoint x: 638, startPoint y: 140, endPoint x: 357, endPoint y: 103, distance: 283.4
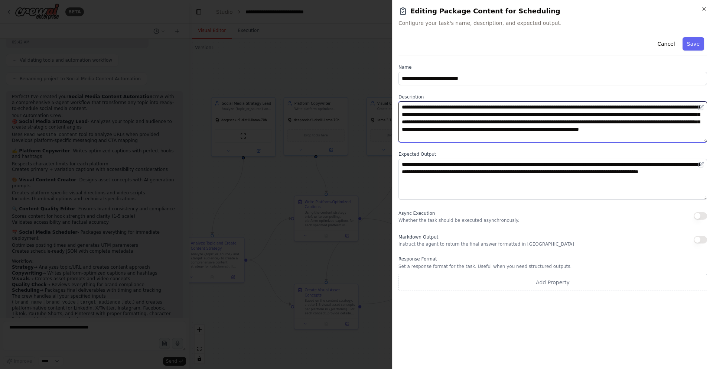
click at [357, 103] on body "BETA Goal Create high-quality, on-brand social media posts automatically from a…" at bounding box center [356, 184] width 713 height 369
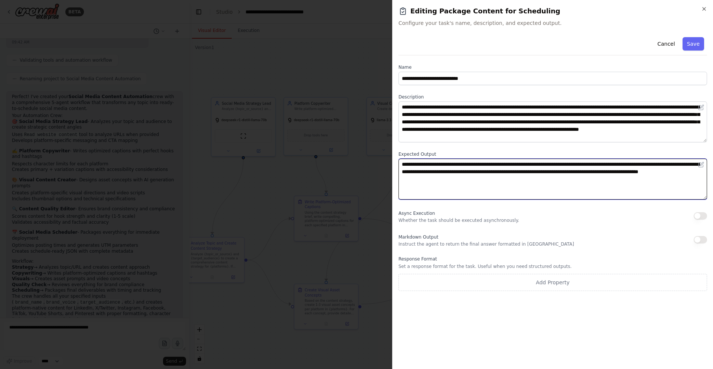
click at [594, 181] on textarea "**********" at bounding box center [552, 178] width 308 height 41
click at [592, 189] on textarea "**********" at bounding box center [552, 178] width 308 height 41
drag, startPoint x: 592, startPoint y: 189, endPoint x: 545, endPoint y: 186, distance: 47.2
click at [545, 186] on textarea "**********" at bounding box center [552, 178] width 308 height 41
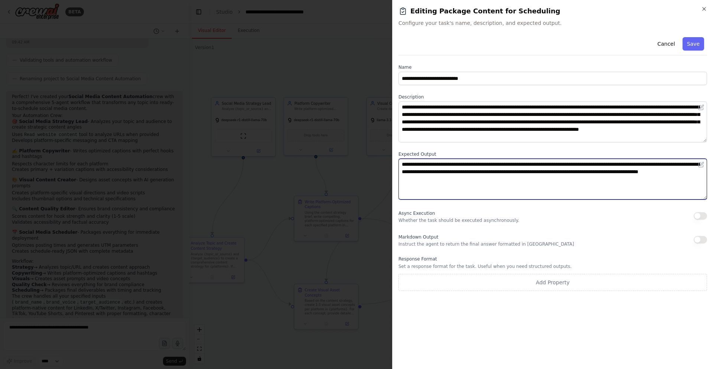
click at [547, 187] on textarea "**********" at bounding box center [552, 178] width 308 height 41
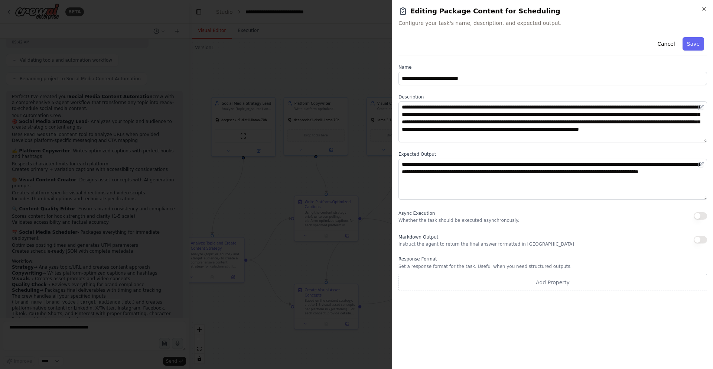
click at [58, 81] on div at bounding box center [356, 184] width 713 height 369
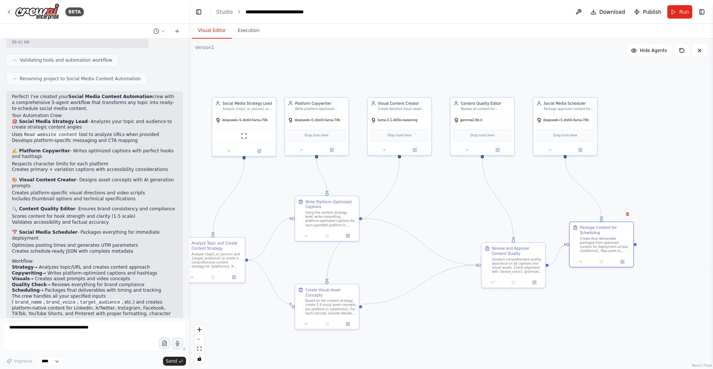
drag, startPoint x: 252, startPoint y: 212, endPoint x: 313, endPoint y: 200, distance: 61.6
click at [313, 200] on div ".deletable-edge-delete-btn { width: 20px; height: 20px; border: 0px solid #ffff…" at bounding box center [451, 204] width 524 height 330
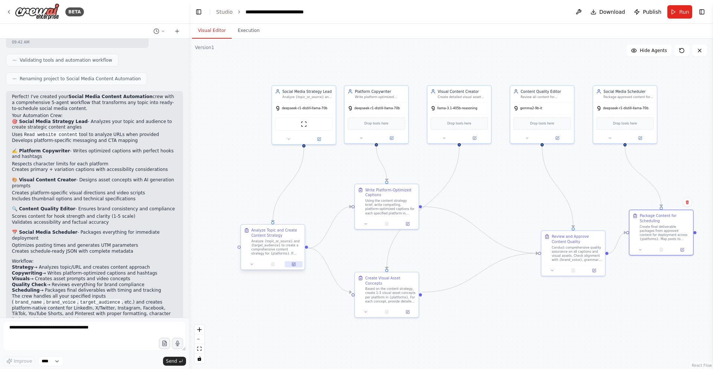
click at [294, 261] on button at bounding box center [294, 264] width 18 height 6
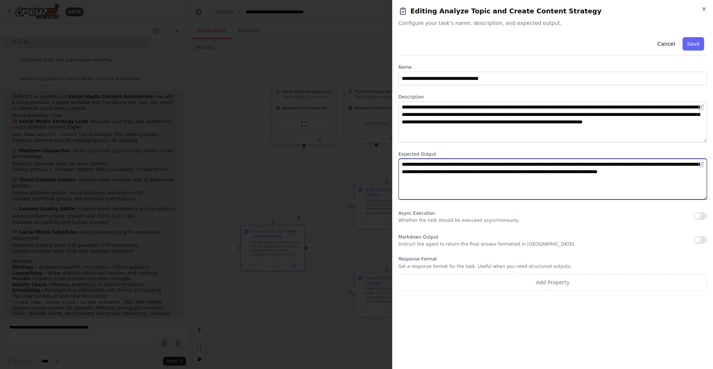
click at [536, 198] on textarea "**********" at bounding box center [552, 178] width 308 height 41
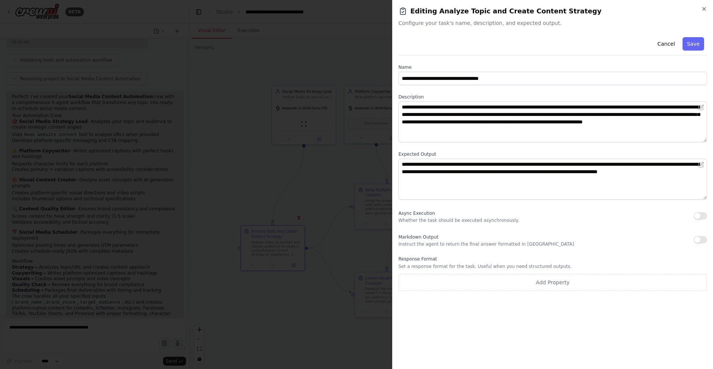
click at [531, 202] on div "**********" at bounding box center [552, 162] width 308 height 256
click at [304, 201] on div at bounding box center [356, 184] width 713 height 369
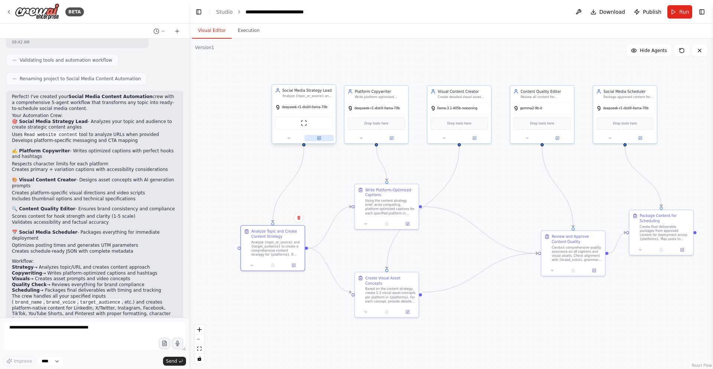
click at [317, 137] on icon at bounding box center [319, 138] width 4 height 4
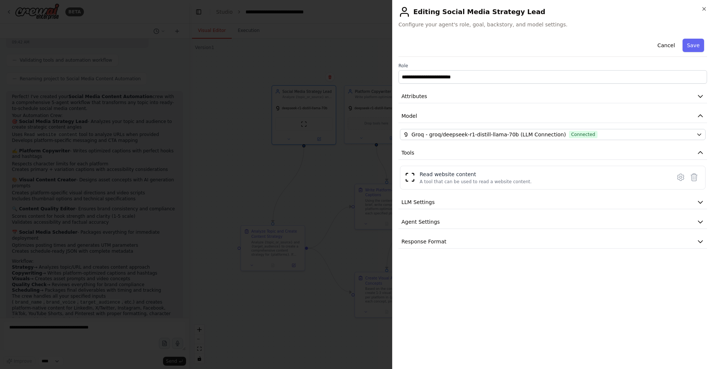
click at [369, 262] on div at bounding box center [356, 184] width 713 height 369
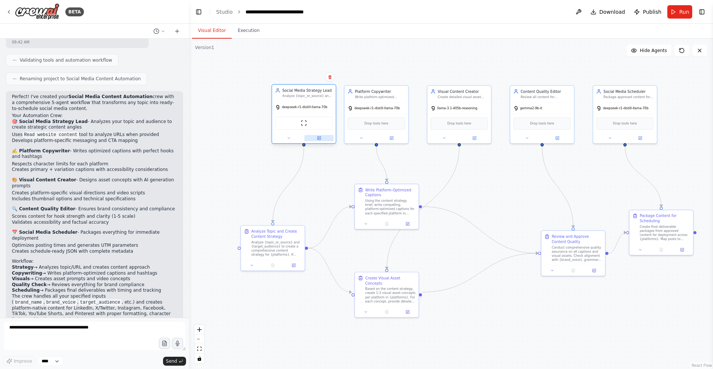
click at [315, 137] on button at bounding box center [318, 138] width 29 height 6
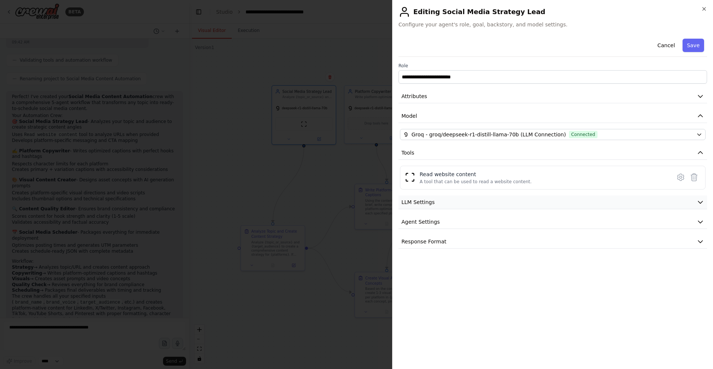
click at [550, 209] on button "LLM Settings" at bounding box center [552, 202] width 308 height 14
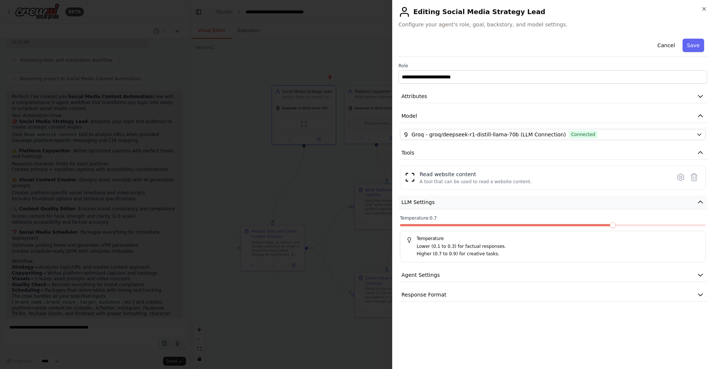
click at [550, 209] on button "LLM Settings" at bounding box center [552, 202] width 308 height 14
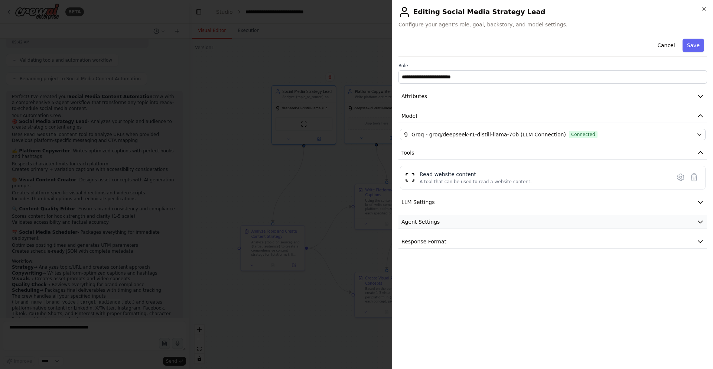
click at [540, 223] on button "Agent Settings" at bounding box center [552, 222] width 308 height 14
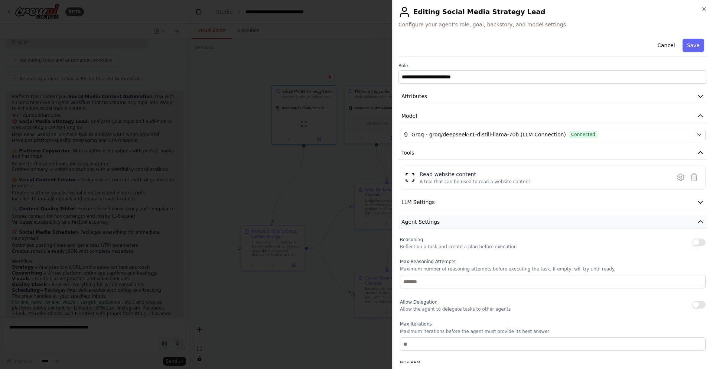
click at [540, 223] on button "Agent Settings" at bounding box center [552, 222] width 308 height 14
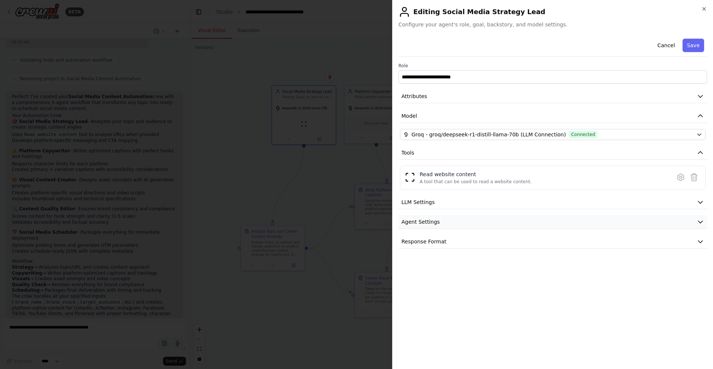
click at [540, 223] on button "Agent Settings" at bounding box center [552, 222] width 308 height 14
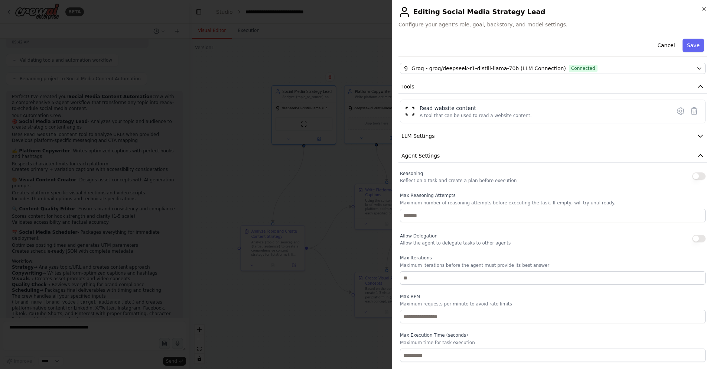
scroll to position [91, 0]
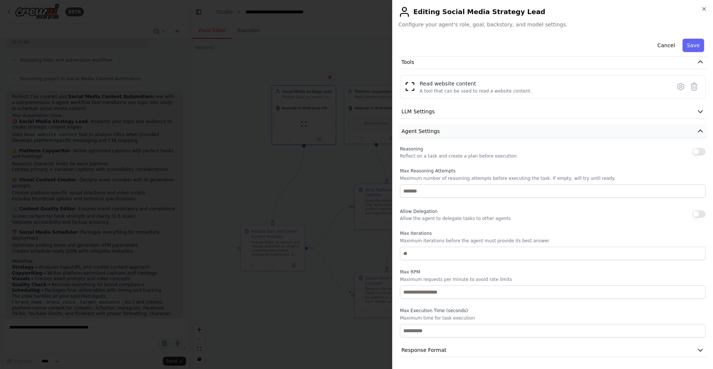
click at [602, 135] on button "Agent Settings" at bounding box center [552, 131] width 308 height 14
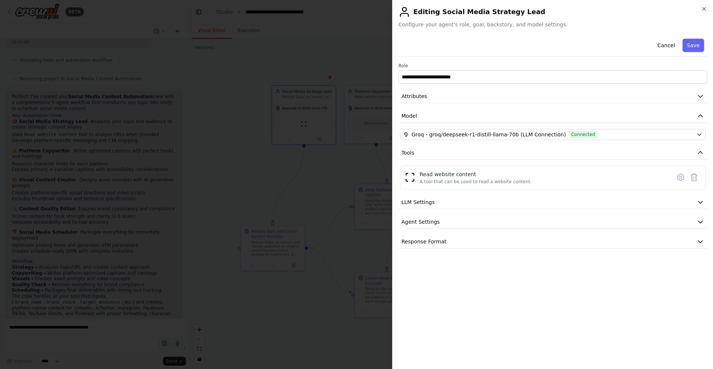
click at [439, 256] on div "**********" at bounding box center [552, 199] width 308 height 327
click at [452, 246] on button "Response Format" at bounding box center [552, 242] width 308 height 14
click at [455, 245] on button "Response Format" at bounding box center [552, 242] width 308 height 14
click at [546, 216] on button "Agent Settings" at bounding box center [552, 222] width 308 height 14
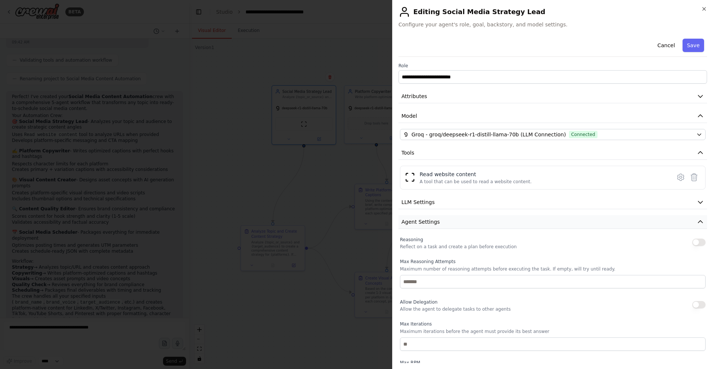
click at [546, 216] on button "Agent Settings" at bounding box center [552, 222] width 308 height 14
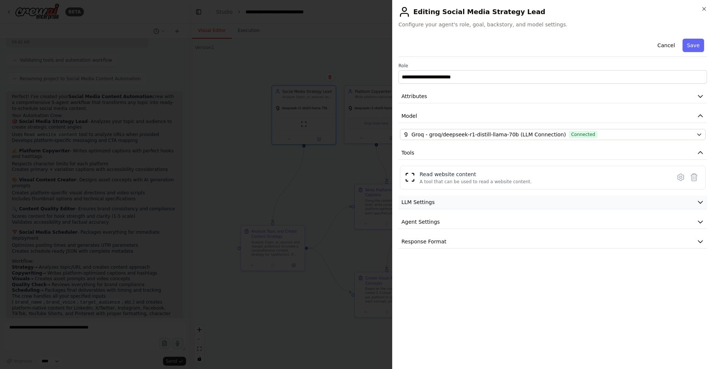
click at [553, 204] on button "LLM Settings" at bounding box center [552, 202] width 308 height 14
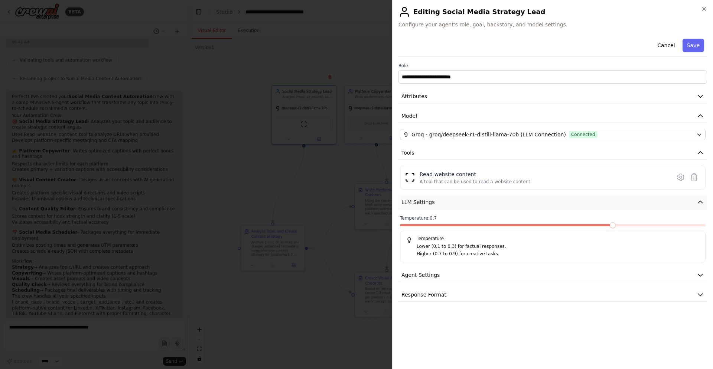
click at [553, 204] on button "LLM Settings" at bounding box center [552, 202] width 308 height 14
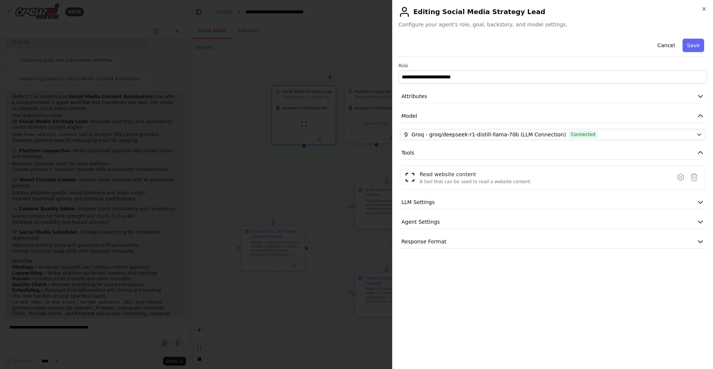
drag, startPoint x: 553, startPoint y: 204, endPoint x: 549, endPoint y: 210, distance: 6.5
click at [550, 209] on div "**********" at bounding box center [552, 142] width 308 height 213
click at [553, 208] on button "LLM Settings" at bounding box center [552, 202] width 308 height 14
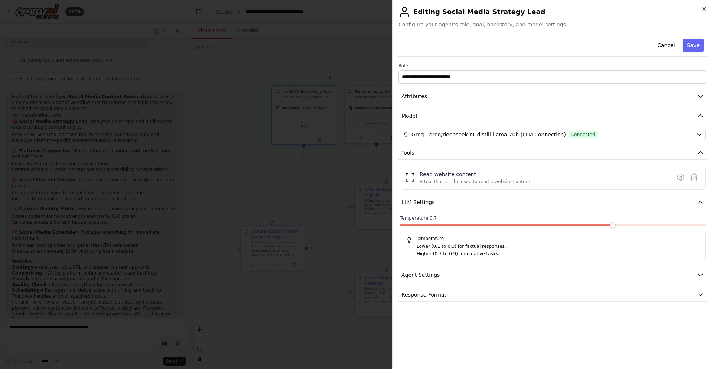
click at [550, 210] on div "**********" at bounding box center [552, 169] width 308 height 266
click at [512, 205] on button "LLM Settings" at bounding box center [552, 202] width 308 height 14
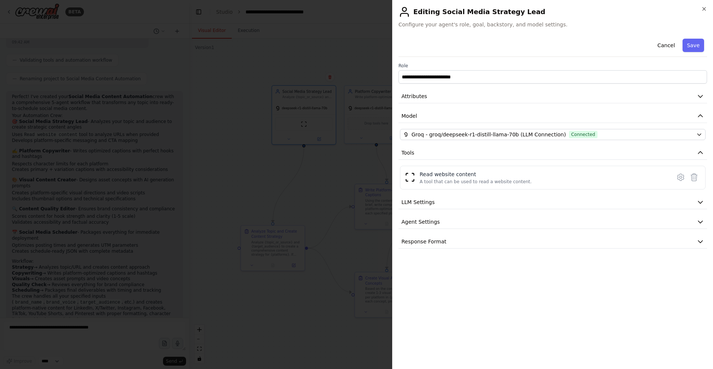
click at [586, 109] on div "**********" at bounding box center [552, 142] width 308 height 213
click at [586, 115] on button "Model" at bounding box center [552, 116] width 308 height 14
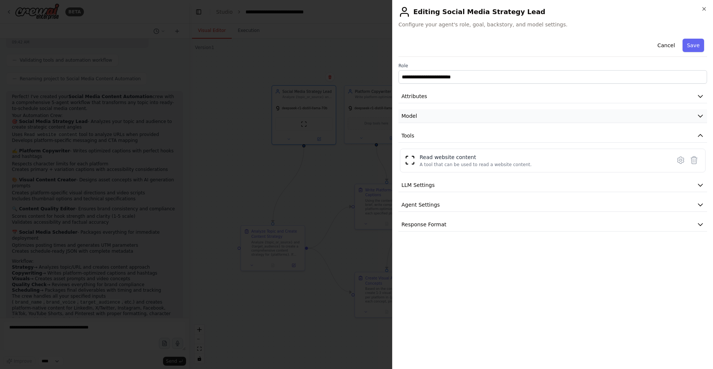
click at [586, 115] on button "Model" at bounding box center [552, 116] width 308 height 14
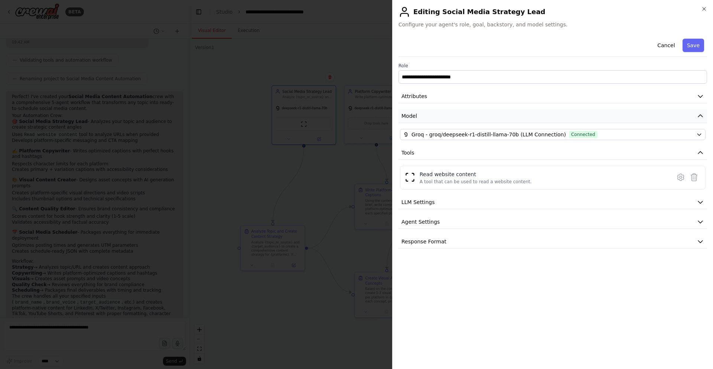
click at [589, 116] on button "Model" at bounding box center [552, 116] width 308 height 14
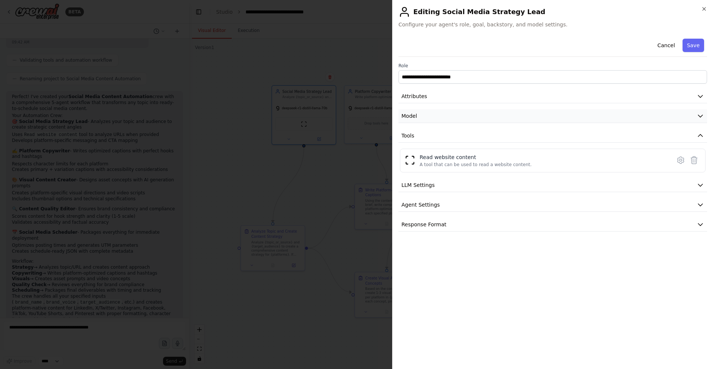
click at [589, 116] on button "Model" at bounding box center [552, 116] width 308 height 14
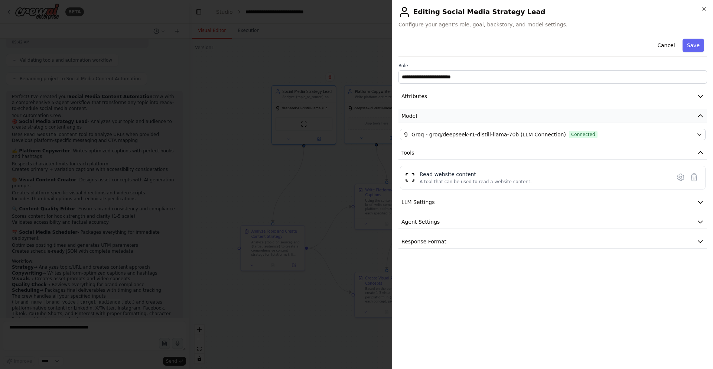
click at [590, 115] on button "Model" at bounding box center [552, 116] width 308 height 14
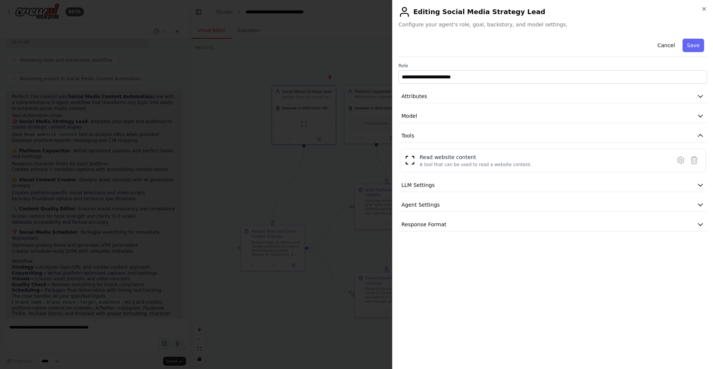
click at [612, 103] on div "**********" at bounding box center [552, 134] width 308 height 196
click at [621, 95] on button "Attributes" at bounding box center [552, 96] width 308 height 14
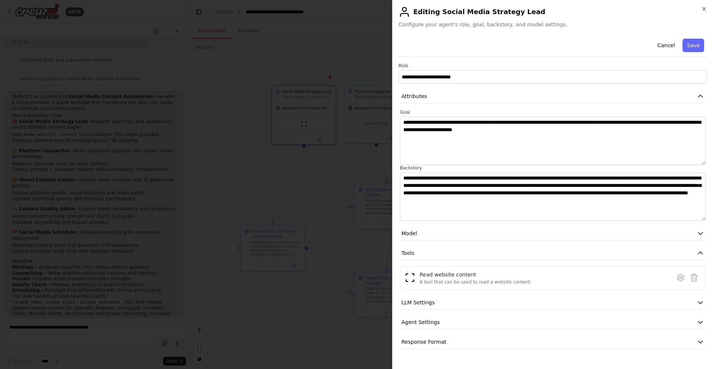
click at [613, 107] on div "**********" at bounding box center [552, 192] width 308 height 313
click at [615, 105] on div "**********" at bounding box center [552, 192] width 308 height 313
click at [617, 102] on button "Attributes" at bounding box center [552, 96] width 308 height 14
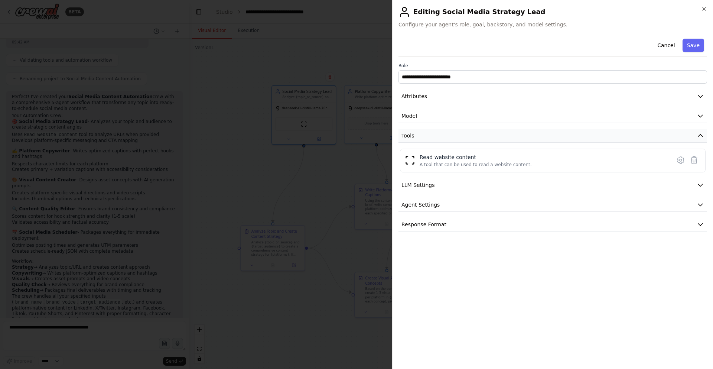
click at [680, 138] on button "Tools" at bounding box center [552, 136] width 308 height 14
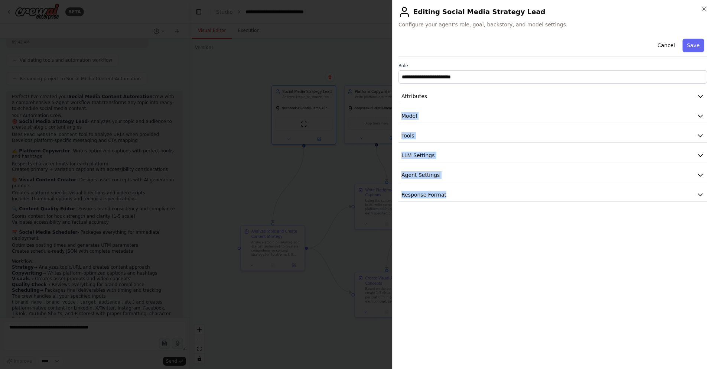
drag, startPoint x: 666, startPoint y: 250, endPoint x: 636, endPoint y: 88, distance: 164.6
click at [636, 88] on div "**********" at bounding box center [552, 199] width 308 height 327
click at [621, 263] on div "**********" at bounding box center [552, 199] width 308 height 327
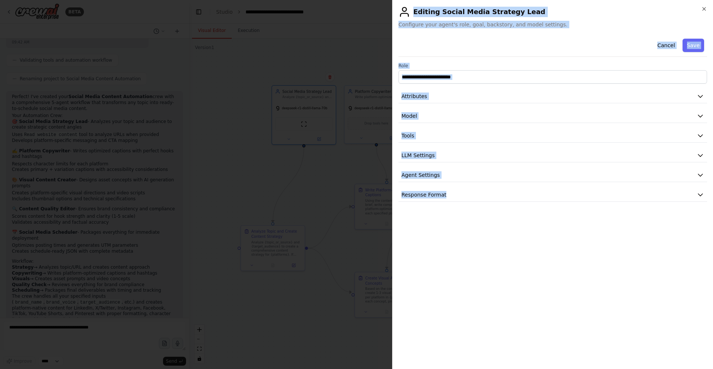
drag, startPoint x: 621, startPoint y: 263, endPoint x: 357, endPoint y: 82, distance: 319.8
click at [357, 82] on body "BETA Goal Create high-quality, on-brand social media posts automatically from a…" at bounding box center [356, 184] width 713 height 369
drag, startPoint x: 489, startPoint y: 268, endPoint x: 484, endPoint y: 269, distance: 4.9
click at [489, 268] on div "**********" at bounding box center [552, 199] width 308 height 327
click at [527, 246] on div "**********" at bounding box center [552, 199] width 308 height 327
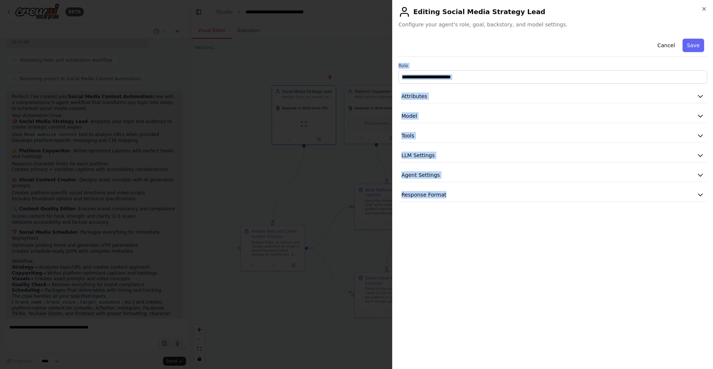
drag, startPoint x: 531, startPoint y: 236, endPoint x: 398, endPoint y: 67, distance: 215.1
click at [398, 67] on div "**********" at bounding box center [552, 184] width 321 height 369
click at [443, 245] on div "**********" at bounding box center [552, 199] width 308 height 327
click at [354, 244] on div at bounding box center [356, 184] width 713 height 369
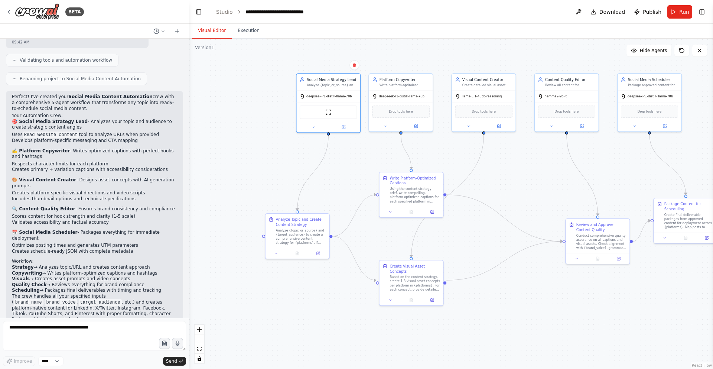
drag, startPoint x: 576, startPoint y: 185, endPoint x: 544, endPoint y: 202, distance: 35.7
click at [600, 173] on div ".deletable-edge-delete-btn { width: 20px; height: 20px; border: 0px solid #ffff…" at bounding box center [451, 204] width 524 height 330
drag, startPoint x: 277, startPoint y: 232, endPoint x: 211, endPoint y: 233, distance: 66.4
click at [211, 233] on div "Analyze Topic and Create Content Strategy Analyze {topic_or_source} and {target…" at bounding box center [235, 230] width 58 height 28
drag, startPoint x: 592, startPoint y: 243, endPoint x: 595, endPoint y: 239, distance: 5.4
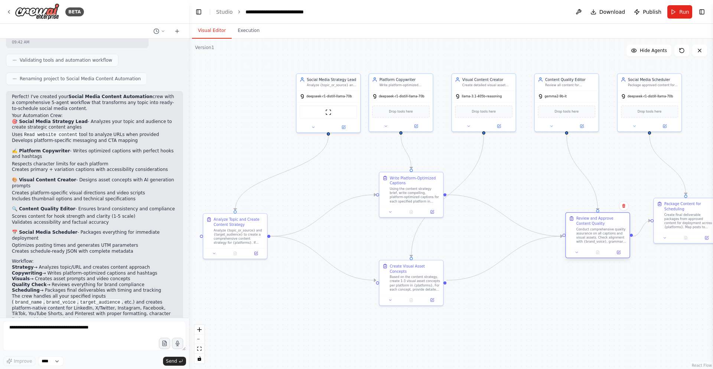
click at [598, 236] on div "Conduct comprehensive quality assurance on all captions and visual assets. Chec…" at bounding box center [601, 235] width 50 height 17
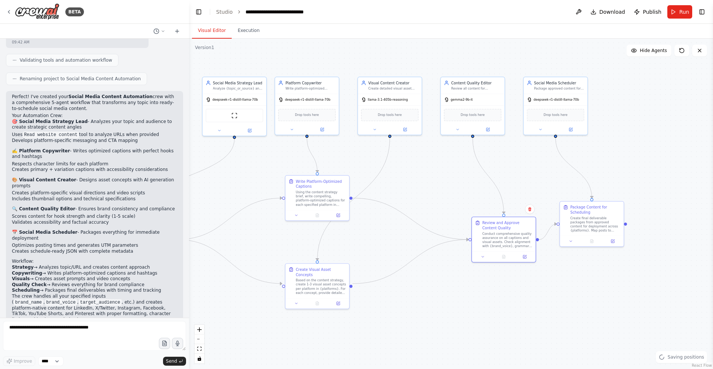
drag, startPoint x: 508, startPoint y: 285, endPoint x: 414, endPoint y: 278, distance: 94.5
click at [414, 281] on div ".deletable-edge-delete-btn { width: 20px; height: 20px; border: 0px solid #ffff…" at bounding box center [451, 204] width 524 height 330
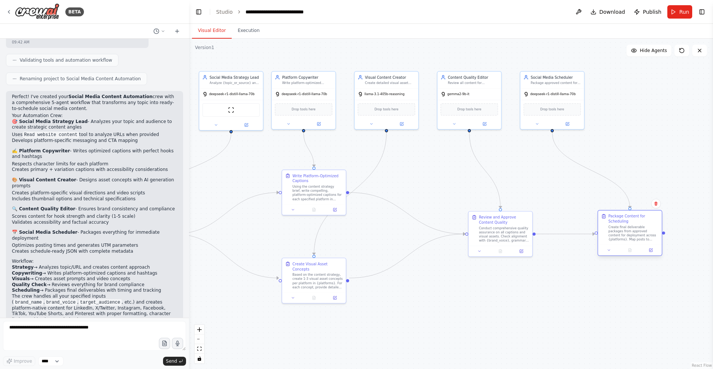
drag, startPoint x: 609, startPoint y: 220, endPoint x: 651, endPoint y: 238, distance: 45.6
click at [651, 238] on div "Create final deliverable packages from approved content for deployment across {…" at bounding box center [633, 233] width 50 height 17
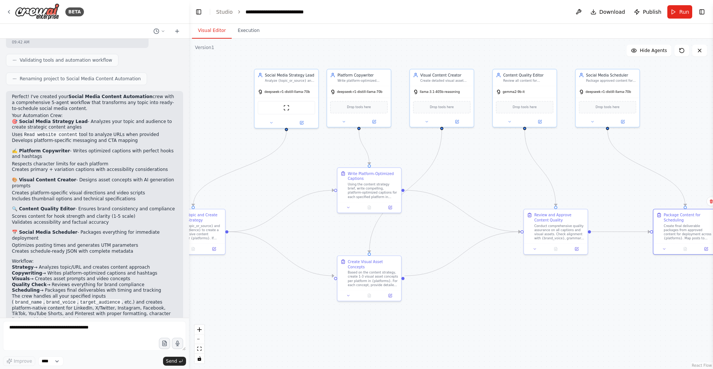
drag, startPoint x: 531, startPoint y: 269, endPoint x: 586, endPoint y: 267, distance: 54.9
click at [587, 266] on div ".deletable-edge-delete-btn { width: 20px; height: 20px; border: 0px solid #ffff…" at bounding box center [451, 204] width 524 height 330
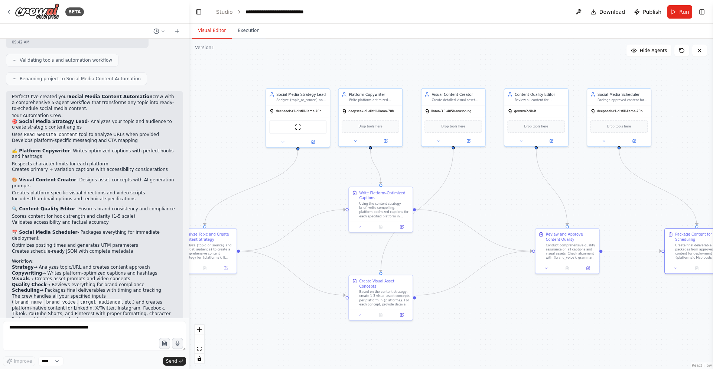
drag, startPoint x: 629, startPoint y: 275, endPoint x: 661, endPoint y: 295, distance: 37.9
click at [665, 293] on div ".deletable-edge-delete-btn { width: 20px; height: 20px; border: 0px solid #ffff…" at bounding box center [451, 204] width 524 height 330
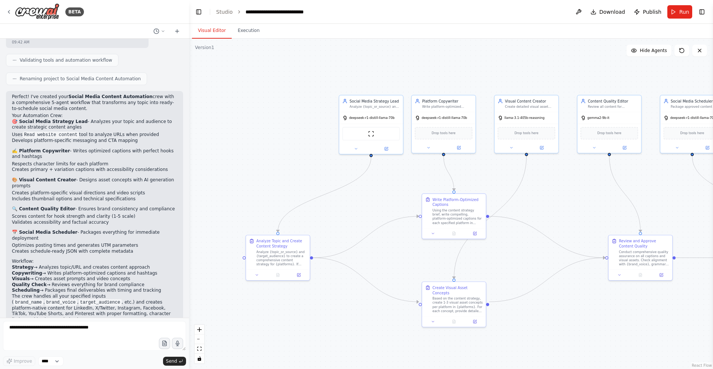
drag, startPoint x: 429, startPoint y: 322, endPoint x: 492, endPoint y: 329, distance: 63.9
click at [492, 329] on div ".deletable-edge-delete-btn { width: 20px; height: 20px; border: 0px solid #ffff…" at bounding box center [451, 204] width 524 height 330
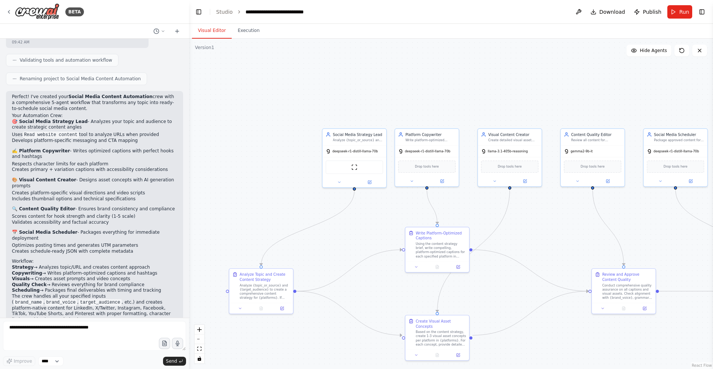
drag, startPoint x: 421, startPoint y: 163, endPoint x: 404, endPoint y: 196, distance: 37.3
click at [404, 196] on div ".deletable-edge-delete-btn { width: 20px; height: 20px; border: 0px solid #ffff…" at bounding box center [451, 204] width 524 height 330
click at [418, 181] on button at bounding box center [411, 180] width 29 height 6
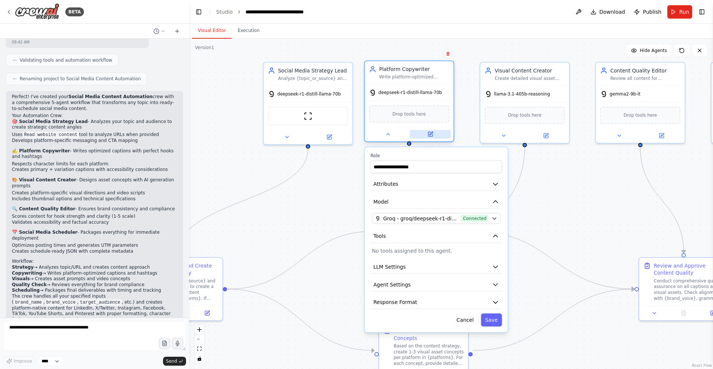
click at [438, 135] on button at bounding box center [430, 134] width 41 height 9
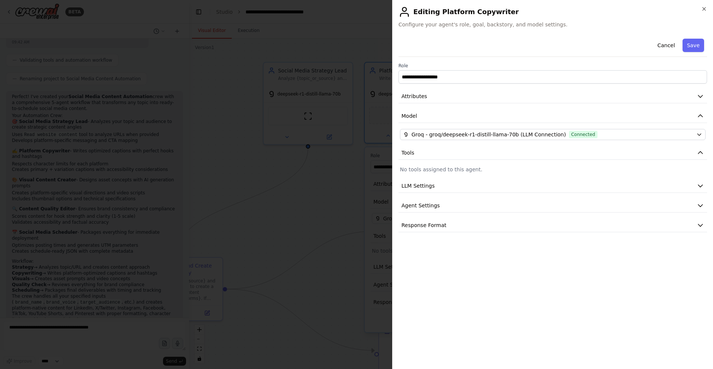
click at [314, 272] on div at bounding box center [356, 184] width 713 height 369
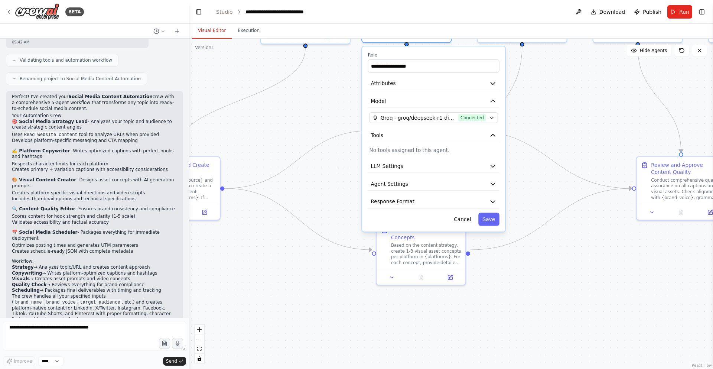
drag, startPoint x: 546, startPoint y: 221, endPoint x: 542, endPoint y: 255, distance: 34.3
click at [543, 255] on div ".deletable-edge-delete-btn { width: 20px; height: 20px; border: 0px solid #ffff…" at bounding box center [451, 204] width 524 height 330
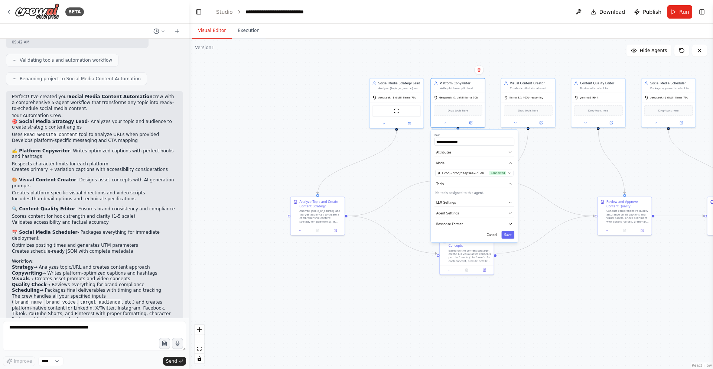
drag, startPoint x: 550, startPoint y: 243, endPoint x: 498, endPoint y: 275, distance: 61.5
click at [498, 275] on div ".deletable-edge-delete-btn { width: 20px; height: 20px; border: 0px solid #ffff…" at bounding box center [451, 204] width 524 height 330
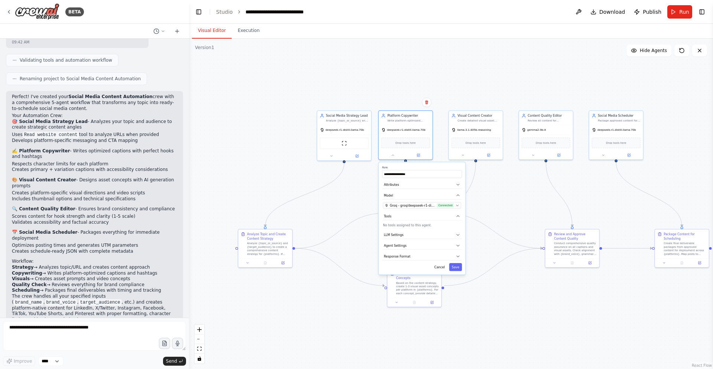
click at [528, 182] on div ".deletable-edge-delete-btn { width: 20px; height: 20px; border: 0px solid #ffff…" at bounding box center [451, 204] width 524 height 330
click at [505, 208] on div ".deletable-edge-delete-btn { width: 20px; height: 20px; border: 0px solid #ffff…" at bounding box center [451, 204] width 524 height 330
click at [416, 146] on div "Drop tools here" at bounding box center [405, 142] width 49 height 10
click at [441, 141] on div ".deletable-edge-delete-btn { width: 20px; height: 20px; border: 0px solid #ffff…" at bounding box center [451, 204] width 524 height 330
click at [458, 271] on div "**********" at bounding box center [422, 218] width 87 height 112
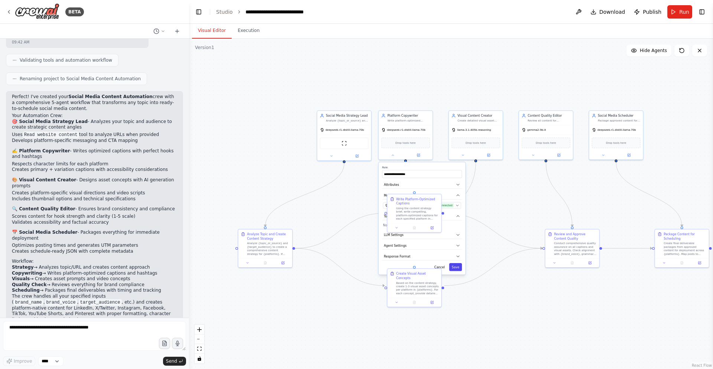
click at [458, 263] on button "Save" at bounding box center [455, 267] width 13 height 8
click at [469, 278] on div ".deletable-edge-delete-btn { width: 20px; height: 20px; border: 0px solid #ffff…" at bounding box center [451, 204] width 524 height 330
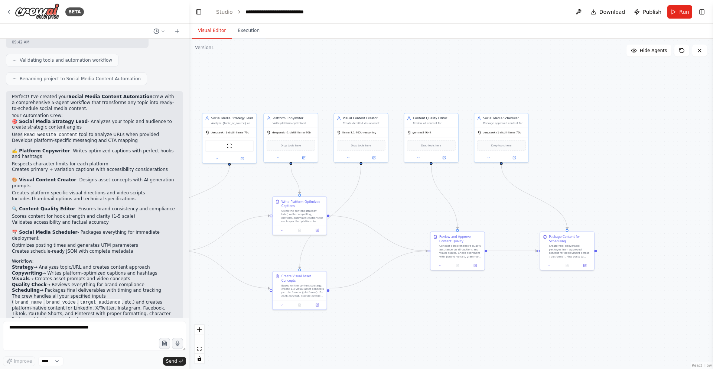
drag, startPoint x: 547, startPoint y: 321, endPoint x: 432, endPoint y: 325, distance: 114.4
click at [432, 325] on div ".deletable-edge-delete-btn { width: 20px; height: 20px; border: 0px solid #ffff…" at bounding box center [451, 204] width 524 height 330
click at [514, 157] on icon at bounding box center [514, 158] width 3 height 3
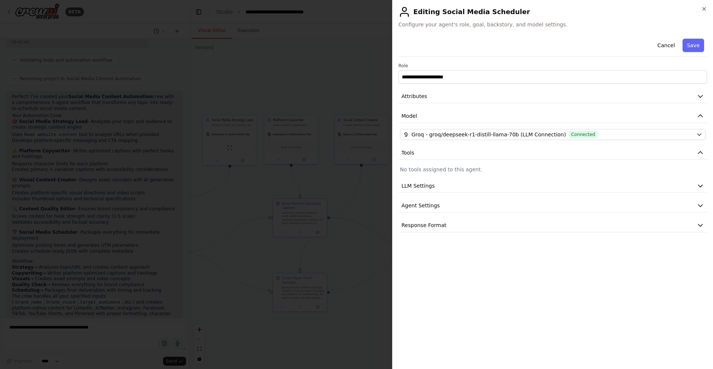
click at [705, 6] on div "**********" at bounding box center [552, 184] width 321 height 369
click at [704, 7] on icon "button" at bounding box center [704, 9] width 6 height 6
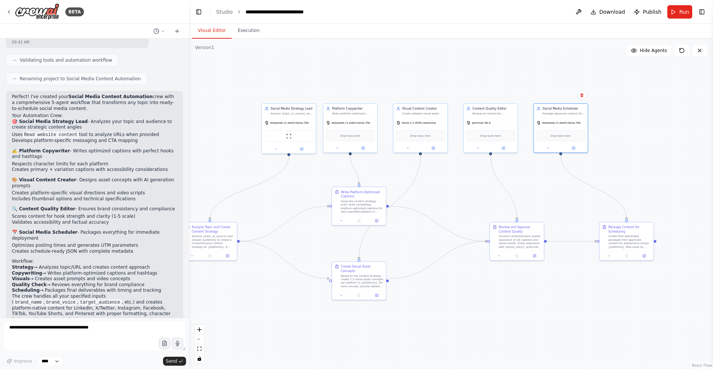
drag, startPoint x: 423, startPoint y: 304, endPoint x: 482, endPoint y: 293, distance: 60.5
click at [482, 293] on div ".deletable-edge-delete-btn { width: 20px; height: 20px; border: 0px solid #ffff…" at bounding box center [451, 204] width 524 height 330
drag, startPoint x: 523, startPoint y: 247, endPoint x: 516, endPoint y: 247, distance: 7.4
click at [516, 247] on div "Conduct comprehensive quality assurance on all captions and visual assets. Chec…" at bounding box center [511, 240] width 43 height 14
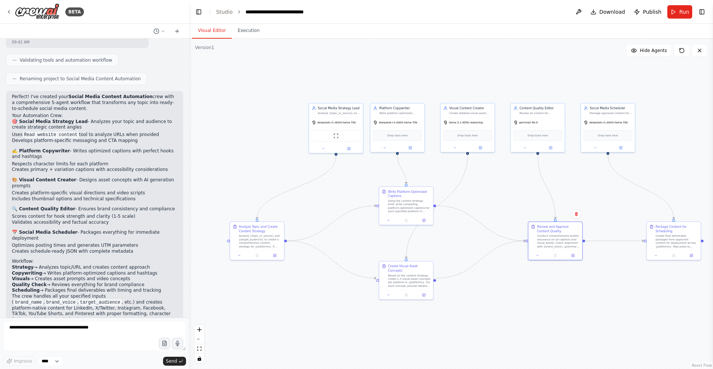
drag, startPoint x: 482, startPoint y: 293, endPoint x: 506, endPoint y: 290, distance: 23.6
click at [506, 290] on div ".deletable-edge-delete-btn { width: 20px; height: 20px; border: 0px solid #ffff…" at bounding box center [451, 204] width 524 height 330
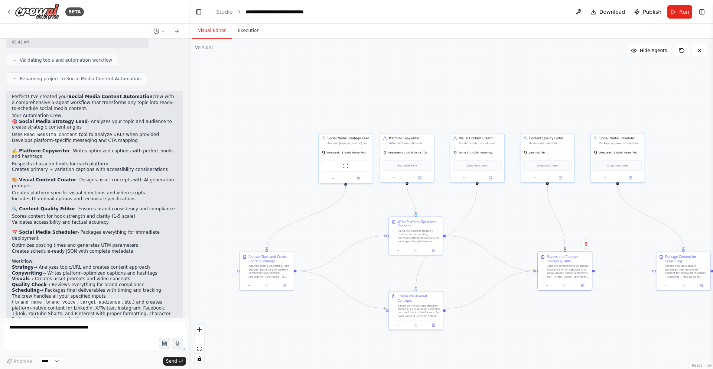
drag, startPoint x: 474, startPoint y: 289, endPoint x: 483, endPoint y: 320, distance: 31.6
click at [483, 320] on div ".deletable-edge-delete-btn { width: 20px; height: 20px; border: 0px solid #ffff…" at bounding box center [451, 204] width 524 height 330
drag, startPoint x: 259, startPoint y: 269, endPoint x: 275, endPoint y: 271, distance: 16.1
click at [275, 271] on div "Analyze {topic_or_source} and {target_audience} to create a comprehensive conte…" at bounding box center [283, 270] width 43 height 14
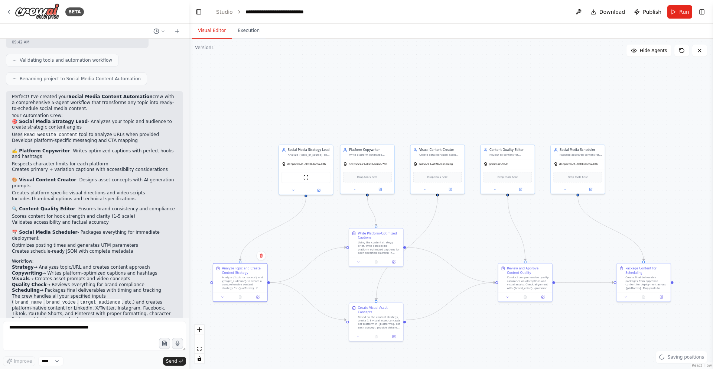
drag, startPoint x: 315, startPoint y: 303, endPoint x: 277, endPoint y: 313, distance: 39.2
click at [277, 313] on div ".deletable-edge-delete-btn { width: 20px; height: 20px; border: 0px solid #ffff…" at bounding box center [451, 204] width 524 height 330
click at [396, 331] on div at bounding box center [376, 335] width 54 height 9
click at [395, 334] on icon at bounding box center [393, 335] width 3 height 3
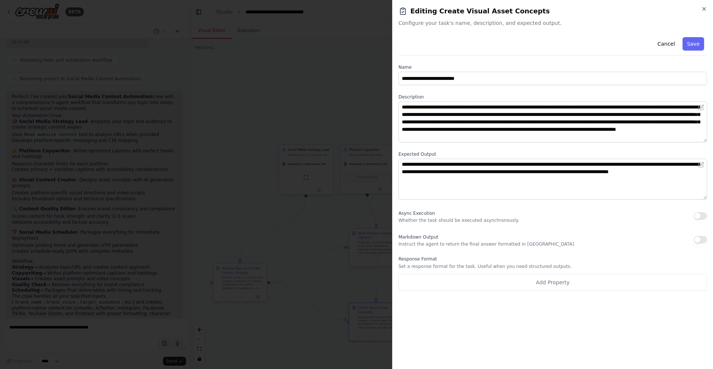
click at [707, 196] on div "**********" at bounding box center [552, 184] width 321 height 369
drag, startPoint x: 704, startPoint y: 198, endPoint x: 699, endPoint y: 197, distance: 5.2
click at [699, 197] on textarea "**********" at bounding box center [552, 177] width 308 height 39
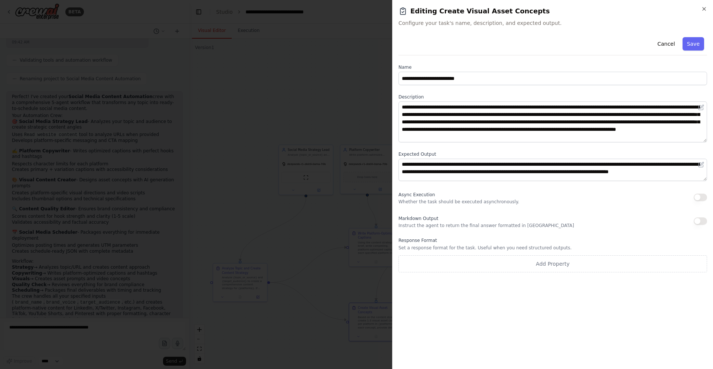
drag, startPoint x: 703, startPoint y: 196, endPoint x: 662, endPoint y: 176, distance: 45.5
click at [662, 176] on textarea "**********" at bounding box center [552, 169] width 308 height 22
drag, startPoint x: 704, startPoint y: 179, endPoint x: 703, endPoint y: 183, distance: 3.7
click at [703, 183] on textarea "**********" at bounding box center [552, 171] width 308 height 26
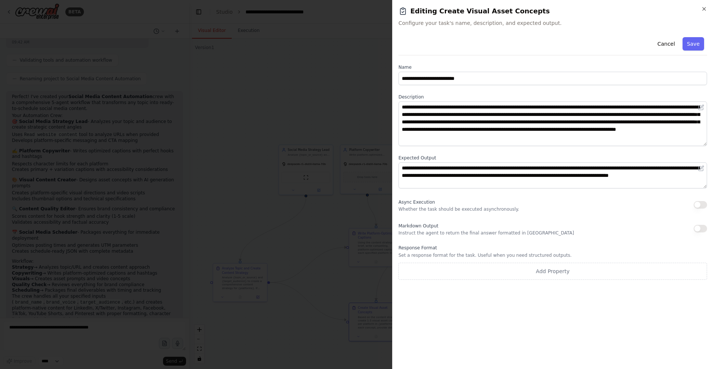
drag, startPoint x: 705, startPoint y: 137, endPoint x: 706, endPoint y: 150, distance: 13.0
click at [706, 146] on textarea "**********" at bounding box center [552, 123] width 308 height 45
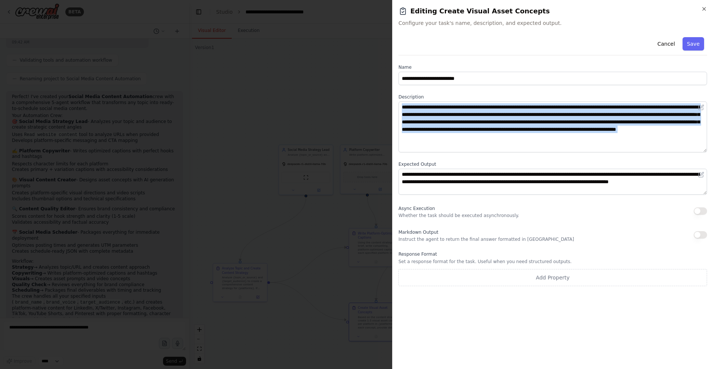
drag, startPoint x: 706, startPoint y: 154, endPoint x: 705, endPoint y: 138, distance: 15.6
click at [705, 138] on div "**********" at bounding box center [552, 160] width 308 height 252
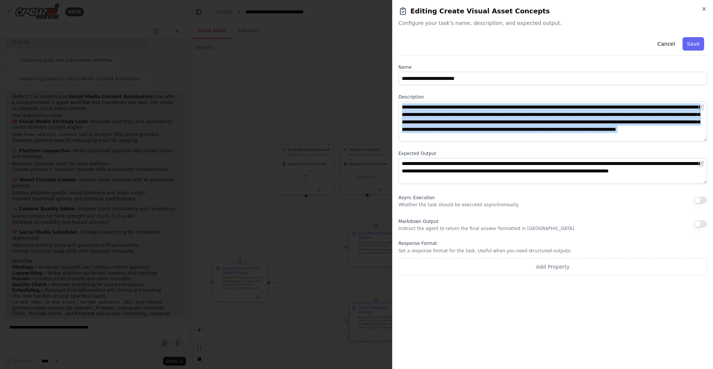
drag, startPoint x: 704, startPoint y: 150, endPoint x: 706, endPoint y: 139, distance: 10.9
click at [706, 139] on textarea "**********" at bounding box center [552, 121] width 308 height 40
click at [685, 48] on button "Save" at bounding box center [693, 43] width 22 height 13
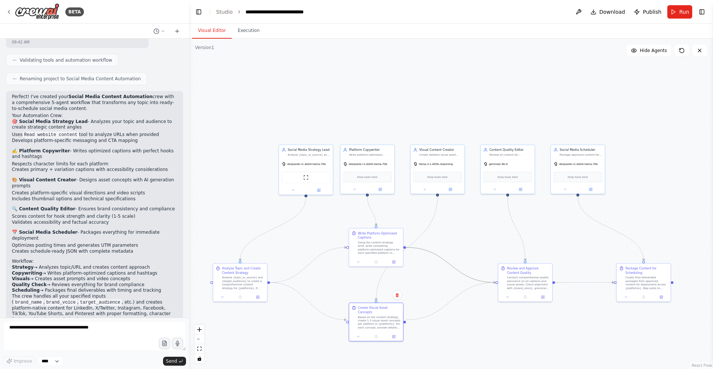
drag, startPoint x: 425, startPoint y: 251, endPoint x: 455, endPoint y: 231, distance: 35.8
click at [455, 231] on div ".deletable-edge-delete-btn { width: 20px; height: 20px; border: 0px solid #ffff…" at bounding box center [451, 204] width 524 height 330
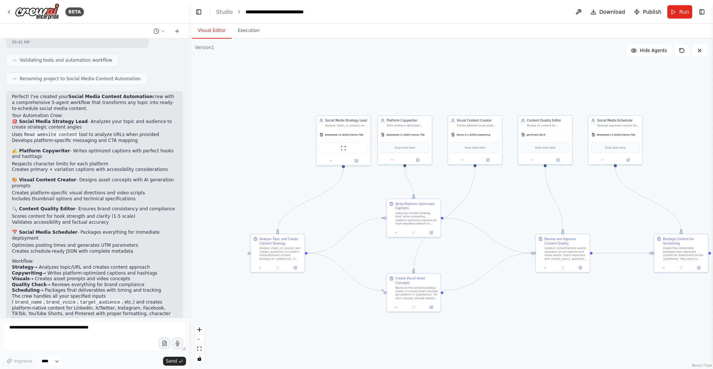
drag, startPoint x: 454, startPoint y: 239, endPoint x: 492, endPoint y: 209, distance: 47.6
click at [492, 209] on div ".deletable-edge-delete-btn { width: 20px; height: 20px; border: 0px solid #ffff…" at bounding box center [451, 204] width 524 height 330
click at [427, 303] on button at bounding box center [430, 305] width 15 height 5
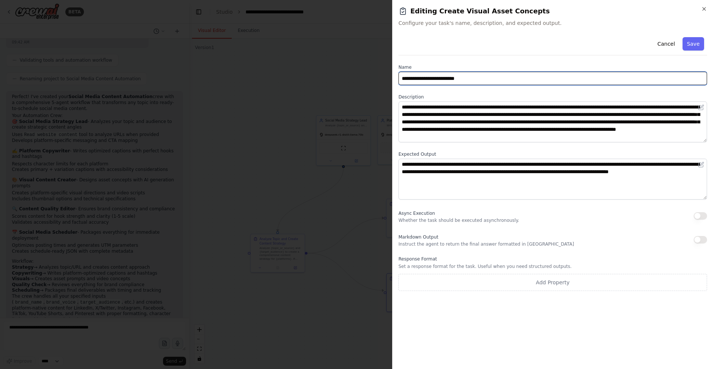
click at [467, 76] on input "**********" at bounding box center [552, 78] width 308 height 13
click at [481, 77] on input "**********" at bounding box center [552, 78] width 308 height 13
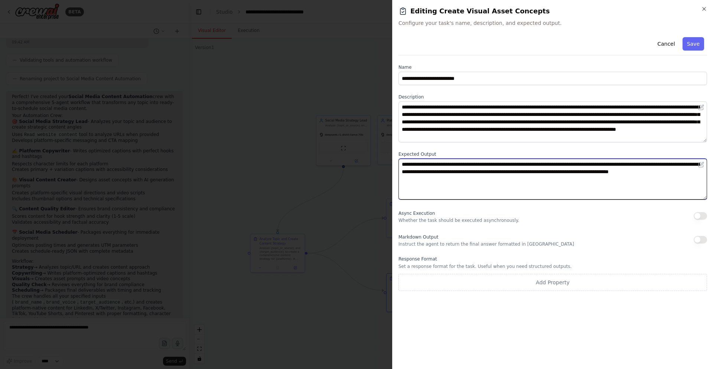
click at [487, 165] on textarea "**********" at bounding box center [552, 178] width 308 height 41
click at [501, 187] on textarea "**********" at bounding box center [552, 178] width 308 height 41
click at [498, 187] on textarea "**********" at bounding box center [552, 178] width 308 height 41
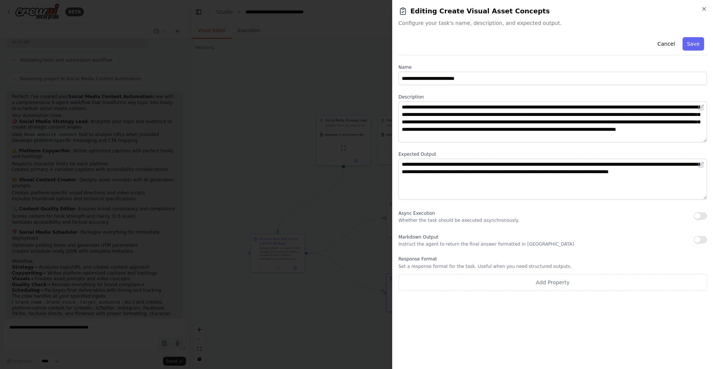
click at [503, 203] on div "**********" at bounding box center [552, 162] width 308 height 256
click at [699, 44] on button "Save" at bounding box center [693, 43] width 22 height 13
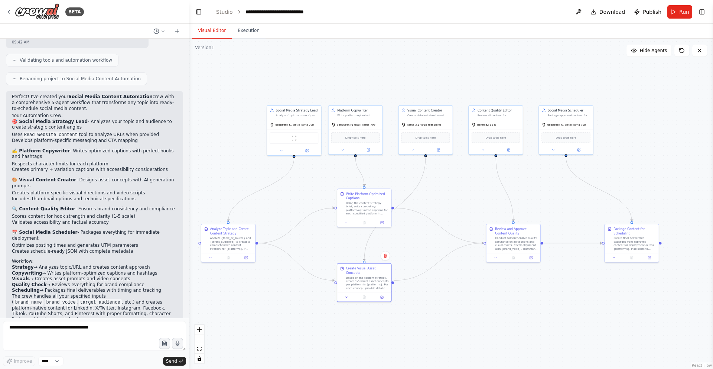
drag, startPoint x: 620, startPoint y: 206, endPoint x: 537, endPoint y: 190, distance: 84.7
click at [537, 190] on div ".deletable-edge-delete-btn { width: 20px; height: 20px; border: 0px solid #ffff…" at bounding box center [451, 204] width 524 height 330
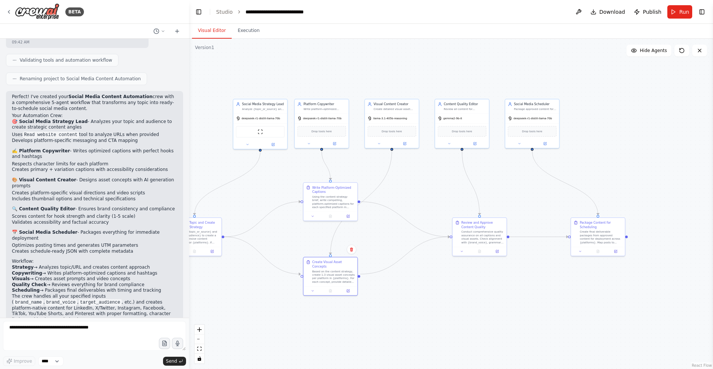
click at [572, 305] on div ".deletable-edge-delete-btn { width: 20px; height: 20px; border: 0px solid #ffff…" at bounding box center [451, 204] width 524 height 330
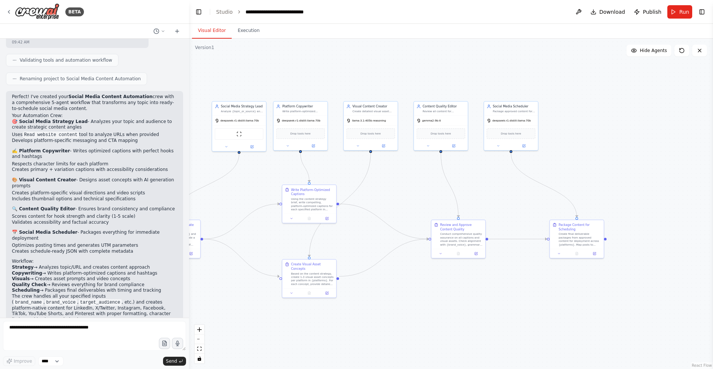
drag, startPoint x: 572, startPoint y: 305, endPoint x: 527, endPoint y: 305, distance: 45.3
click at [527, 305] on div ".deletable-edge-delete-btn { width: 20px; height: 20px; border: 0px solid #ffff…" at bounding box center [451, 204] width 524 height 330
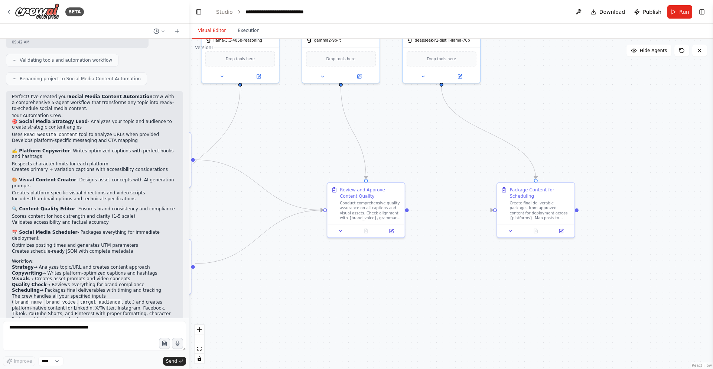
drag, startPoint x: 598, startPoint y: 228, endPoint x: 555, endPoint y: 261, distance: 54.3
click at [555, 261] on div ".deletable-edge-delete-btn { width: 20px; height: 20px; border: 0px solid #ffff…" at bounding box center [451, 204] width 524 height 330
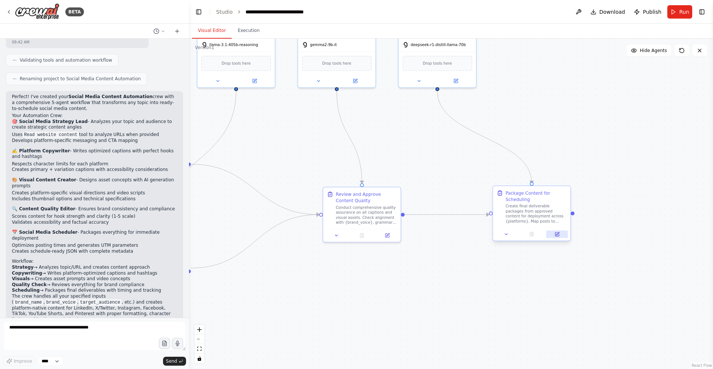
click at [559, 232] on icon at bounding box center [556, 234] width 5 height 5
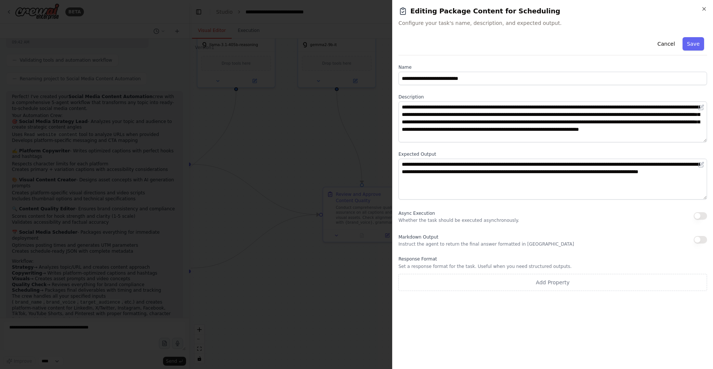
click at [379, 231] on div at bounding box center [356, 184] width 713 height 369
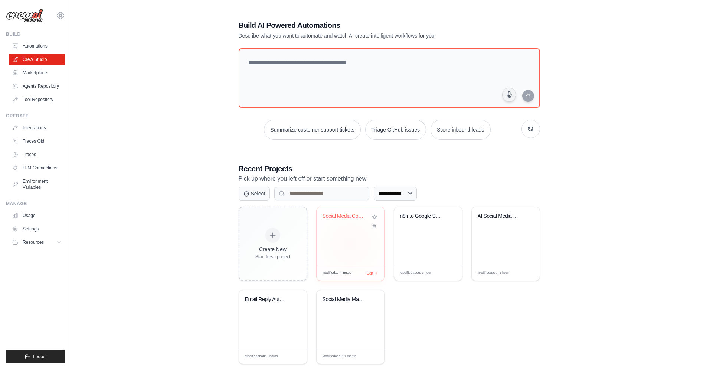
scroll to position [15, 0]
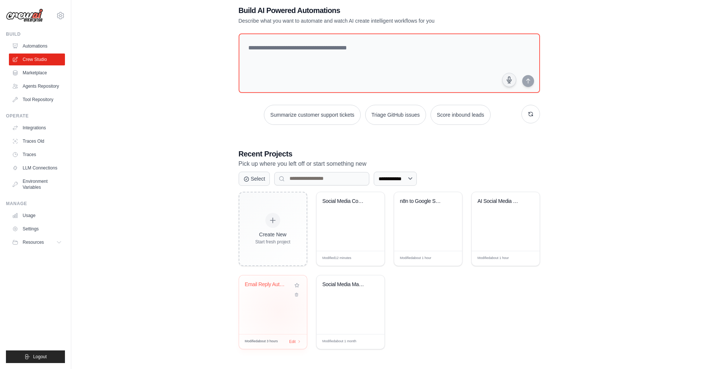
click at [279, 311] on div "Email Reply Automation" at bounding box center [273, 304] width 68 height 59
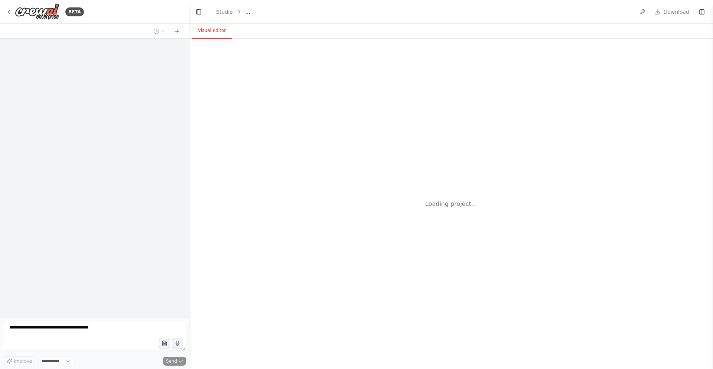
select select "****"
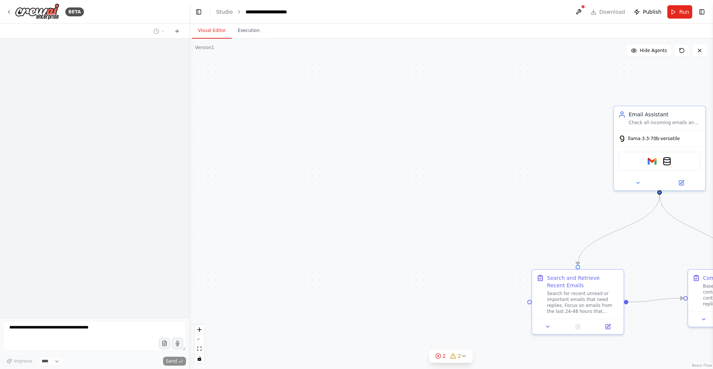
drag, startPoint x: 412, startPoint y: 249, endPoint x: 396, endPoint y: 249, distance: 15.6
click at [396, 249] on div ".deletable-edge-delete-btn { width: 20px; height: 20px; border: 0px solid #ffff…" at bounding box center [451, 204] width 524 height 330
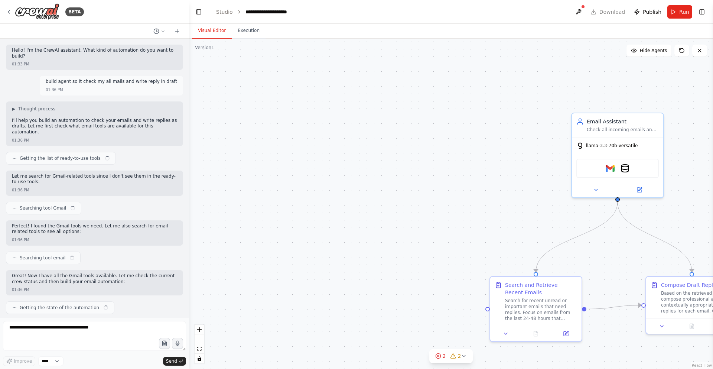
scroll to position [235, 0]
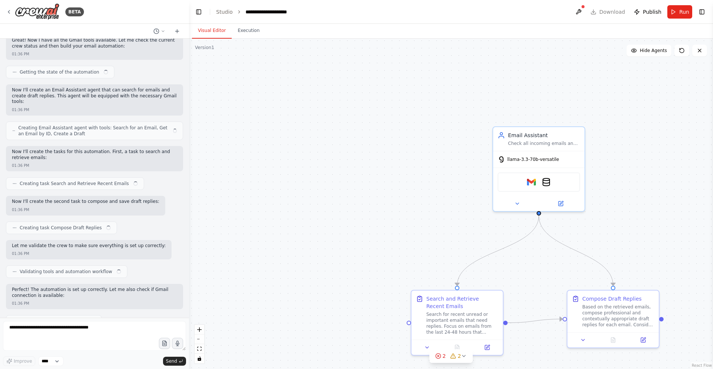
drag, startPoint x: 451, startPoint y: 220, endPoint x: 327, endPoint y: 242, distance: 126.1
click at [327, 242] on div ".deletable-edge-delete-btn { width: 20px; height: 20px; border: 0px solid #ffff…" at bounding box center [451, 204] width 524 height 330
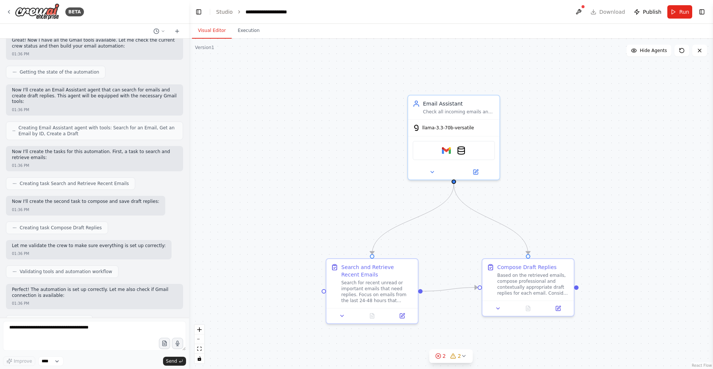
drag, startPoint x: 423, startPoint y: 223, endPoint x: 351, endPoint y: 192, distance: 79.1
click at [351, 192] on div ".deletable-edge-delete-btn { width: 20px; height: 20px; border: 0px solid #ffff…" at bounding box center [451, 204] width 524 height 330
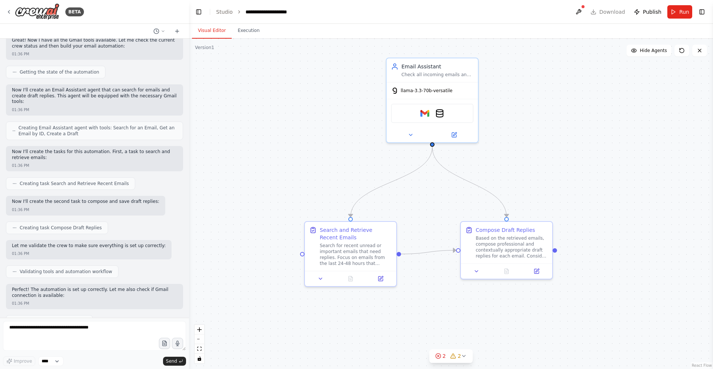
drag, startPoint x: 379, startPoint y: 200, endPoint x: 364, endPoint y: 161, distance: 42.3
click at [354, 156] on div ".deletable-edge-delete-btn { width: 20px; height: 20px; border: 0px solid #ffff…" at bounding box center [451, 204] width 524 height 330
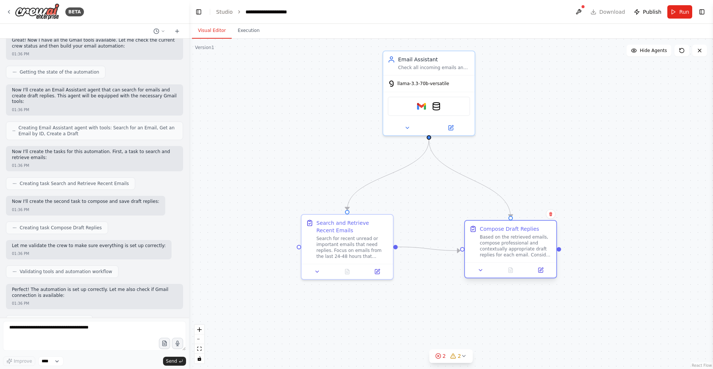
drag, startPoint x: 508, startPoint y: 241, endPoint x: 512, endPoint y: 248, distance: 8.3
click at [512, 248] on div "Based on the retrieved emails, compose professional and contextually appropriat…" at bounding box center [515, 246] width 72 height 24
click at [534, 272] on button at bounding box center [540, 269] width 26 height 9
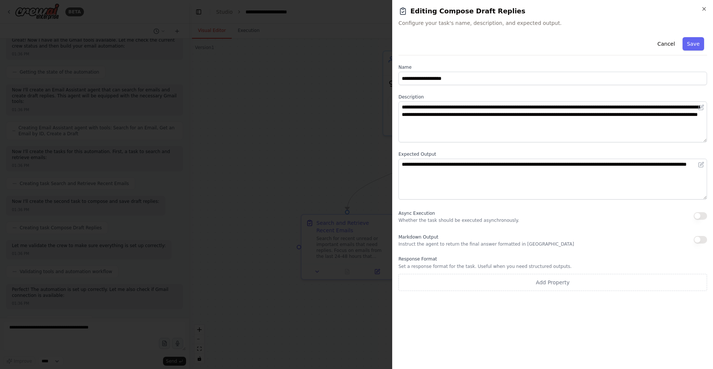
click at [303, 121] on div at bounding box center [356, 184] width 713 height 369
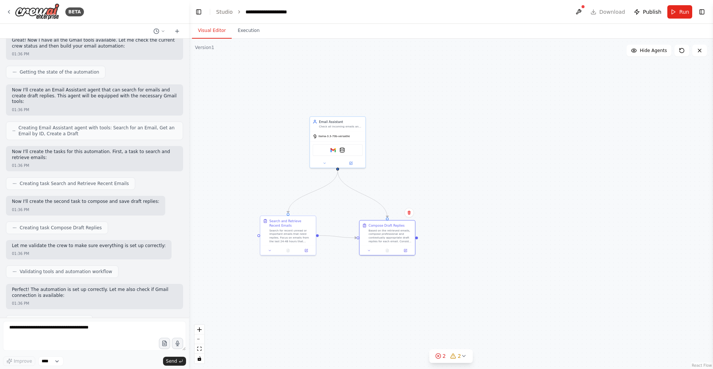
drag, startPoint x: 544, startPoint y: 192, endPoint x: 499, endPoint y: 220, distance: 53.5
click at [499, 220] on div ".deletable-edge-delete-btn { width: 20px; height: 20px; border: 0px solid #ffff…" at bounding box center [451, 204] width 524 height 330
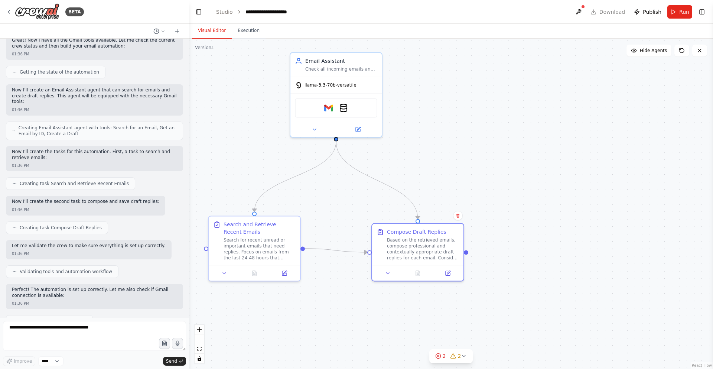
drag, startPoint x: 488, startPoint y: 215, endPoint x: 595, endPoint y: 220, distance: 107.0
click at [598, 218] on div ".deletable-edge-delete-btn { width: 20px; height: 20px; border: 0px solid #ffff…" at bounding box center [451, 204] width 524 height 330
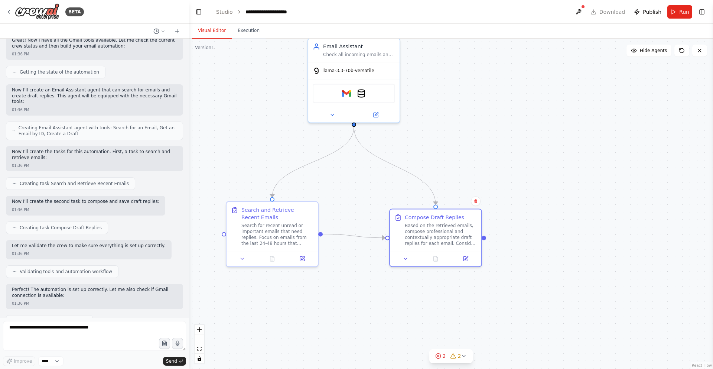
drag, startPoint x: 508, startPoint y: 292, endPoint x: 525, endPoint y: 277, distance: 22.9
click at [525, 277] on div ".deletable-edge-delete-btn { width: 20px; height: 20px; border: 0px solid #ffff…" at bounding box center [451, 204] width 524 height 330
drag, startPoint x: 473, startPoint y: 311, endPoint x: 464, endPoint y: 319, distance: 11.6
click at [471, 314] on div ".deletable-edge-delete-btn { width: 20px; height: 20px; border: 0px solid #ffff…" at bounding box center [451, 204] width 524 height 330
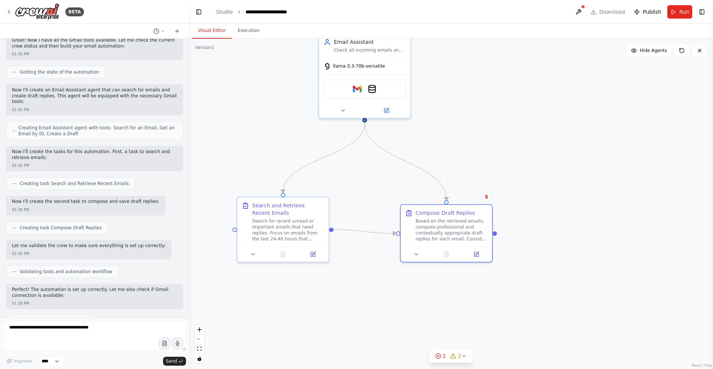
drag, startPoint x: 442, startPoint y: 319, endPoint x: 471, endPoint y: 307, distance: 31.1
click at [470, 307] on div ".deletable-edge-delete-btn { width: 20px; height: 20px; border: 0px solid #ffff…" at bounding box center [451, 204] width 524 height 330
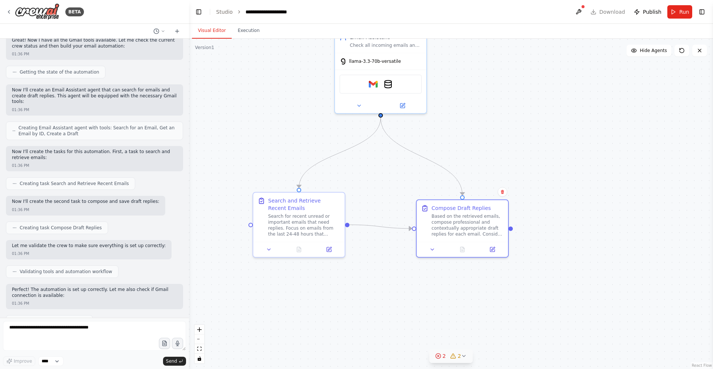
click at [467, 356] on button "2 2" at bounding box center [451, 356] width 44 height 14
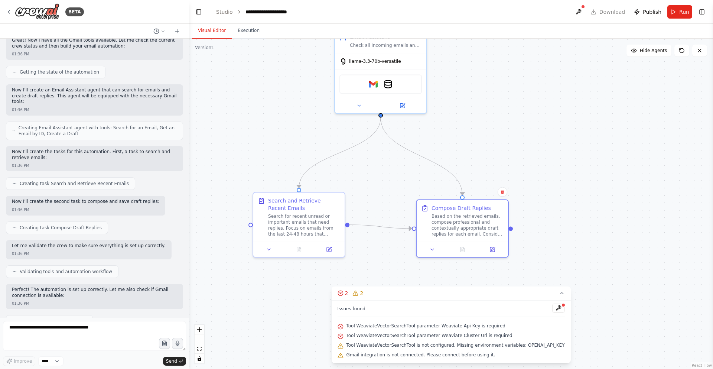
click at [554, 306] on div "Issues found Tool WeaviateVectorSearchTool parameter Weaviate Api Key is requir…" at bounding box center [450, 331] width 239 height 63
click at [552, 307] on button at bounding box center [558, 307] width 13 height 9
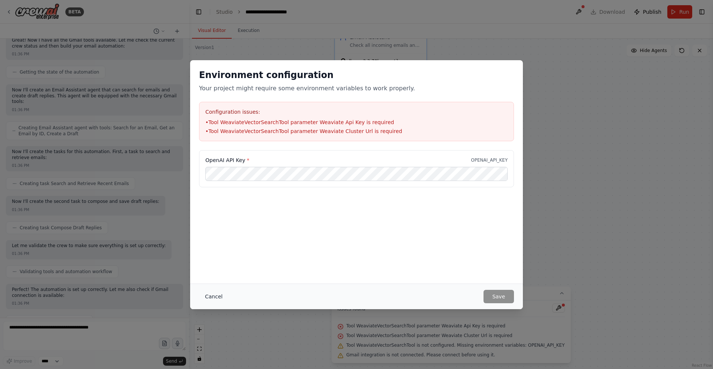
click at [221, 294] on button "Cancel" at bounding box center [213, 295] width 29 height 13
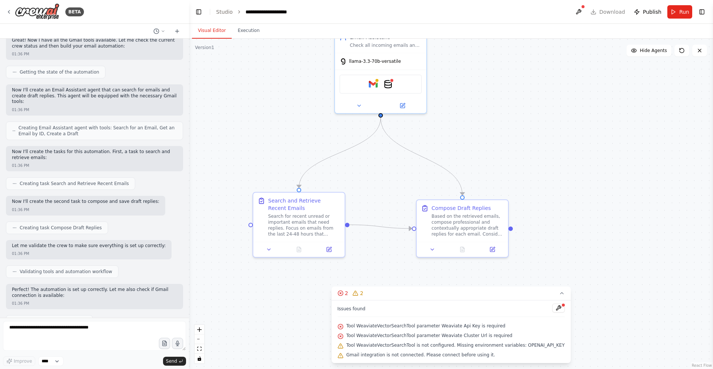
click at [5, 12] on div "BETA" at bounding box center [94, 12] width 189 height 24
click at [9, 11] on icon at bounding box center [9, 12] width 6 height 6
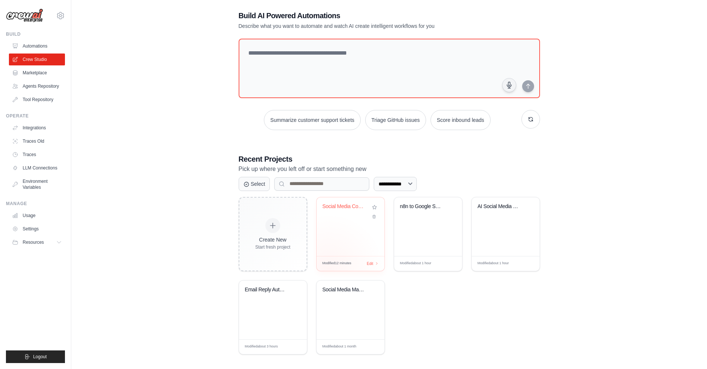
scroll to position [15, 0]
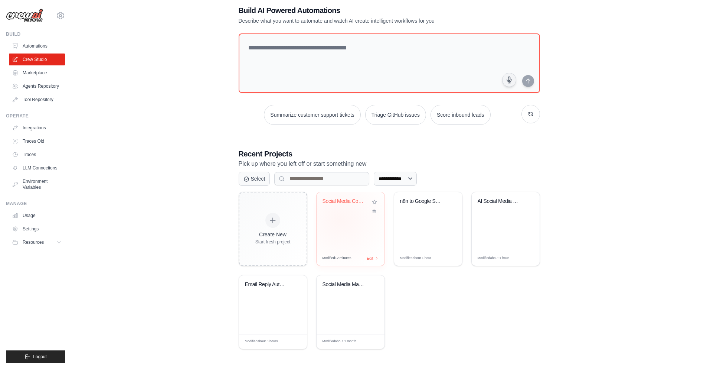
click at [340, 219] on div "Social Media Content Automation" at bounding box center [351, 221] width 68 height 59
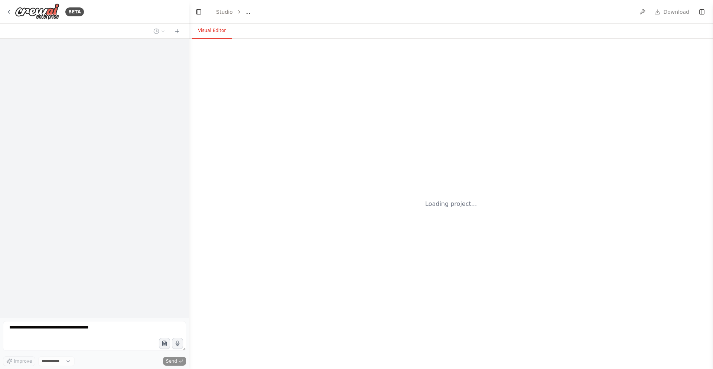
select select "****"
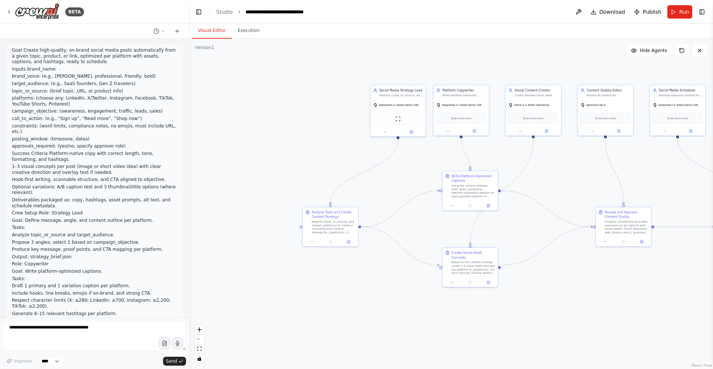
scroll to position [831, 0]
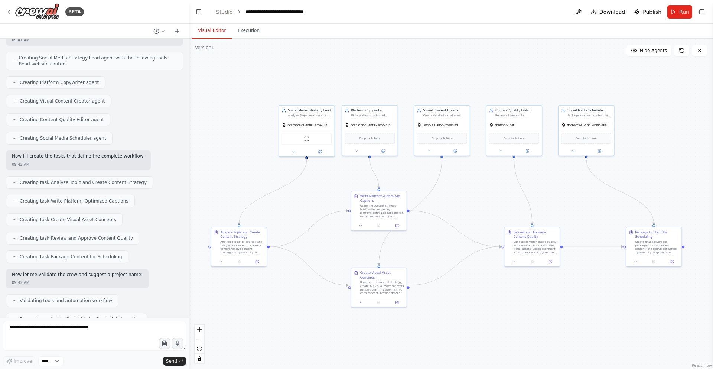
drag, startPoint x: 582, startPoint y: 183, endPoint x: 490, endPoint y: 203, distance: 93.8
click at [490, 203] on div ".deletable-edge-delete-btn { width: 20px; height: 20px; border: 0px solid #ffff…" at bounding box center [451, 204] width 524 height 330
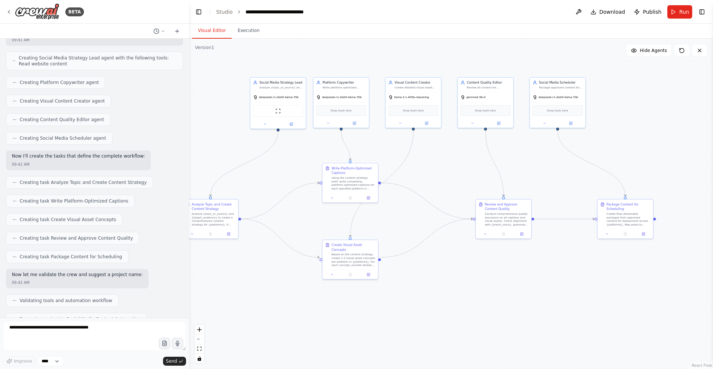
drag, startPoint x: 605, startPoint y: 207, endPoint x: 576, endPoint y: 178, distance: 40.9
click at [576, 178] on div ".deletable-edge-delete-btn { width: 20px; height: 20px; border: 0px solid #ffff…" at bounding box center [451, 204] width 524 height 330
click at [699, 14] on button "Toggle Right Sidebar" at bounding box center [701, 12] width 10 height 10
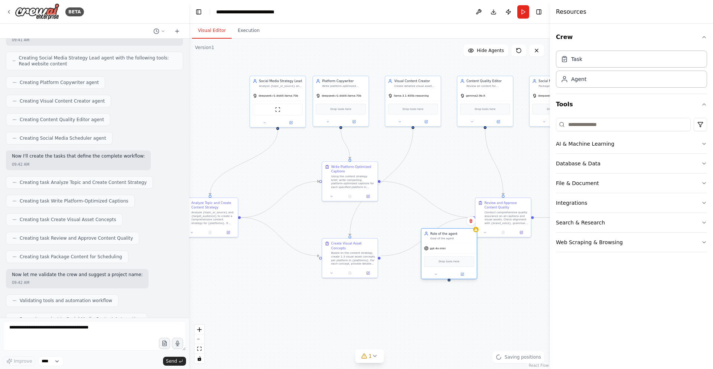
drag, startPoint x: 434, startPoint y: 276, endPoint x: 432, endPoint y: 249, distance: 27.1
click at [432, 249] on span "gpt-4o-mini" at bounding box center [438, 248] width 16 height 4
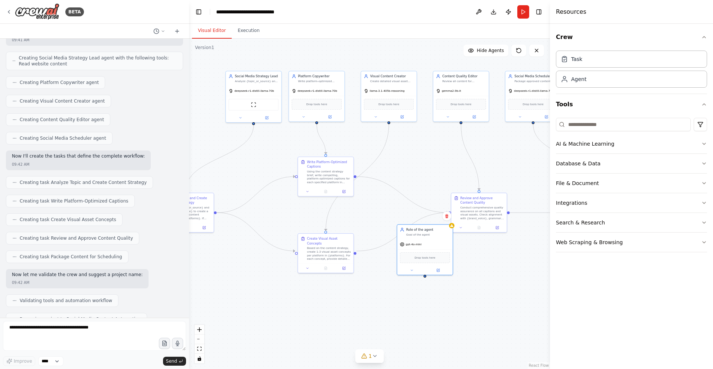
drag, startPoint x: 468, startPoint y: 164, endPoint x: 448, endPoint y: 151, distance: 24.3
click at [436, 156] on div ".deletable-edge-delete-btn { width: 20px; height: 20px; border: 0px solid #ffff…" at bounding box center [369, 204] width 361 height 330
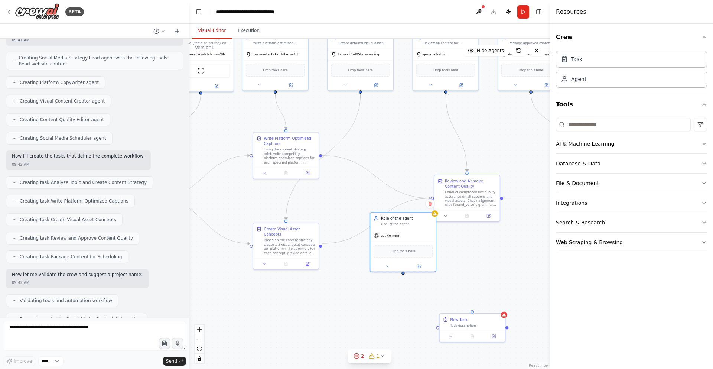
click at [600, 141] on div "AI & Machine Learning" at bounding box center [585, 143] width 58 height 7
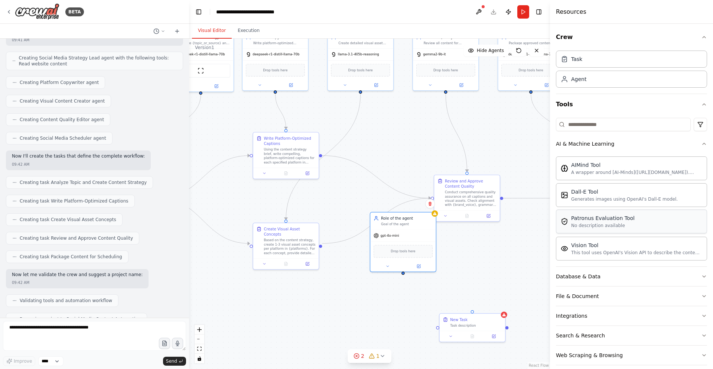
scroll to position [8, 0]
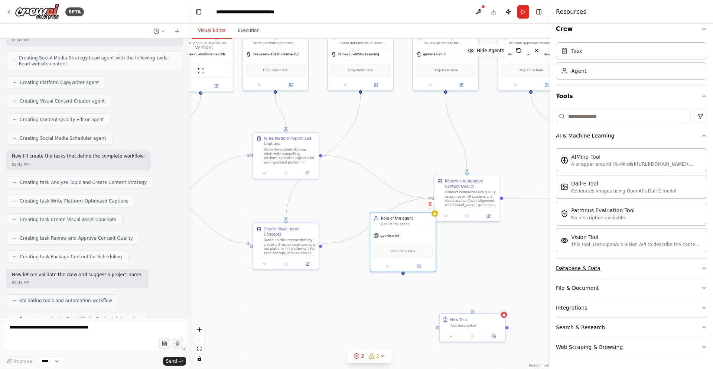
click at [573, 268] on div "Database & Data" at bounding box center [578, 267] width 45 height 7
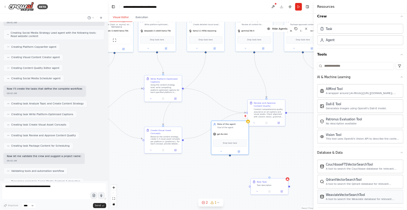
scroll to position [0, 0]
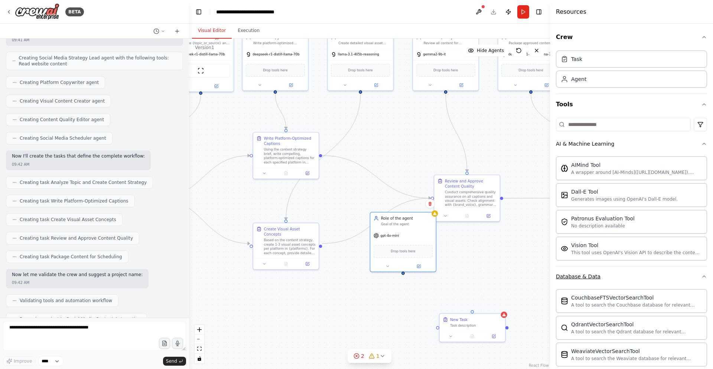
click at [575, 276] on div "Database & Data" at bounding box center [578, 275] width 45 height 7
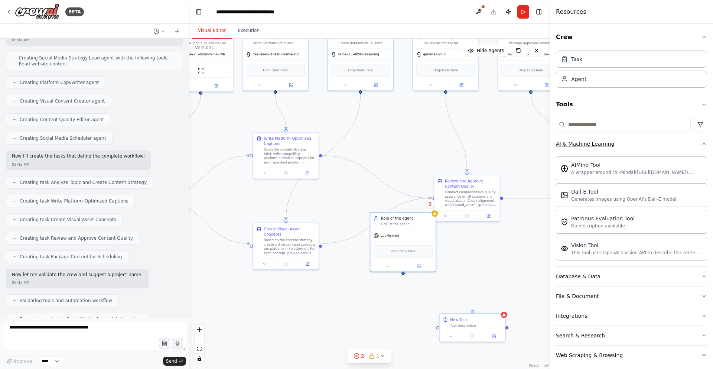
click at [609, 137] on button "AI & Machine Learning" at bounding box center [631, 143] width 151 height 19
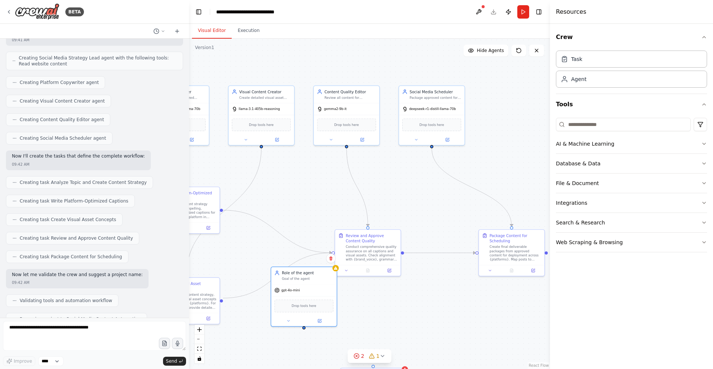
drag, startPoint x: 518, startPoint y: 241, endPoint x: 422, endPoint y: 294, distance: 110.0
click at [422, 294] on div ".deletable-edge-delete-btn { width: 20px; height: 20px; border: 0px solid #ffff…" at bounding box center [369, 204] width 361 height 330
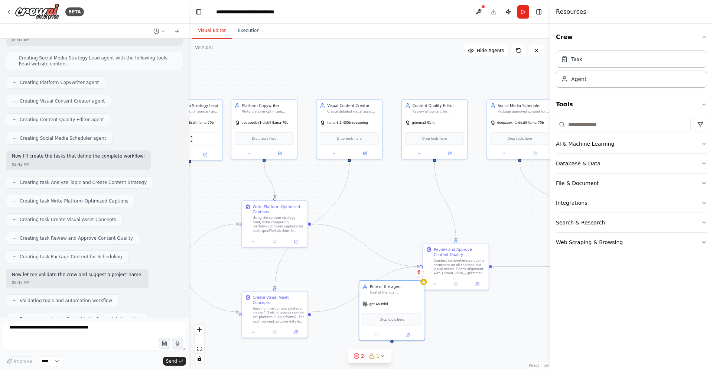
drag, startPoint x: 417, startPoint y: 203, endPoint x: 505, endPoint y: 217, distance: 89.0
click at [505, 217] on div ".deletable-edge-delete-btn { width: 20px; height: 20px; border: 0px solid #ffff…" at bounding box center [369, 204] width 361 height 330
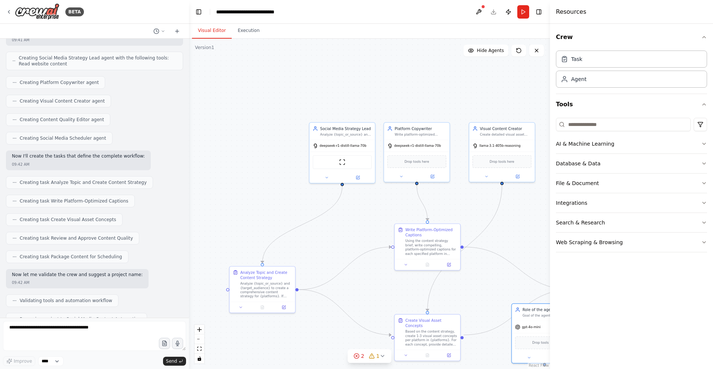
drag, startPoint x: 366, startPoint y: 207, endPoint x: 518, endPoint y: 230, distance: 154.3
click at [518, 230] on div ".deletable-edge-delete-btn { width: 20px; height: 20px; border: 0px solid #ffff…" at bounding box center [369, 204] width 361 height 330
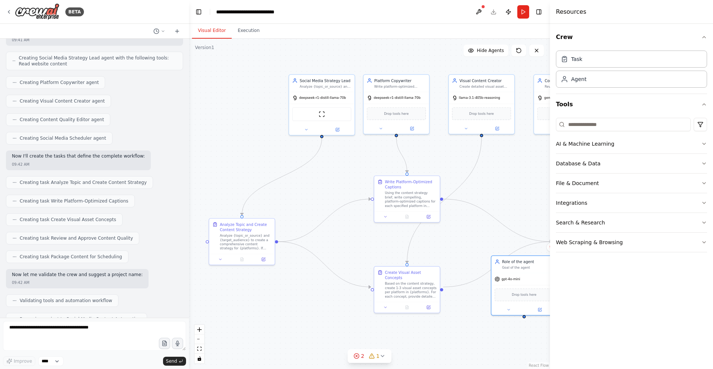
drag, startPoint x: 474, startPoint y: 286, endPoint x: 453, endPoint y: 238, distance: 52.0
click at [453, 238] on div ".deletable-edge-delete-btn { width: 20px; height: 20px; border: 0px solid #ffff…" at bounding box center [369, 204] width 361 height 330
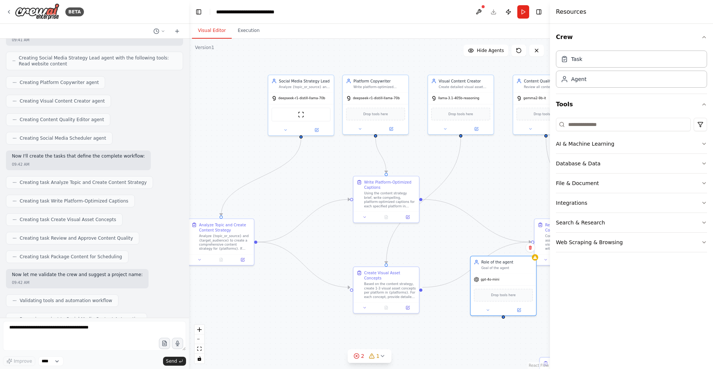
drag, startPoint x: 497, startPoint y: 176, endPoint x: 475, endPoint y: 176, distance: 22.3
click at [475, 176] on div ".deletable-edge-delete-btn { width: 20px; height: 20px; border: 0px solid #ffff…" at bounding box center [369, 204] width 361 height 330
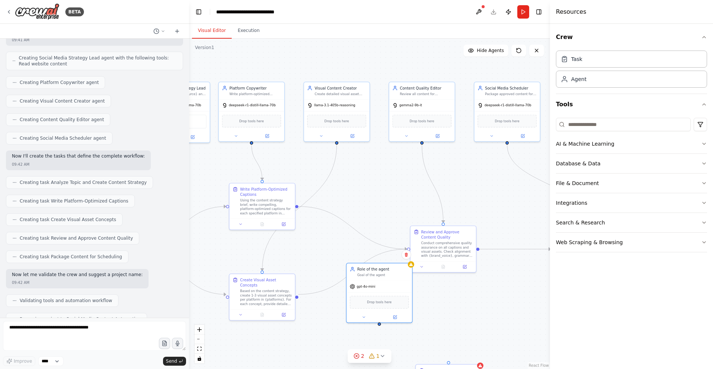
drag, startPoint x: 494, startPoint y: 175, endPoint x: 368, endPoint y: 182, distance: 126.8
click at [368, 182] on div ".deletable-edge-delete-btn { width: 20px; height: 20px; border: 0px solid #ffff…" at bounding box center [369, 204] width 361 height 330
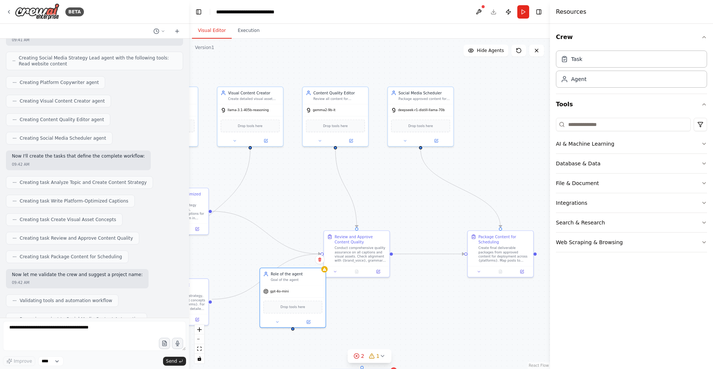
drag, startPoint x: 484, startPoint y: 184, endPoint x: 402, endPoint y: 189, distance: 82.5
click at [402, 189] on div ".deletable-edge-delete-btn { width: 20px; height: 20px; border: 0px solid #ffff…" at bounding box center [369, 204] width 361 height 330
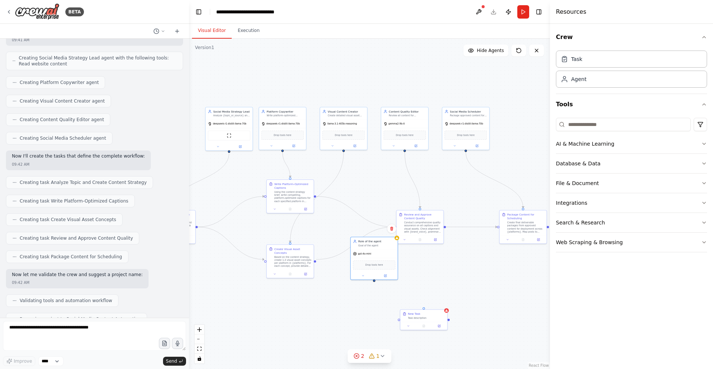
drag, startPoint x: 420, startPoint y: 201, endPoint x: 475, endPoint y: 193, distance: 56.0
click at [475, 193] on div ".deletable-edge-delete-btn { width: 20px; height: 20px; border: 0px solid #ffff…" at bounding box center [369, 204] width 361 height 330
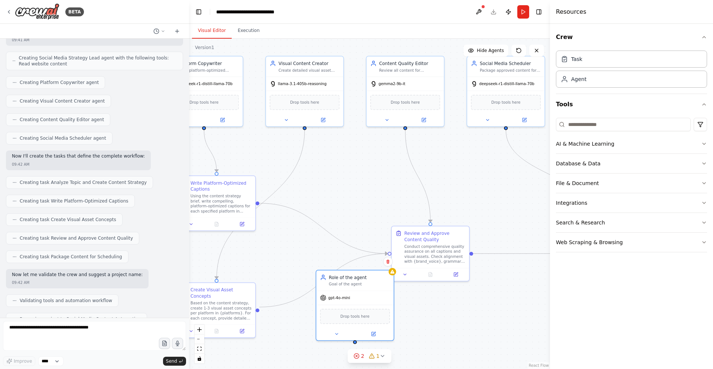
drag, startPoint x: 459, startPoint y: 207, endPoint x: 494, endPoint y: 216, distance: 36.7
click at [494, 216] on div ".deletable-edge-delete-btn { width: 20px; height: 20px; border: 0px solid #ffff…" at bounding box center [369, 204] width 361 height 330
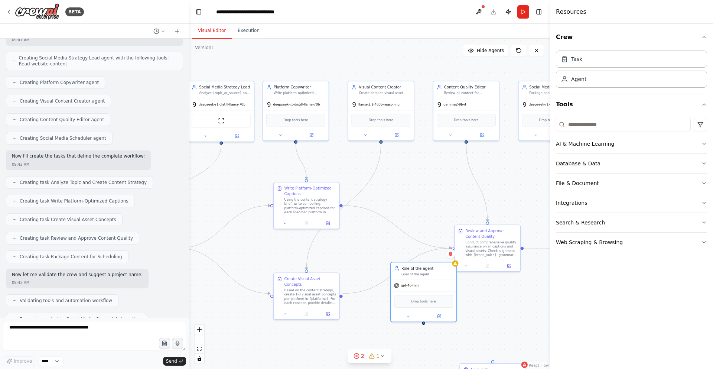
drag, startPoint x: 497, startPoint y: 194, endPoint x: 544, endPoint y: 194, distance: 47.1
click at [544, 194] on div ".deletable-edge-delete-btn { width: 20px; height: 20px; border: 0px solid #ffff…" at bounding box center [369, 204] width 361 height 330
drag, startPoint x: 406, startPoint y: 303, endPoint x: 388, endPoint y: 315, distance: 21.9
click at [388, 315] on div "Drop tools here" at bounding box center [407, 310] width 59 height 13
click at [436, 263] on icon at bounding box center [434, 264] width 4 height 4
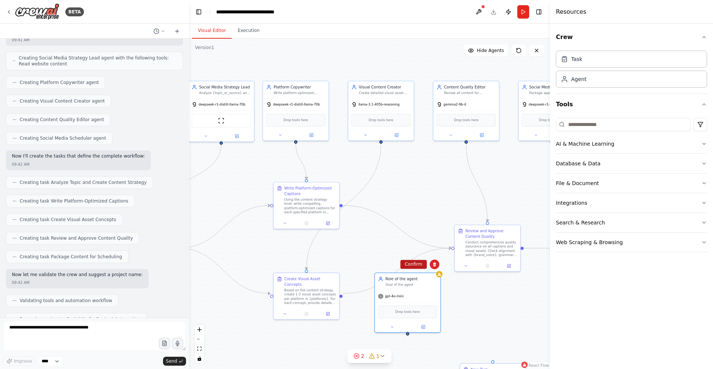
click at [417, 265] on button "Confirm" at bounding box center [413, 263] width 26 height 9
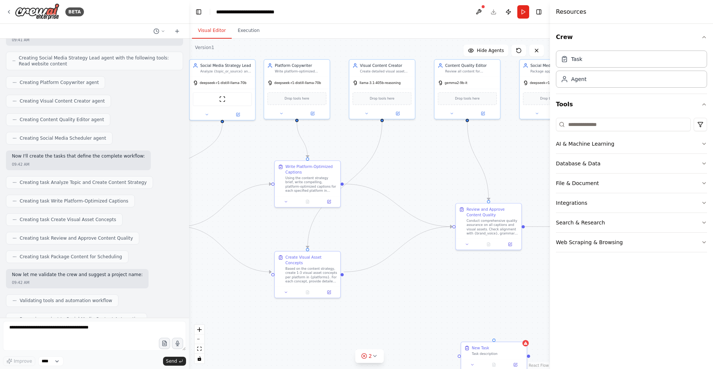
drag, startPoint x: 421, startPoint y: 304, endPoint x: 421, endPoint y: 228, distance: 76.1
click at [421, 228] on div ".deletable-edge-delete-btn { width: 20px; height: 20px; border: 0px solid #ffff…" at bounding box center [369, 204] width 361 height 330
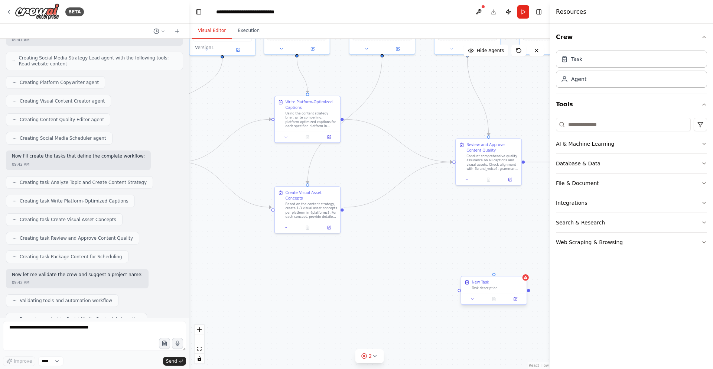
click at [508, 284] on div "New Task" at bounding box center [498, 281] width 52 height 5
click at [520, 270] on icon at bounding box center [520, 269] width 3 height 4
click at [508, 272] on button "Confirm" at bounding box center [499, 269] width 26 height 9
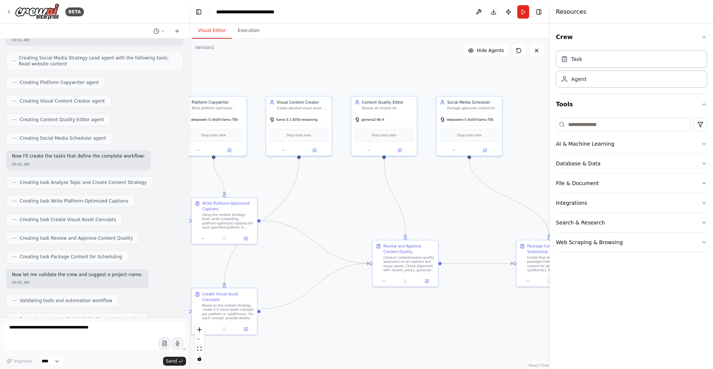
drag, startPoint x: 497, startPoint y: 250, endPoint x: 414, endPoint y: 351, distance: 131.1
click at [414, 351] on div ".deletable-edge-delete-btn { width: 20px; height: 20px; border: 0px solid #ffff…" at bounding box center [369, 204] width 361 height 330
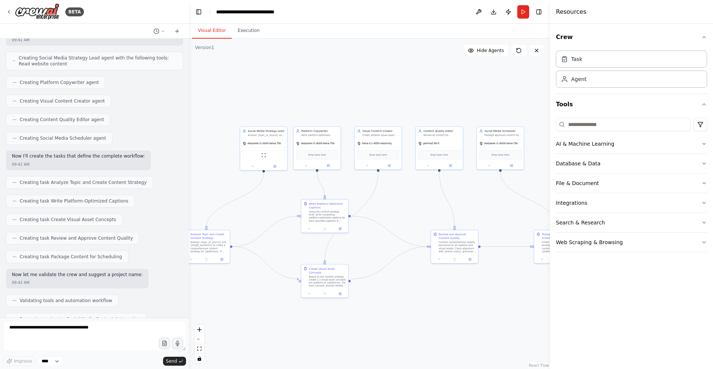
drag, startPoint x: 433, startPoint y: 314, endPoint x: 470, endPoint y: 285, distance: 46.8
click at [470, 285] on div ".deletable-edge-delete-btn { width: 20px; height: 20px; border: 0px solid #ffff…" at bounding box center [369, 204] width 361 height 330
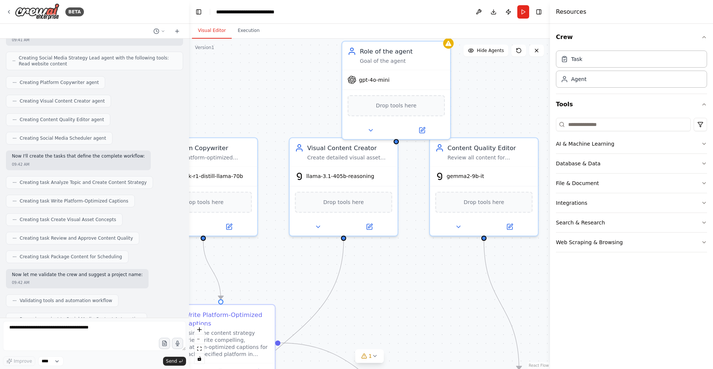
drag, startPoint x: 460, startPoint y: 112, endPoint x: 469, endPoint y: 128, distance: 18.3
click at [469, 128] on div ".deletable-edge-delete-btn { width: 20px; height: 20px; border: 0px solid #ffff…" at bounding box center [369, 204] width 361 height 330
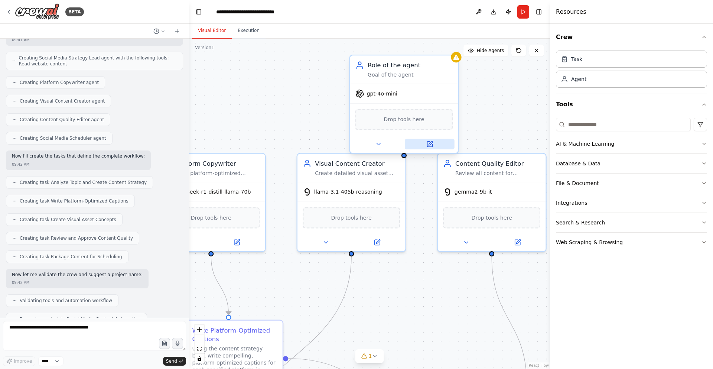
click at [432, 149] on button at bounding box center [429, 144] width 49 height 10
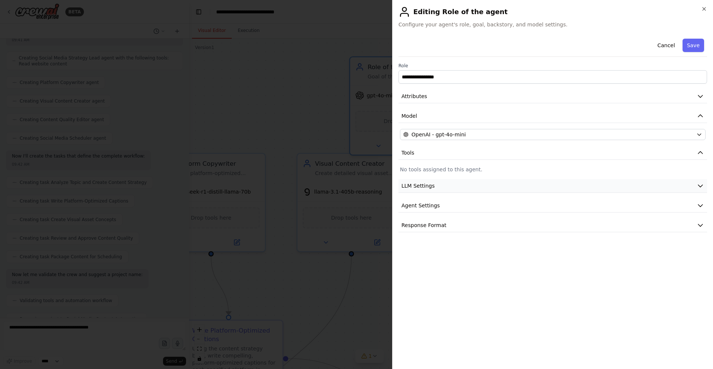
click at [452, 188] on button "LLM Settings" at bounding box center [552, 186] width 308 height 14
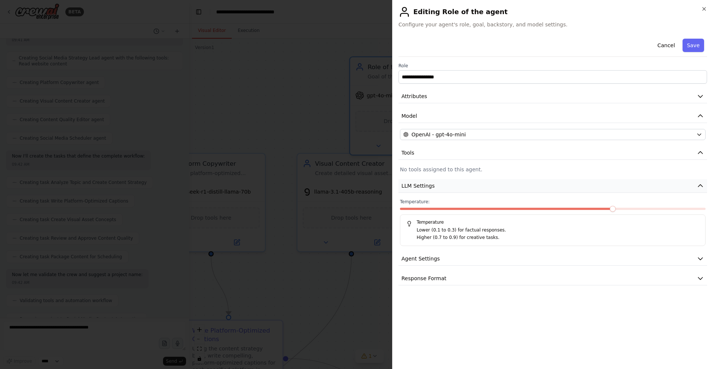
click at [452, 188] on button "LLM Settings" at bounding box center [552, 186] width 308 height 14
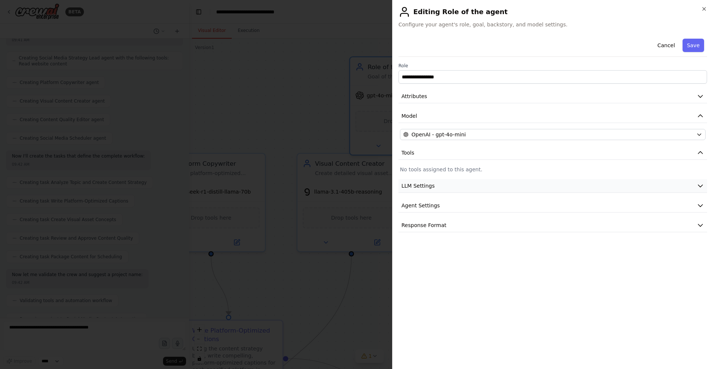
click at [452, 188] on button "LLM Settings" at bounding box center [552, 186] width 308 height 14
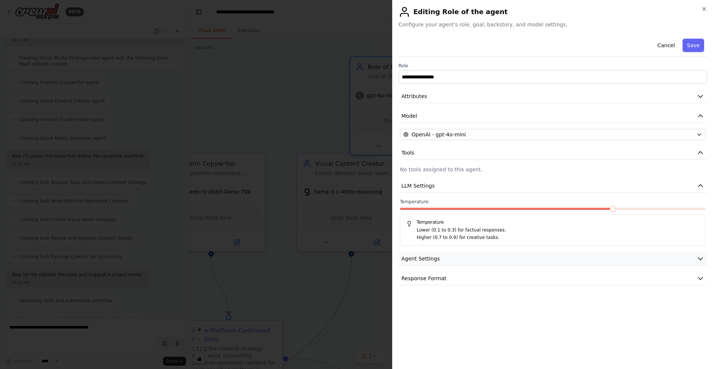
click at [441, 261] on button "Agent Settings" at bounding box center [552, 259] width 308 height 14
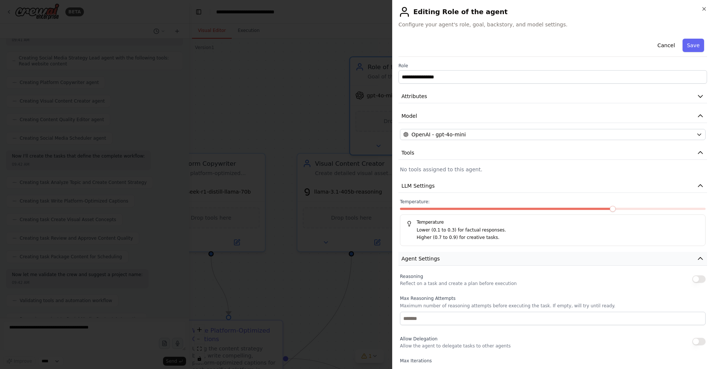
click at [441, 260] on button "Agent Settings" at bounding box center [552, 259] width 308 height 14
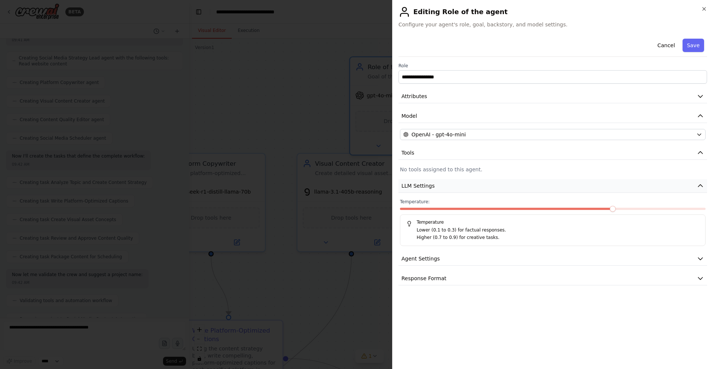
click at [506, 183] on button "LLM Settings" at bounding box center [552, 186] width 308 height 14
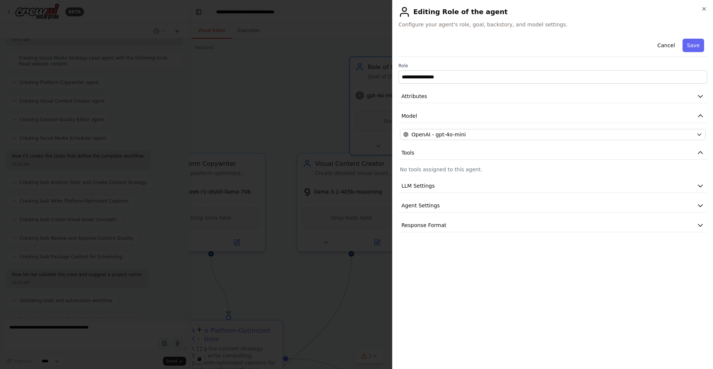
click at [317, 229] on div at bounding box center [356, 184] width 713 height 369
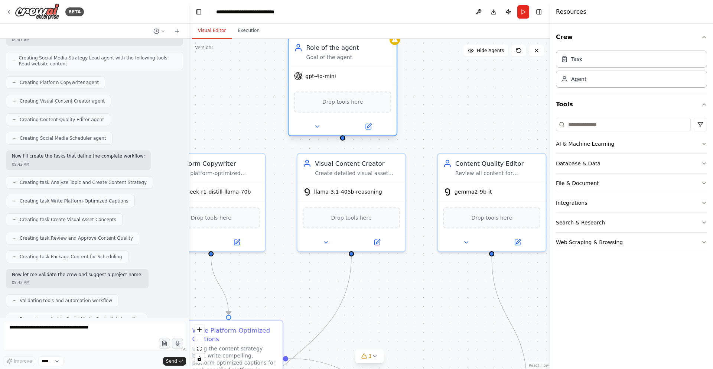
drag, startPoint x: 426, startPoint y: 91, endPoint x: 358, endPoint y: 75, distance: 70.1
click at [358, 75] on div "gpt-4o-mini" at bounding box center [342, 75] width 108 height 19
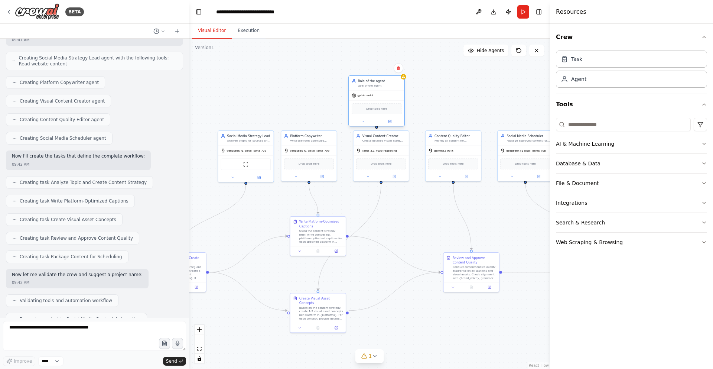
drag, startPoint x: 375, startPoint y: 85, endPoint x: 376, endPoint y: 96, distance: 11.2
click at [376, 96] on div "Role of the agent Goal of the agent gpt-4o-mini Drop tools here" at bounding box center [376, 100] width 56 height 51
click at [398, 69] on icon at bounding box center [398, 68] width 4 height 4
click at [379, 69] on button "Confirm" at bounding box center [377, 67] width 26 height 9
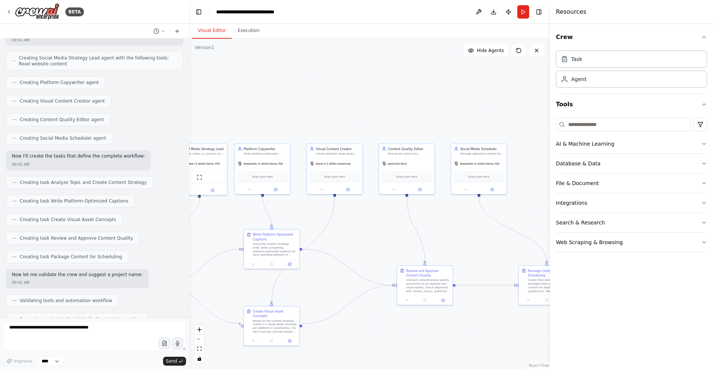
drag, startPoint x: 397, startPoint y: 244, endPoint x: 337, endPoint y: 258, distance: 61.3
click at [337, 258] on div ".deletable-edge-delete-btn { width: 20px; height: 20px; border: 0px solid #ffff…" at bounding box center [369, 204] width 361 height 330
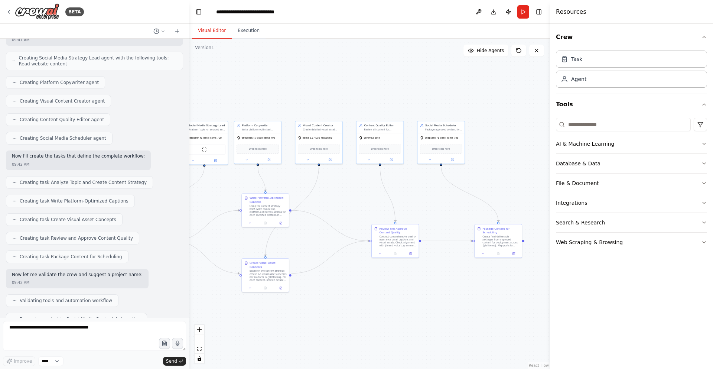
drag, startPoint x: 475, startPoint y: 343, endPoint x: 449, endPoint y: 287, distance: 61.3
click at [449, 287] on div ".deletable-edge-delete-btn { width: 20px; height: 20px; border: 0px solid #ffff…" at bounding box center [369, 204] width 361 height 330
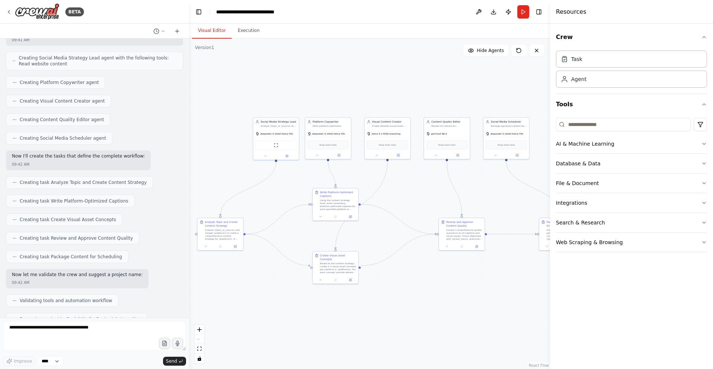
drag, startPoint x: 400, startPoint y: 305, endPoint x: 465, endPoint y: 298, distance: 65.7
click at [465, 298] on div ".deletable-edge-delete-btn { width: 20px; height: 20px; border: 0px solid #ffff…" at bounding box center [369, 204] width 361 height 330
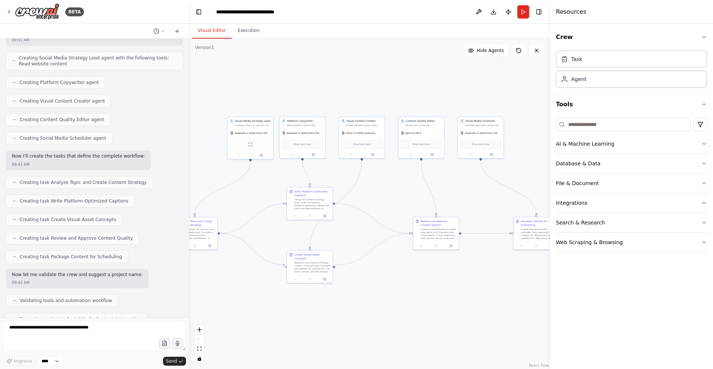
drag, startPoint x: 513, startPoint y: 268, endPoint x: 460, endPoint y: 264, distance: 53.3
click at [459, 264] on div ".deletable-edge-delete-btn { width: 20px; height: 20px; border: 0px solid #ffff…" at bounding box center [369, 204] width 361 height 330
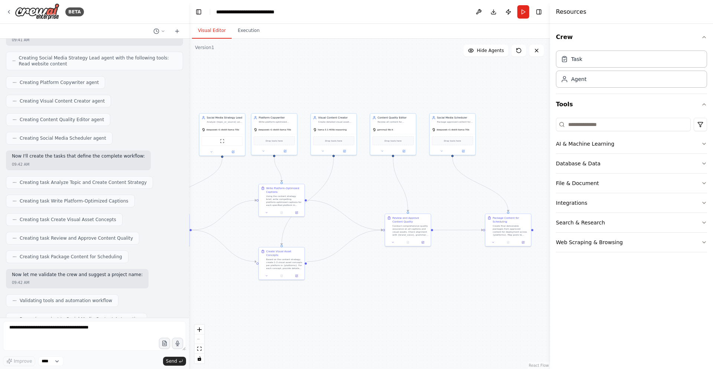
drag, startPoint x: 372, startPoint y: 317, endPoint x: 450, endPoint y: 353, distance: 85.5
click at [450, 353] on div ".deletable-edge-delete-btn { width: 20px; height: 20px; border: 0px solid #ffff…" at bounding box center [369, 204] width 361 height 330
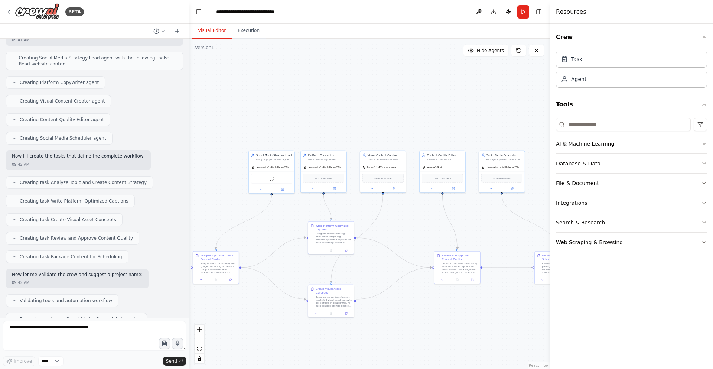
drag, startPoint x: 503, startPoint y: 217, endPoint x: 474, endPoint y: 219, distance: 28.7
click at [474, 219] on div ".deletable-edge-delete-btn { width: 20px; height: 20px; border: 0px solid #ffff…" at bounding box center [369, 204] width 361 height 330
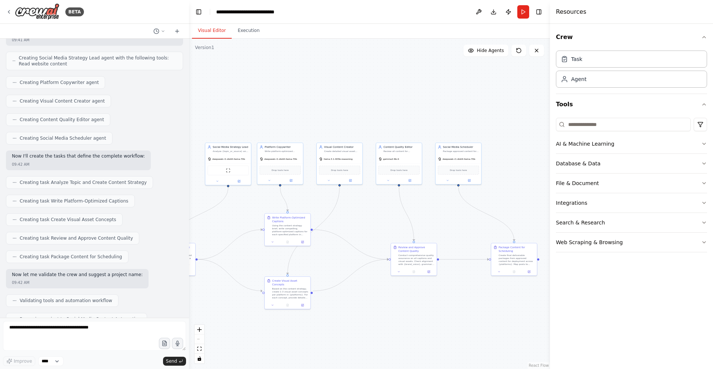
drag, startPoint x: 508, startPoint y: 291, endPoint x: 459, endPoint y: 282, distance: 49.9
click at [462, 282] on div ".deletable-edge-delete-btn { width: 20px; height: 20px; border: 0px solid #ffff…" at bounding box center [369, 204] width 361 height 330
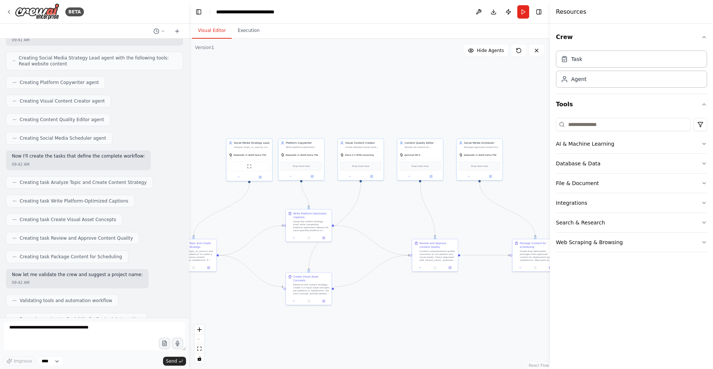
drag, startPoint x: 455, startPoint y: 92, endPoint x: 501, endPoint y: 89, distance: 46.1
click at [501, 89] on div ".deletable-edge-delete-btn { width: 20px; height: 20px; border: 0px solid #ffff…" at bounding box center [369, 204] width 361 height 330
drag, startPoint x: 431, startPoint y: 292, endPoint x: 405, endPoint y: 279, distance: 29.2
click at [405, 279] on div ".deletable-edge-delete-btn { width: 20px; height: 20px; border: 0px solid #ffff…" at bounding box center [369, 204] width 361 height 330
drag, startPoint x: 374, startPoint y: 273, endPoint x: 387, endPoint y: 275, distance: 12.8
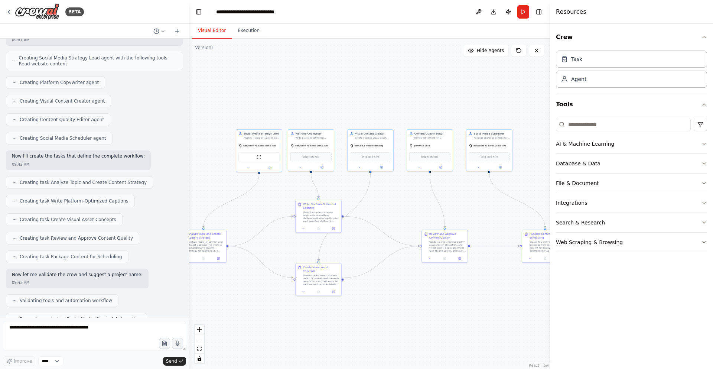
click at [387, 275] on div ".deletable-edge-delete-btn { width: 20px; height: 20px; border: 0px solid #ffff…" at bounding box center [369, 204] width 361 height 330
drag, startPoint x: 534, startPoint y: 254, endPoint x: 510, endPoint y: 255, distance: 23.8
click at [510, 255] on div at bounding box center [523, 258] width 46 height 8
click at [485, 303] on div ".deletable-edge-delete-btn { width: 20px; height: 20px; border: 0px solid #ffff…" at bounding box center [369, 204] width 361 height 330
drag, startPoint x: 469, startPoint y: 298, endPoint x: 445, endPoint y: 294, distance: 24.8
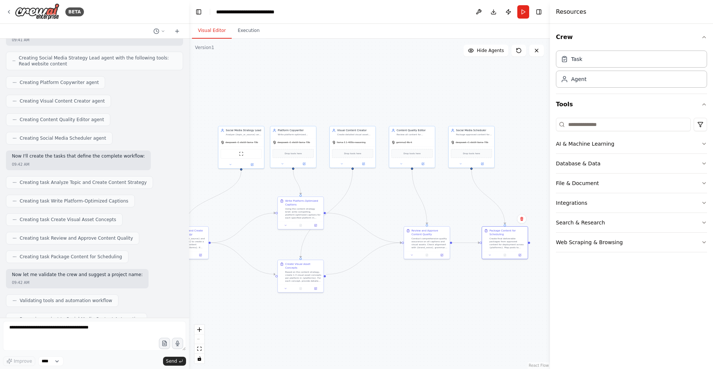
click at [445, 294] on div ".deletable-edge-delete-btn { width: 20px; height: 20px; border: 0px solid #ffff…" at bounding box center [369, 204] width 361 height 330
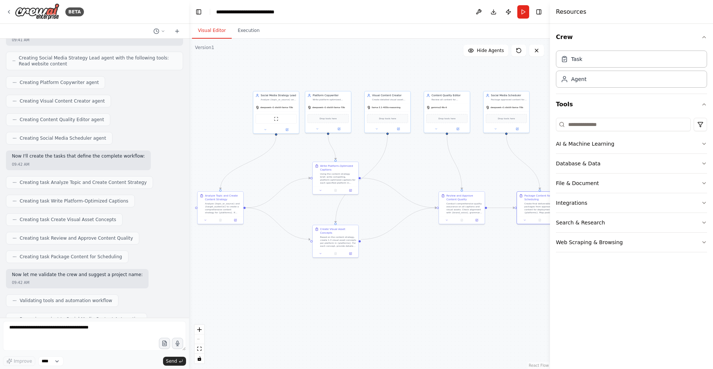
drag, startPoint x: 429, startPoint y: 289, endPoint x: 455, endPoint y: 312, distance: 35.0
click at [455, 311] on div ".deletable-edge-delete-btn { width: 20px; height: 20px; border: 0px solid #ffff…" at bounding box center [369, 204] width 361 height 330
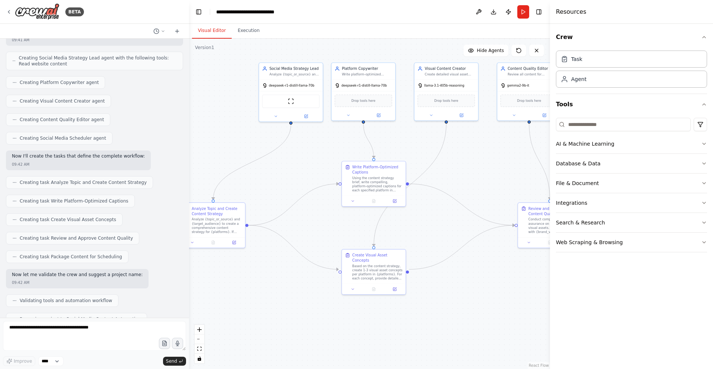
drag, startPoint x: 449, startPoint y: 307, endPoint x: 491, endPoint y: 339, distance: 52.6
click at [491, 339] on div ".deletable-edge-delete-btn { width: 20px; height: 20px; border: 0px solid #ffff…" at bounding box center [369, 204] width 361 height 330
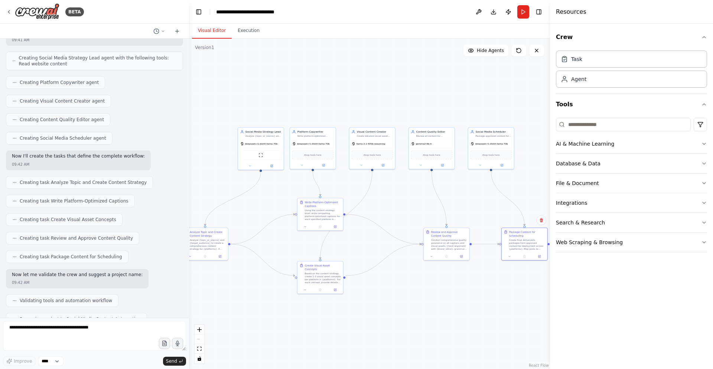
drag, startPoint x: 494, startPoint y: 315, endPoint x: 419, endPoint y: 304, distance: 76.6
click at [419, 304] on div ".deletable-edge-delete-btn { width: 20px; height: 20px; border: 0px solid #ffff…" at bounding box center [369, 204] width 361 height 330
click at [536, 18] on header "**********" at bounding box center [369, 12] width 361 height 24
click at [541, 14] on button "Toggle Right Sidebar" at bounding box center [538, 12] width 10 height 10
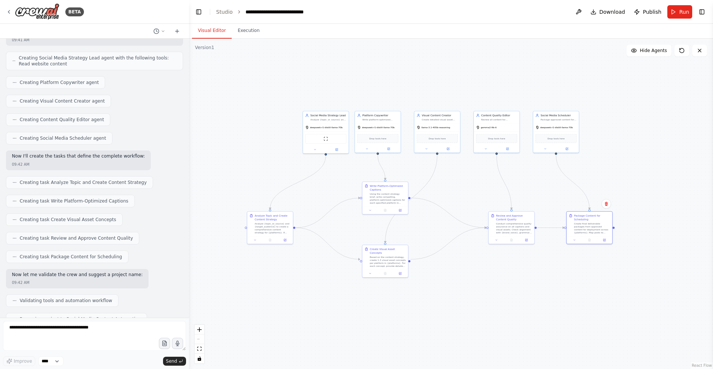
drag, startPoint x: 558, startPoint y: 141, endPoint x: 630, endPoint y: 153, distance: 72.6
click at [621, 129] on div ".deletable-edge-delete-btn { width: 20px; height: 20px; border: 0px solid #ffff…" at bounding box center [451, 204] width 524 height 330
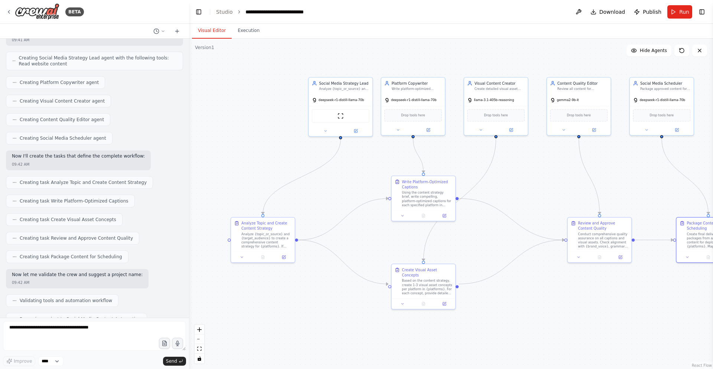
drag, startPoint x: 479, startPoint y: 328, endPoint x: 526, endPoint y: 358, distance: 55.8
click at [526, 358] on div ".deletable-edge-delete-btn { width: 20px; height: 20px; border: 0px solid #ffff…" at bounding box center [451, 204] width 524 height 330
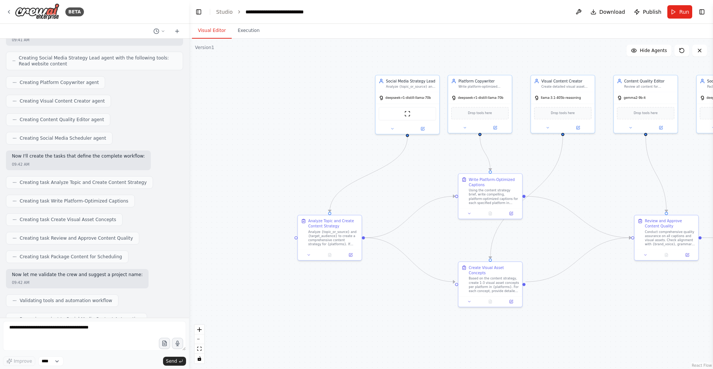
drag, startPoint x: 281, startPoint y: 299, endPoint x: 348, endPoint y: 297, distance: 67.2
click at [348, 297] on div ".deletable-edge-delete-btn { width: 20px; height: 20px; border: 0px solid #ffff…" at bounding box center [451, 204] width 524 height 330
click at [351, 257] on div at bounding box center [331, 253] width 64 height 11
click at [354, 251] on button at bounding box center [352, 254] width 18 height 6
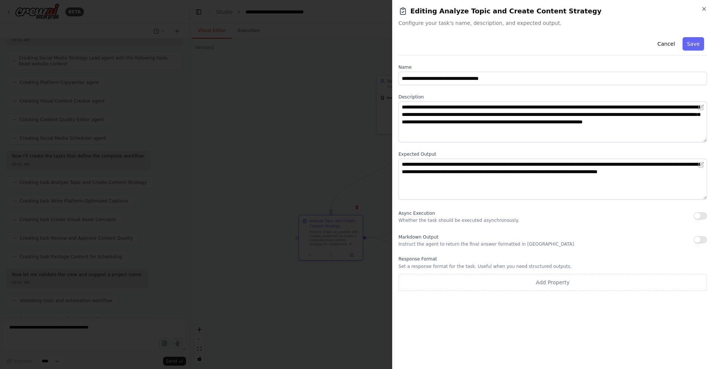
click at [357, 155] on div at bounding box center [356, 184] width 713 height 369
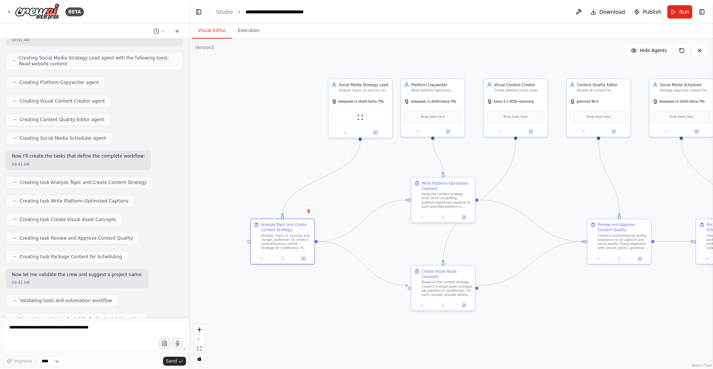
drag, startPoint x: 459, startPoint y: 245, endPoint x: 375, endPoint y: 246, distance: 83.9
click at [375, 246] on div ".deletable-edge-delete-btn { width: 20px; height: 20px; border: 0px solid #ffff…" at bounding box center [451, 204] width 524 height 330
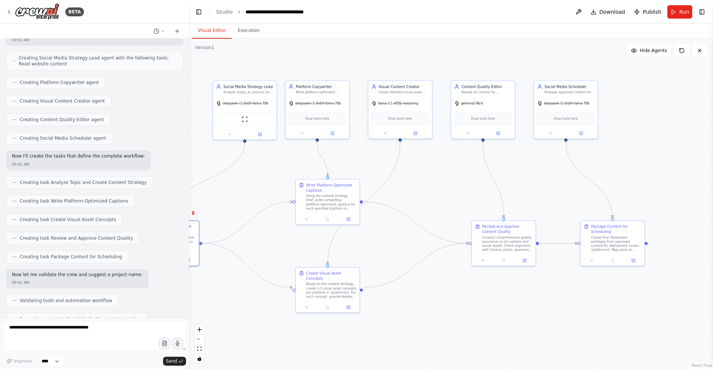
drag, startPoint x: 512, startPoint y: 288, endPoint x: 425, endPoint y: 294, distance: 87.4
click at [425, 294] on div ".deletable-edge-delete-btn { width: 20px; height: 20px; border: 0px solid #ffff…" at bounding box center [451, 204] width 524 height 330
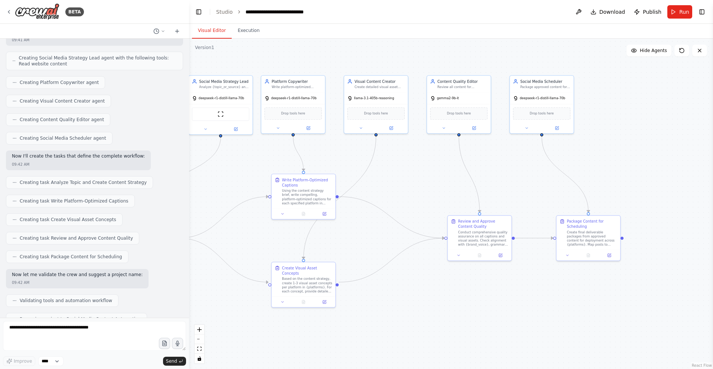
drag, startPoint x: 467, startPoint y: 286, endPoint x: 448, endPoint y: 281, distance: 19.0
click at [448, 281] on div ".deletable-edge-delete-btn { width: 20px; height: 20px; border: 0px solid #ffff…" at bounding box center [451, 204] width 524 height 330
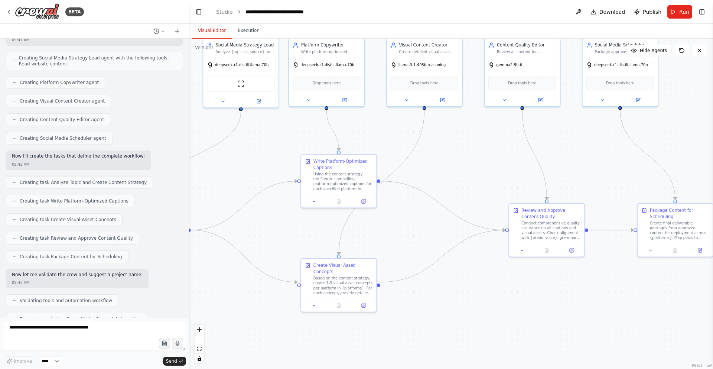
drag, startPoint x: 436, startPoint y: 312, endPoint x: 479, endPoint y: 315, distance: 43.5
click at [479, 315] on div ".deletable-edge-delete-btn { width: 20px; height: 20px; border: 0px solid #ffff…" at bounding box center [451, 204] width 524 height 330
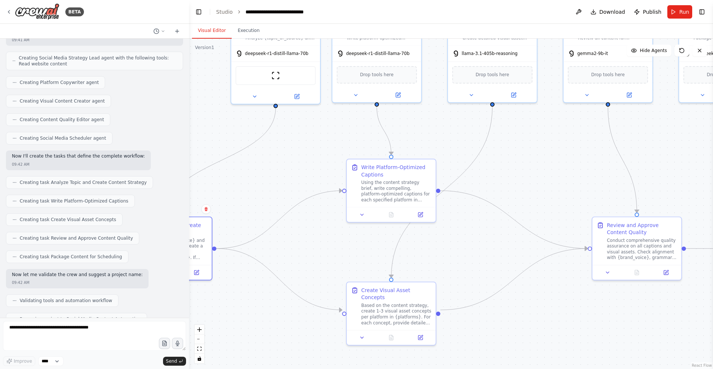
drag, startPoint x: 458, startPoint y: 313, endPoint x: 546, endPoint y: 360, distance: 99.5
click at [546, 360] on div ".deletable-edge-delete-btn { width: 20px; height: 20px; border: 0px solid #ffff…" at bounding box center [451, 204] width 524 height 330
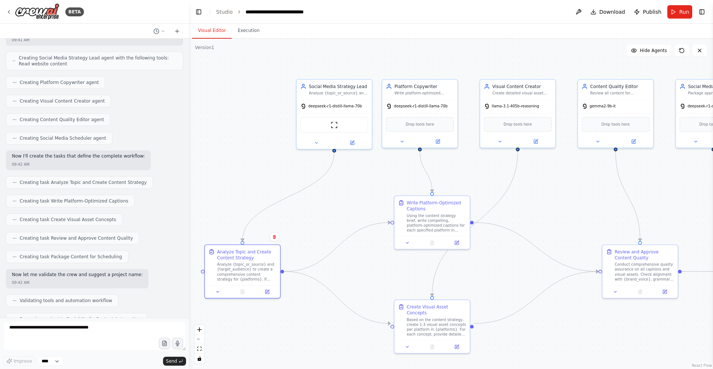
drag, startPoint x: 526, startPoint y: 310, endPoint x: 534, endPoint y: 309, distance: 8.2
click at [534, 309] on div ".deletable-edge-delete-btn { width: 20px; height: 20px; border: 0px solid #ffff…" at bounding box center [451, 204] width 524 height 330
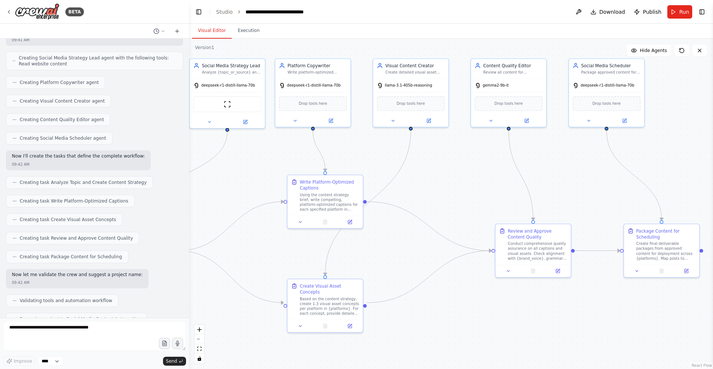
drag, startPoint x: 556, startPoint y: 330, endPoint x: 449, endPoint y: 309, distance: 108.9
click at [449, 309] on div ".deletable-edge-delete-btn { width: 20px; height: 20px; border: 0px solid #ffff…" at bounding box center [451, 204] width 524 height 330
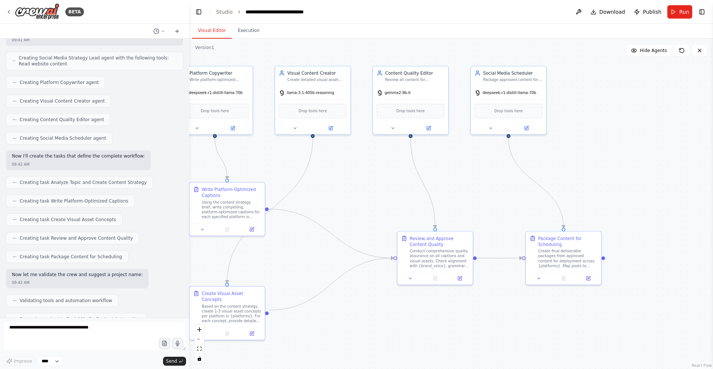
drag, startPoint x: 547, startPoint y: 315, endPoint x: 452, endPoint y: 321, distance: 95.2
click at [452, 321] on div ".deletable-edge-delete-btn { width: 20px; height: 20px; border: 0px solid #ffff…" at bounding box center [451, 204] width 524 height 330
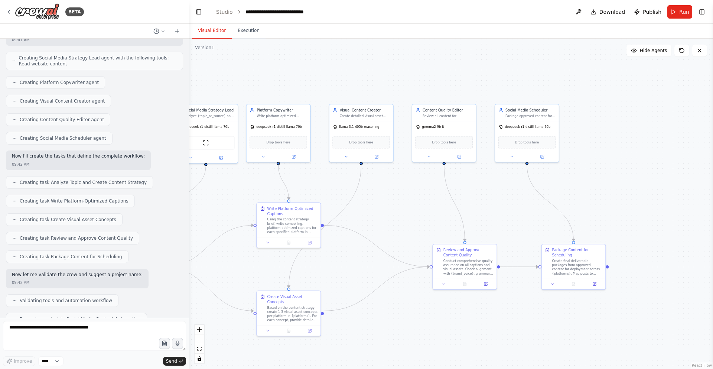
drag, startPoint x: 421, startPoint y: 331, endPoint x: 587, endPoint y: 327, distance: 165.9
click at [587, 327] on div ".deletable-edge-delete-btn { width: 20px; height: 20px; border: 0px solid #ffff…" at bounding box center [451, 204] width 524 height 330
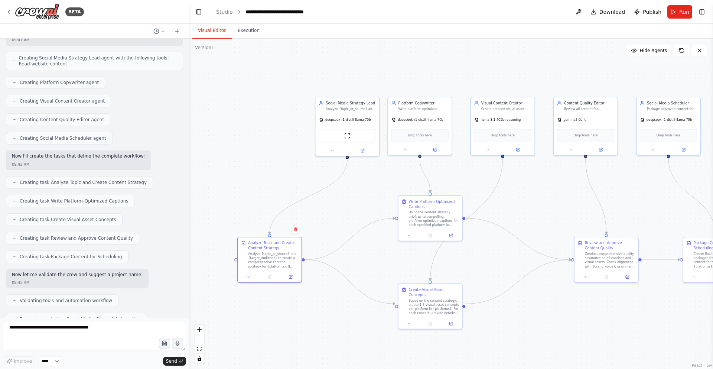
drag, startPoint x: 370, startPoint y: 277, endPoint x: 377, endPoint y: 272, distance: 8.5
click at [377, 272] on div ".deletable-edge-delete-btn { width: 20px; height: 20px; border: 0px solid #ffff…" at bounding box center [451, 204] width 524 height 330
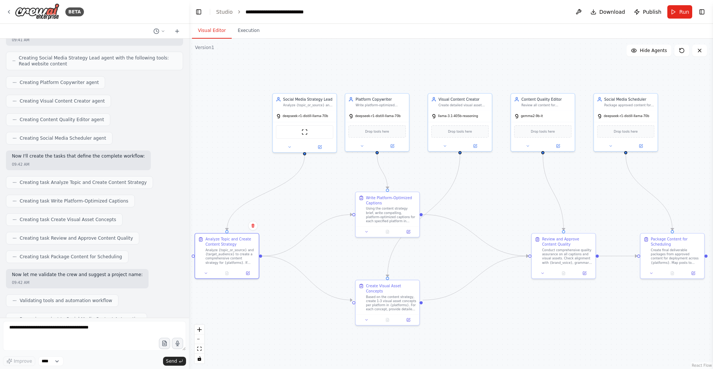
drag, startPoint x: 536, startPoint y: 203, endPoint x: 492, endPoint y: 199, distance: 43.2
click at [492, 199] on div ".deletable-edge-delete-btn { width: 20px; height: 20px; border: 0px solid #ffff…" at bounding box center [451, 204] width 524 height 330
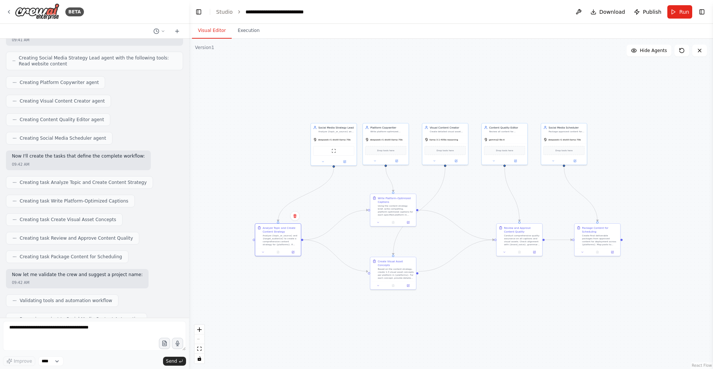
drag, startPoint x: 508, startPoint y: 219, endPoint x: 484, endPoint y: 218, distance: 24.1
click at [484, 218] on div ".deletable-edge-delete-btn { width: 20px; height: 20px; border: 0px solid #ffff…" at bounding box center [451, 204] width 524 height 330
click at [517, 244] on div "Conduct comprehensive quality assurance on all captions and visual assets. Chec…" at bounding box center [522, 239] width 36 height 12
click at [480, 321] on div ".deletable-edge-delete-btn { width: 20px; height: 20px; border: 0px solid #ffff…" at bounding box center [451, 204] width 524 height 330
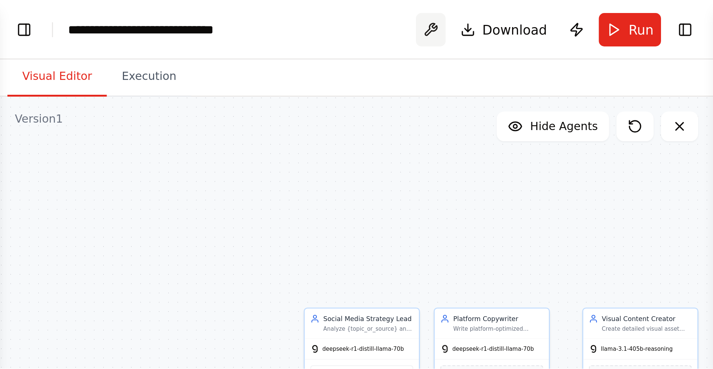
scroll to position [825, 0]
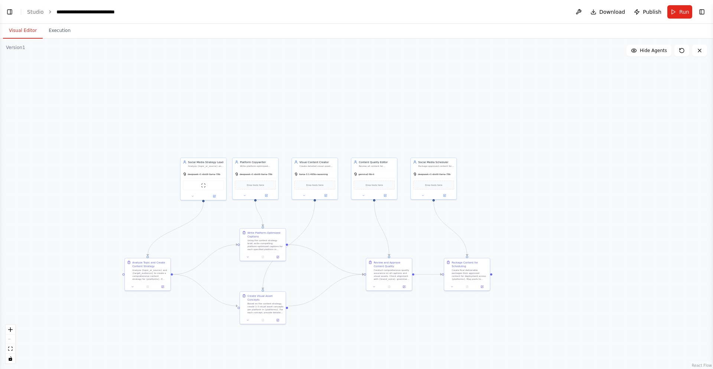
select select "****"
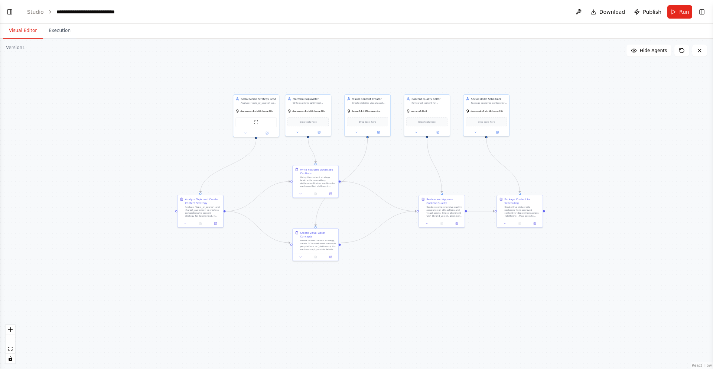
scroll to position [831, 0]
drag, startPoint x: 445, startPoint y: 291, endPoint x: 539, endPoint y: 259, distance: 98.9
click at [543, 251] on div ".deletable-edge-delete-btn { width: 20px; height: 20px; border: 0px solid #ffff…" at bounding box center [356, 204] width 713 height 330
click at [493, 325] on div ".deletable-edge-delete-btn { width: 20px; height: 20px; border: 0px solid #ffff…" at bounding box center [356, 204] width 713 height 330
click at [9, 19] on header "**********" at bounding box center [356, 12] width 713 height 24
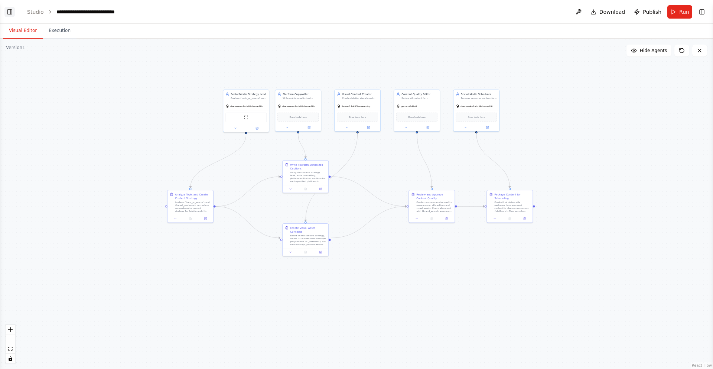
click at [9, 10] on button "Toggle Left Sidebar" at bounding box center [9, 12] width 10 height 10
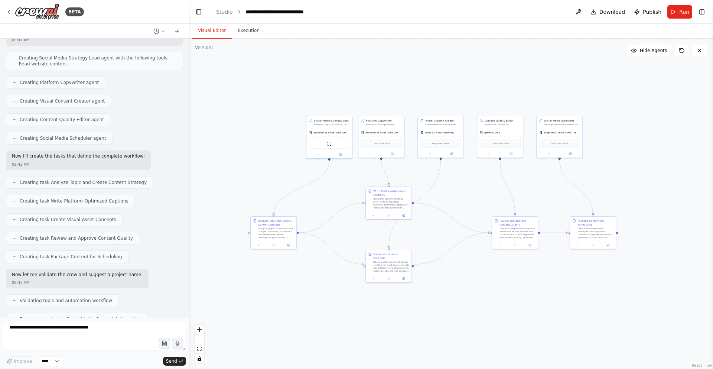
drag, startPoint x: 364, startPoint y: 307, endPoint x: 236, endPoint y: 328, distance: 130.1
click at [235, 328] on div ".deletable-edge-delete-btn { width: 20px; height: 20px; border: 0px solid #ffff…" at bounding box center [451, 204] width 524 height 330
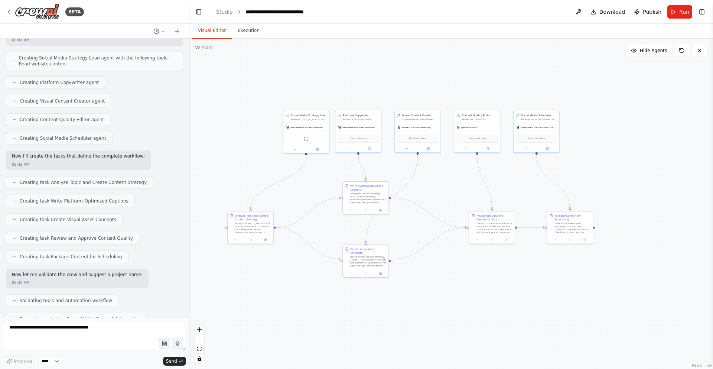
scroll to position [1071, 0]
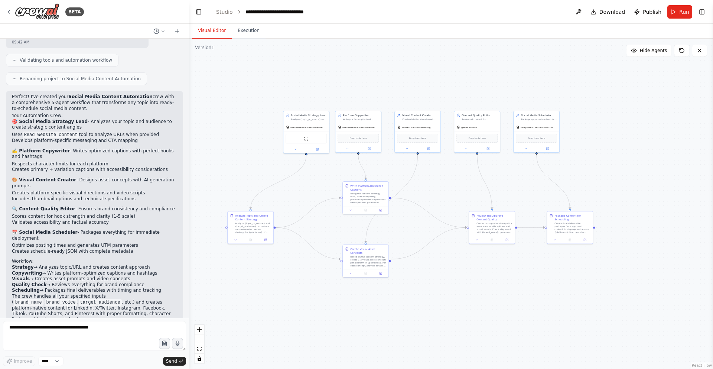
click at [502, 282] on div ".deletable-edge-delete-btn { width: 20px; height: 20px; border: 0px solid #ffff…" at bounding box center [451, 204] width 524 height 330
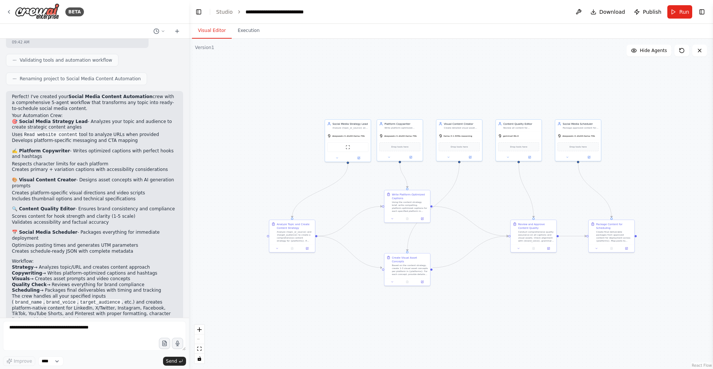
drag, startPoint x: 244, startPoint y: 119, endPoint x: 285, endPoint y: 106, distance: 42.8
click at [285, 106] on div ".deletable-edge-delete-btn { width: 20px; height: 20px; border: 0px solid #ffff…" at bounding box center [451, 204] width 524 height 330
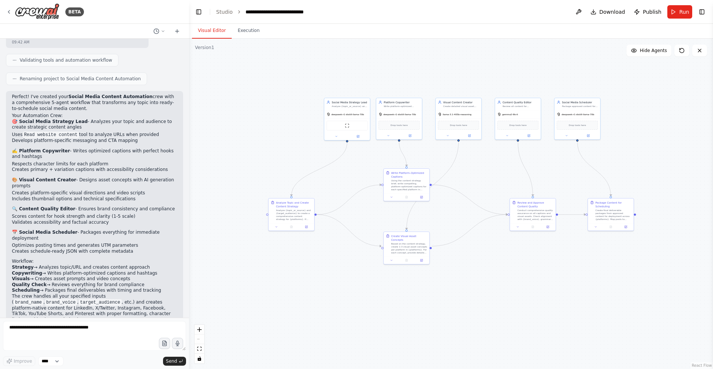
click at [0, 13] on button "Toggle Sidebar" at bounding box center [0, 184] width 6 height 369
click at [5, 12] on div "BETA" at bounding box center [94, 12] width 189 height 24
click at [9, 14] on icon at bounding box center [9, 12] width 6 height 6
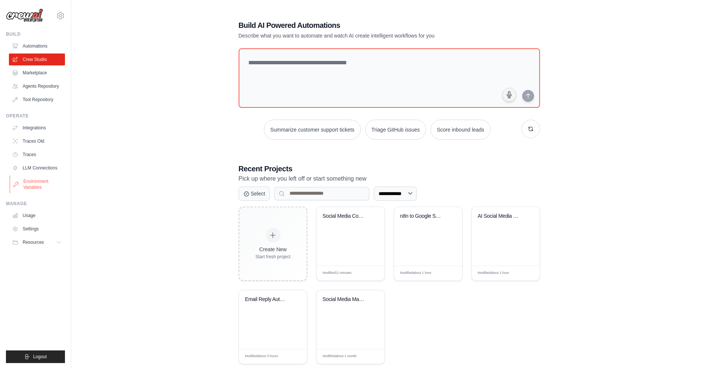
click at [37, 185] on link "Environment Variables" at bounding box center [38, 184] width 56 height 18
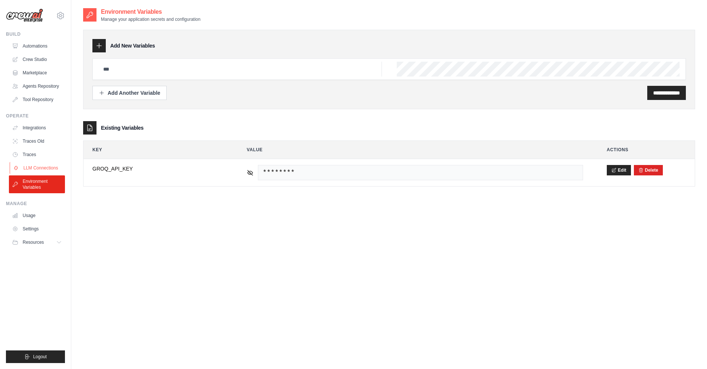
click at [31, 170] on link "LLM Connections" at bounding box center [38, 168] width 56 height 12
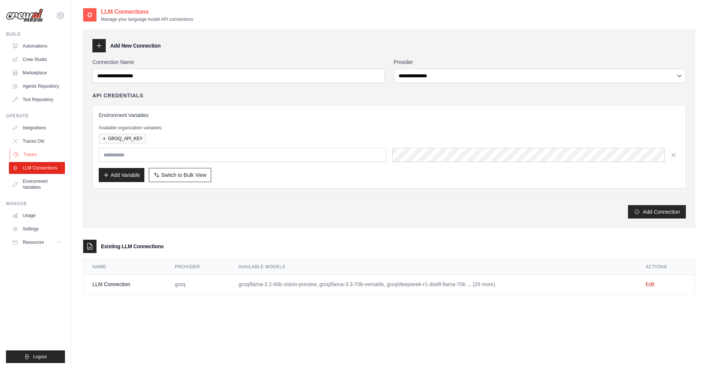
click at [48, 154] on link "Traces" at bounding box center [38, 154] width 56 height 12
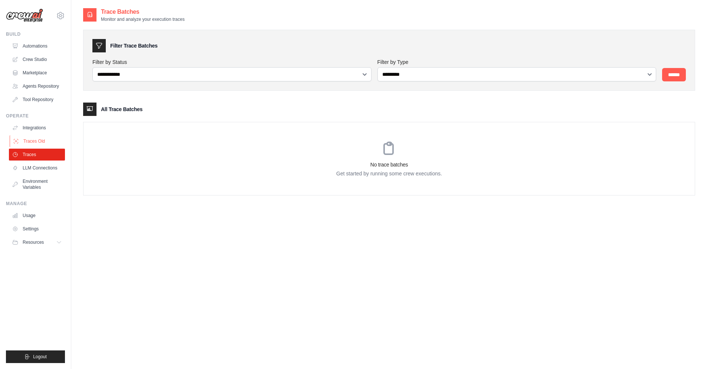
click at [40, 140] on link "Traces Old" at bounding box center [38, 141] width 56 height 12
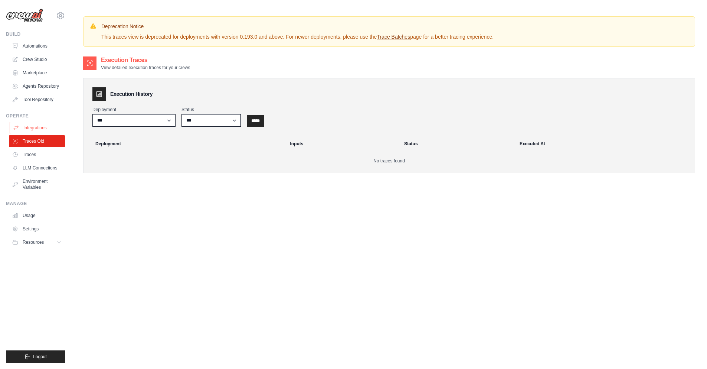
click at [37, 123] on link "Integrations" at bounding box center [38, 128] width 56 height 12
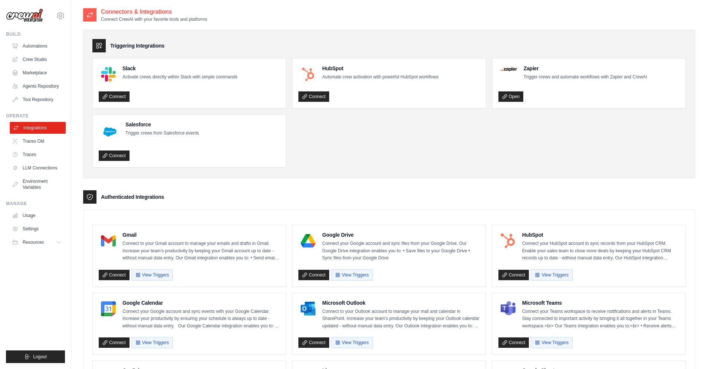
click at [48, 130] on link "Integrations" at bounding box center [38, 128] width 56 height 12
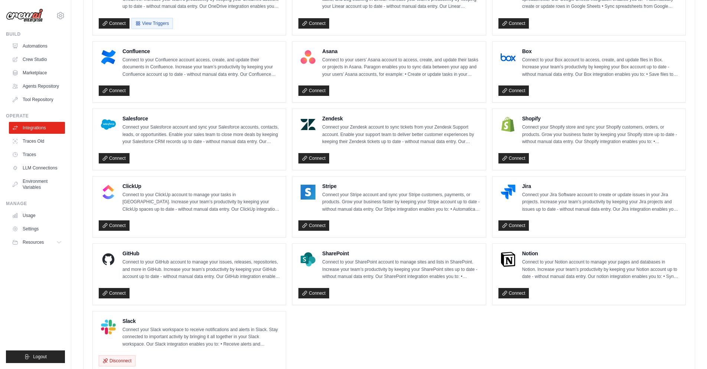
scroll to position [371, 0]
